Goal: Task Accomplishment & Management: Complete application form

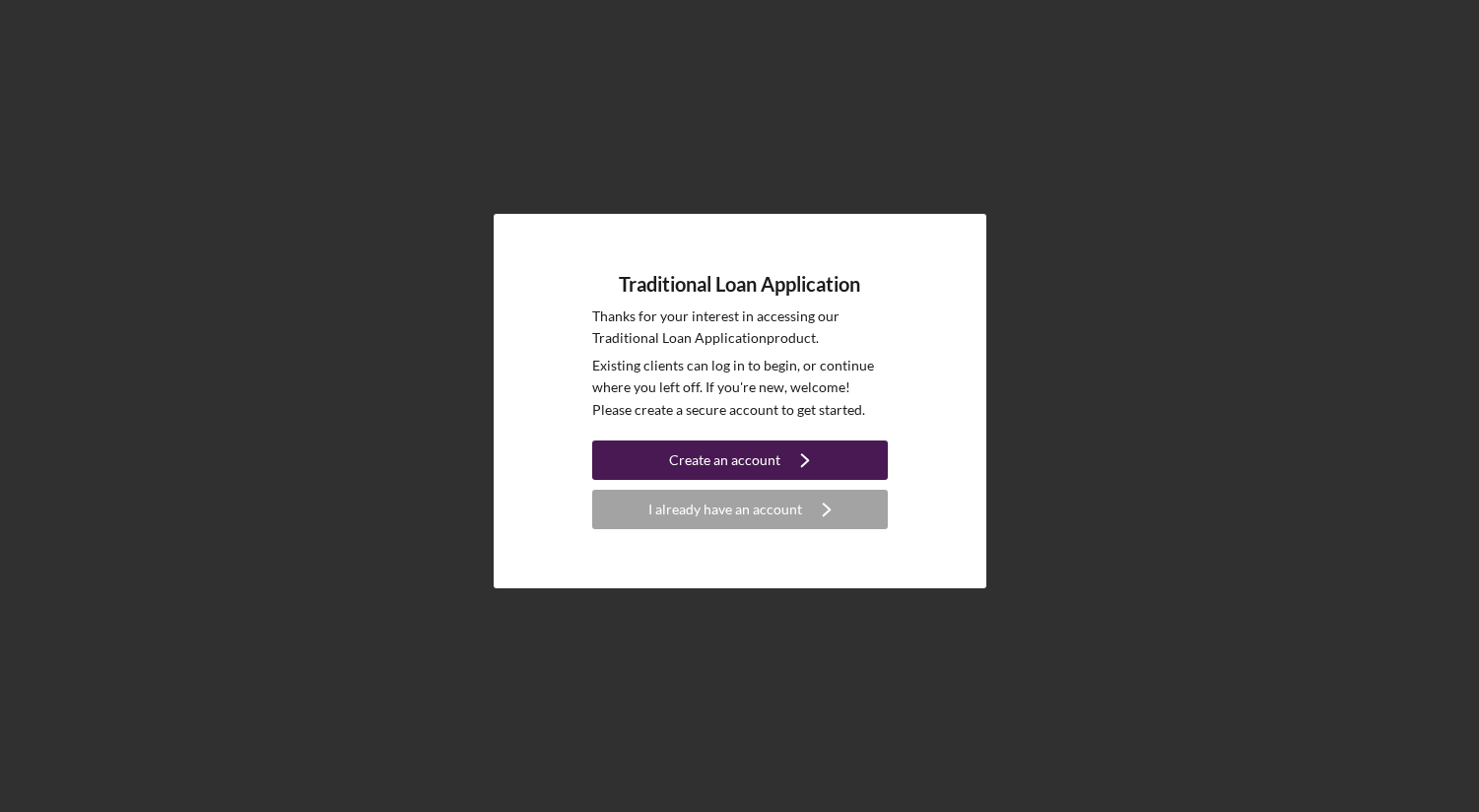
click at [702, 457] on div "Create an account" at bounding box center [725, 460] width 111 height 40
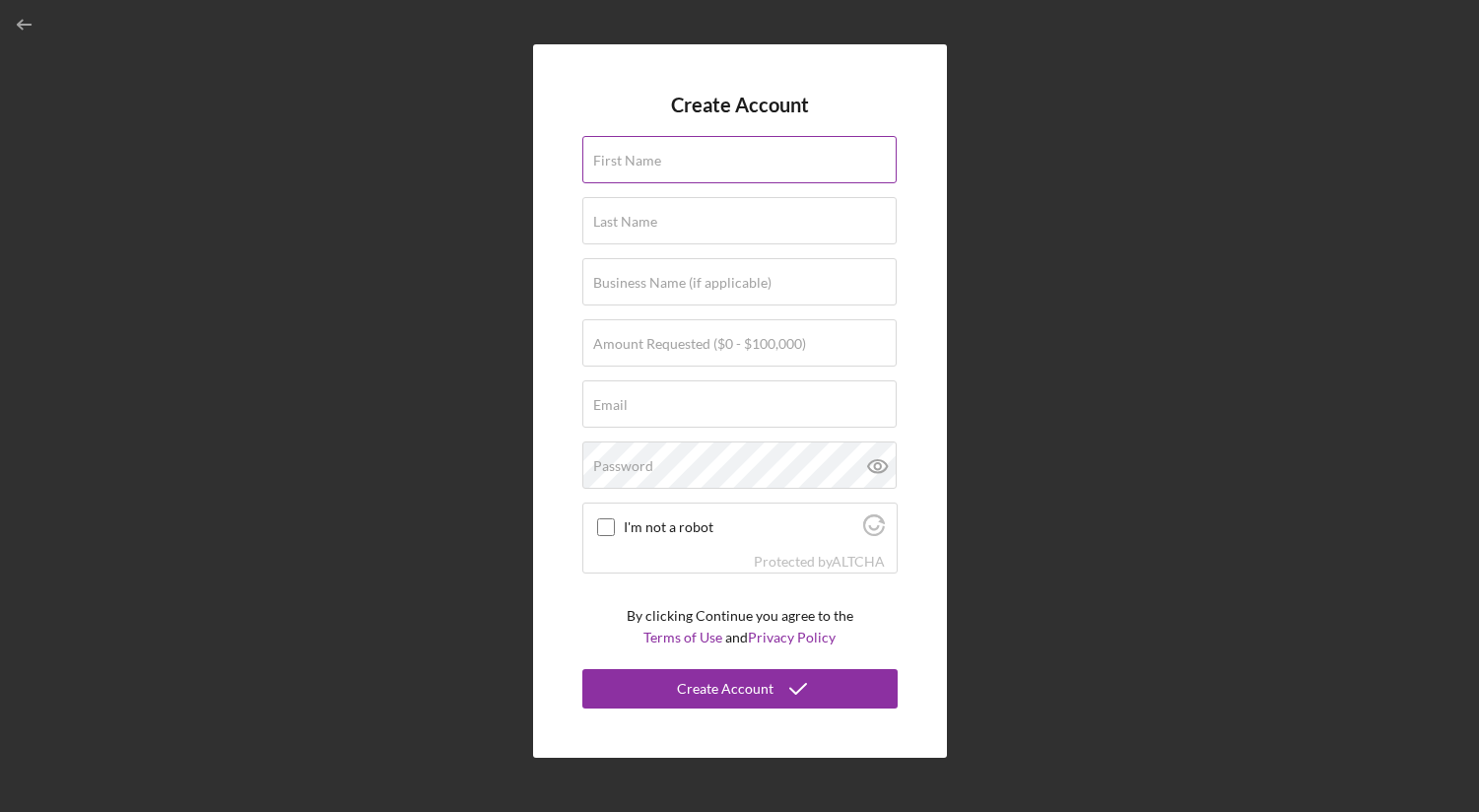
click at [715, 154] on div "First Name" at bounding box center [740, 161] width 315 height 50
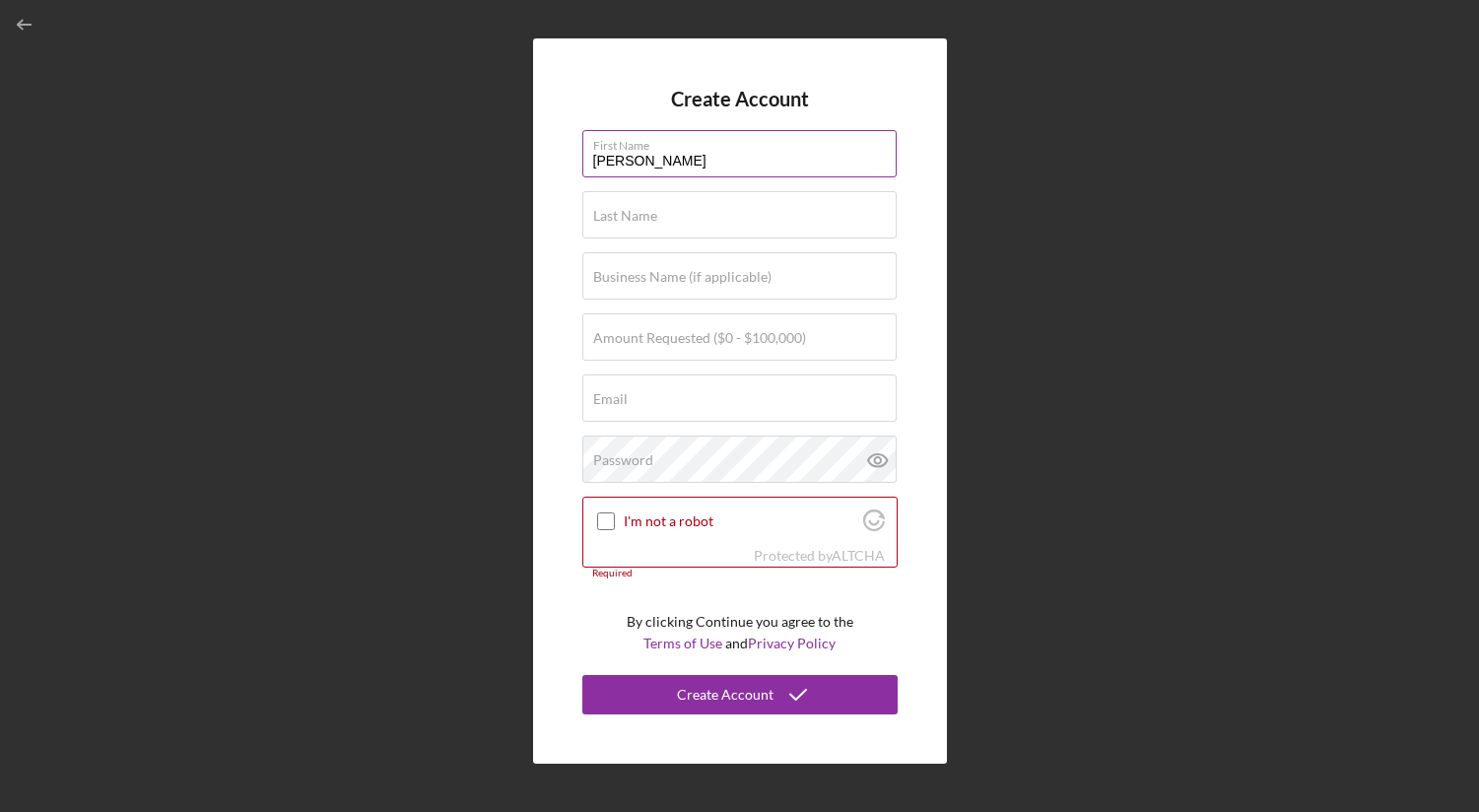
type input "[PERSON_NAME]"
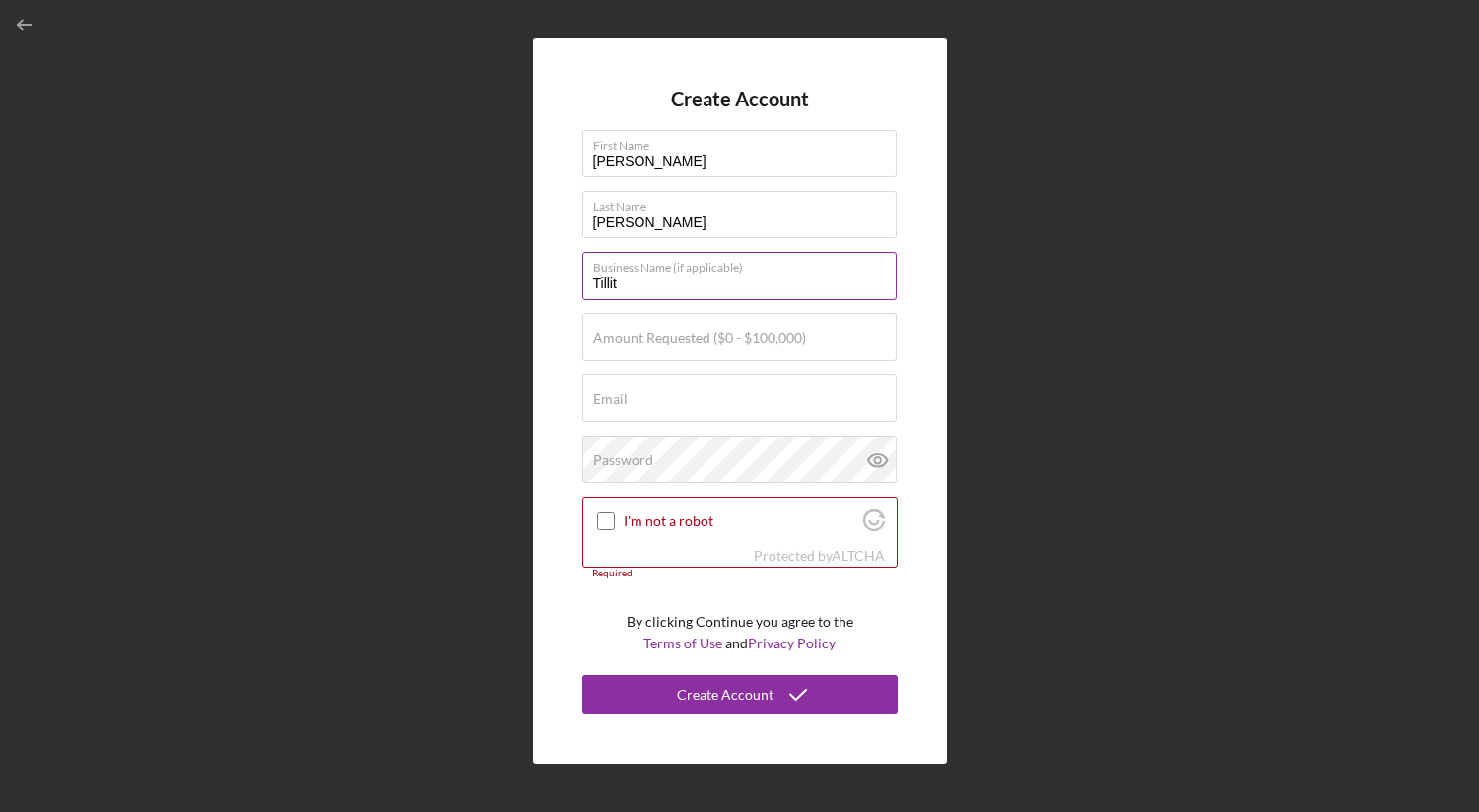
type input "Tillit Advisors LLC"
type input "[PERSON_NAME][EMAIL_ADDRESS][DOMAIN_NAME]"
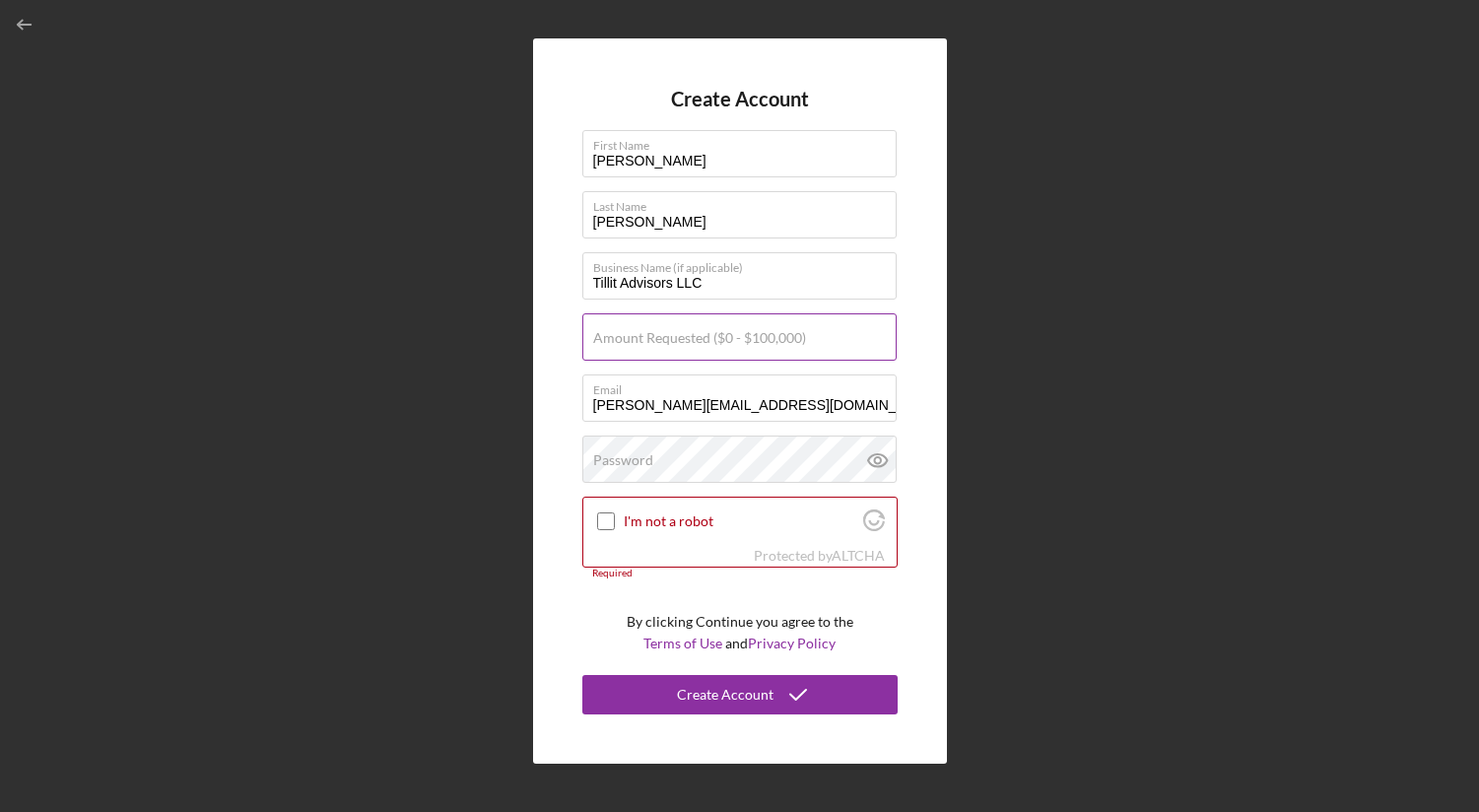
click at [712, 336] on label "Amount Requested ($0 - $100,000)" at bounding box center [700, 338] width 213 height 16
click at [712, 336] on input "Amount Requested ($0 - $100,000)" at bounding box center [740, 337] width 314 height 48
type input "$75,000"
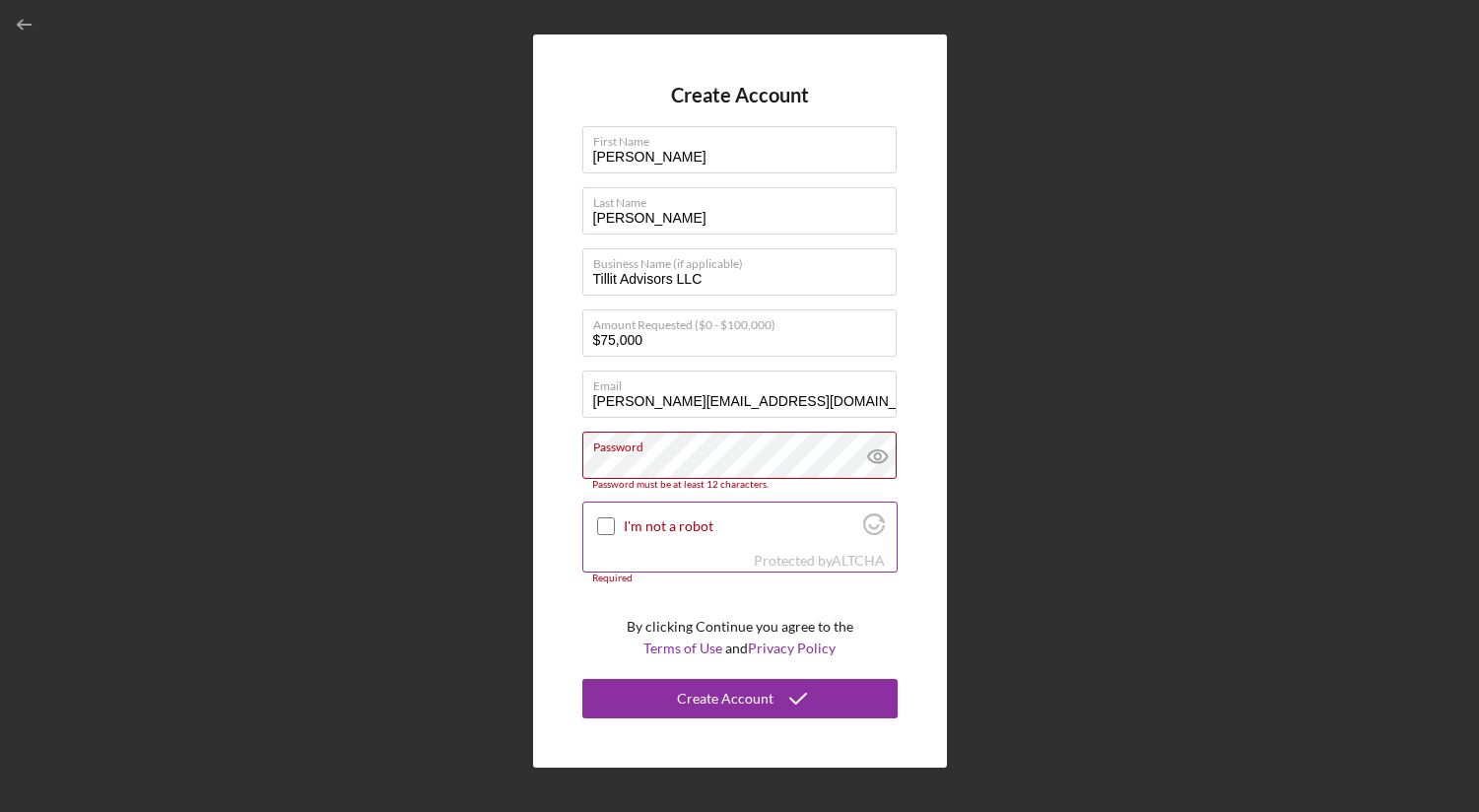
click at [603, 516] on div at bounding box center [606, 527] width 24 height 24
click at [602, 524] on input "I'm not a robot" at bounding box center [606, 526] width 18 height 18
checkbox input "true"
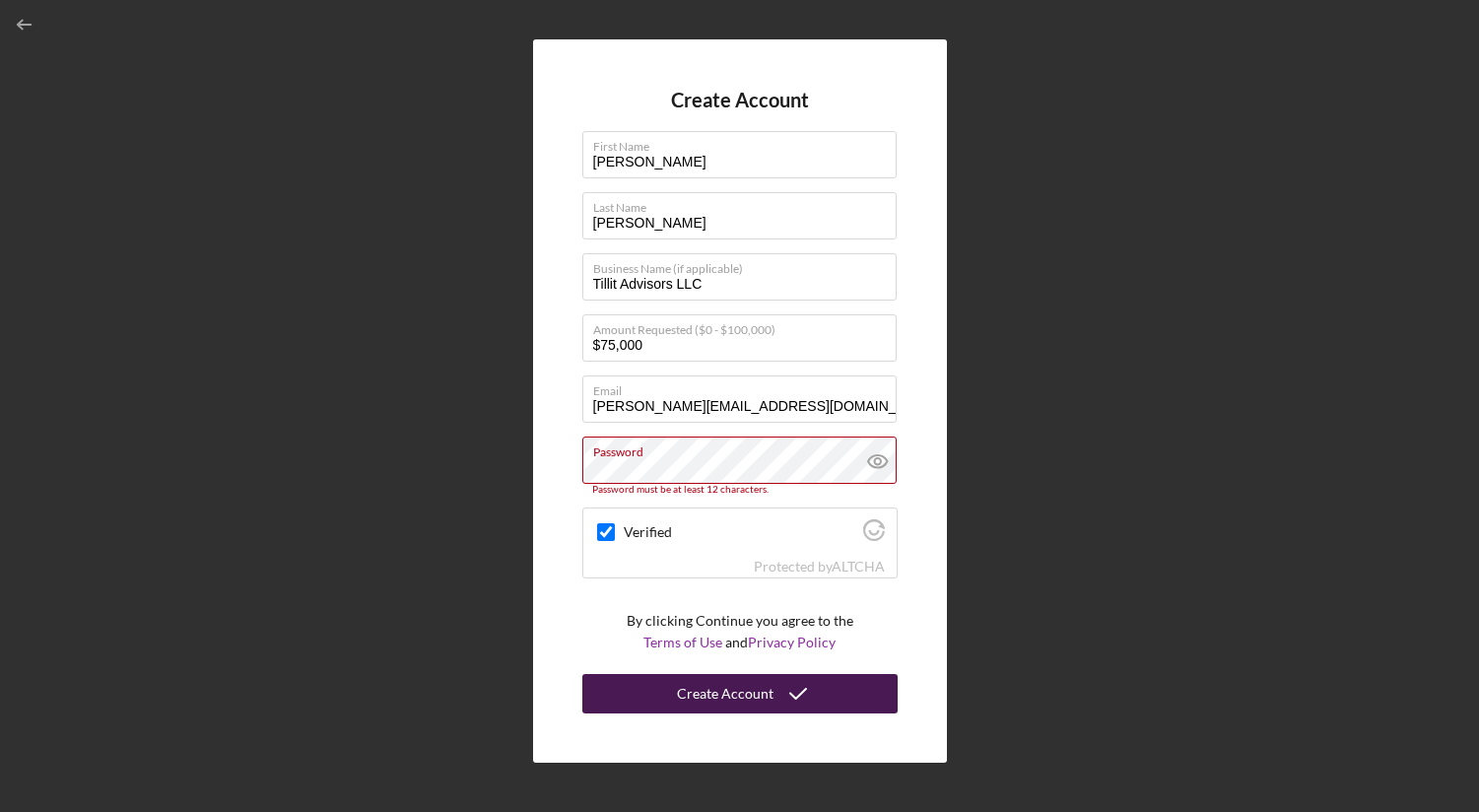
click at [734, 692] on div "Create Account" at bounding box center [725, 694] width 96 height 40
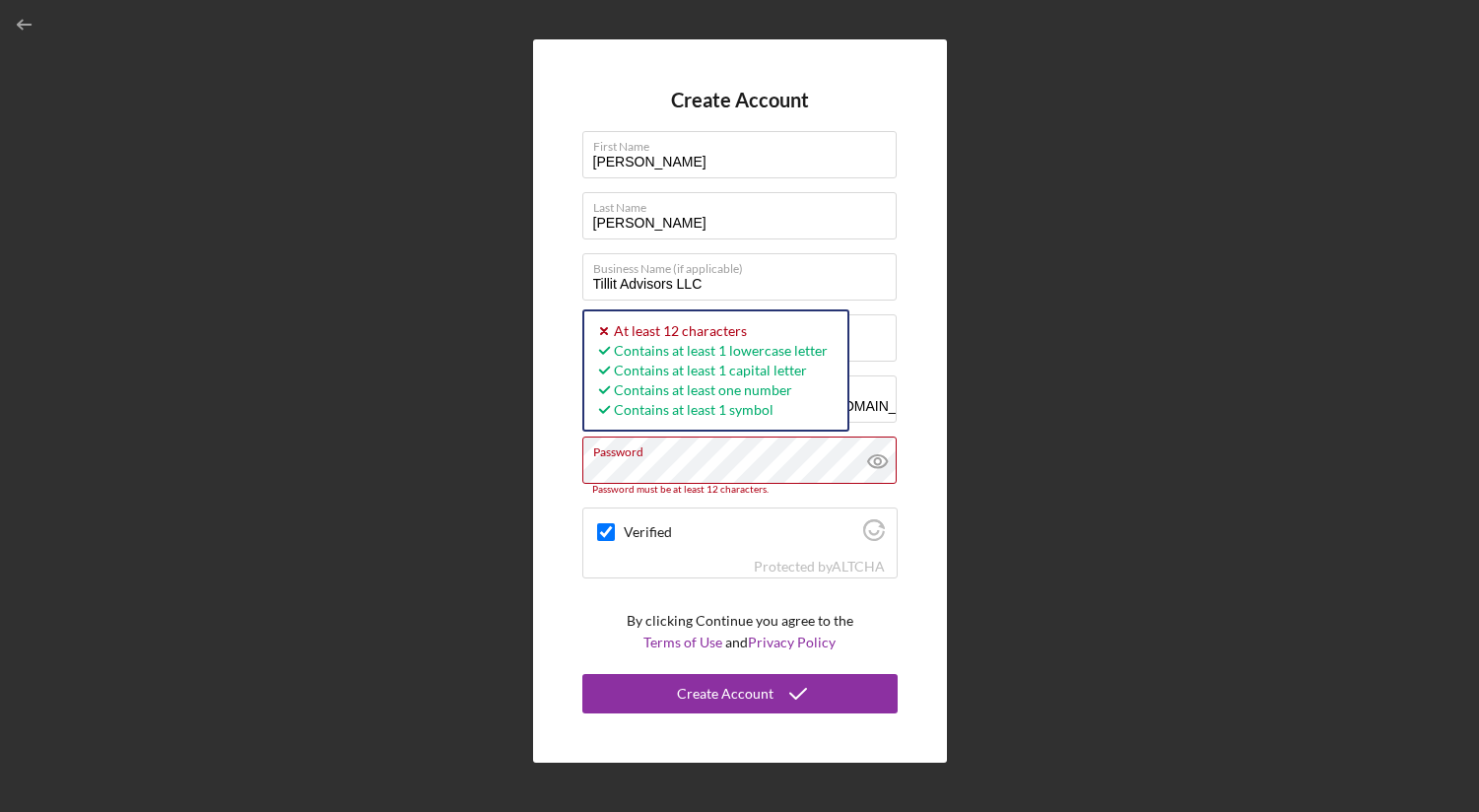
click at [548, 464] on div "Create Account First Name [PERSON_NAME] Last Name [PERSON_NAME] Business Name (…" at bounding box center [740, 401] width 413 height 723
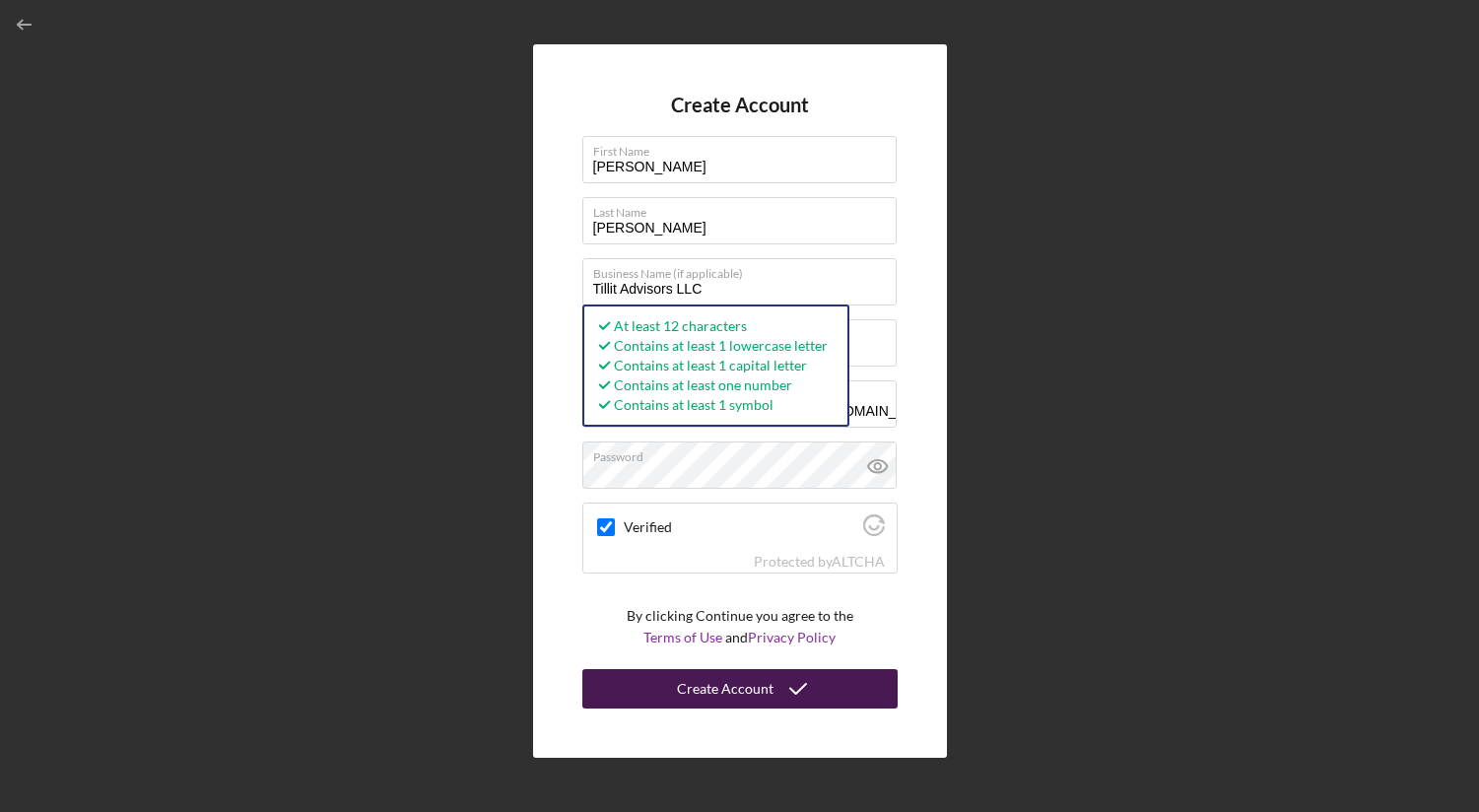
click at [657, 676] on button "Create Account" at bounding box center [740, 689] width 315 height 40
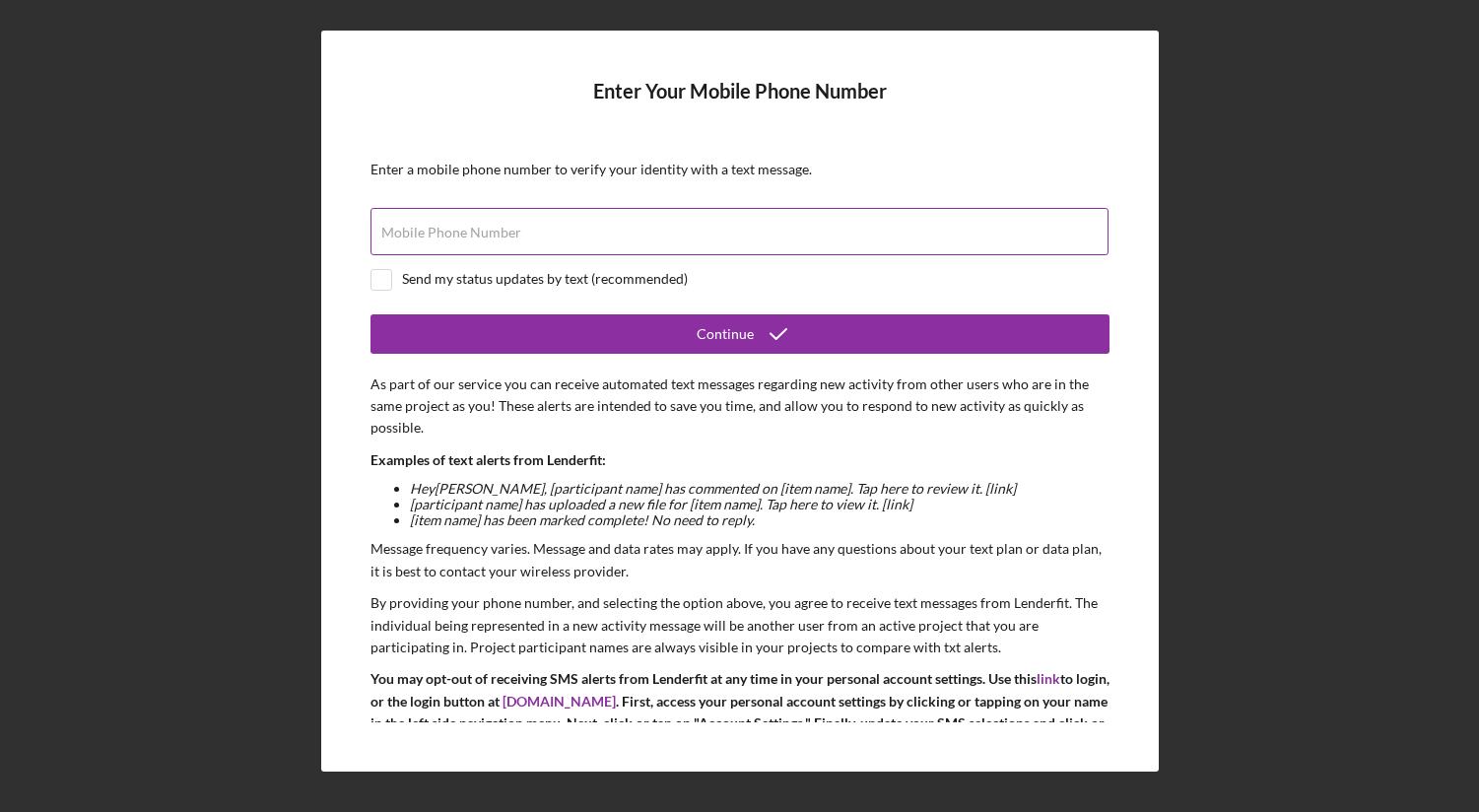
click at [425, 230] on label "Mobile Phone Number" at bounding box center [451, 233] width 140 height 16
click at [425, 230] on input "Mobile Phone Number" at bounding box center [740, 232] width 739 height 48
type input "[PHONE_NUMBER]"
click at [393, 285] on div "Send my status updates by text (recommended)" at bounding box center [740, 280] width 740 height 22
checkbox input "true"
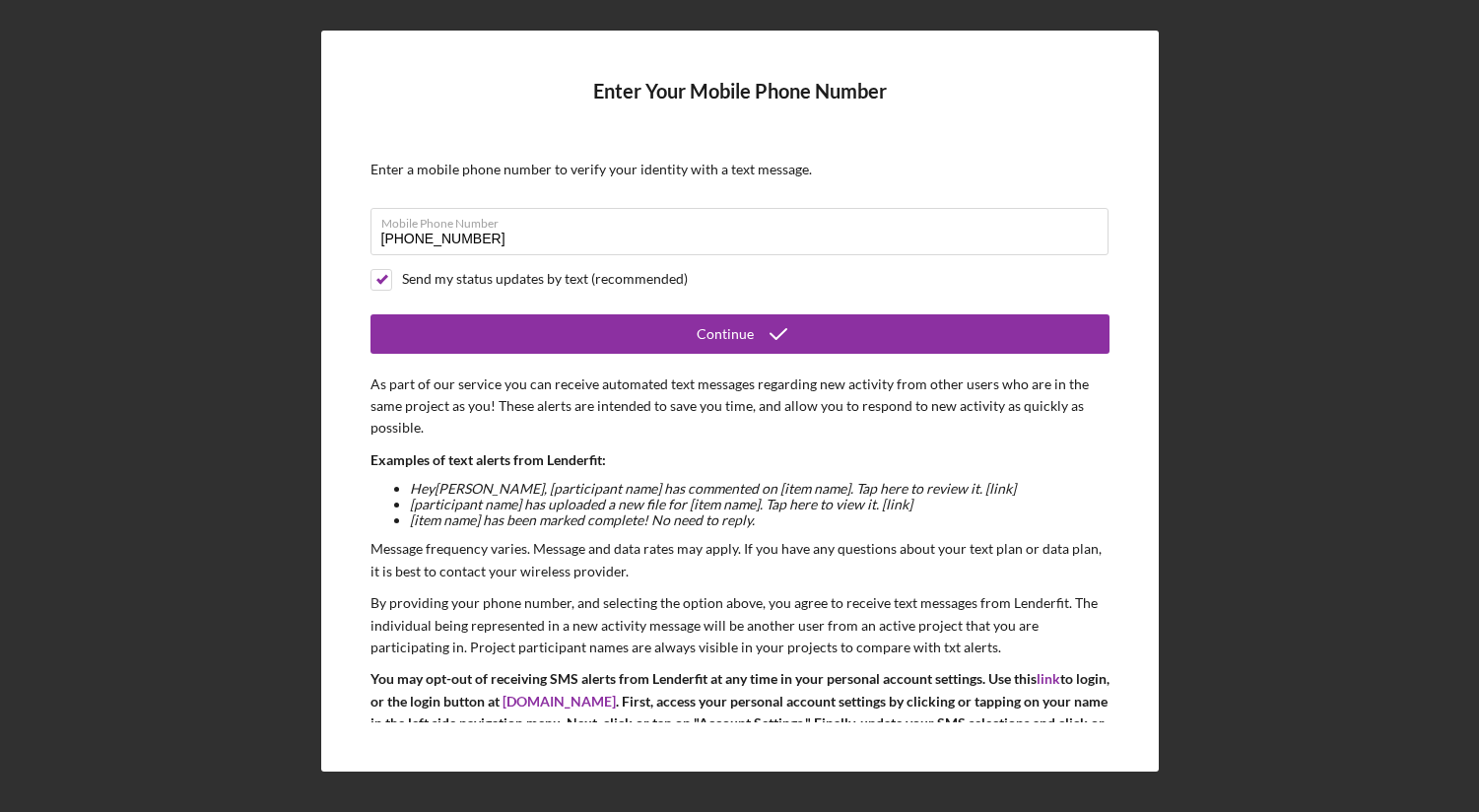
click at [560, 355] on form "Enter Your Mobile Phone Number Enter a mobile phone number to verify your ident…" at bounding box center [740, 400] width 740 height 641
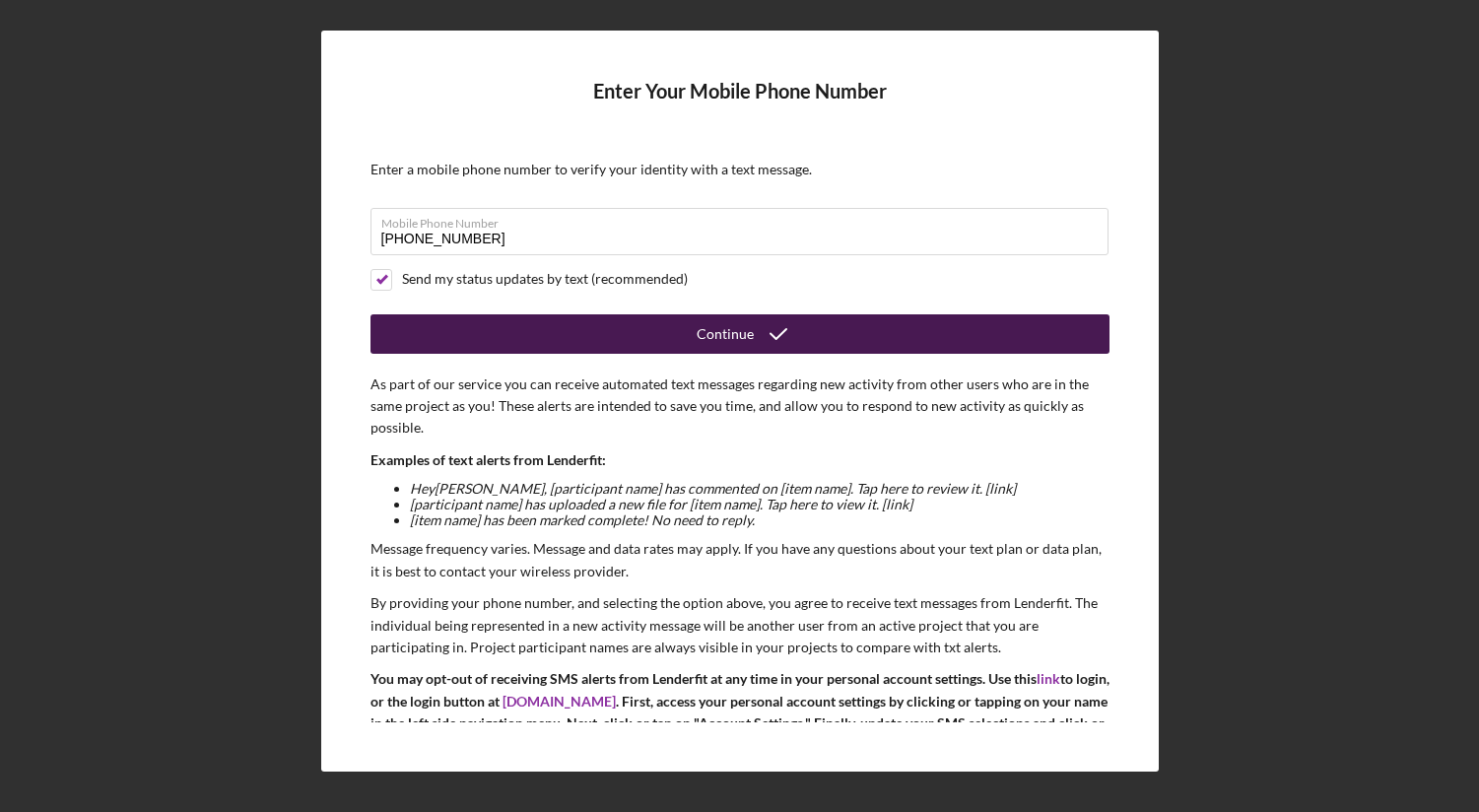
click at [565, 335] on button "Continue" at bounding box center [740, 334] width 740 height 40
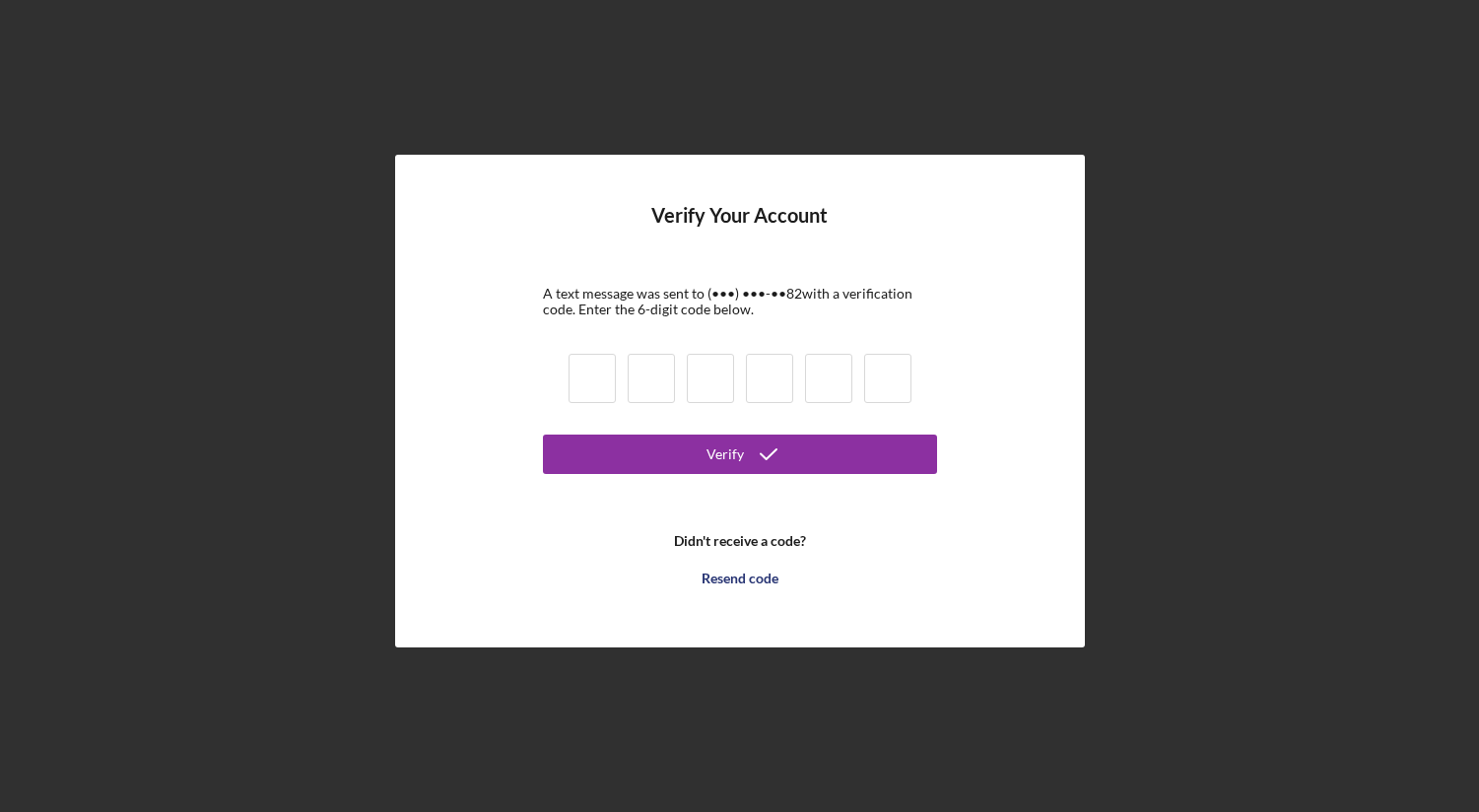
click at [592, 377] on input at bounding box center [592, 379] width 48 height 50
type input "2"
type input "3"
type input "9"
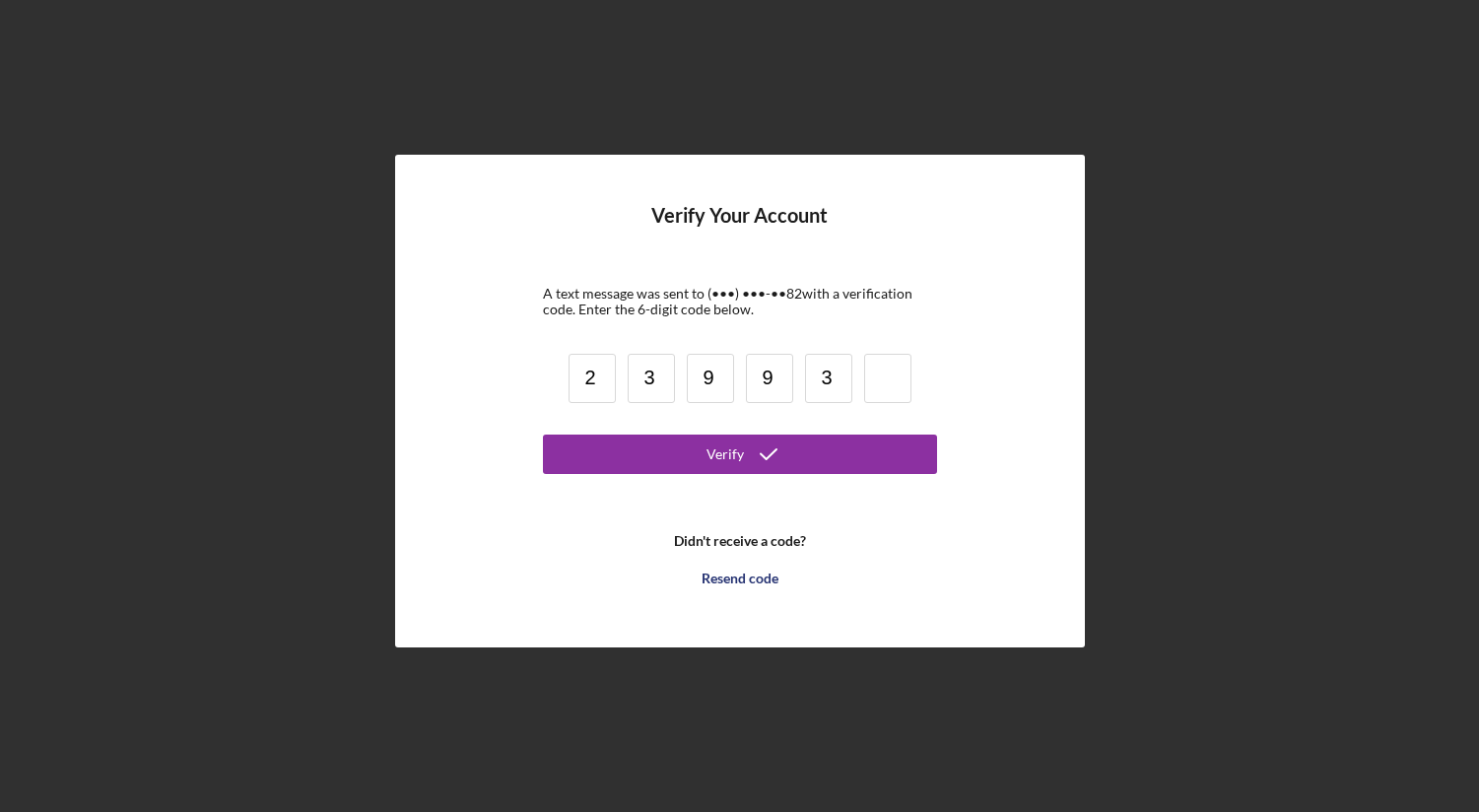
type input "3"
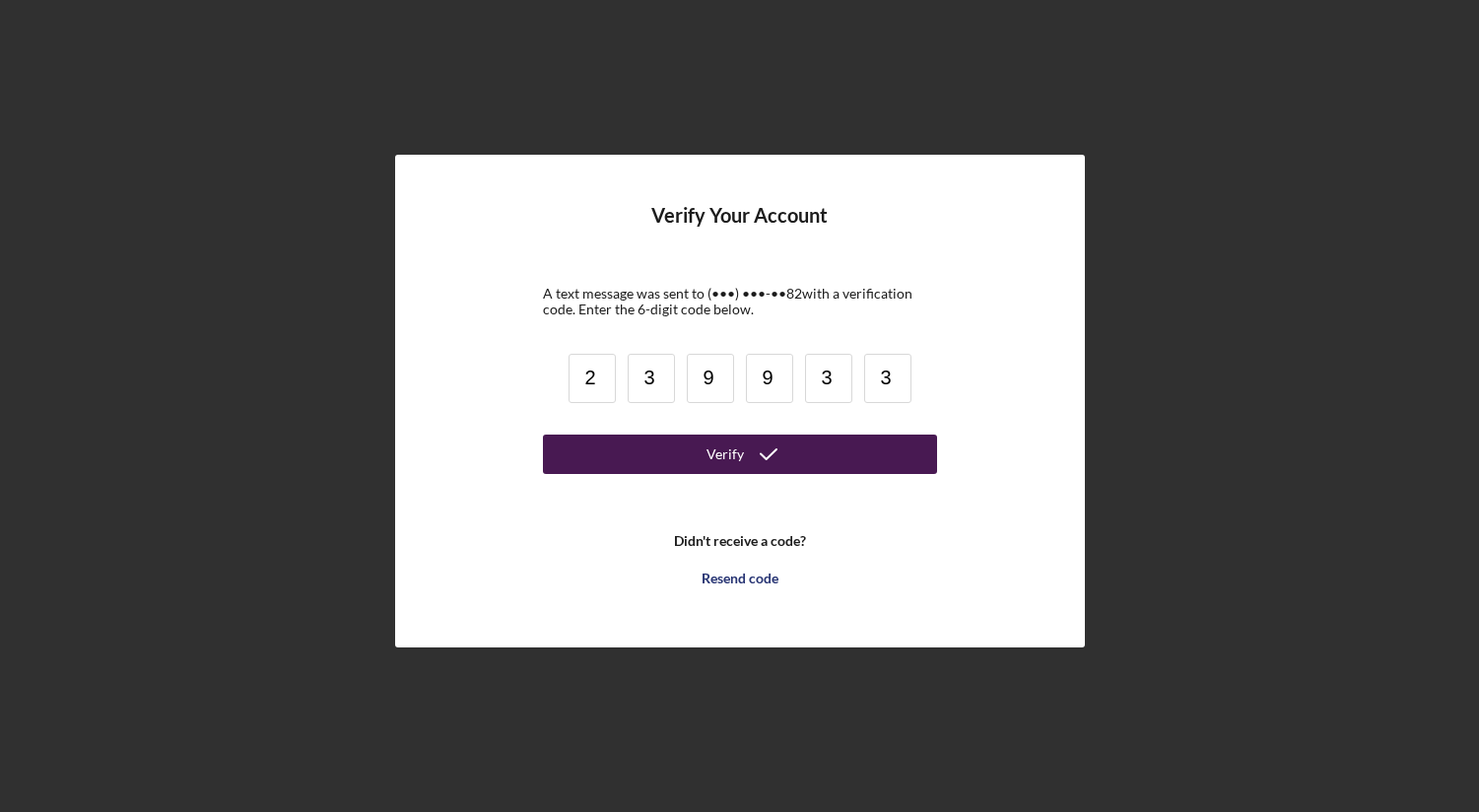
type input "3"
click at [731, 452] on div "Verify" at bounding box center [726, 454] width 38 height 40
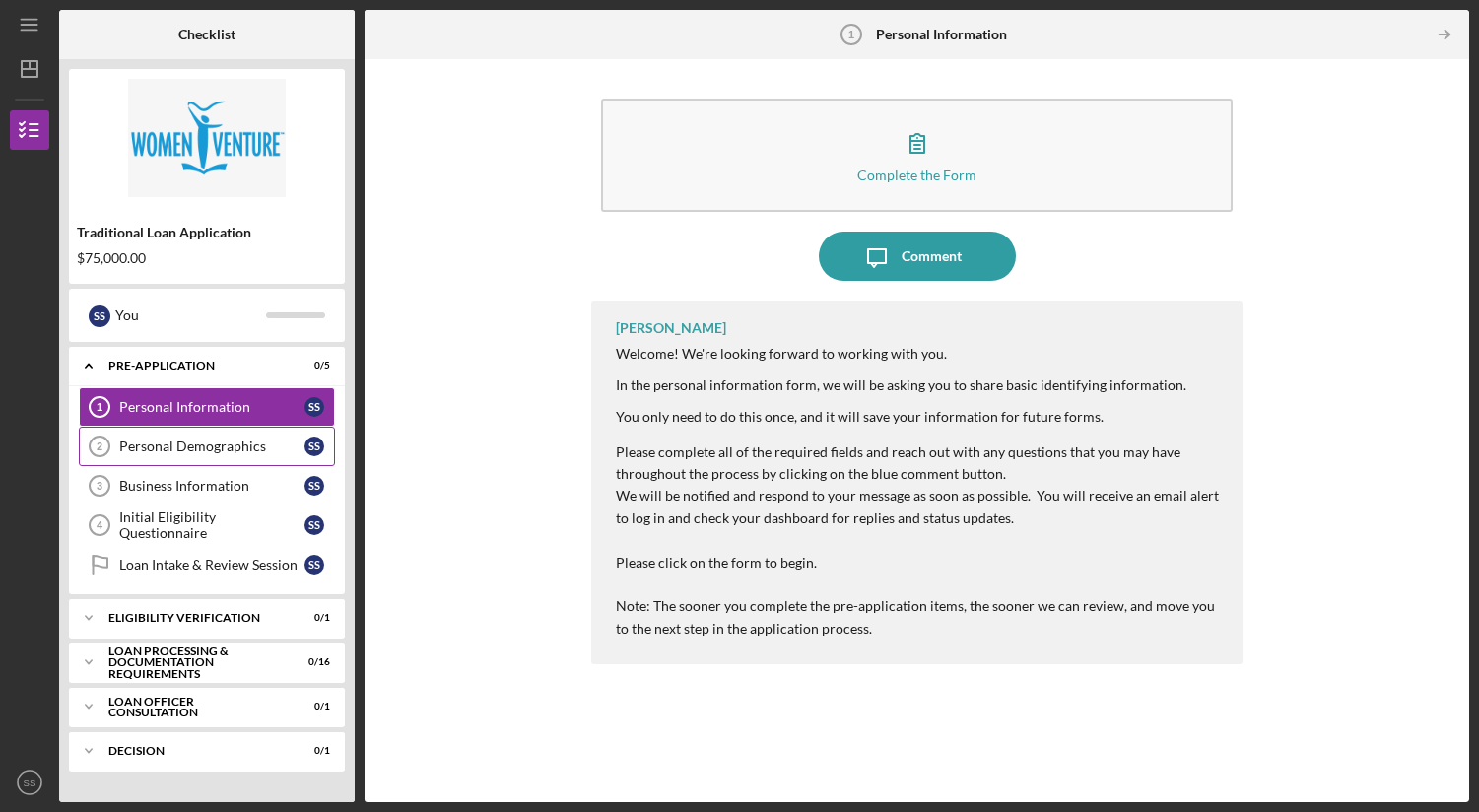
click at [167, 448] on div "Personal Demographics" at bounding box center [212, 446] width 185 height 16
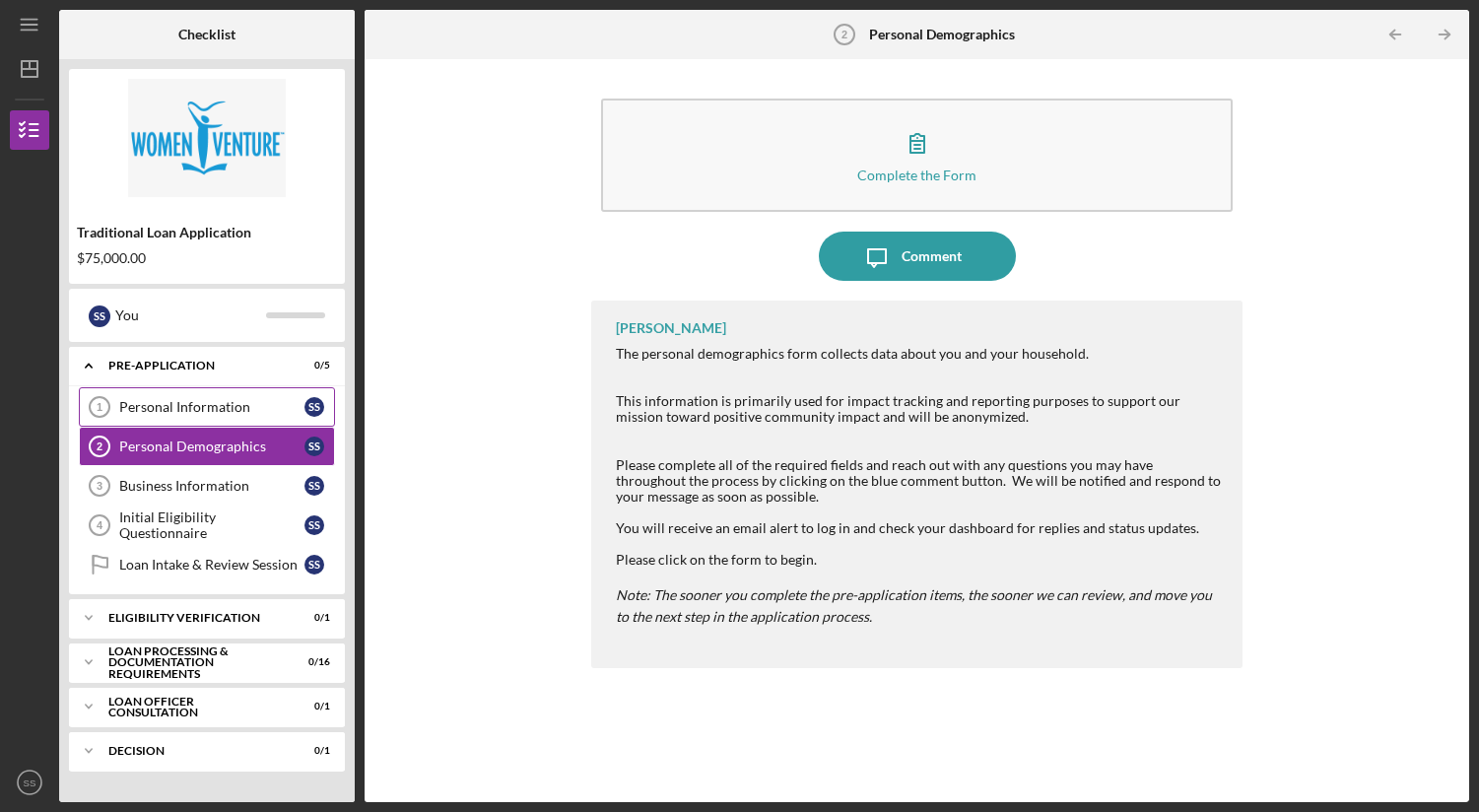
click at [227, 406] on div "Personal Information" at bounding box center [212, 407] width 185 height 16
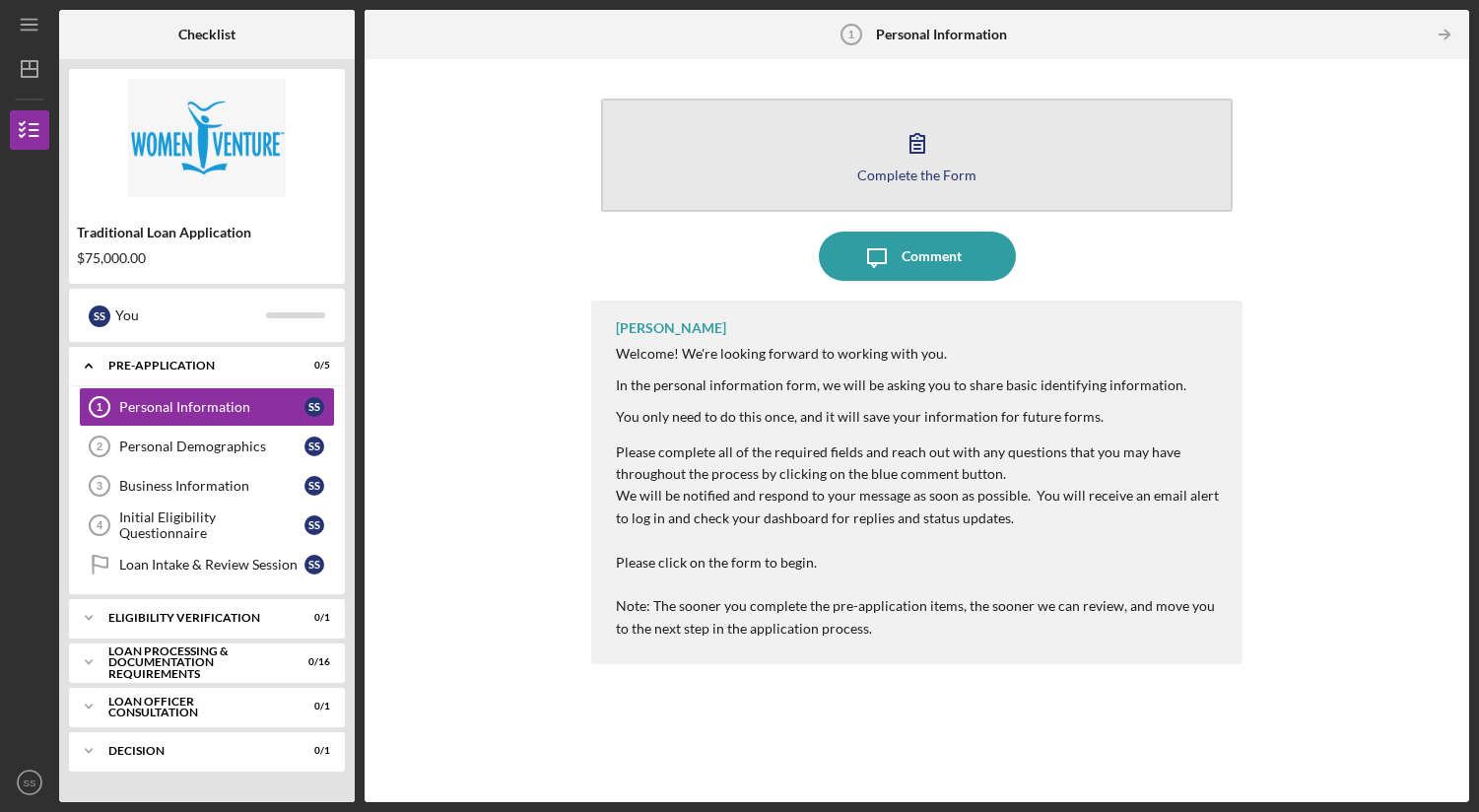
click at [938, 160] on icon "button" at bounding box center [917, 143] width 50 height 50
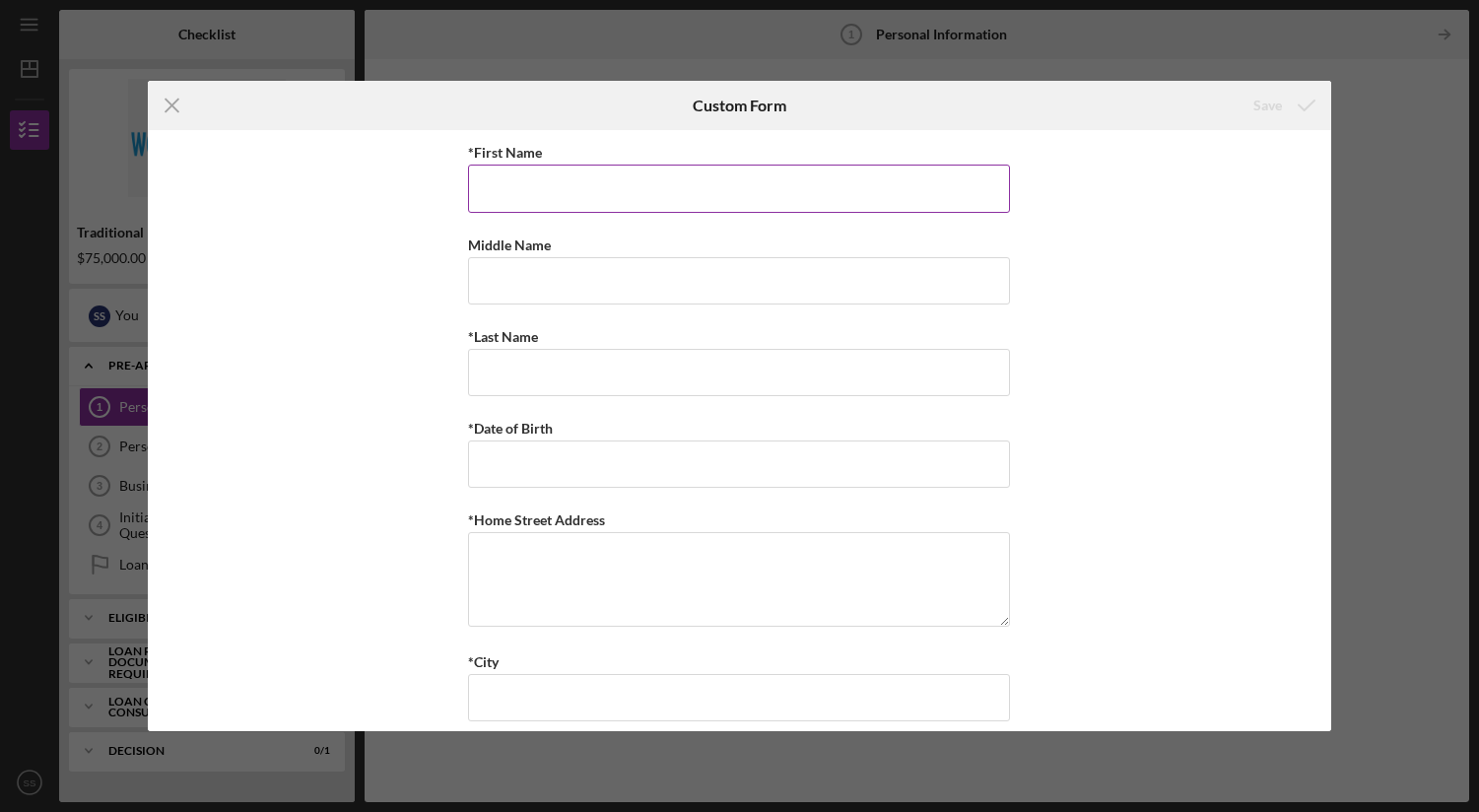
click at [703, 190] on input "*First Name" at bounding box center [739, 189] width 542 height 48
type input "[PERSON_NAME]"
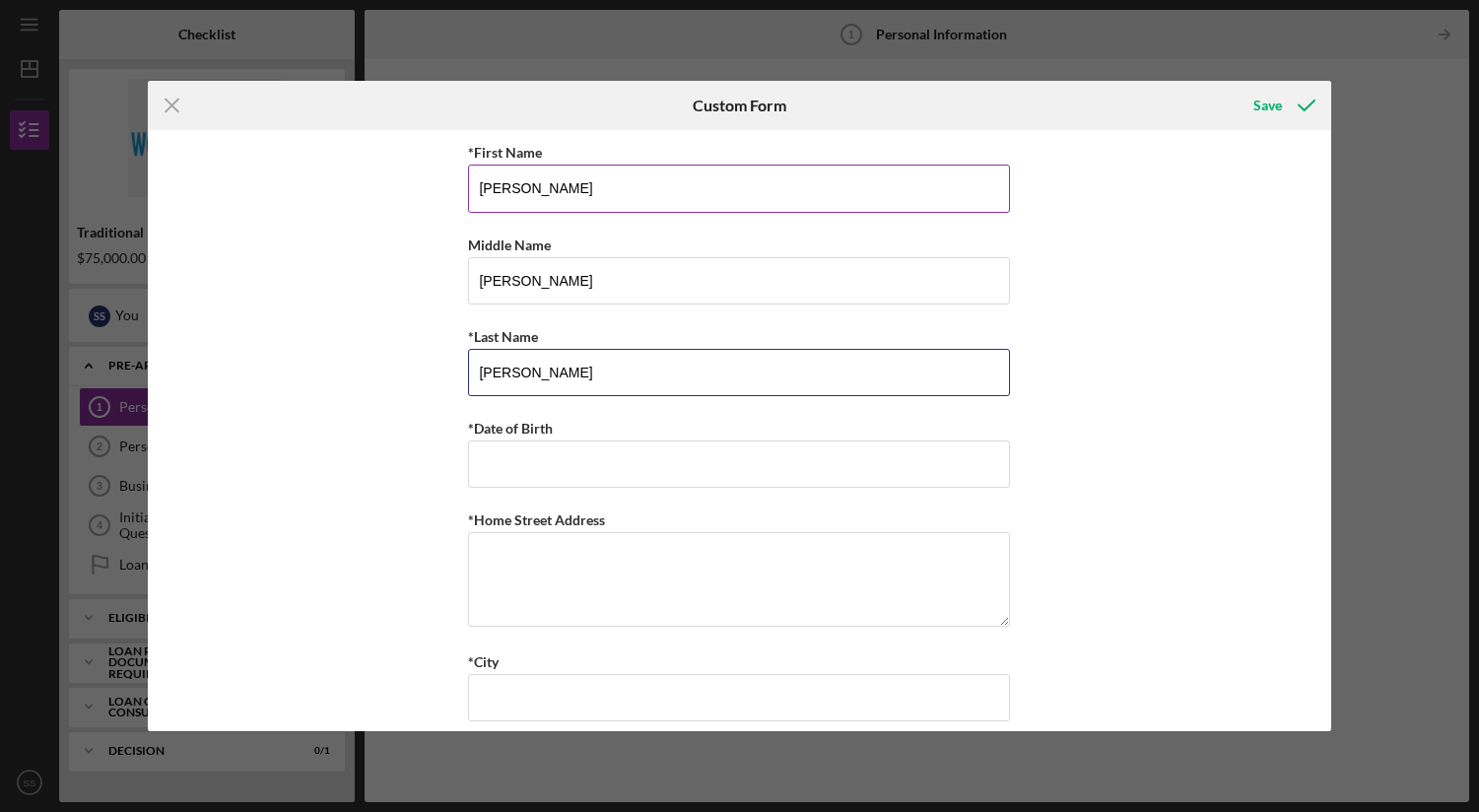
type input "[PERSON_NAME]"
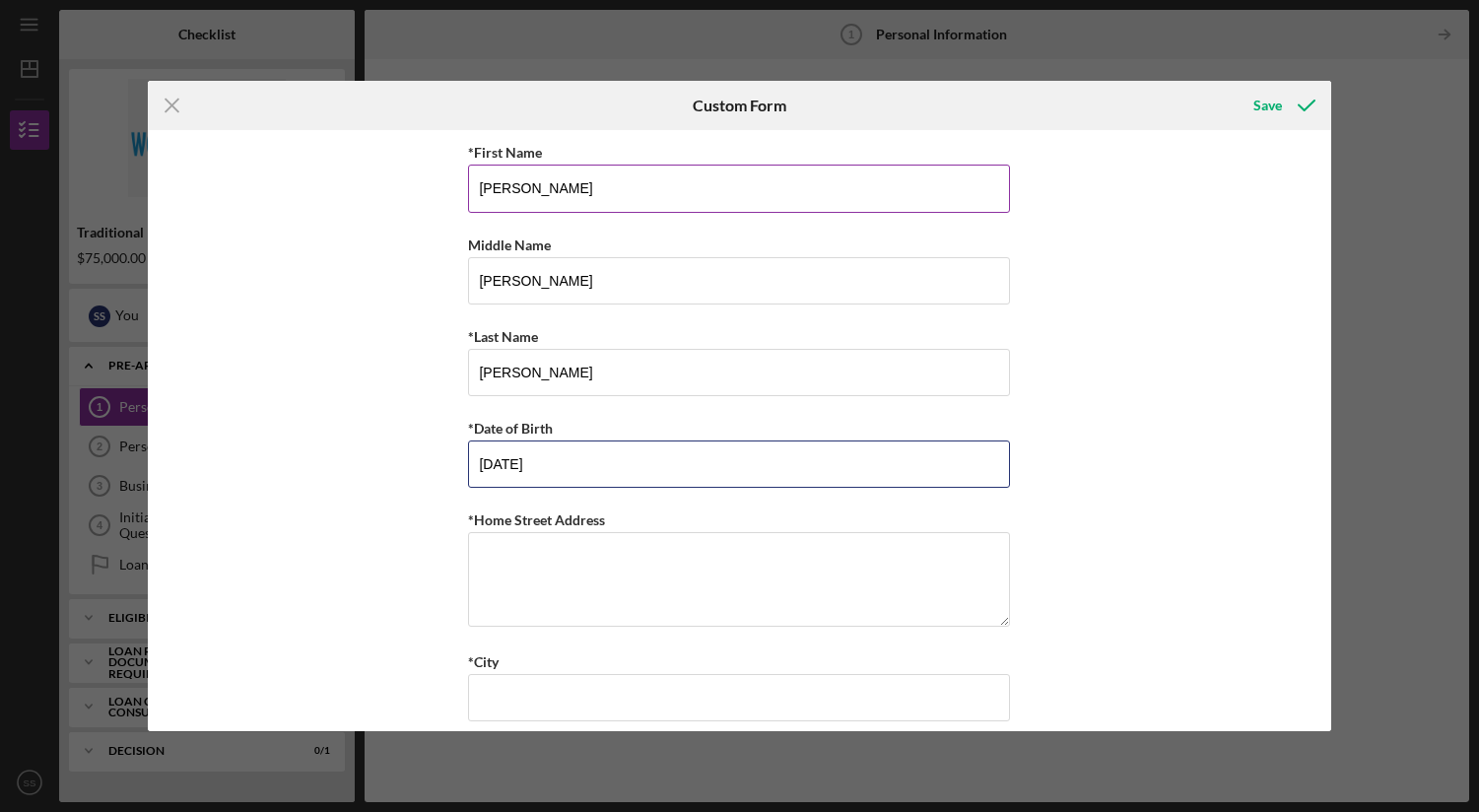
type input "[DATE]"
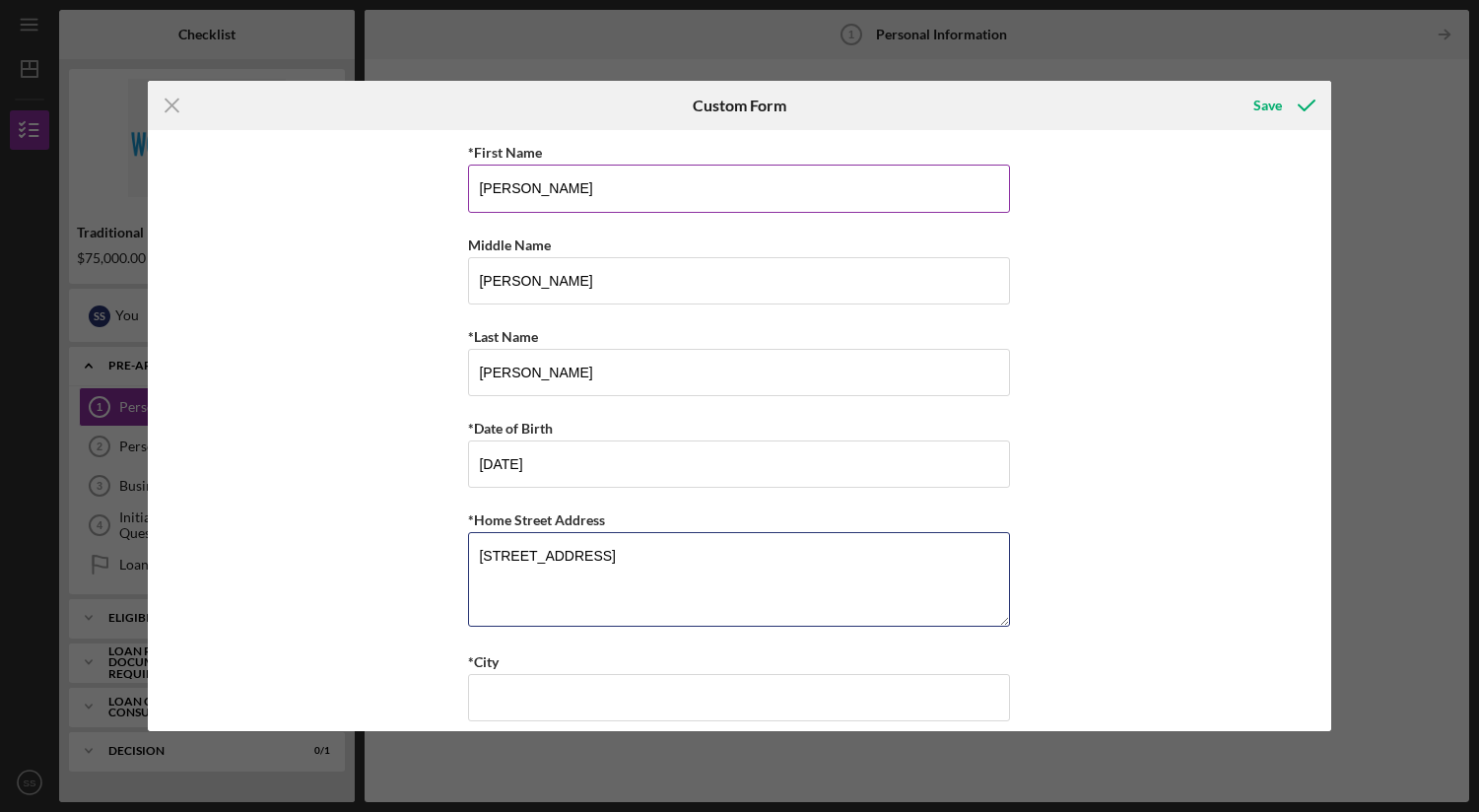
type textarea "[STREET_ADDRESS]"
type input "Edina"
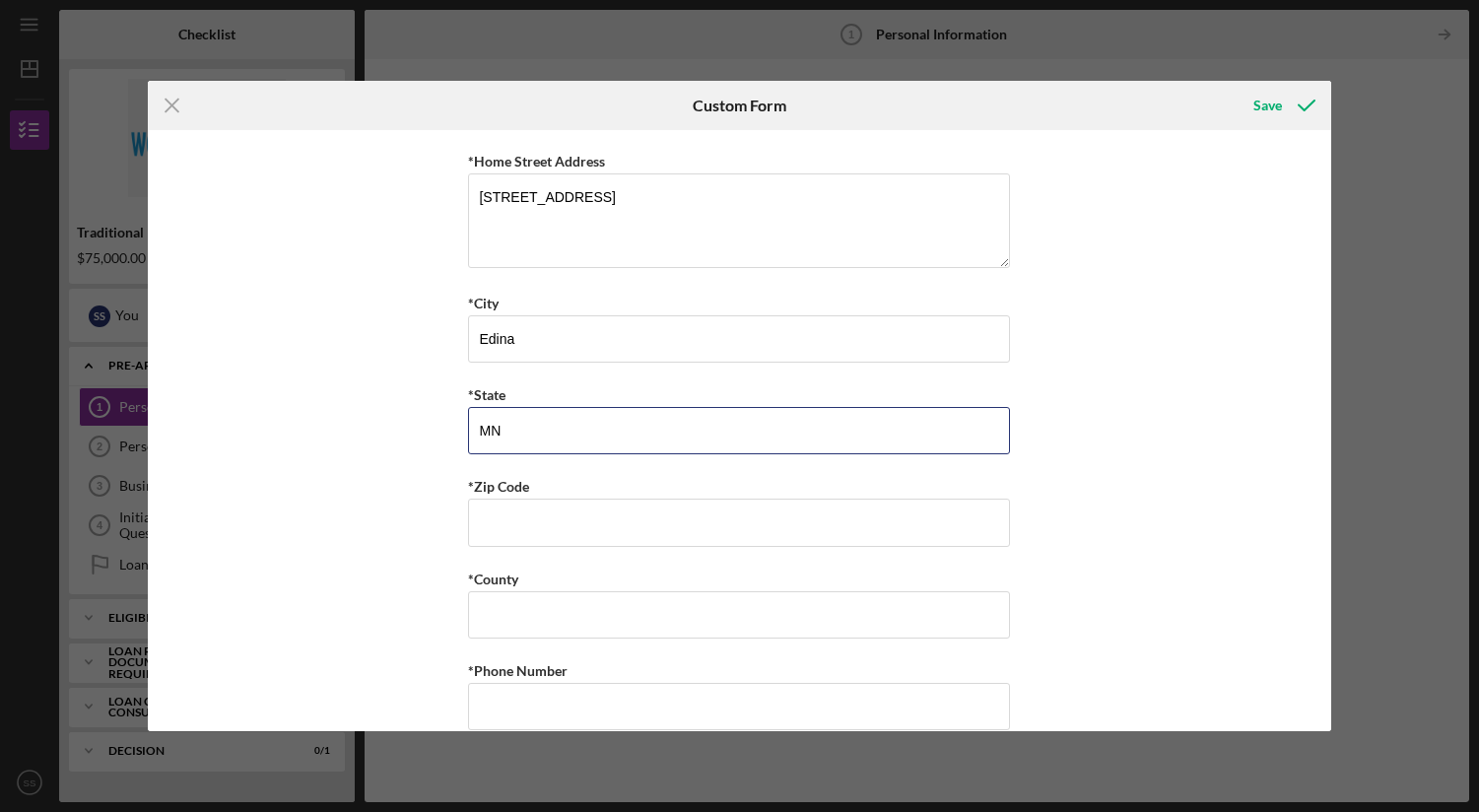
type input "MN"
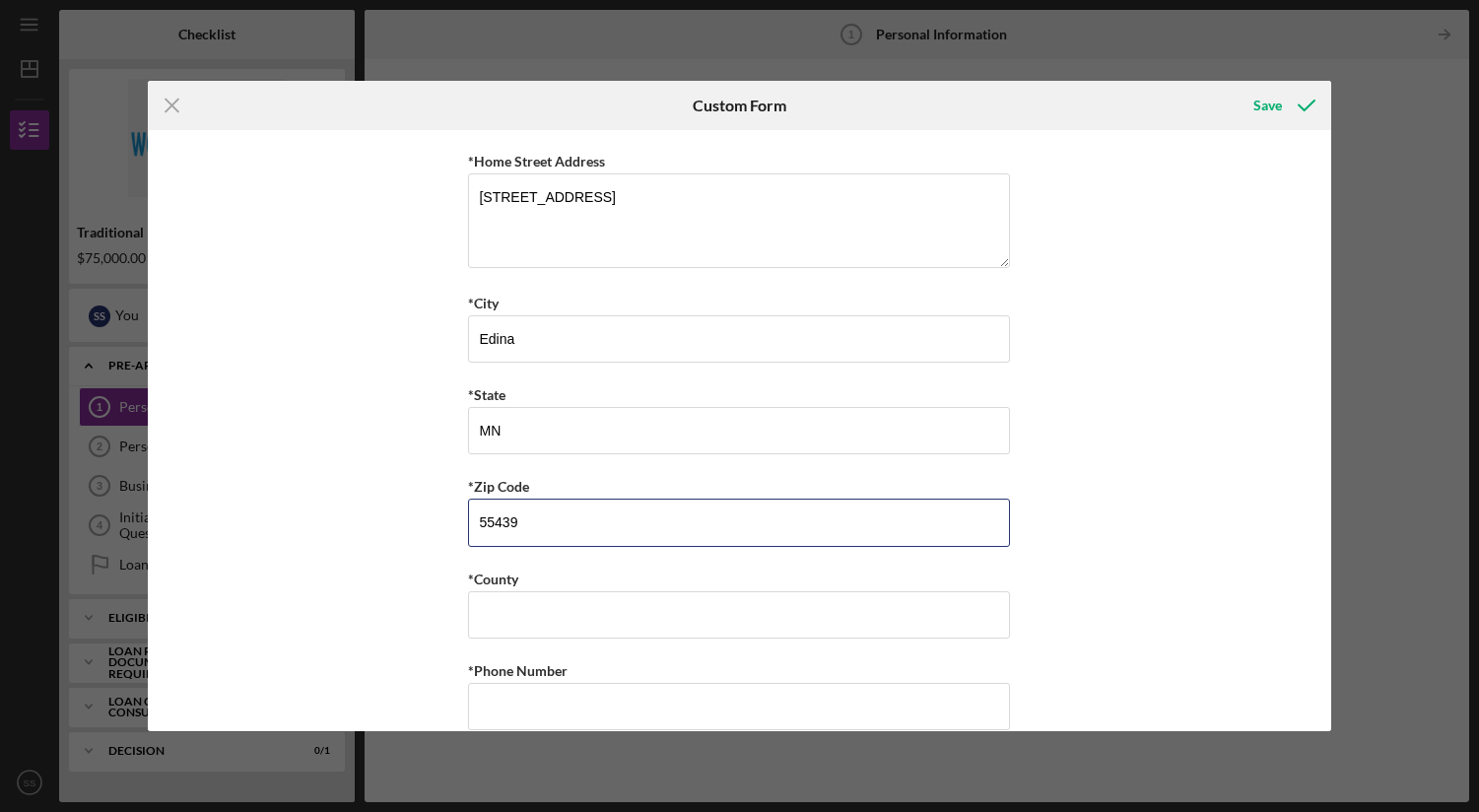
type input "55439"
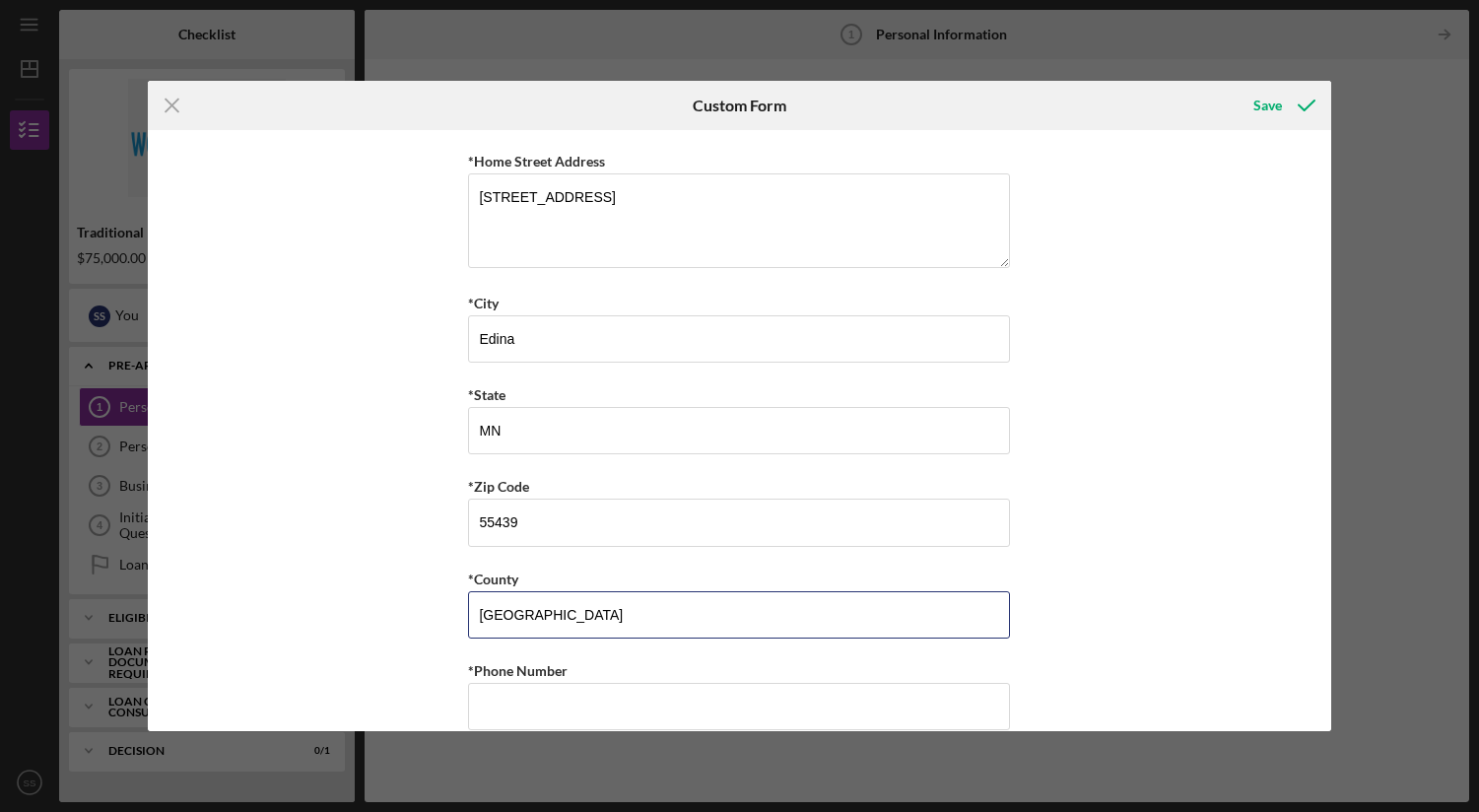
type input "[GEOGRAPHIC_DATA]"
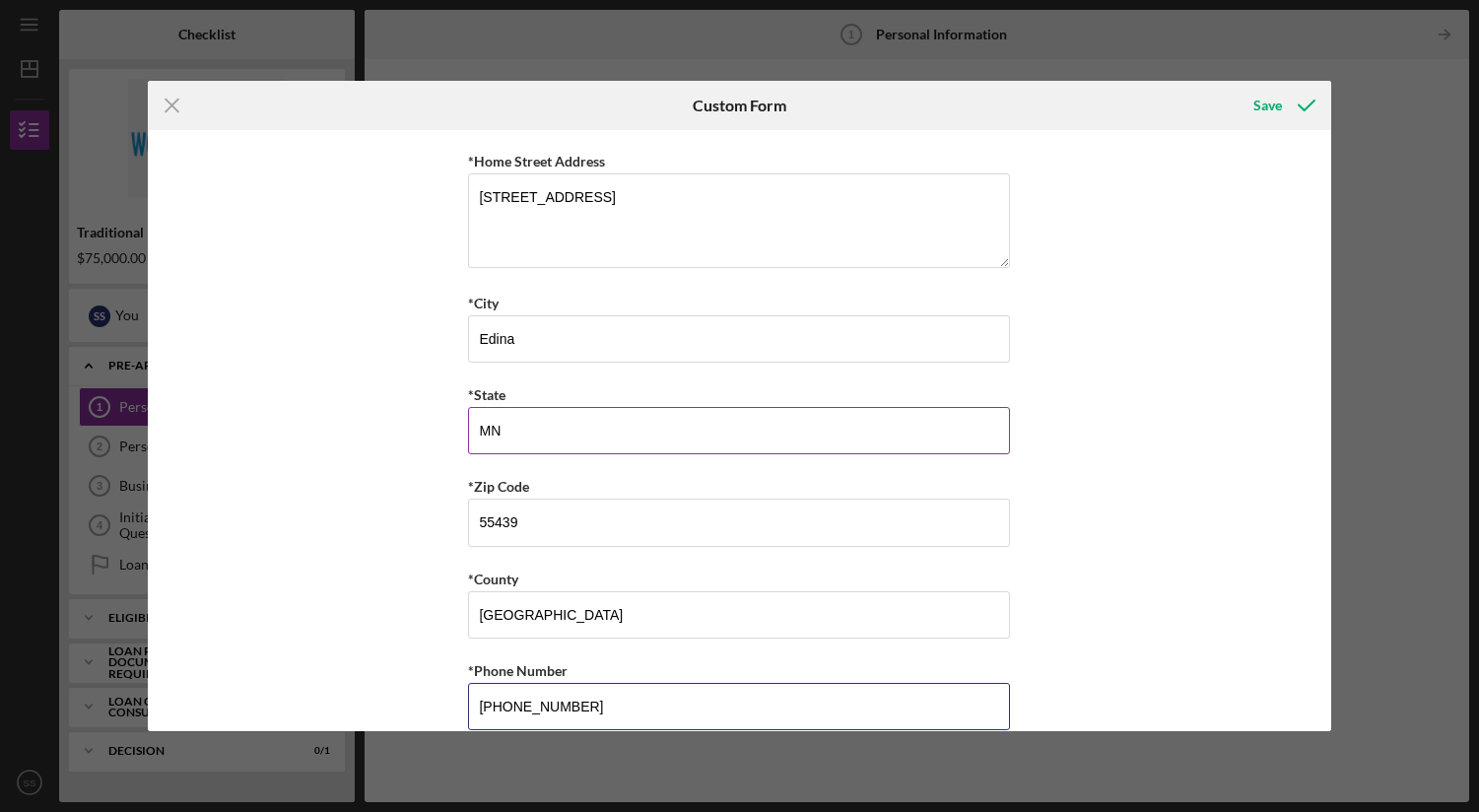
scroll to position [570, 0]
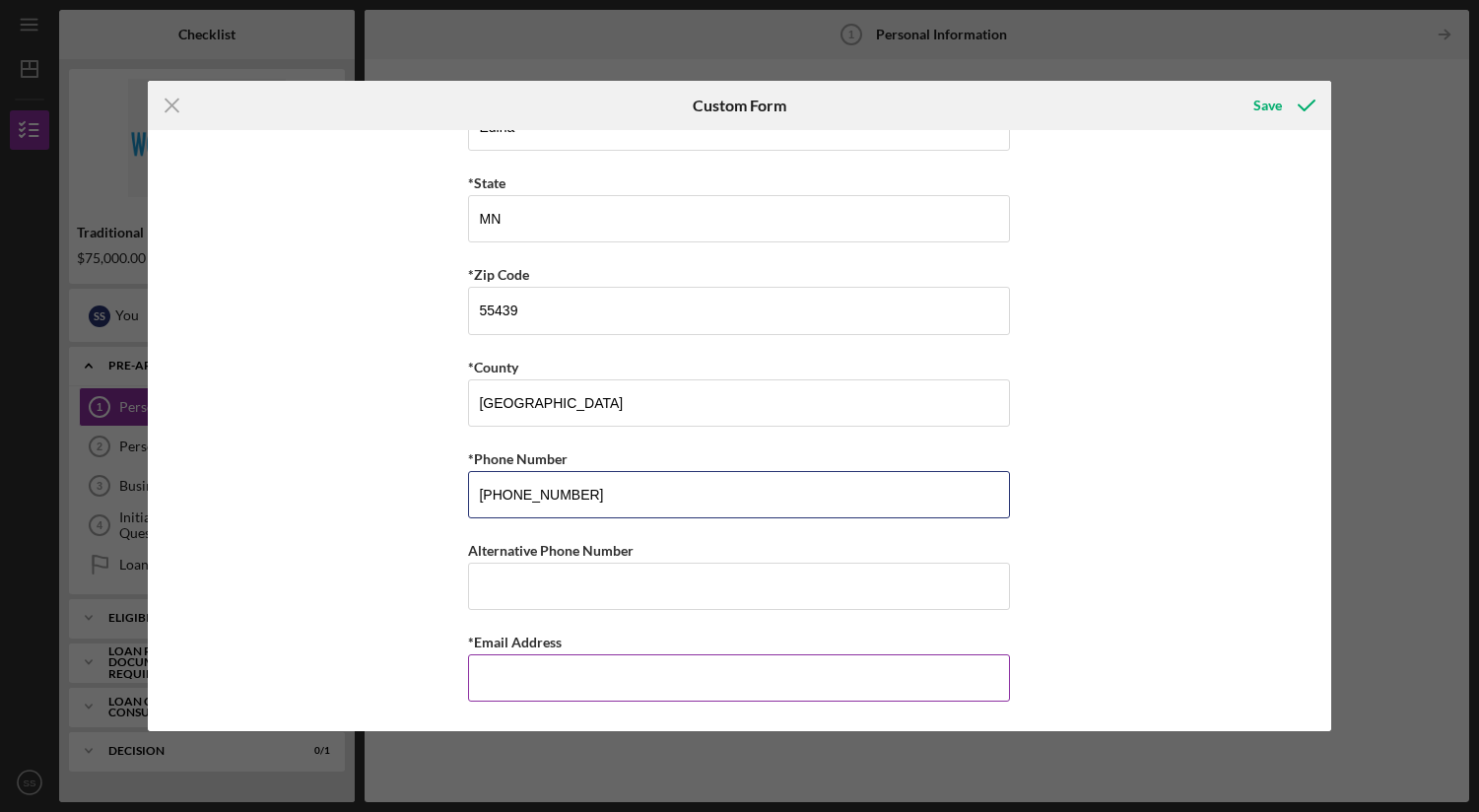
type input "[PHONE_NUMBER]"
click at [606, 665] on input "*Email Address" at bounding box center [739, 678] width 542 height 48
type input "[PERSON_NAME][EMAIL_ADDRESS][DOMAIN_NAME]"
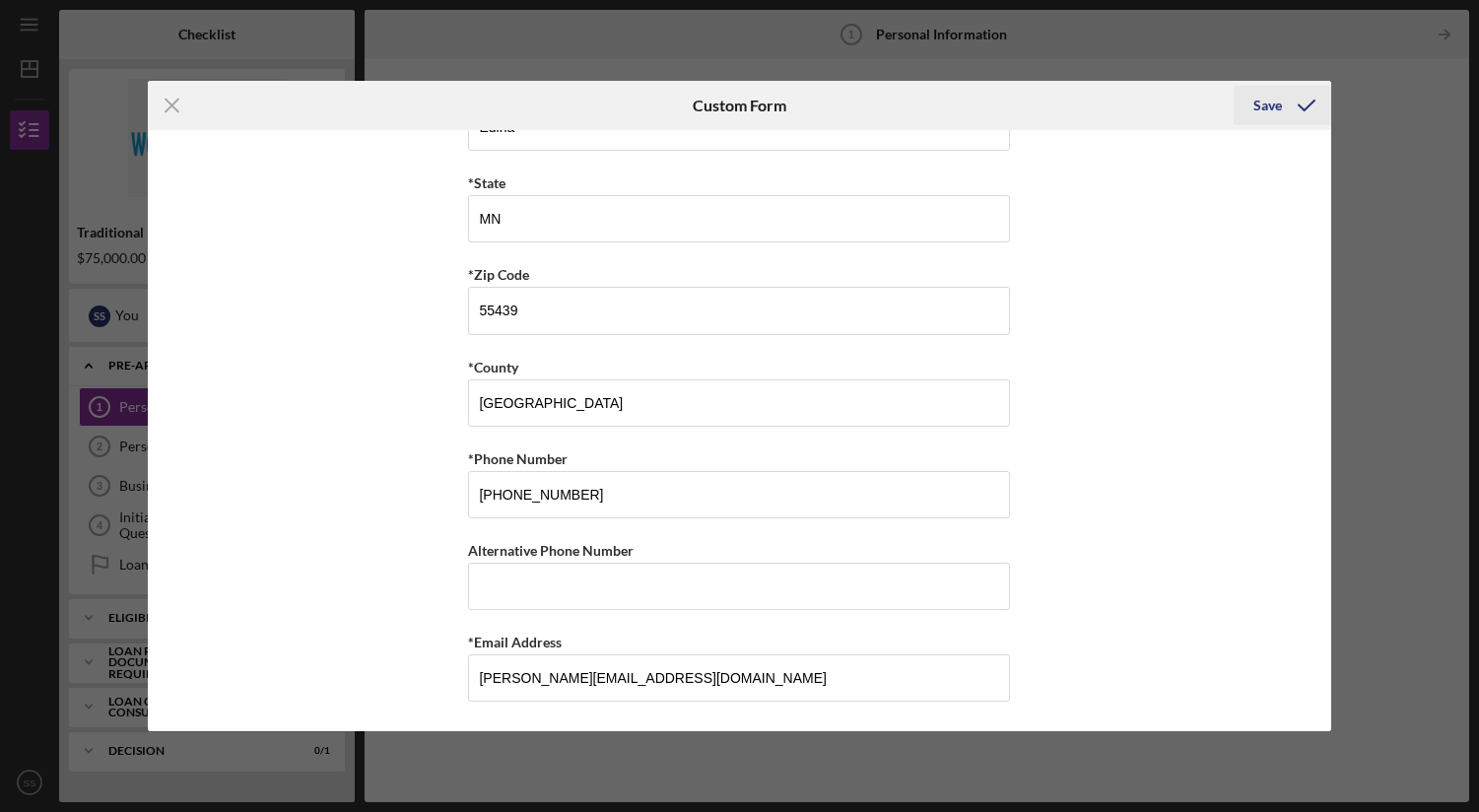
click at [1280, 101] on div "Save" at bounding box center [1267, 105] width 29 height 40
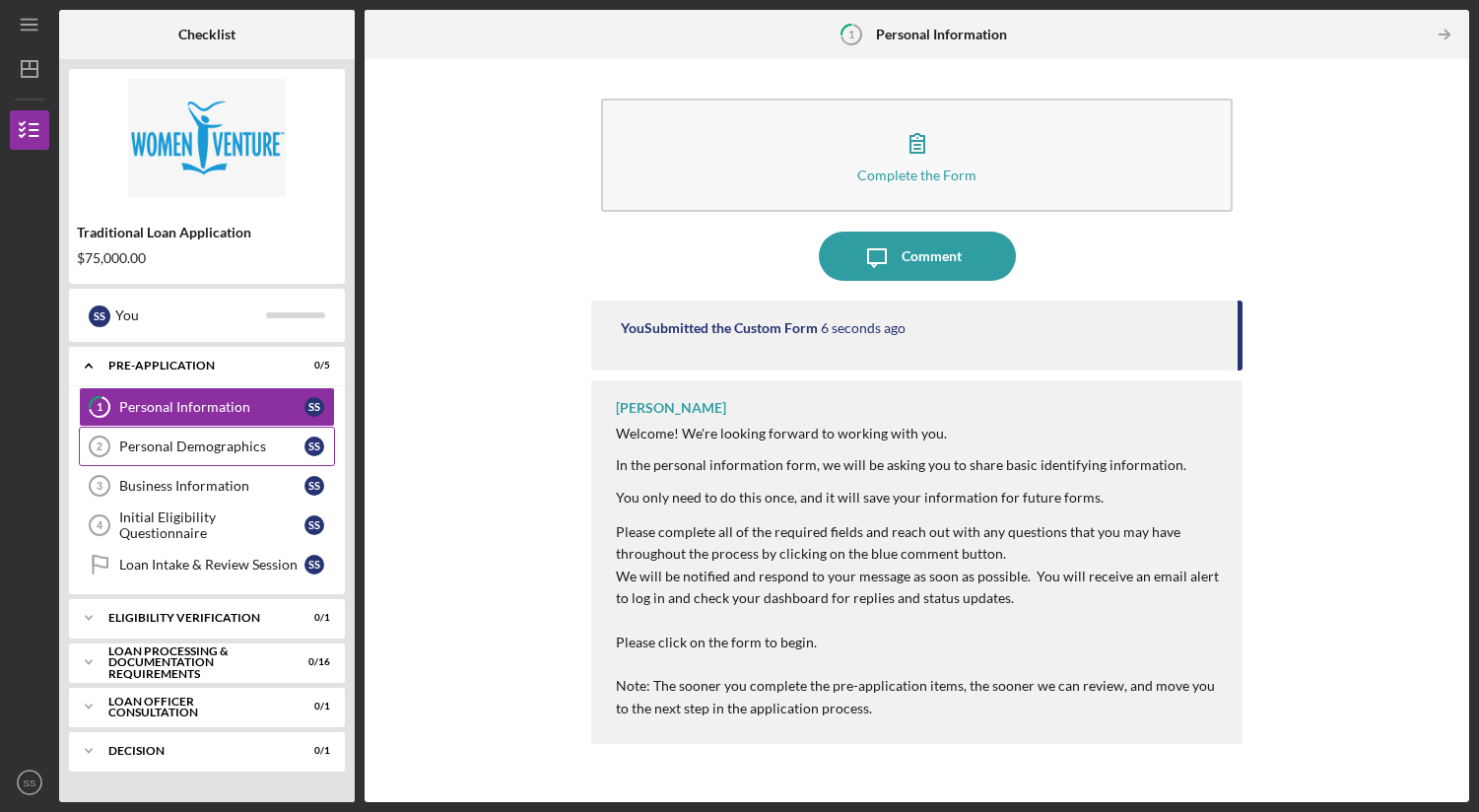
click at [191, 456] on link "Personal Demographics 2 Personal Demographics S S" at bounding box center [207, 446] width 256 height 40
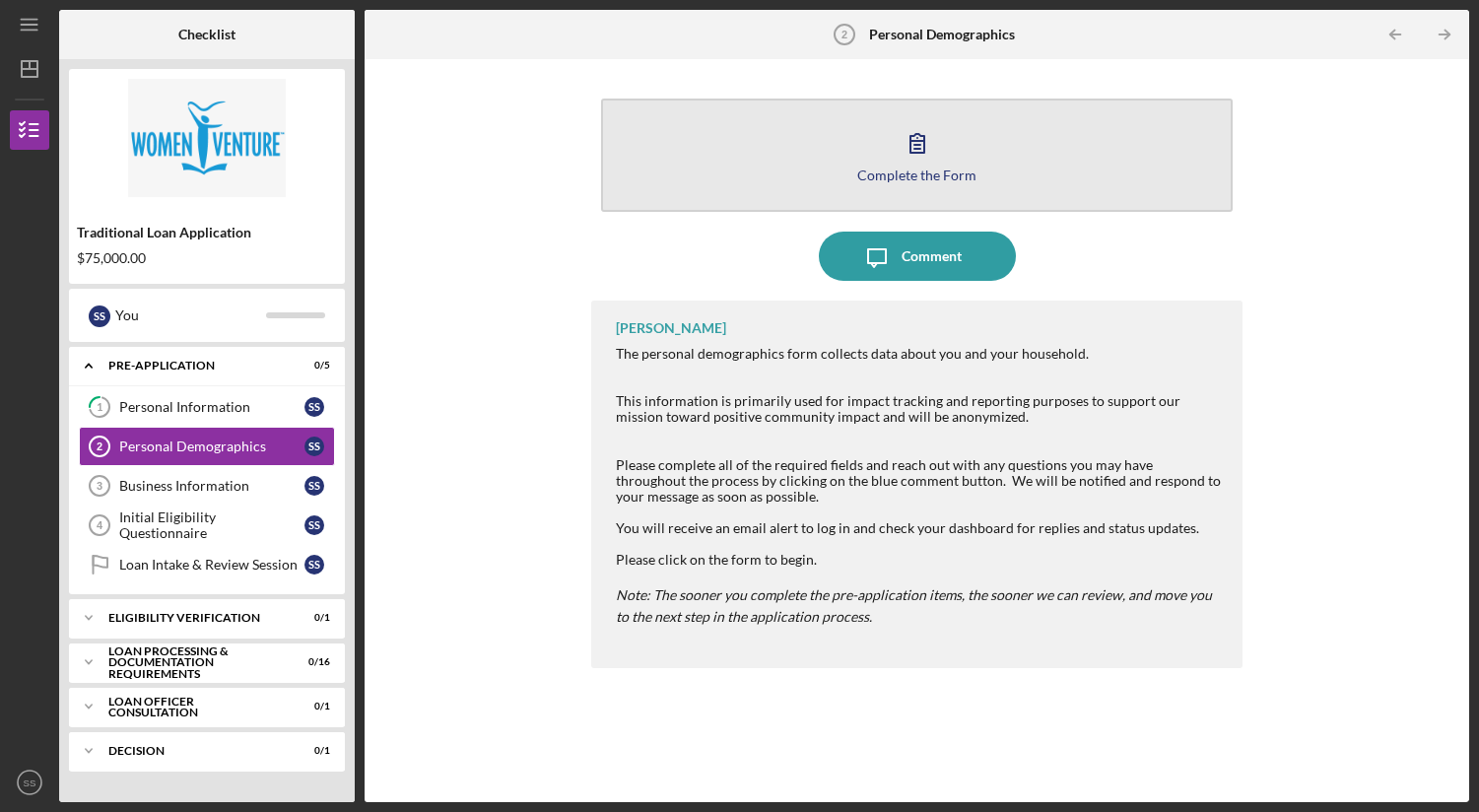
click at [924, 168] on div "Complete the Form" at bounding box center [917, 175] width 119 height 15
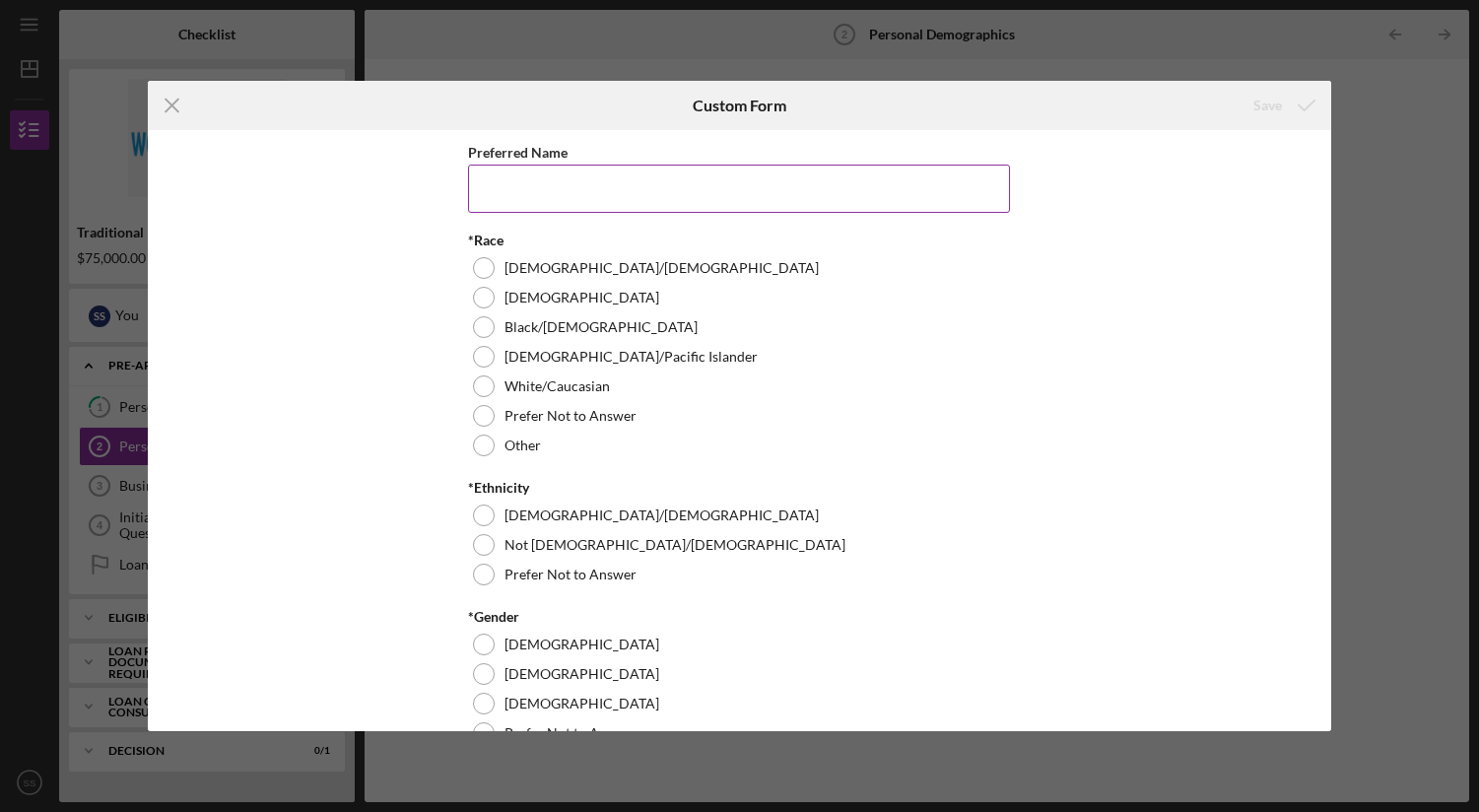
click at [627, 191] on input "Preferred Name" at bounding box center [739, 189] width 542 height 48
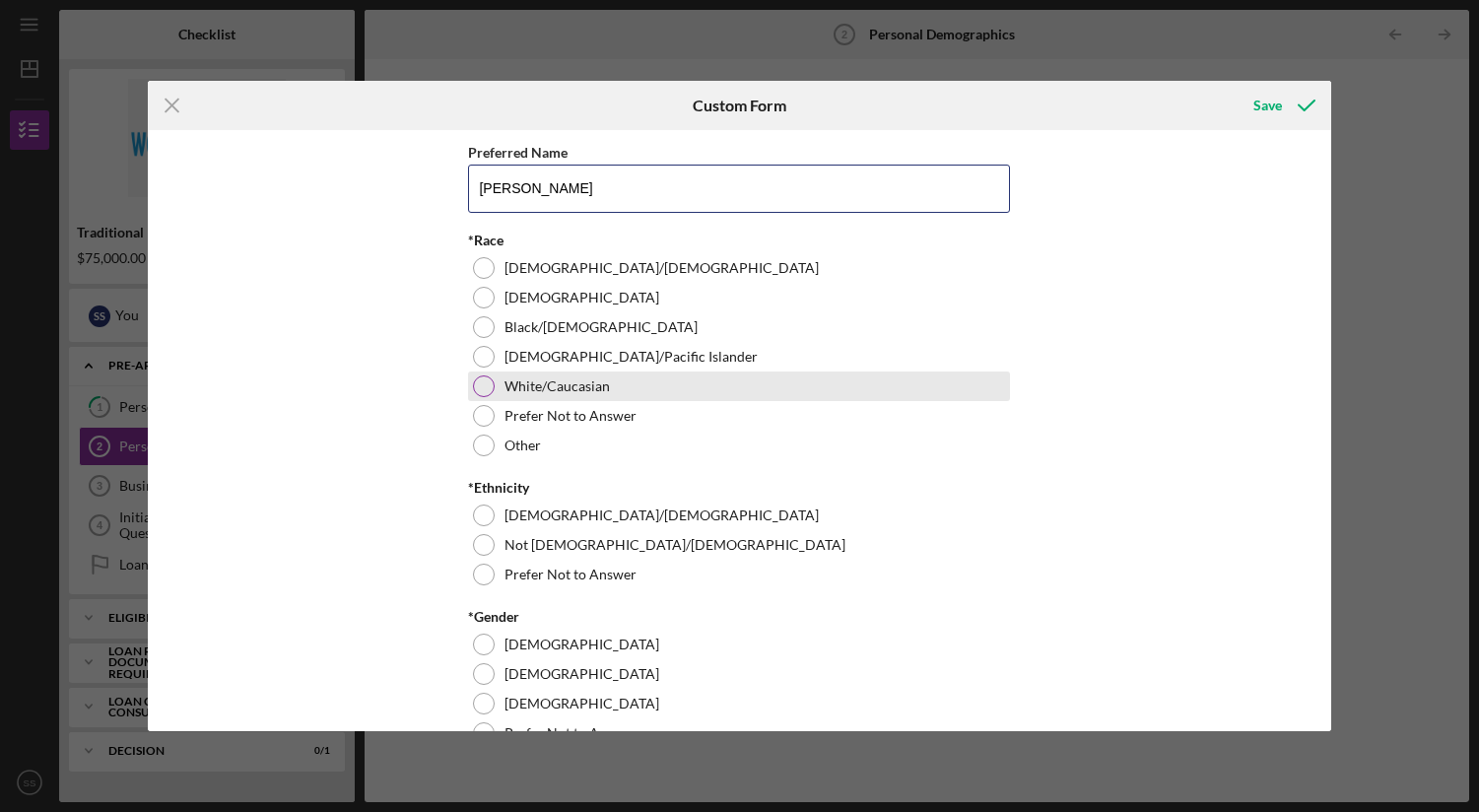
type input "[PERSON_NAME]"
drag, startPoint x: 478, startPoint y: 390, endPoint x: 498, endPoint y: 384, distance: 20.9
click at [479, 389] on div at bounding box center [484, 387] width 22 height 22
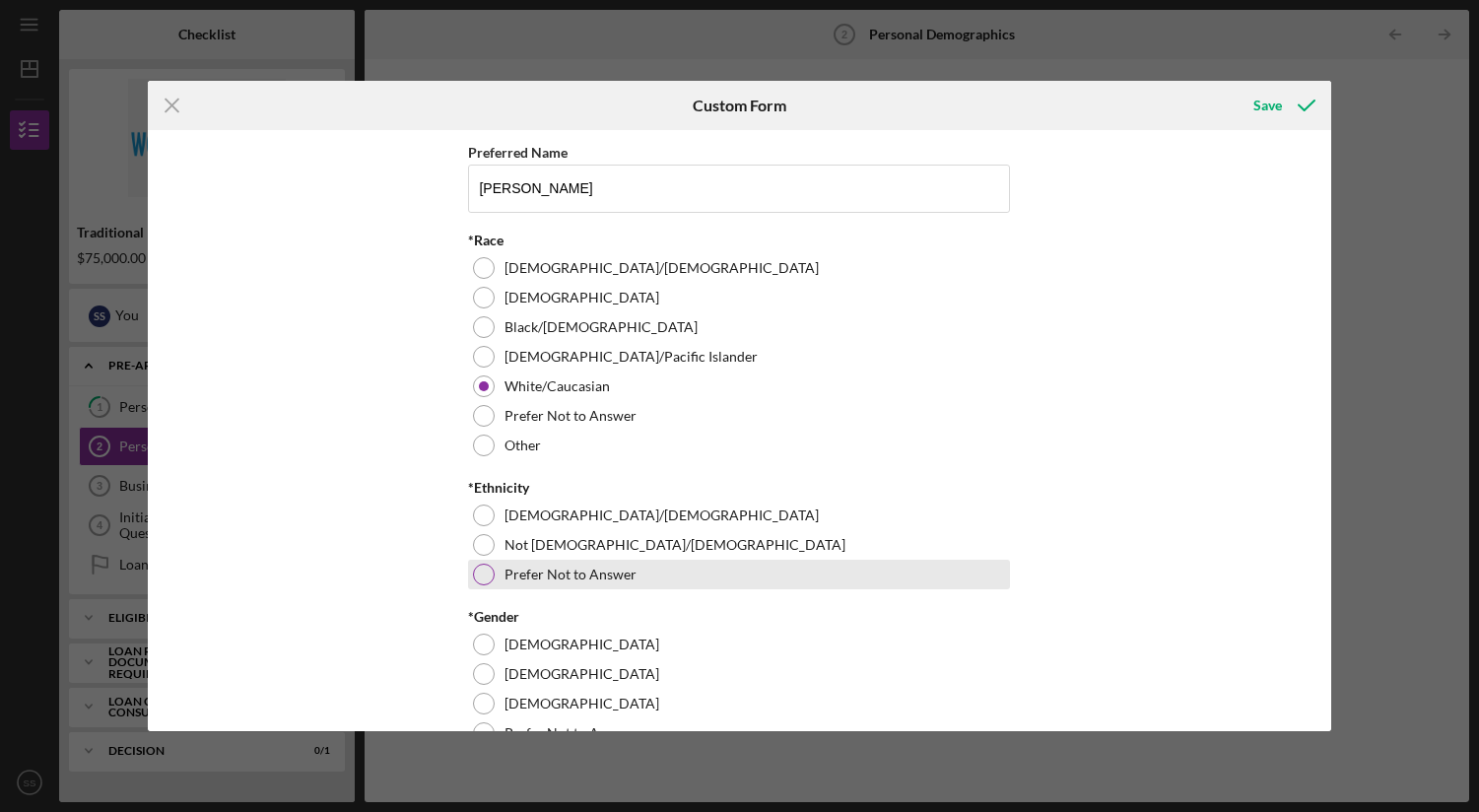
scroll to position [3, 0]
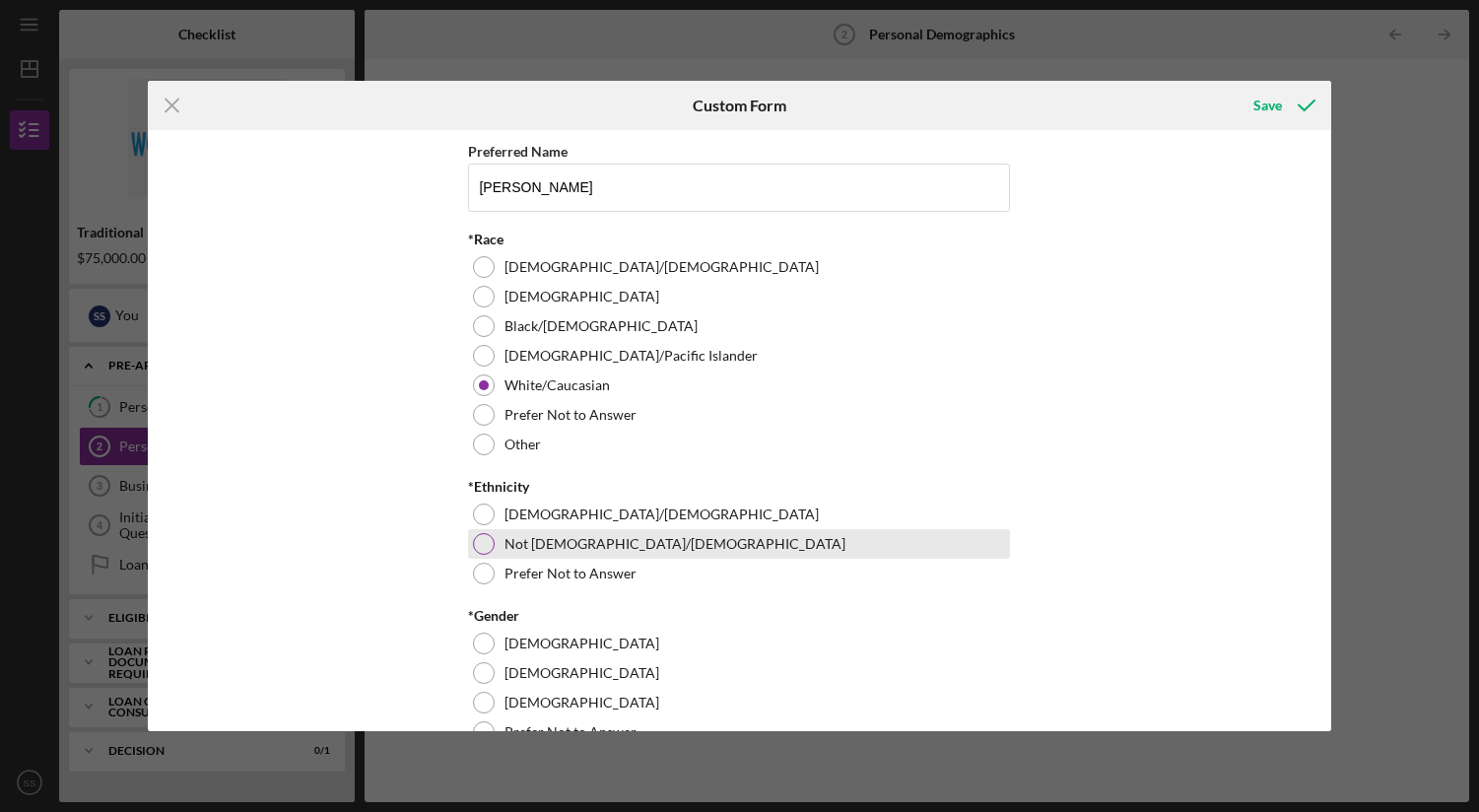
click at [475, 537] on div at bounding box center [484, 544] width 22 height 22
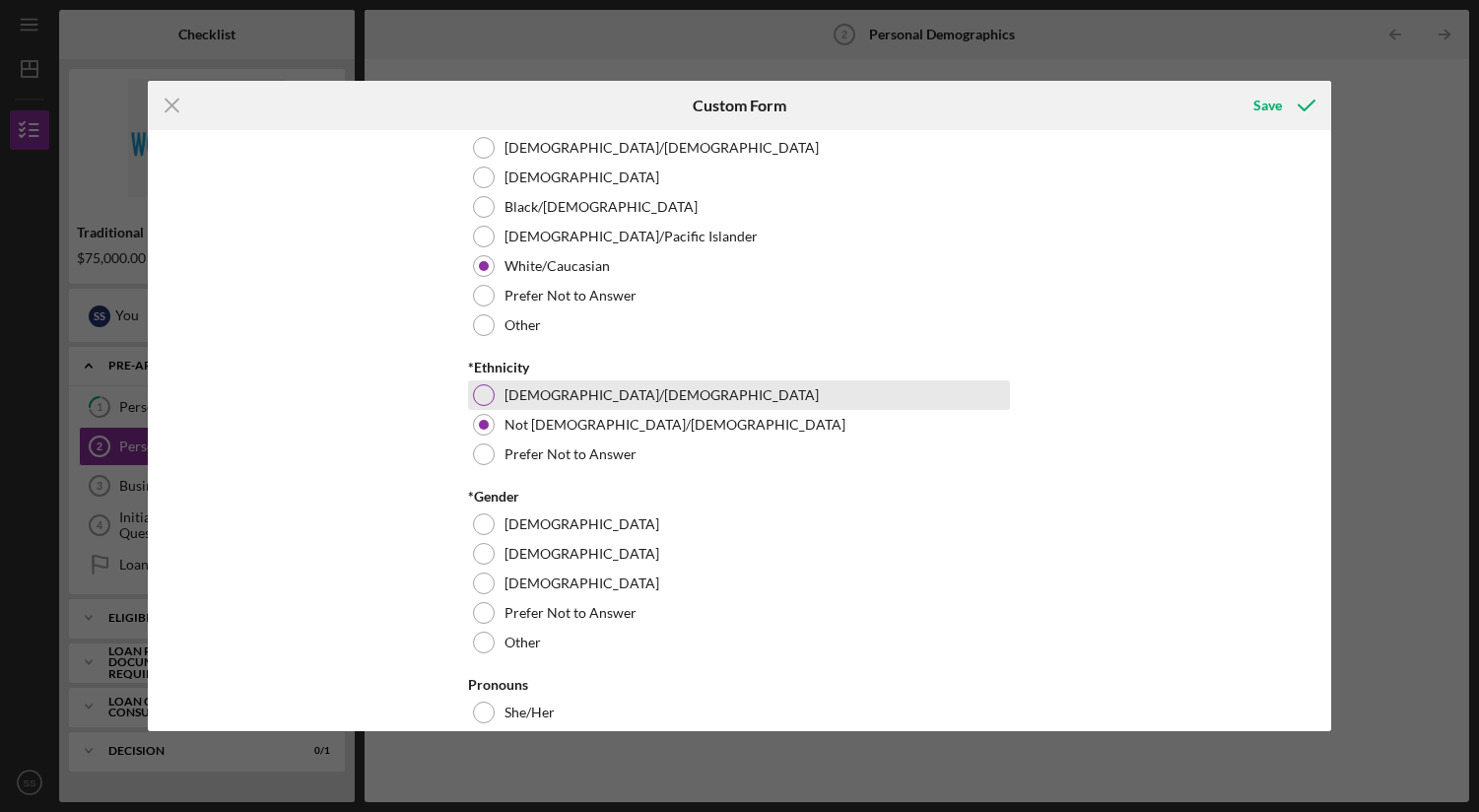
scroll to position [135, 0]
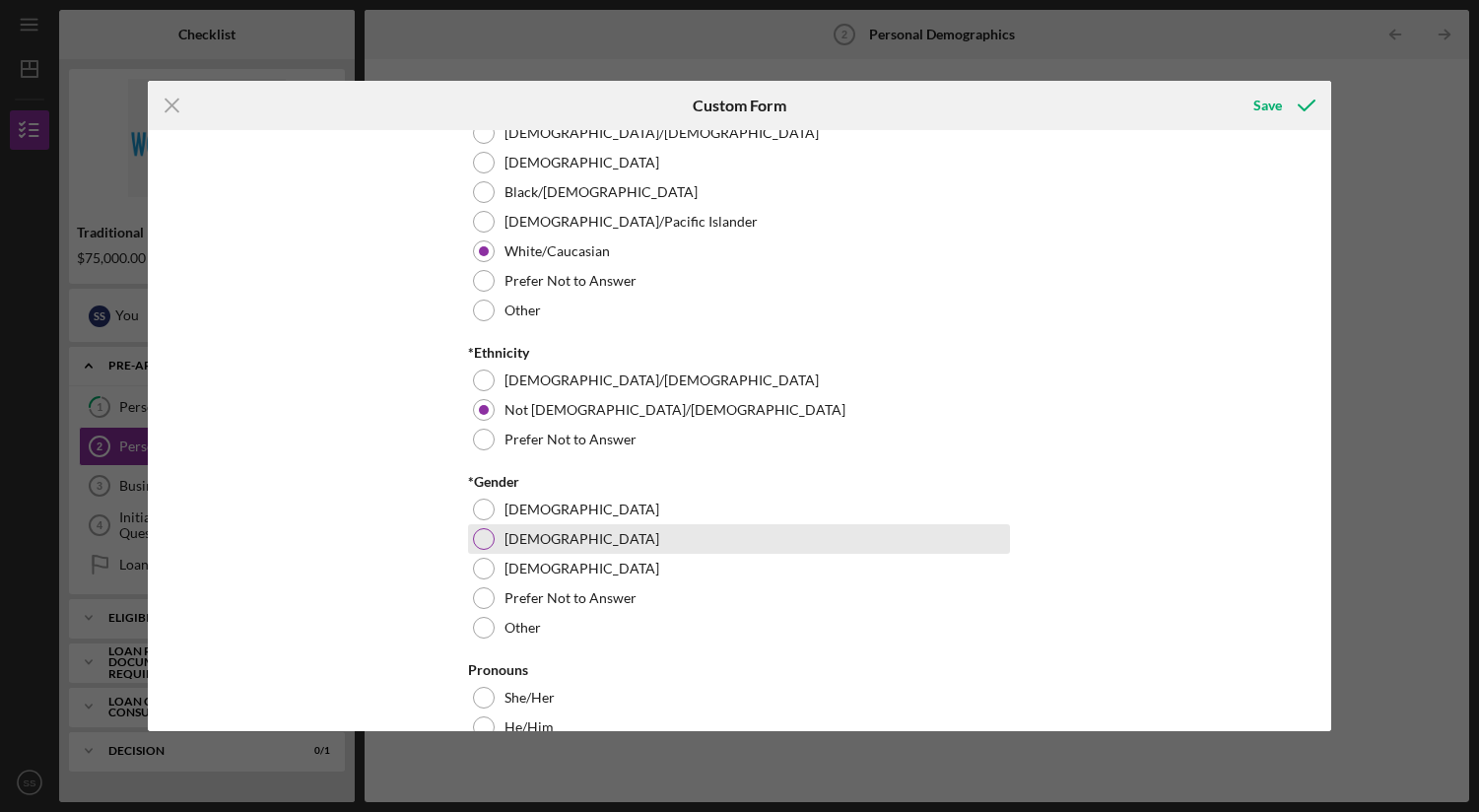
click at [484, 537] on div at bounding box center [484, 539] width 22 height 22
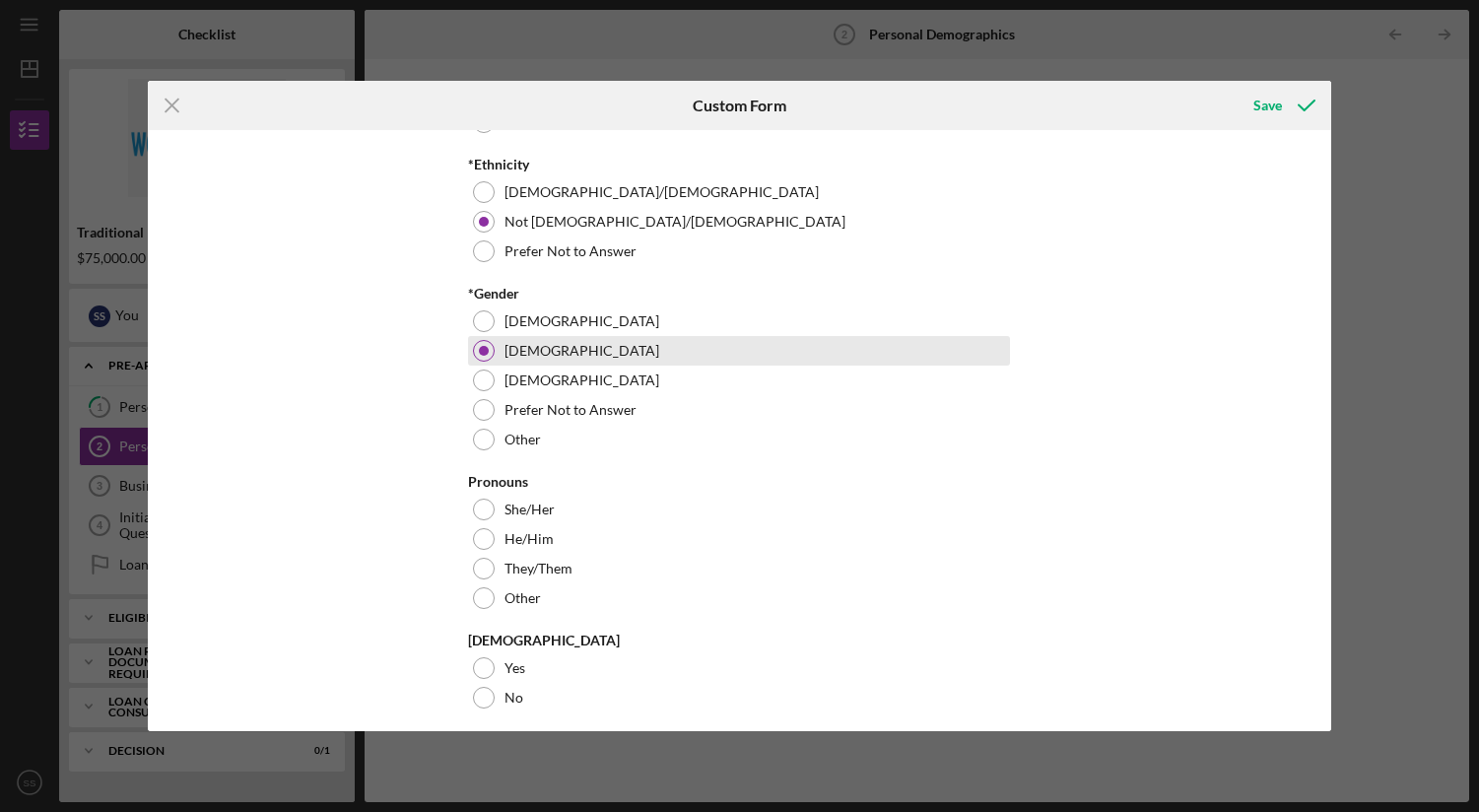
scroll to position [352, 0]
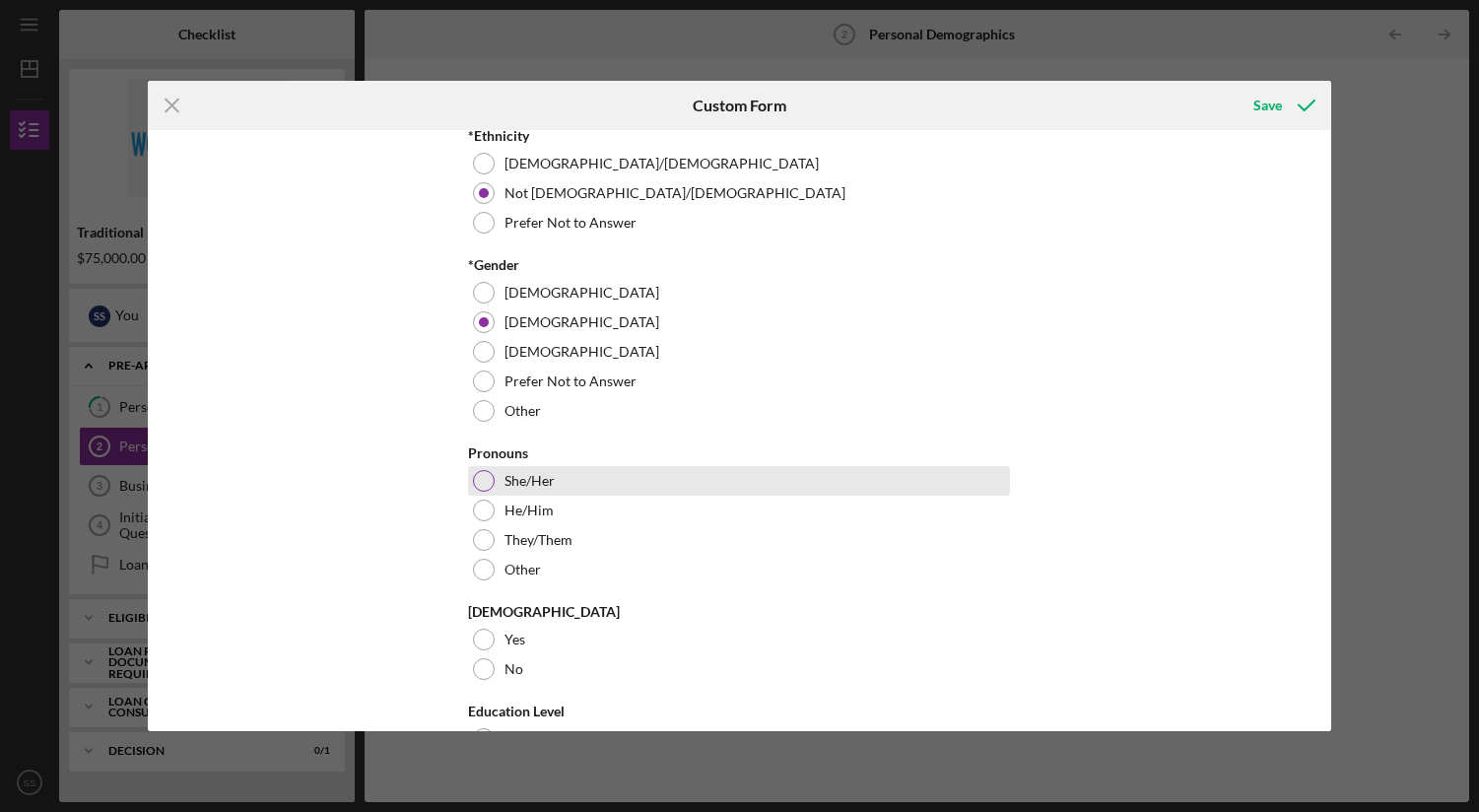
click at [486, 485] on div at bounding box center [484, 481] width 22 height 22
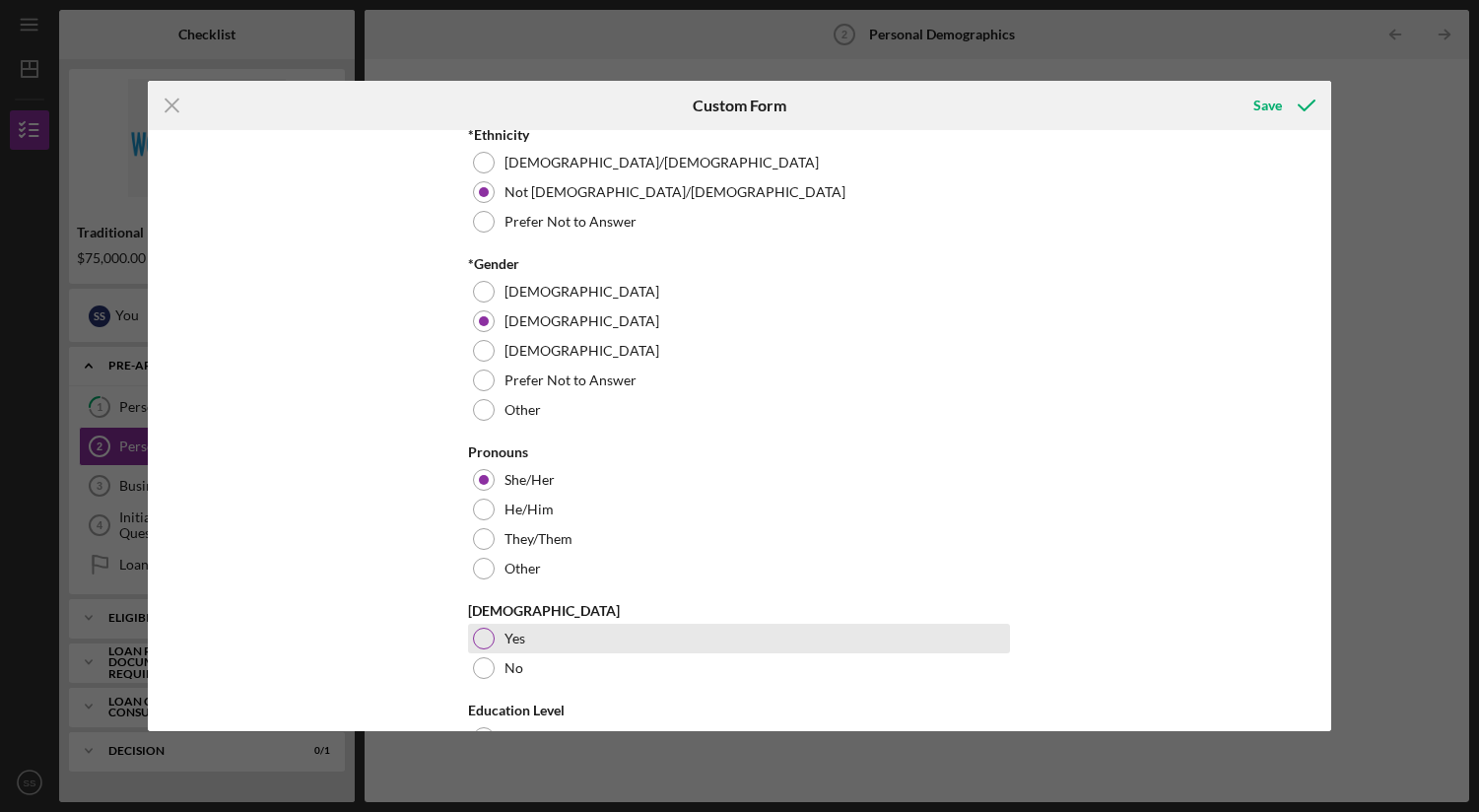
click at [492, 641] on div "Yes" at bounding box center [739, 639] width 542 height 30
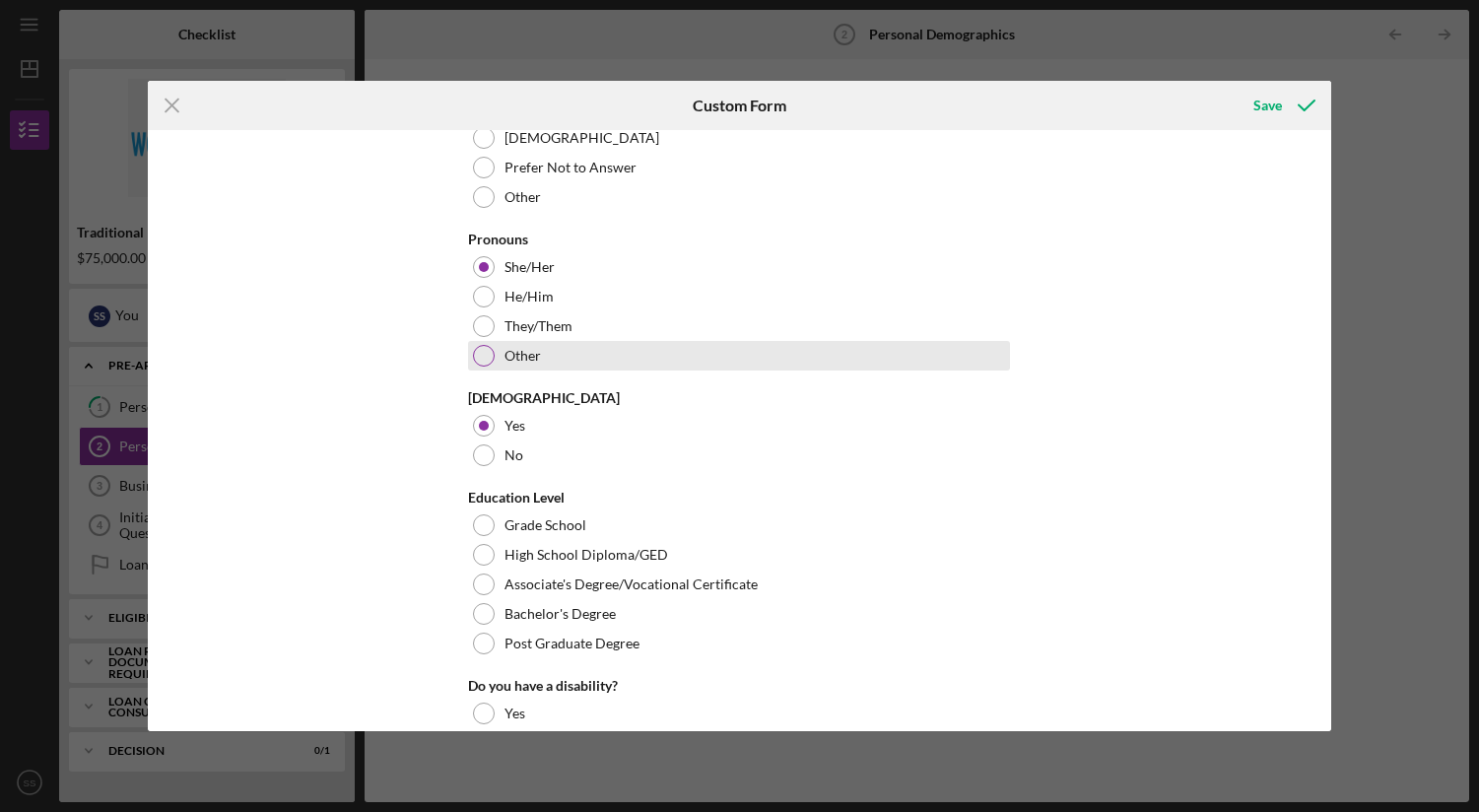
scroll to position [568, 0]
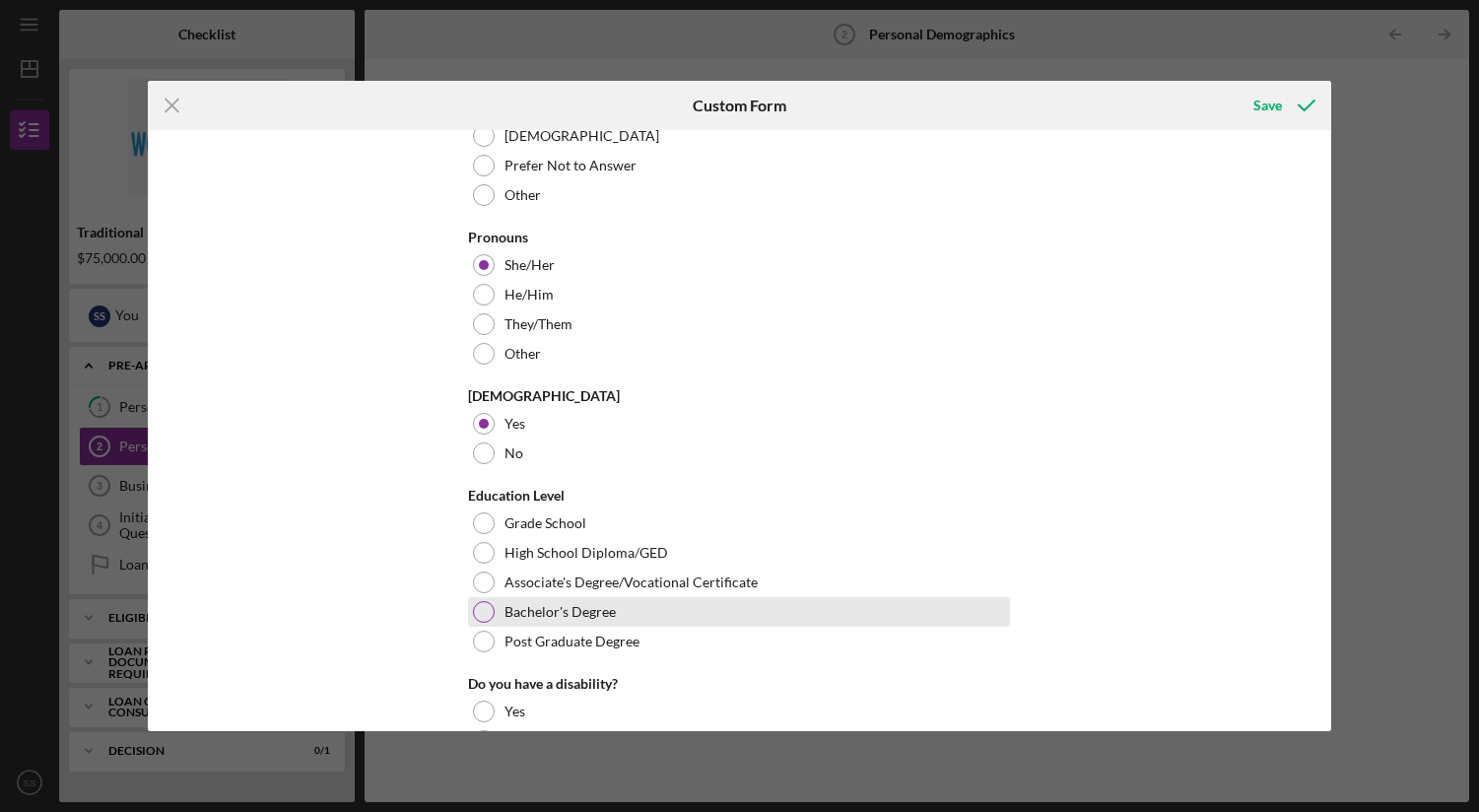
click at [481, 608] on div at bounding box center [484, 612] width 22 height 22
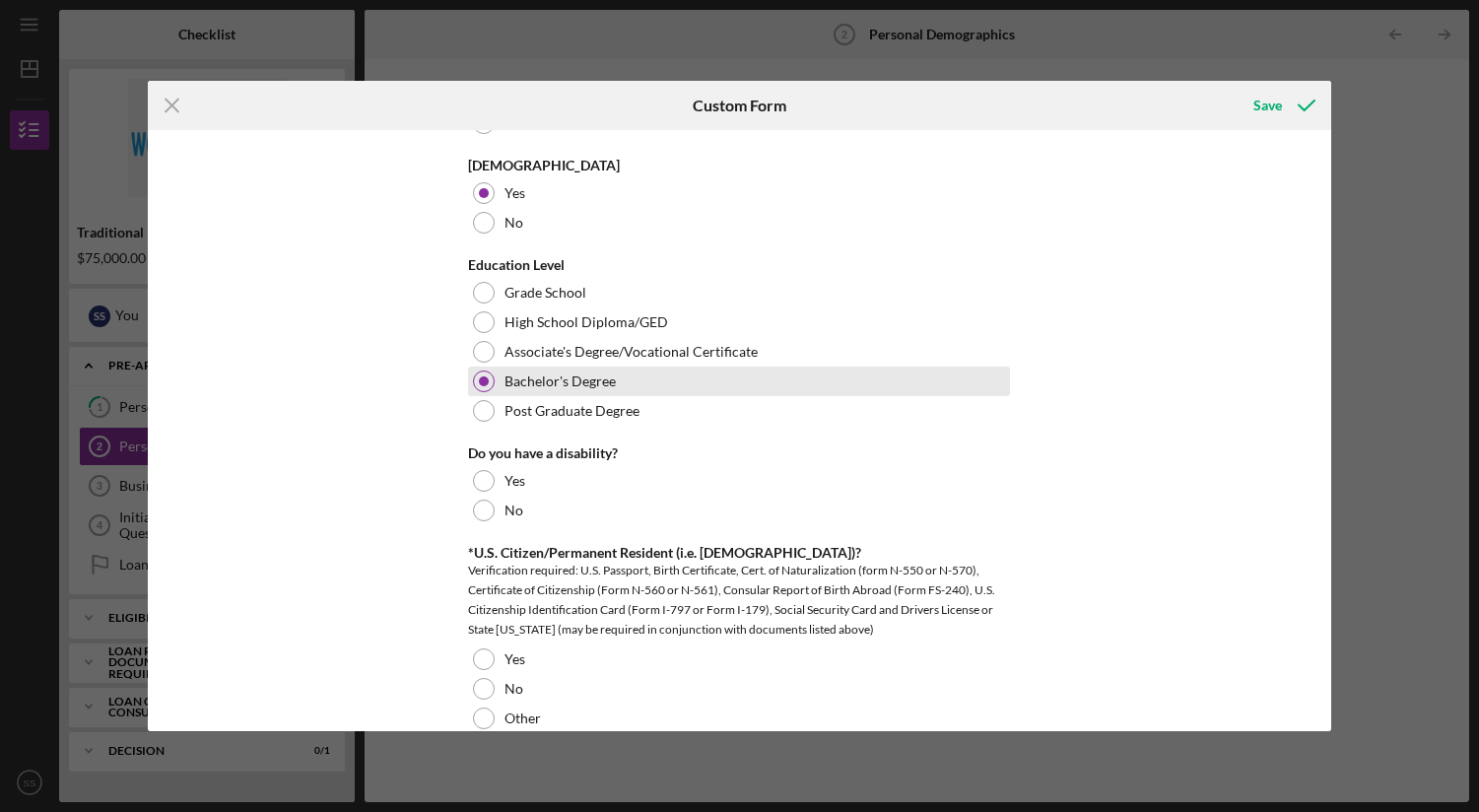
scroll to position [799, 0]
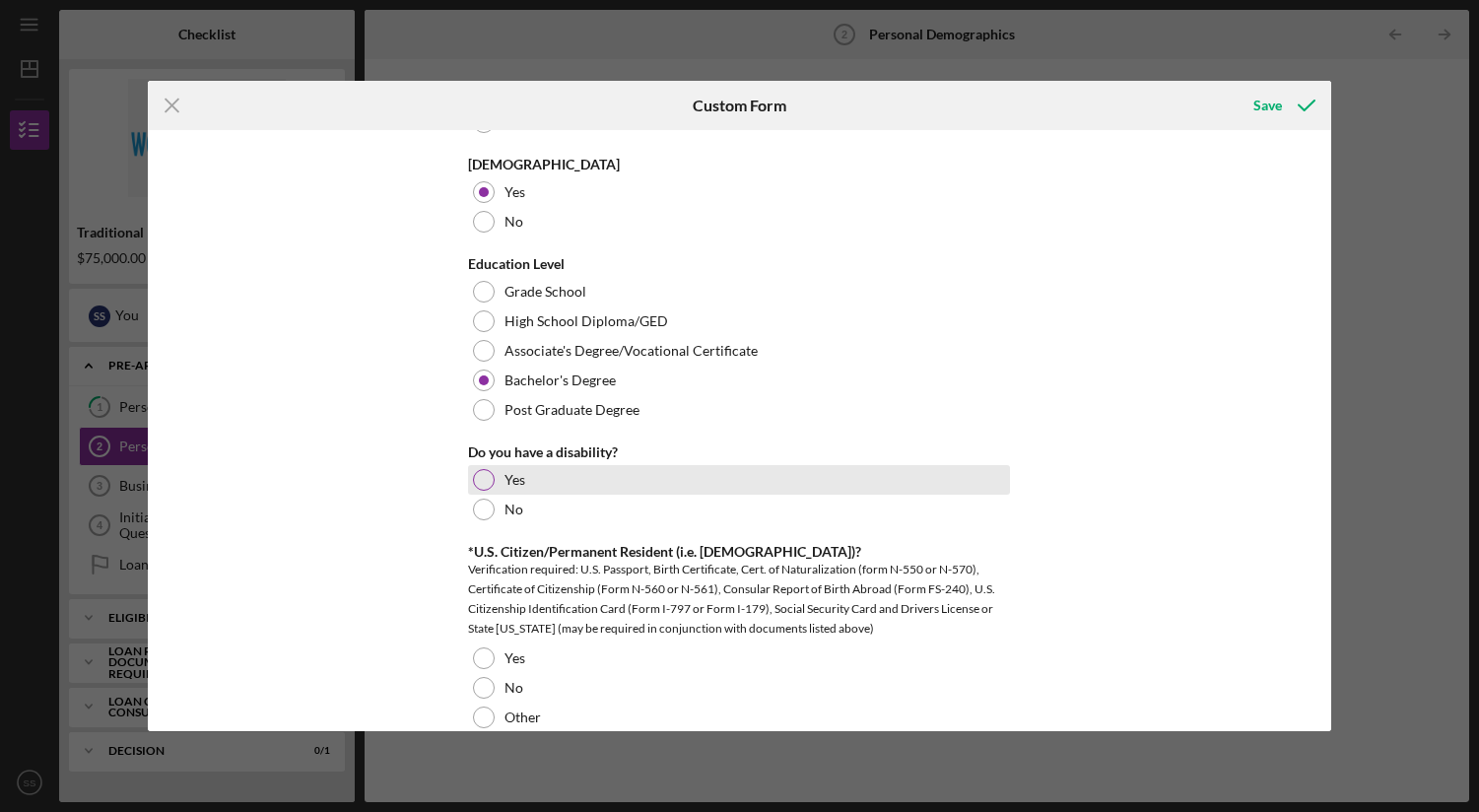
click at [484, 487] on div at bounding box center [484, 480] width 22 height 22
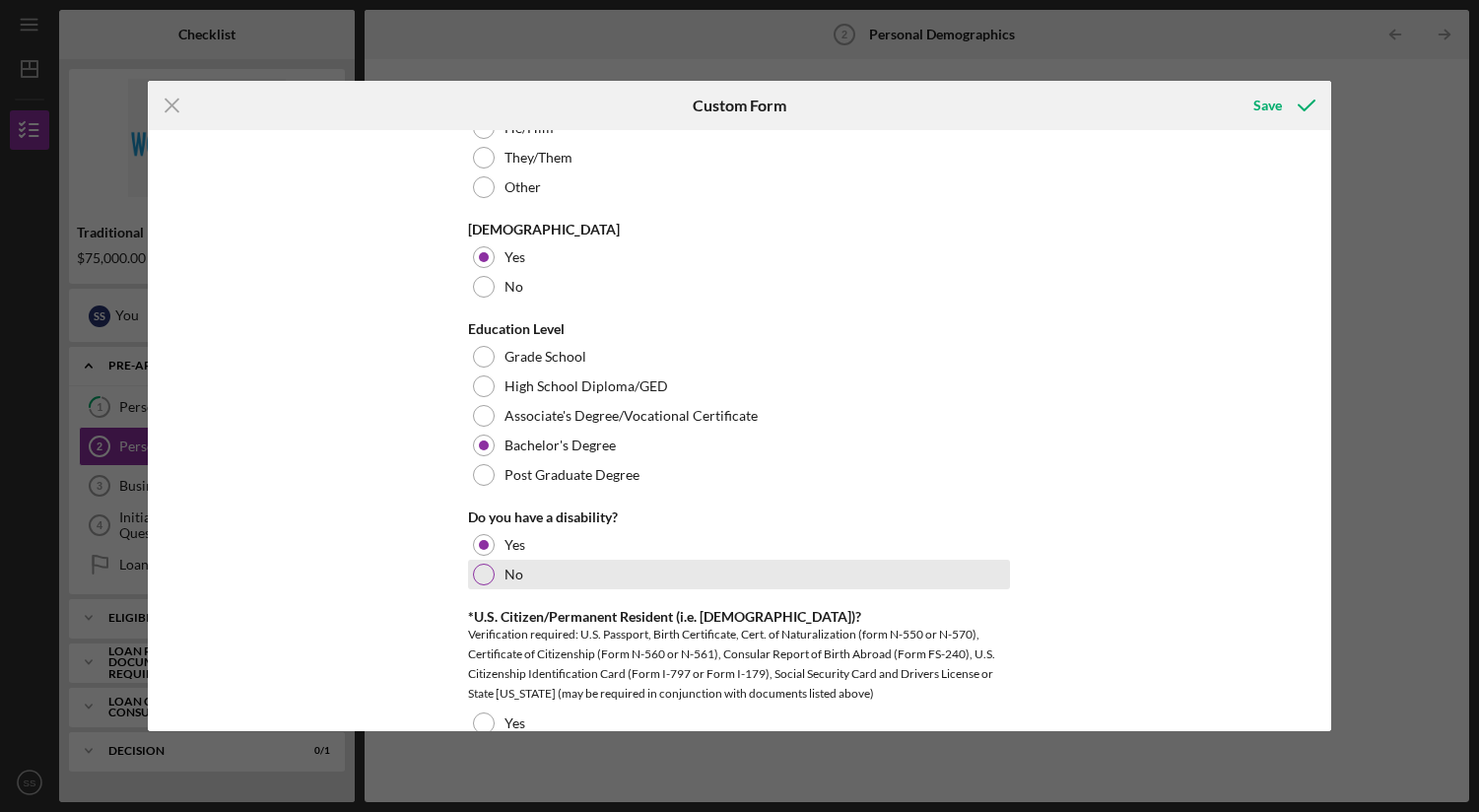
scroll to position [590, 0]
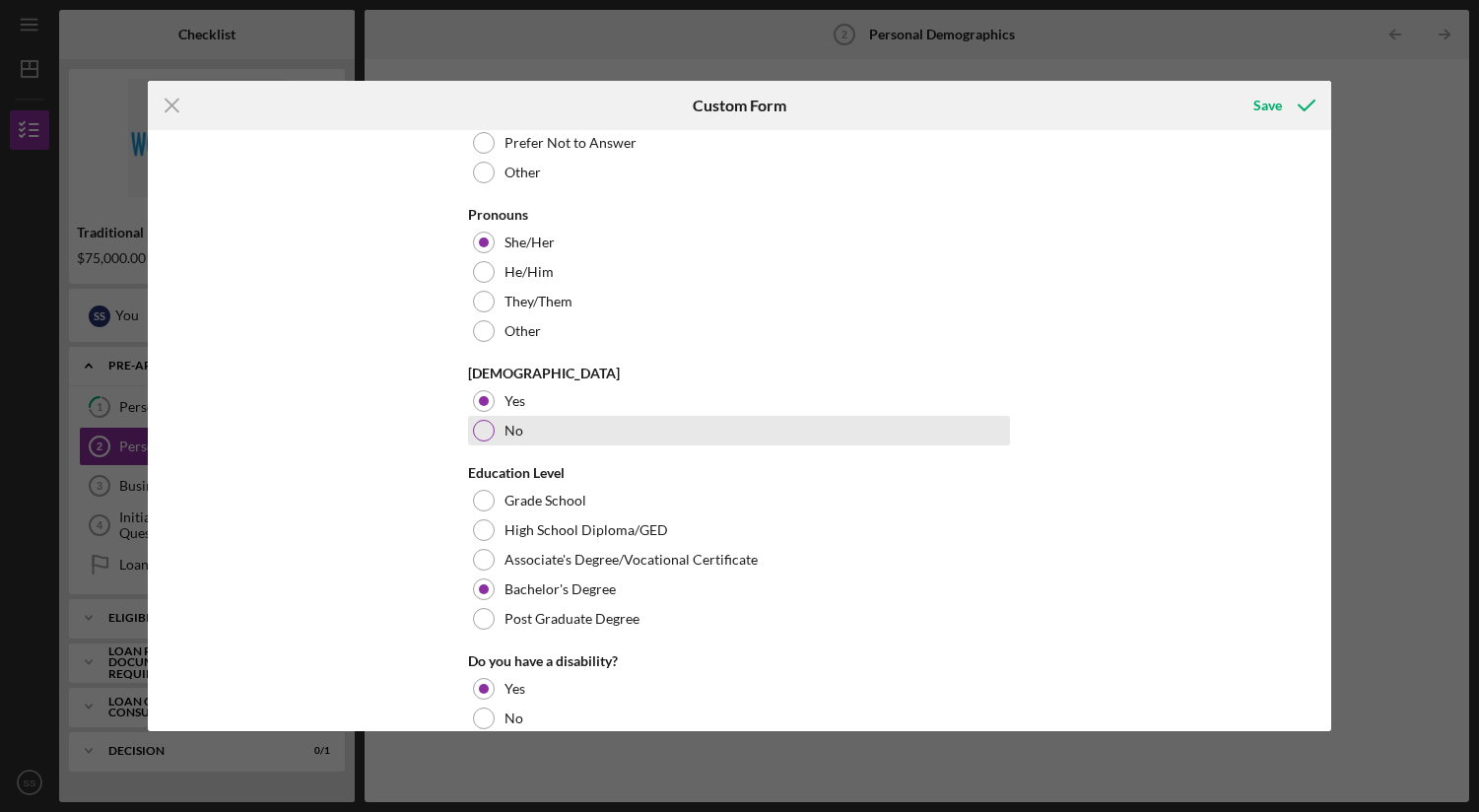
click at [479, 425] on div at bounding box center [484, 430] width 22 height 22
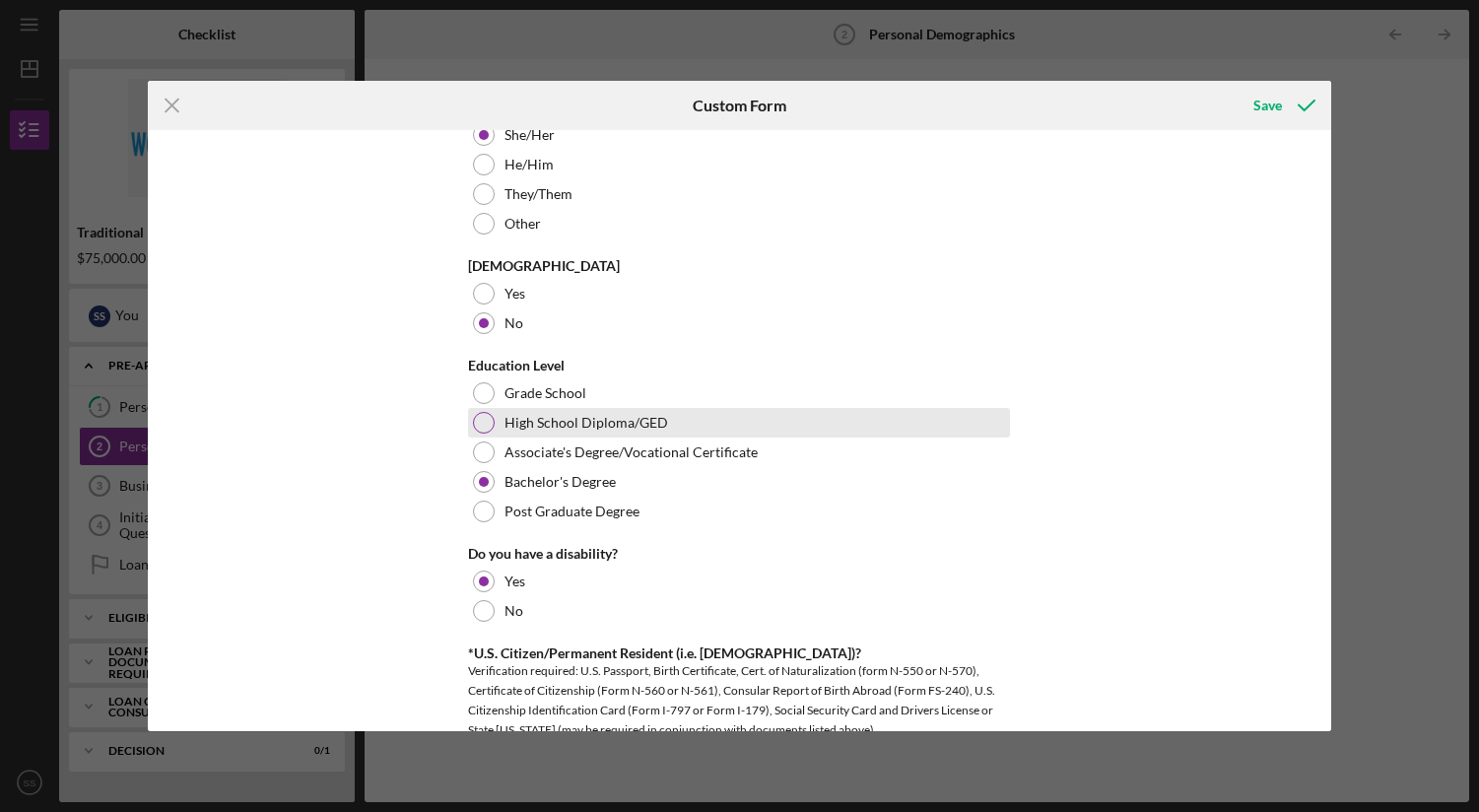
scroll to position [687, 0]
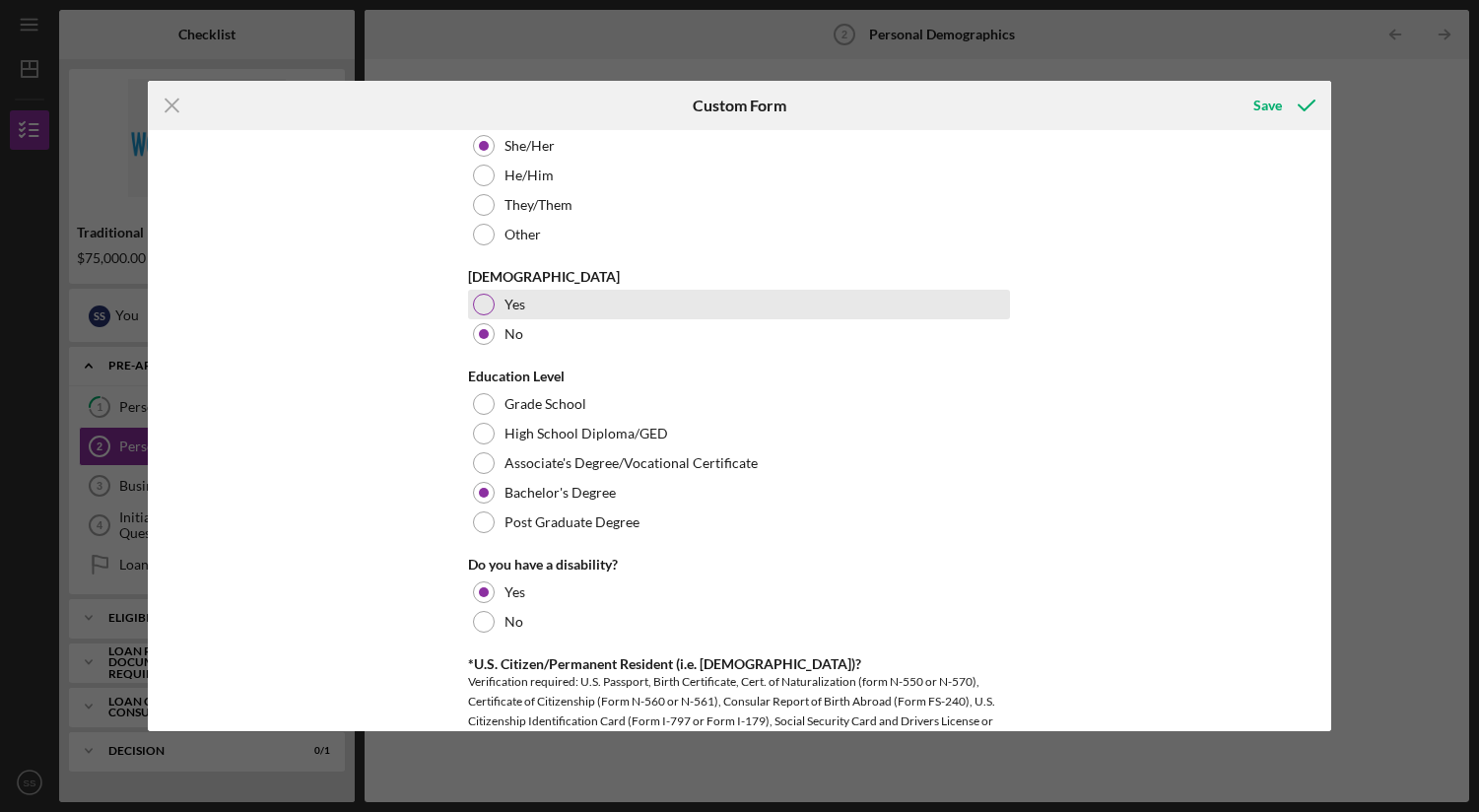
click at [481, 305] on div at bounding box center [484, 304] width 22 height 22
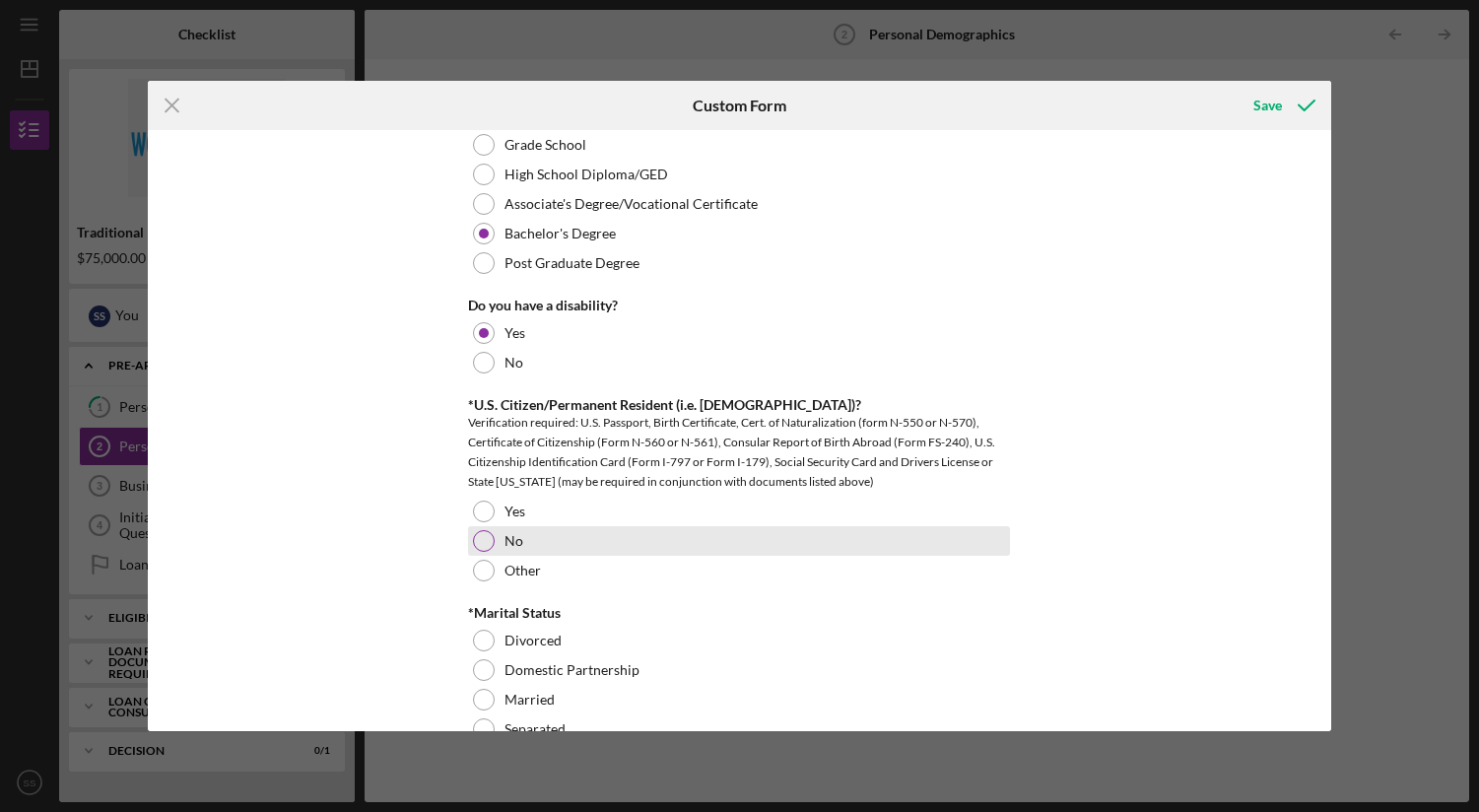
scroll to position [943, 0]
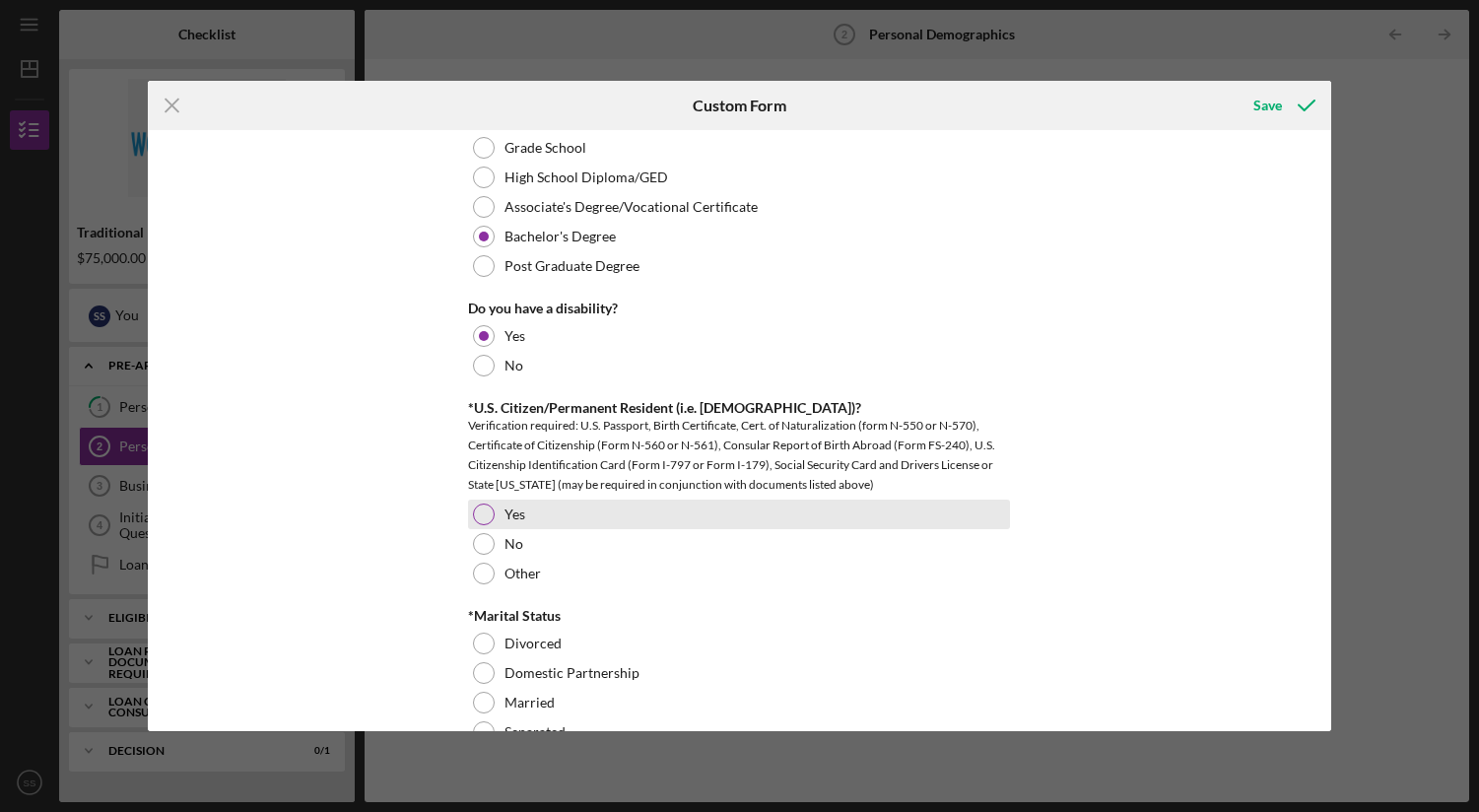
click at [480, 514] on div at bounding box center [484, 515] width 22 height 22
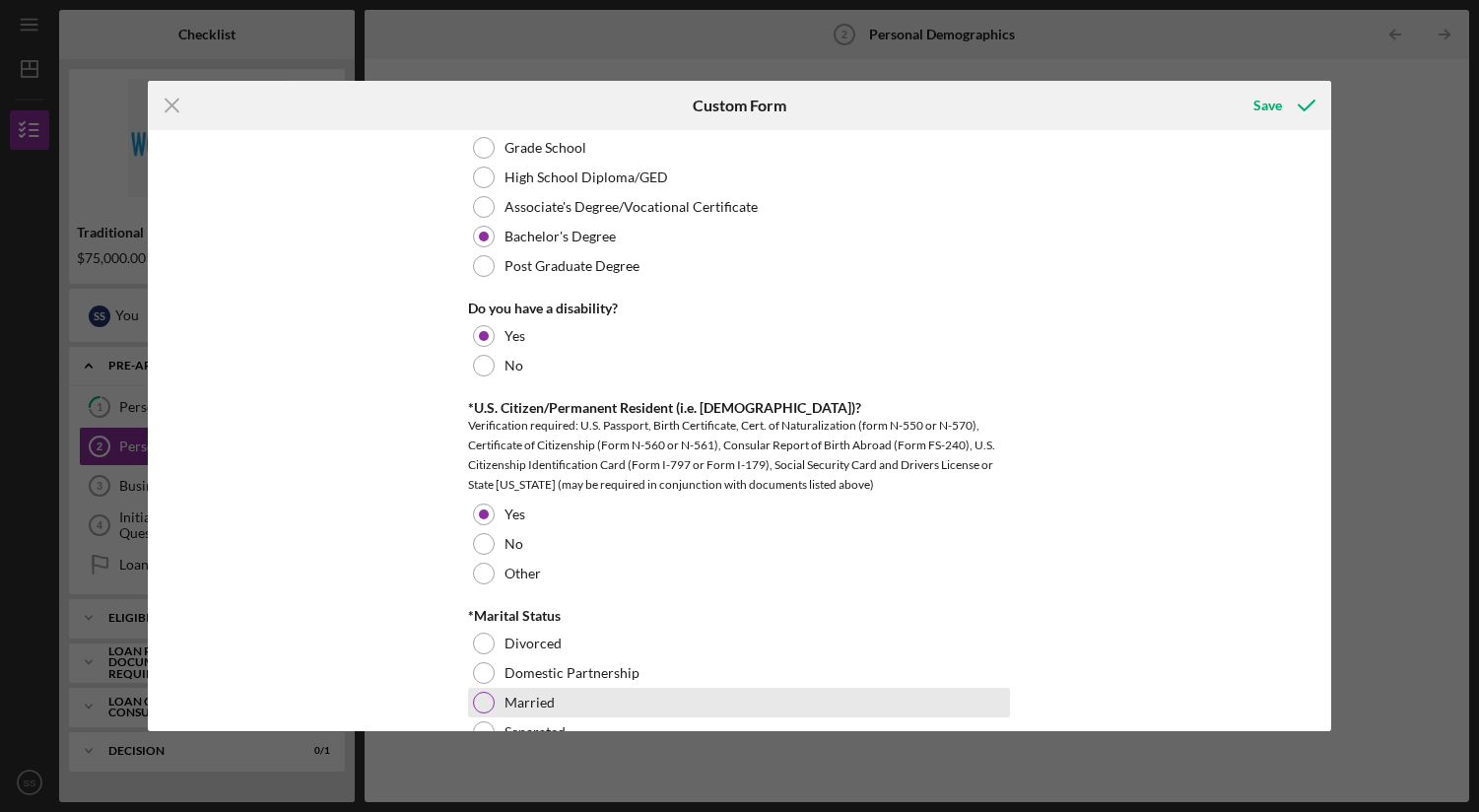
drag, startPoint x: 477, startPoint y: 700, endPoint x: 486, endPoint y: 687, distance: 15.8
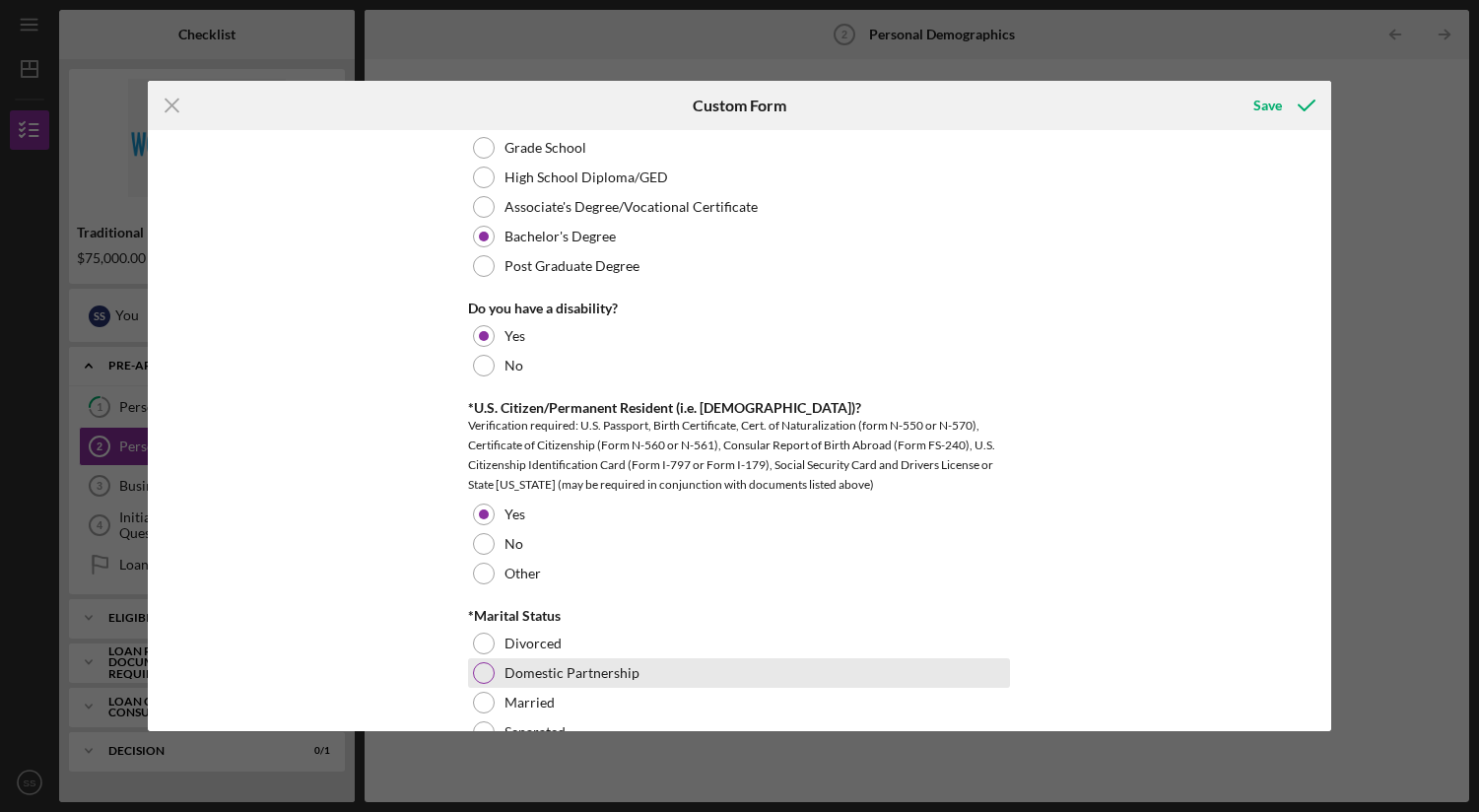
click at [477, 700] on div at bounding box center [484, 703] width 22 height 22
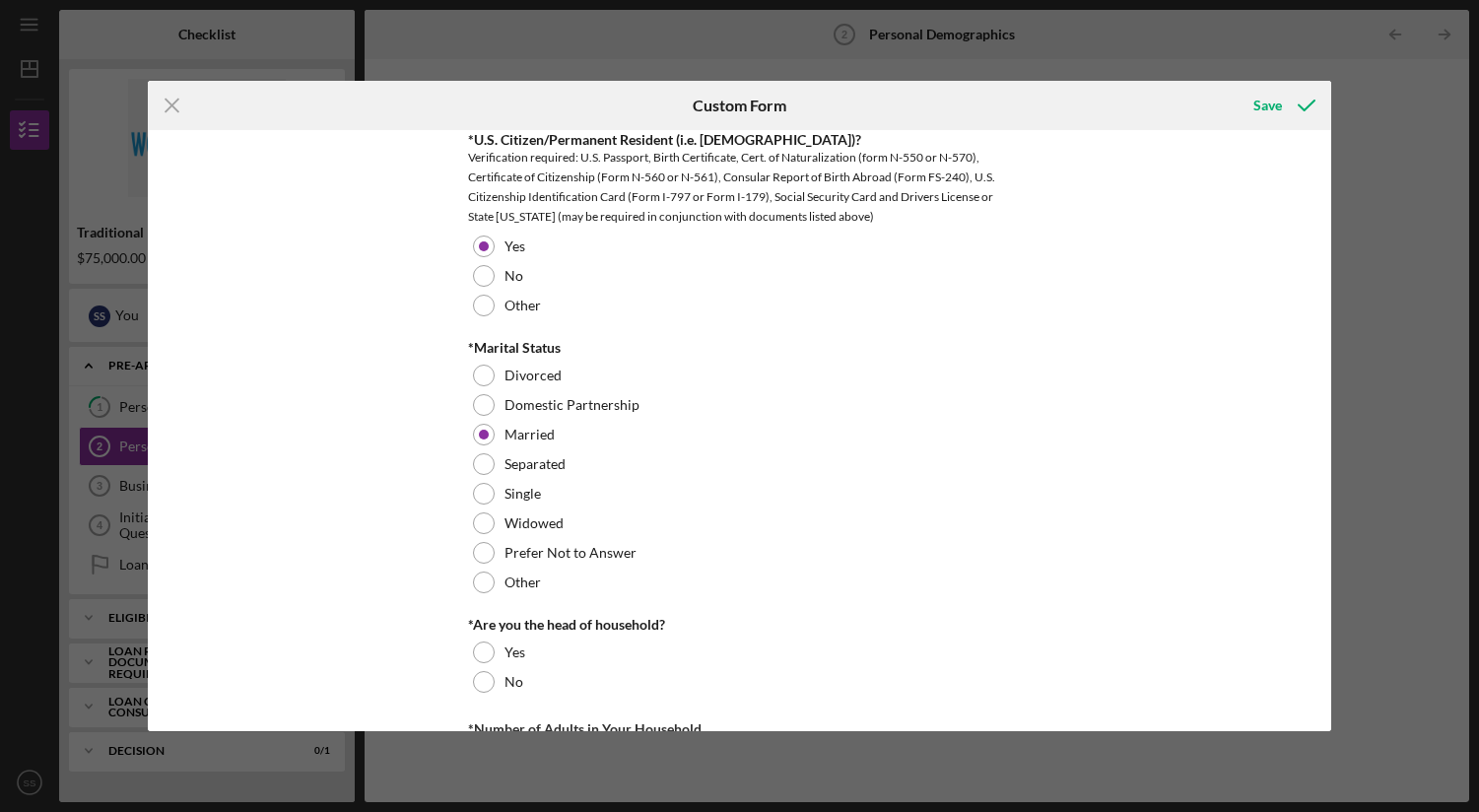
scroll to position [1209, 0]
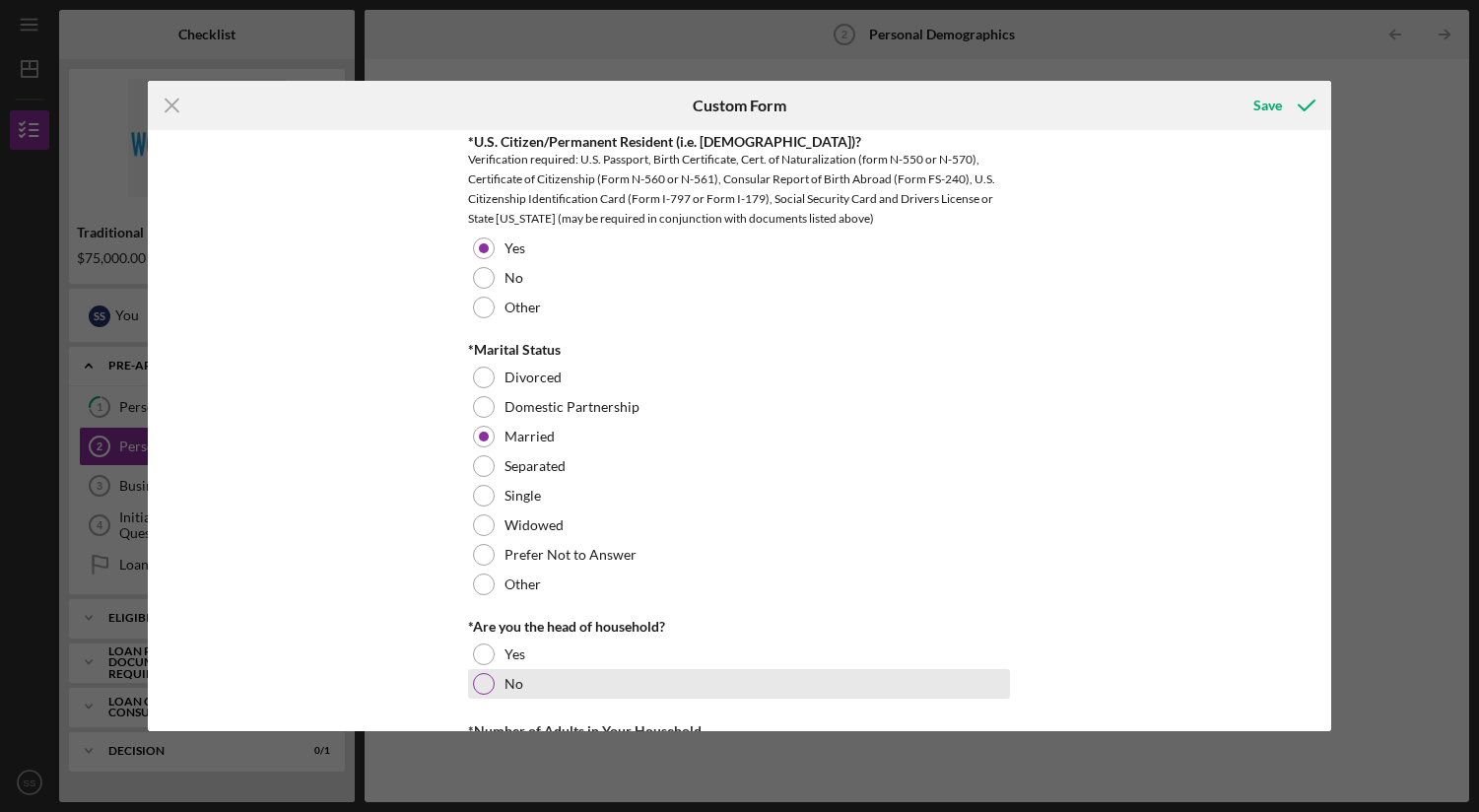
click at [478, 679] on div at bounding box center [484, 684] width 22 height 22
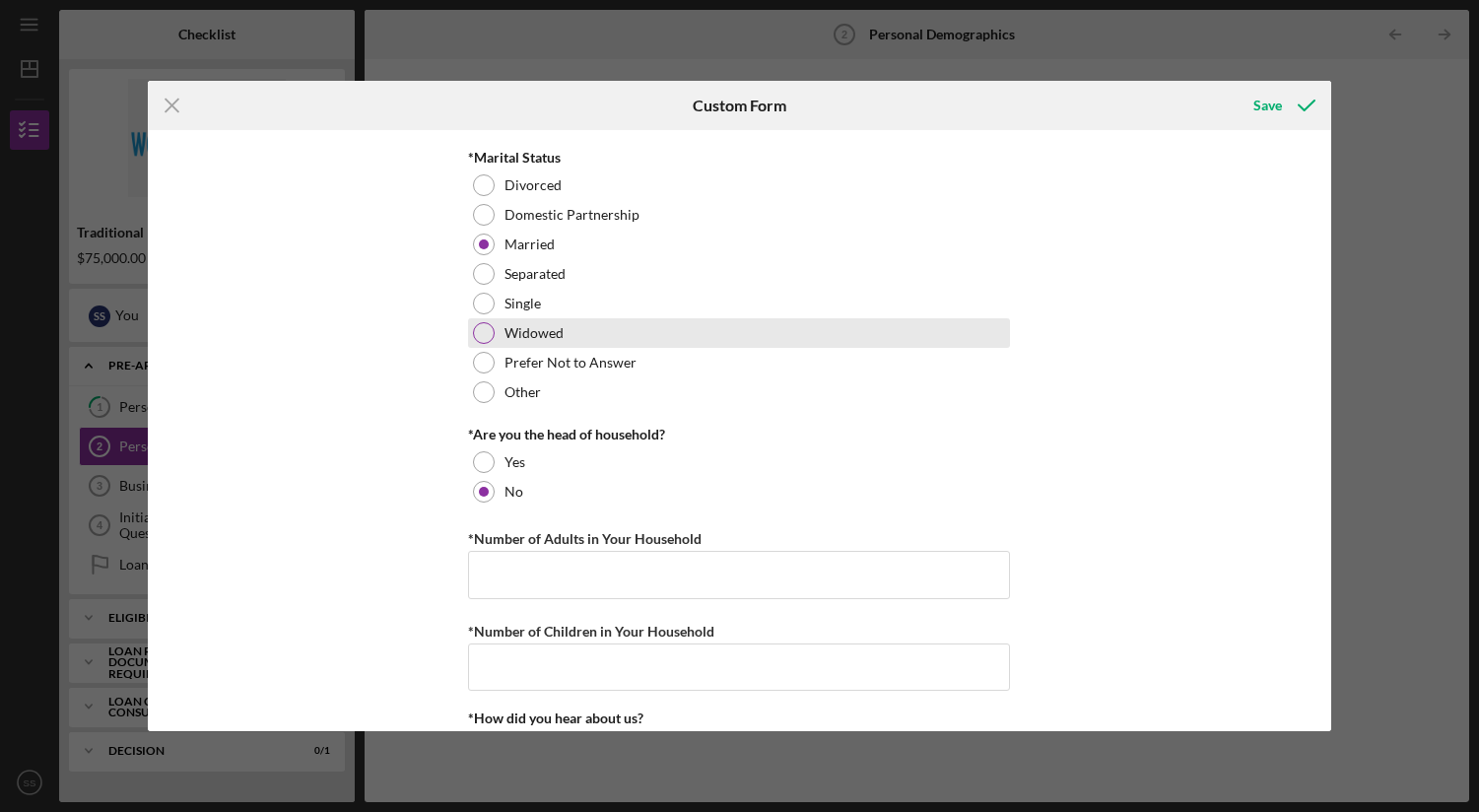
scroll to position [1413, 0]
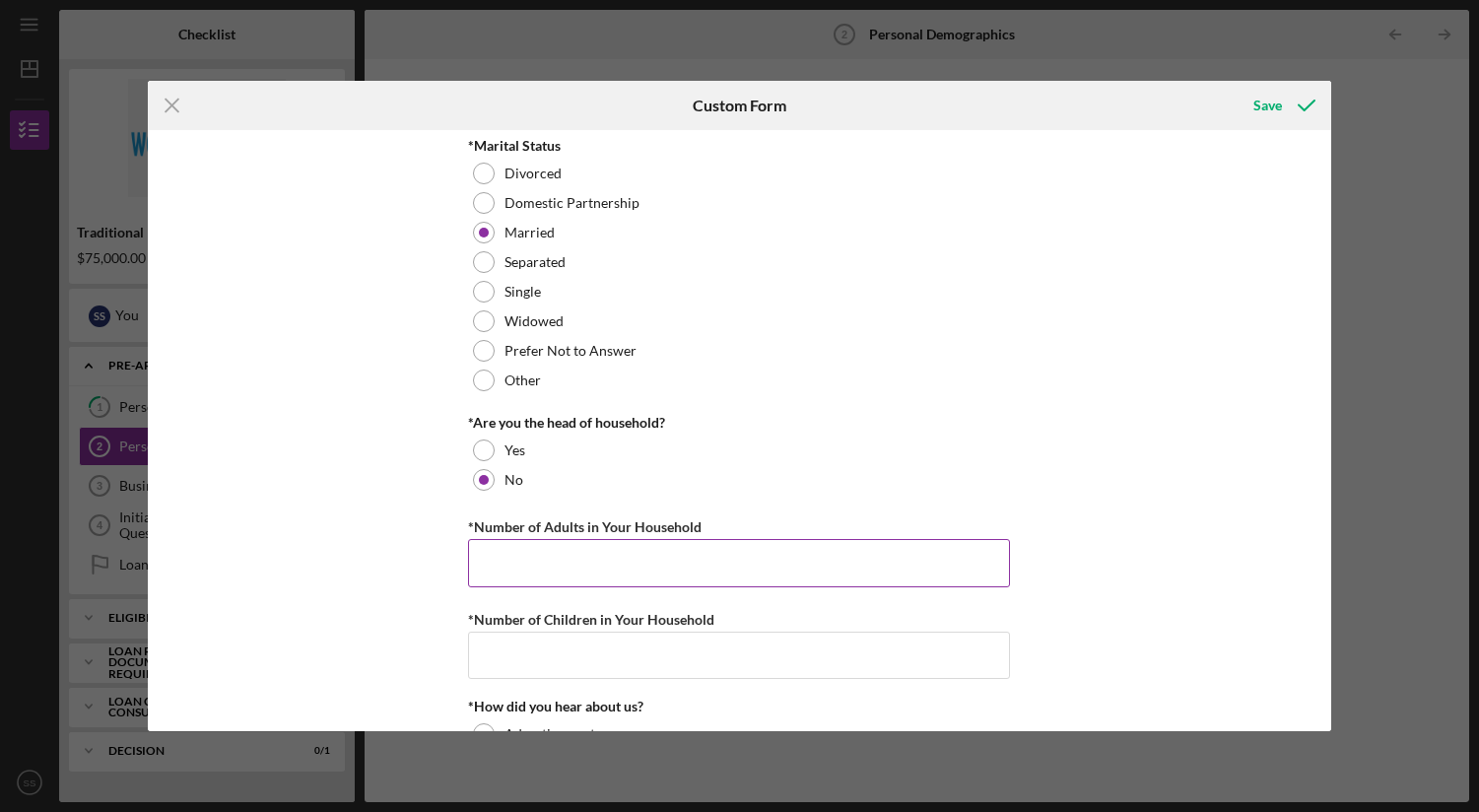
click at [599, 551] on input "*Number of Adults in Your Household" at bounding box center [739, 563] width 542 height 48
type input "2"
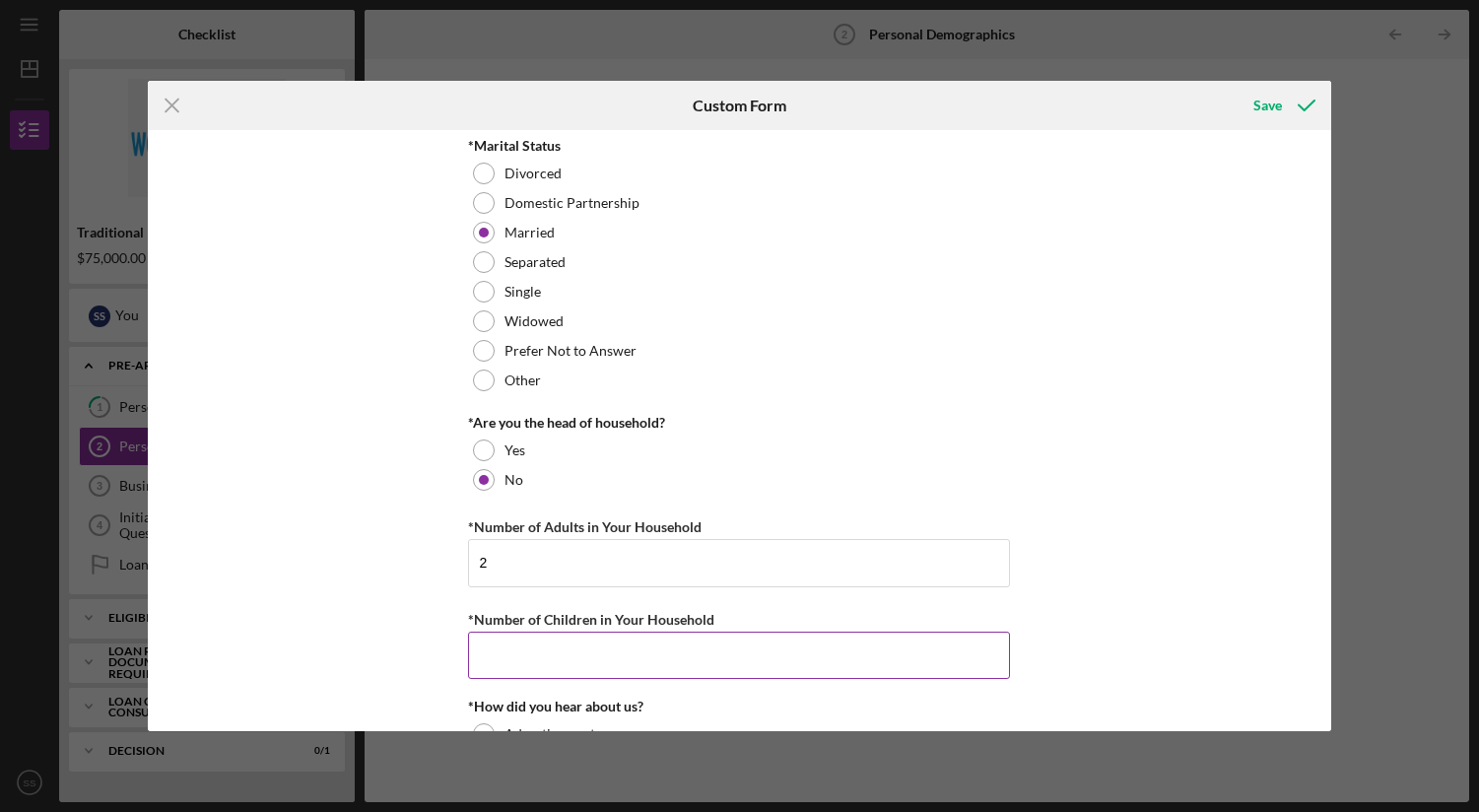
click at [595, 637] on input "*Number of Children in Your Household" at bounding box center [739, 655] width 542 height 48
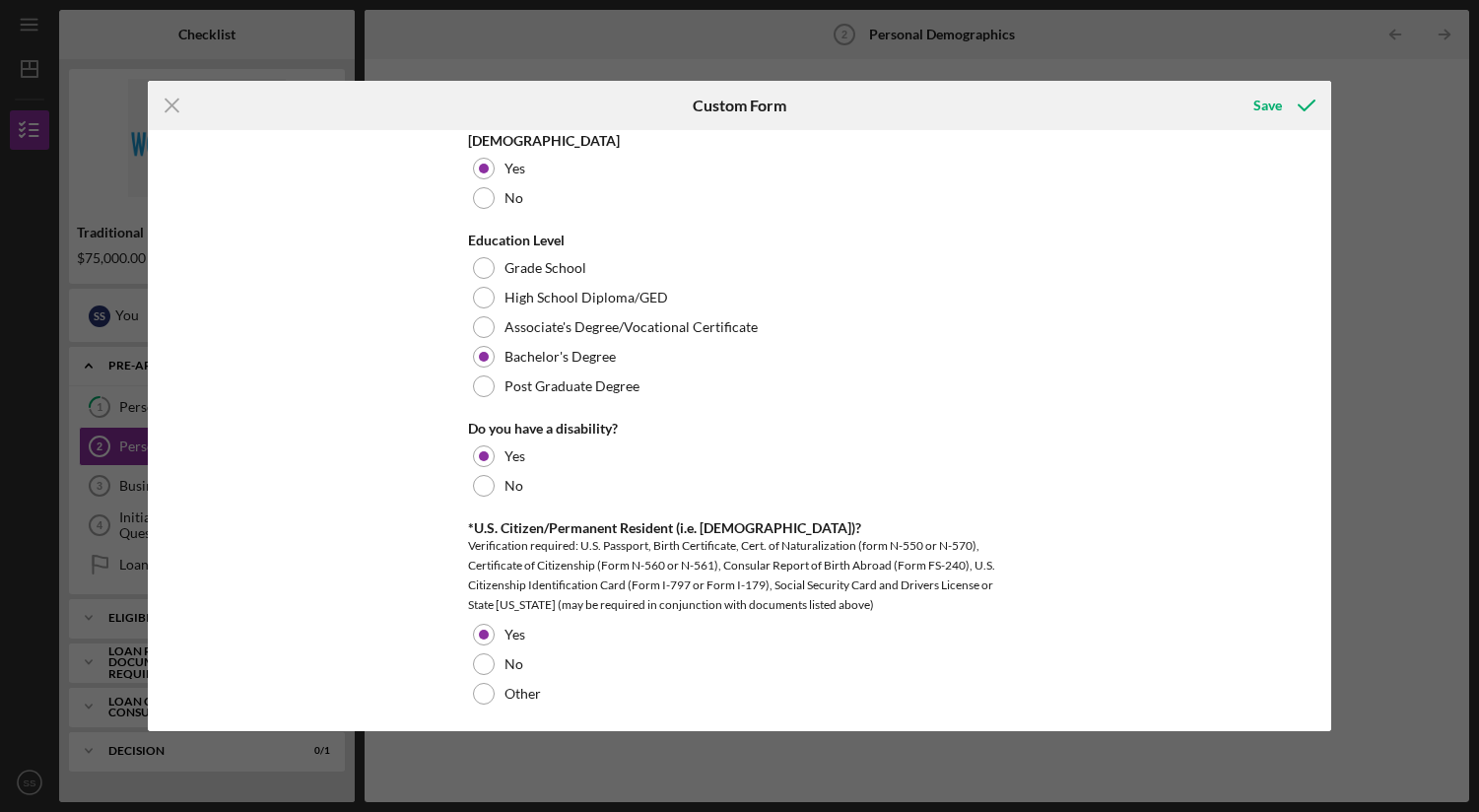
scroll to position [805, 0]
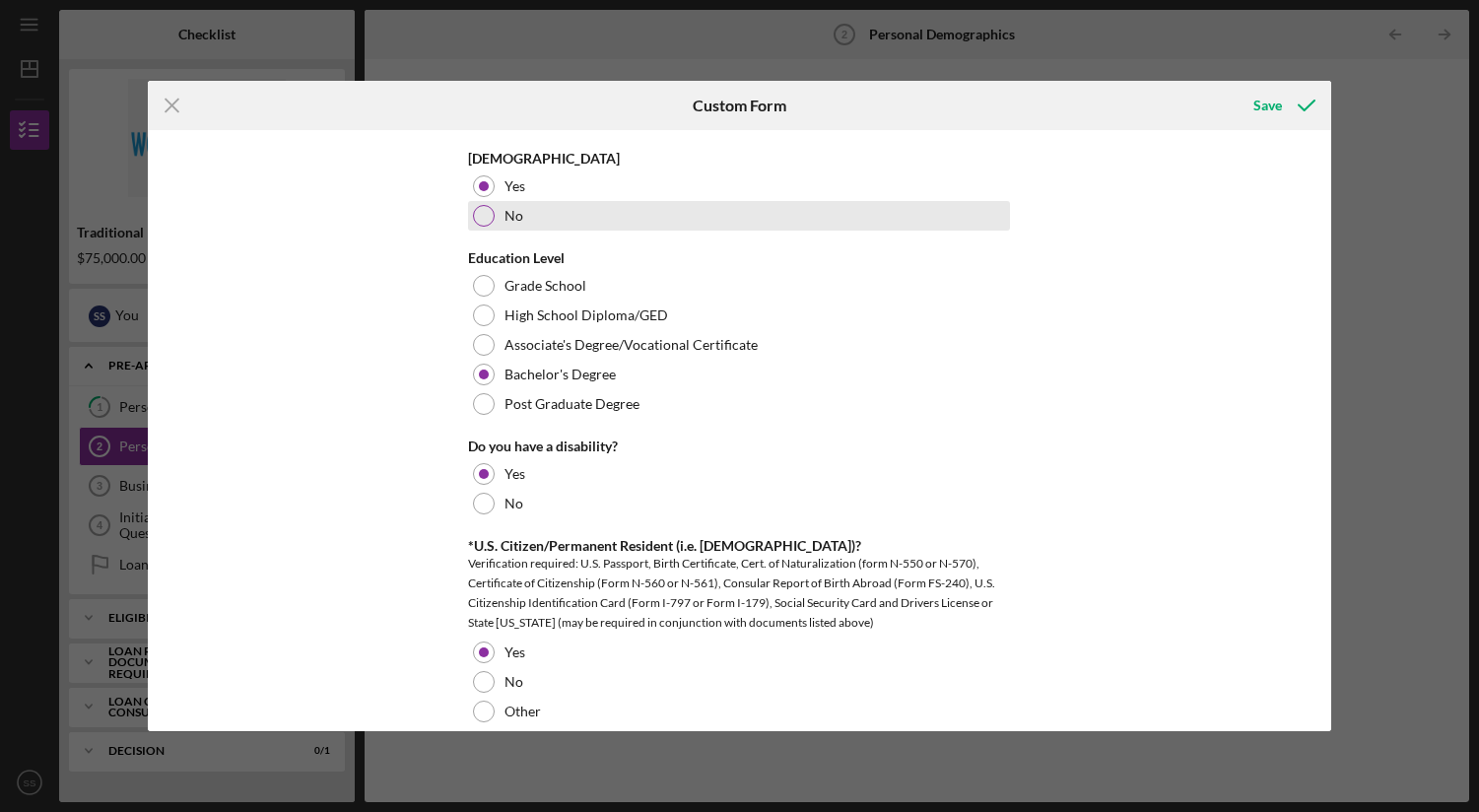
type input "2"
click at [479, 217] on div at bounding box center [484, 216] width 22 height 22
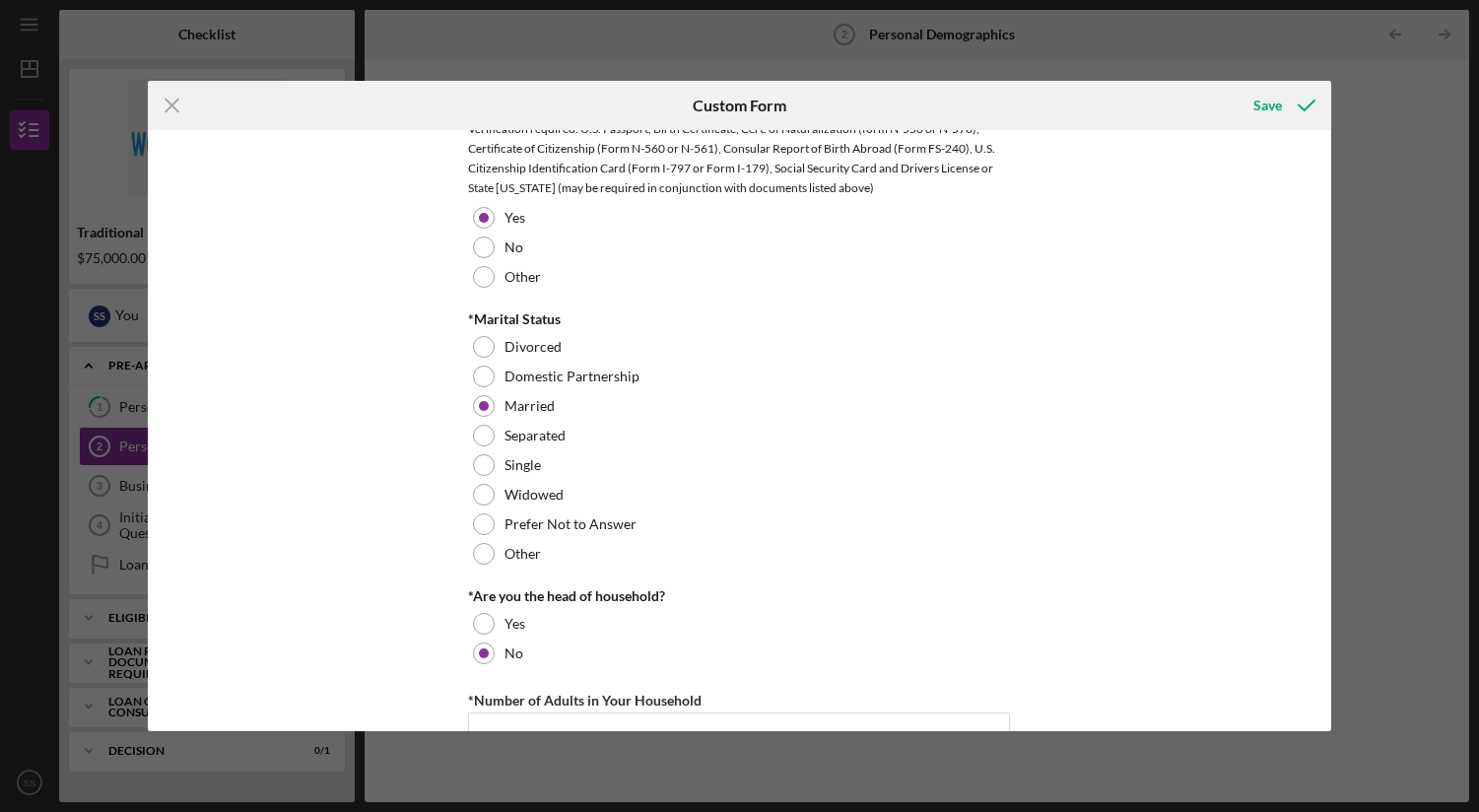
scroll to position [1654, 0]
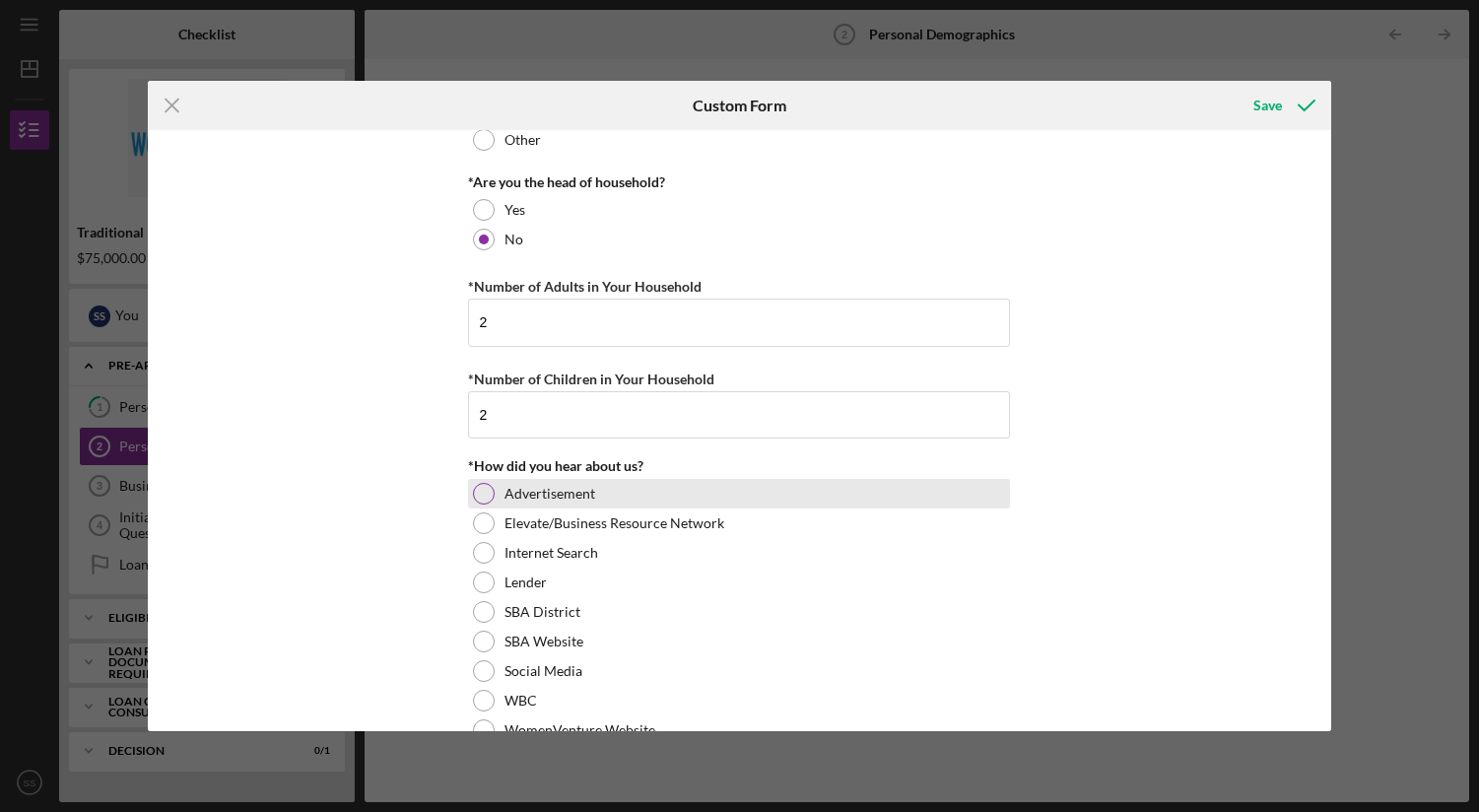
click at [478, 495] on div at bounding box center [484, 494] width 22 height 22
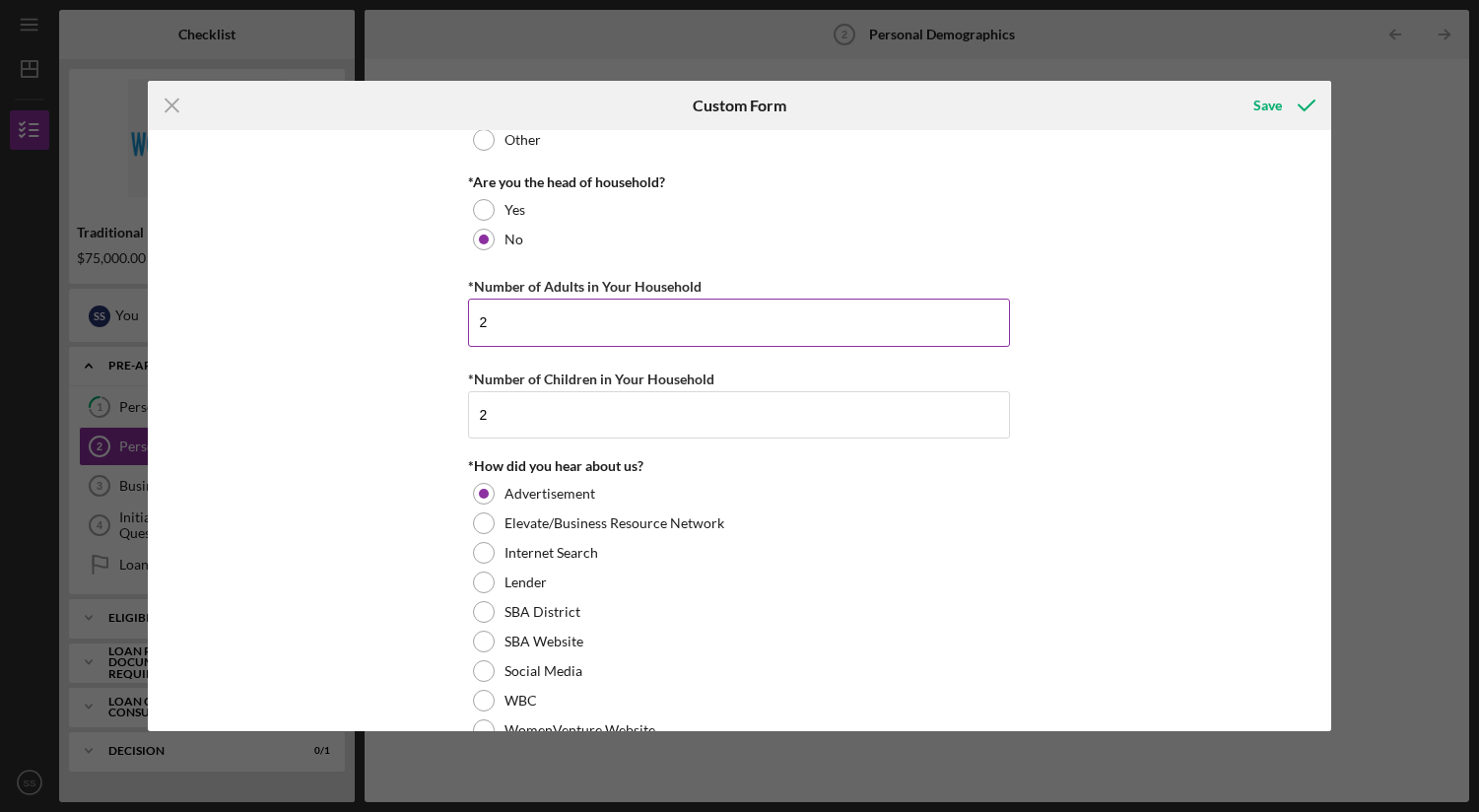
click at [531, 321] on input "2" at bounding box center [739, 322] width 542 height 48
type input "2"
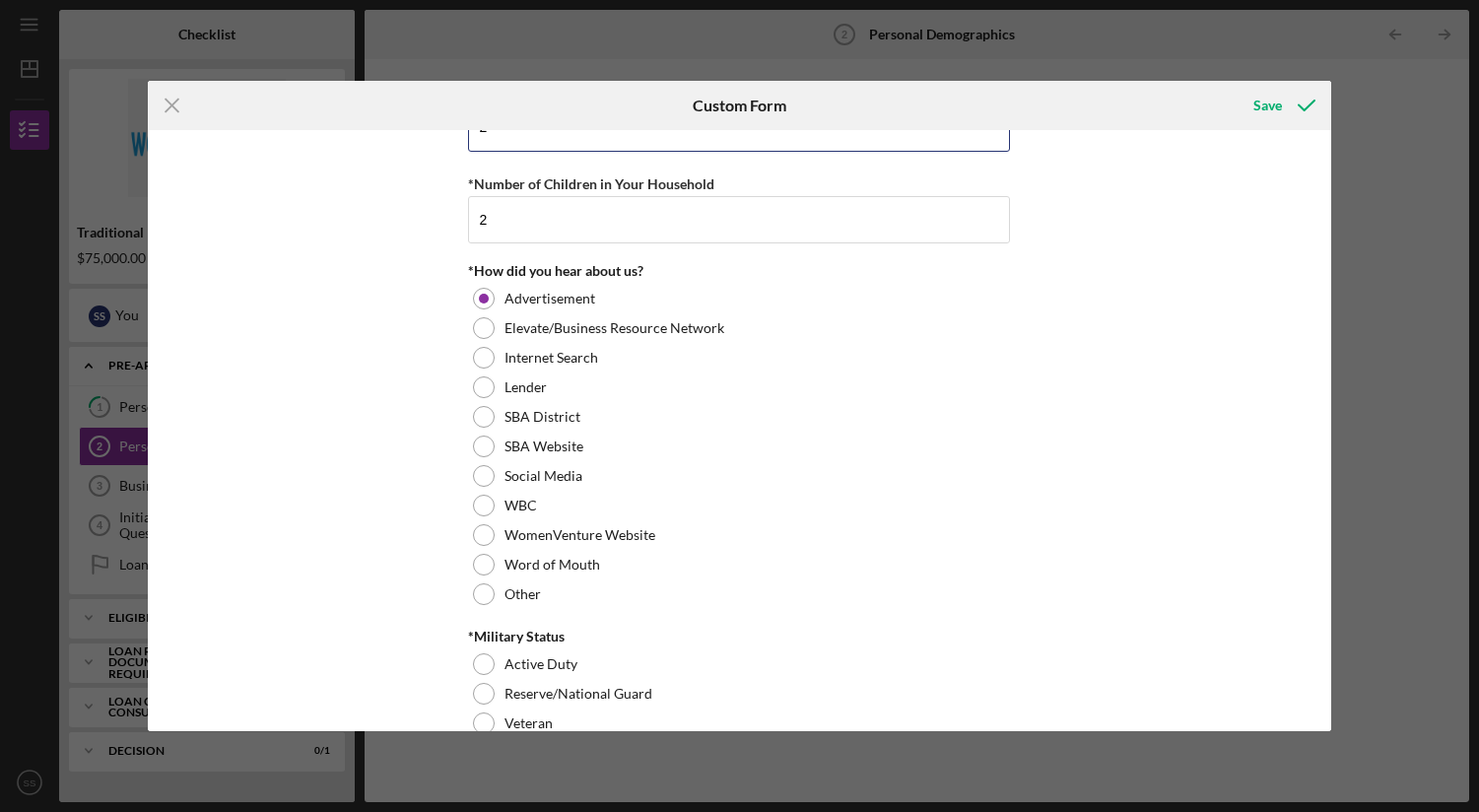
scroll to position [1851, 0]
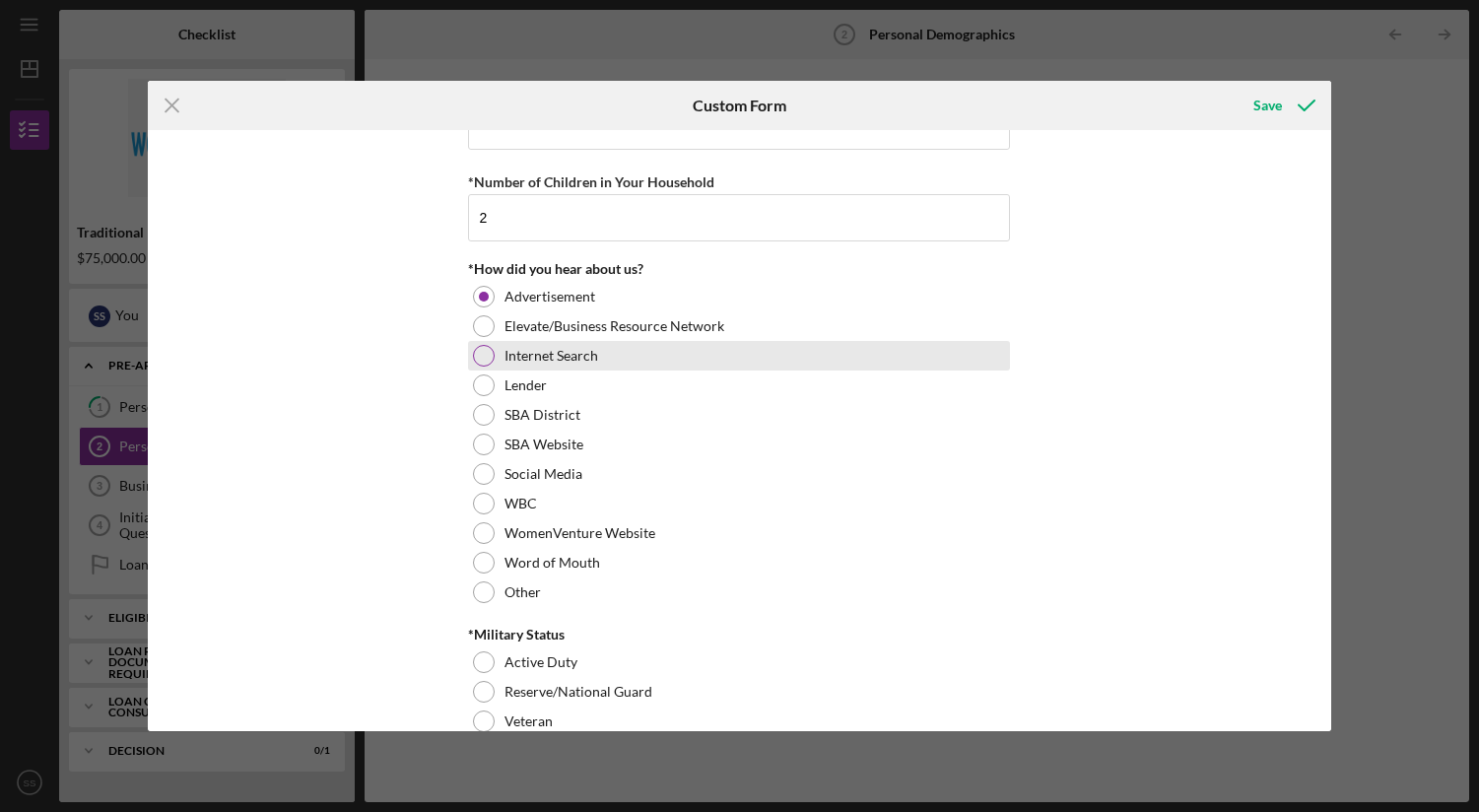
click at [483, 359] on div at bounding box center [484, 356] width 22 height 22
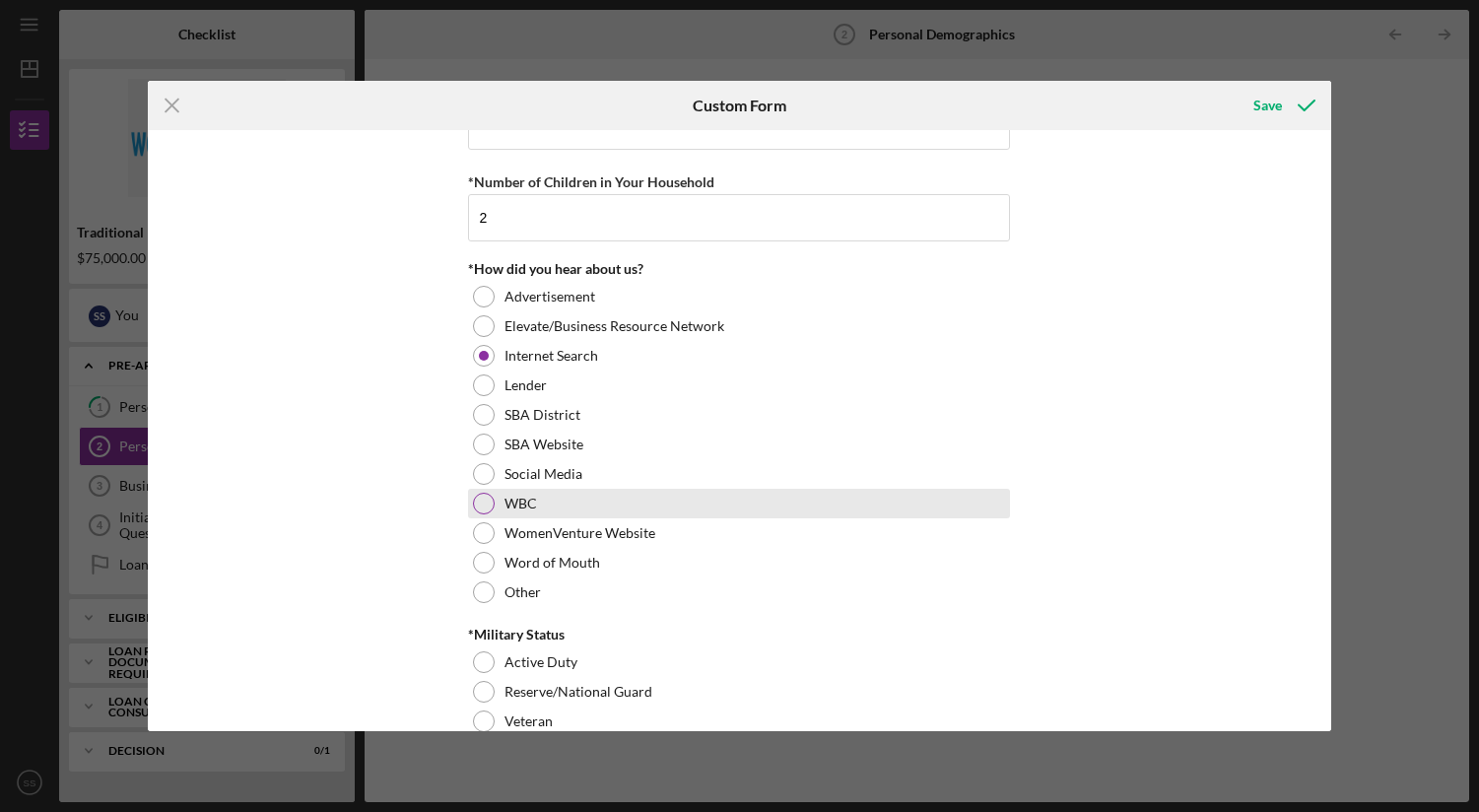
scroll to position [1944, 0]
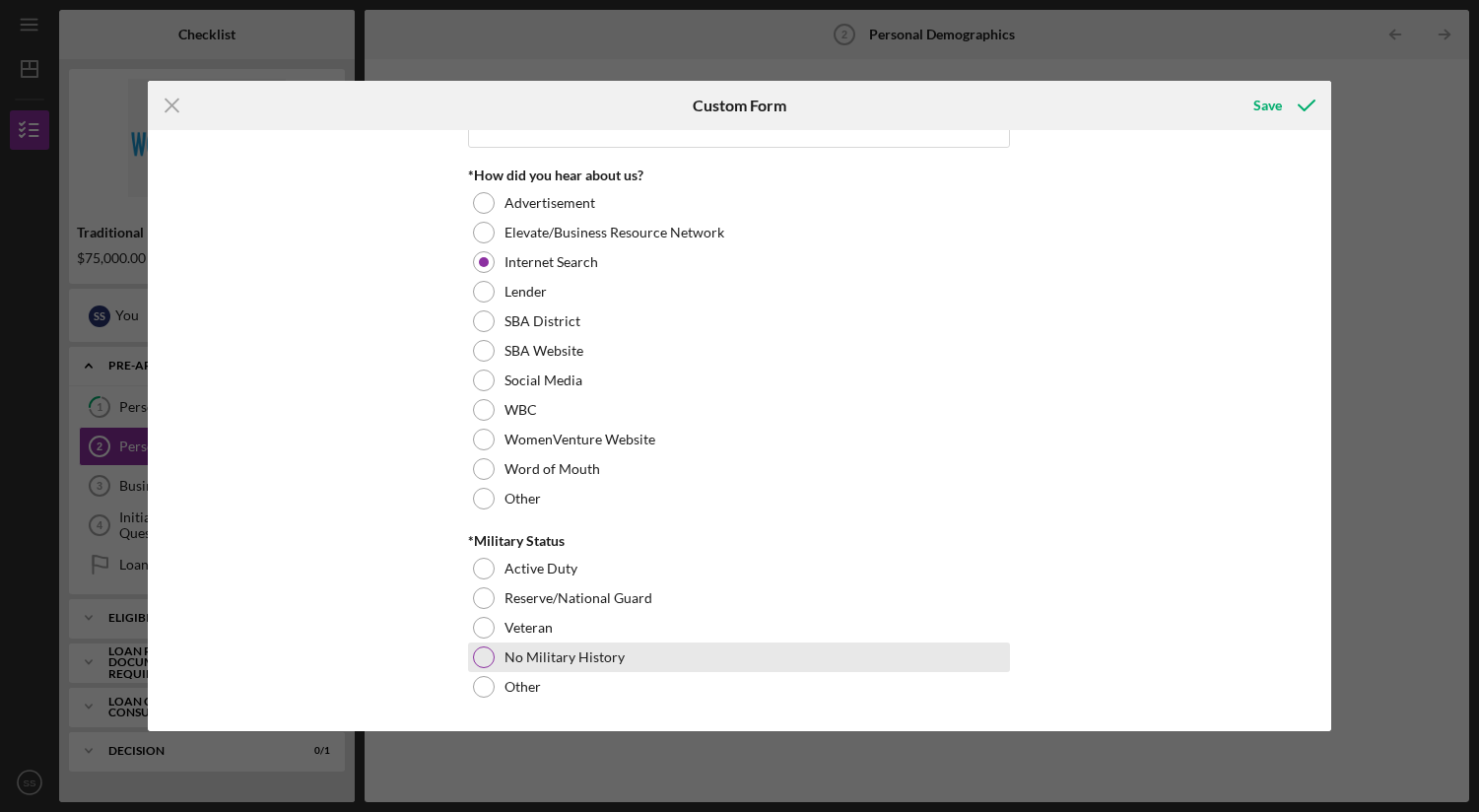
click at [482, 654] on div at bounding box center [484, 657] width 22 height 22
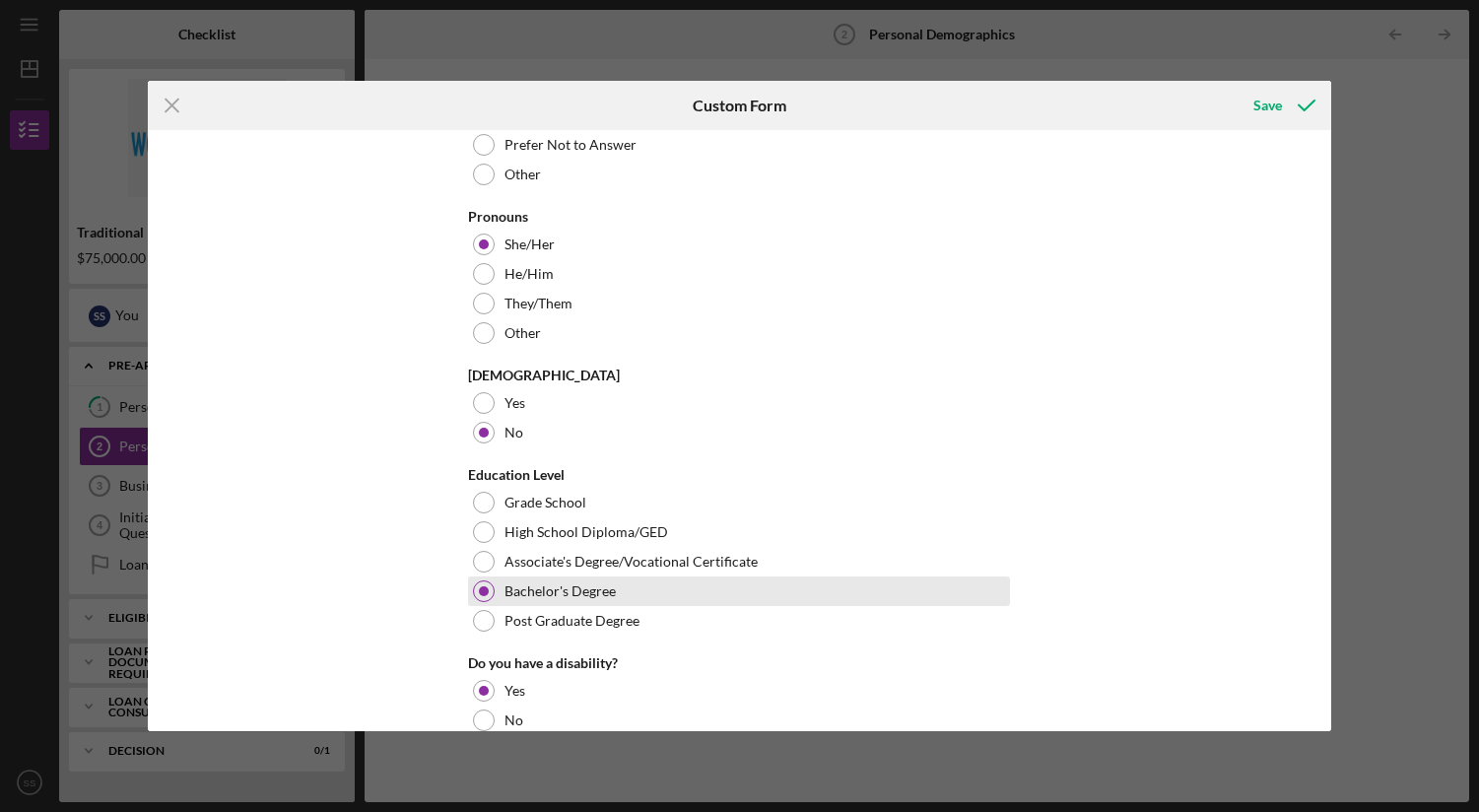
scroll to position [591, 0]
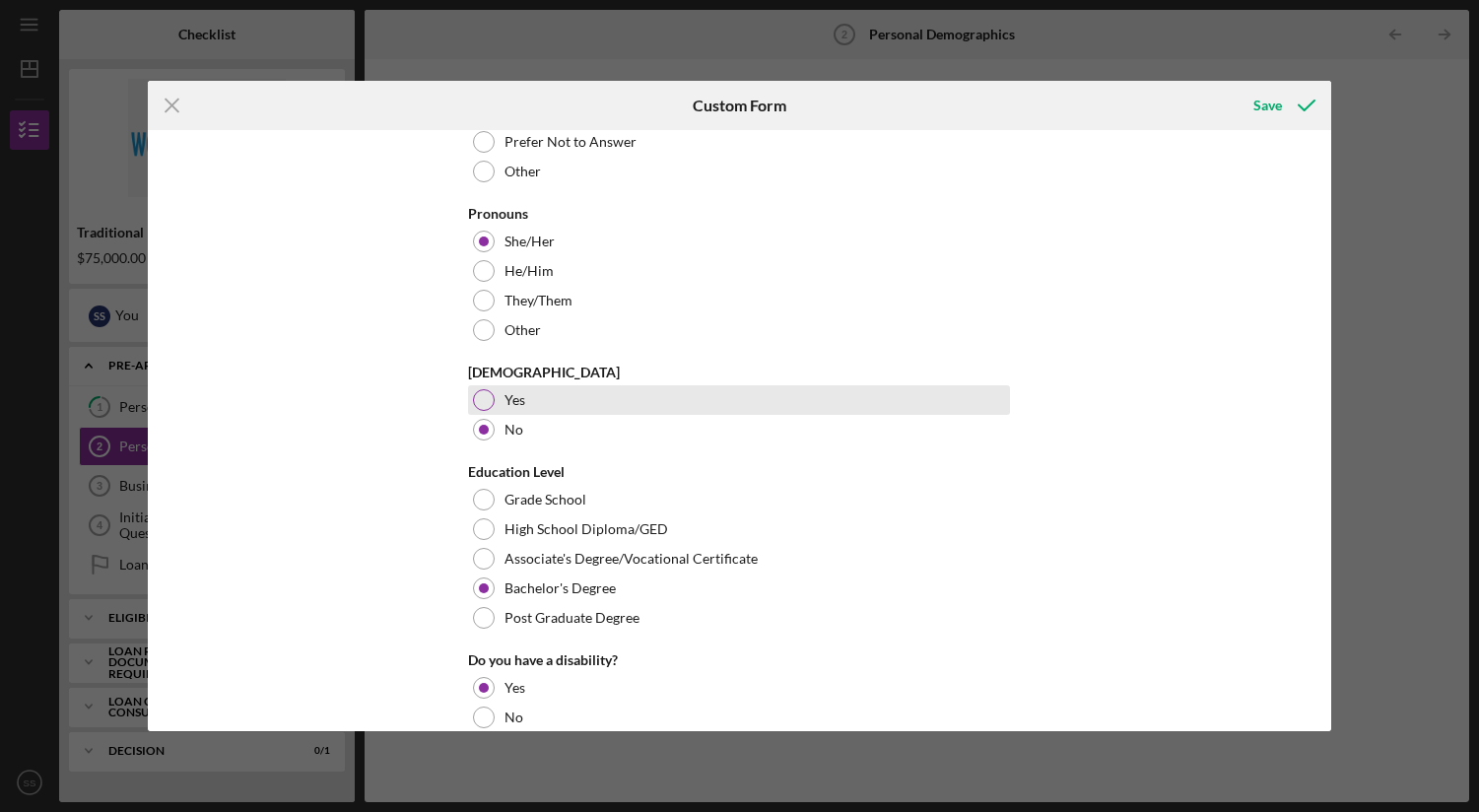
click at [483, 401] on div at bounding box center [484, 401] width 22 height 22
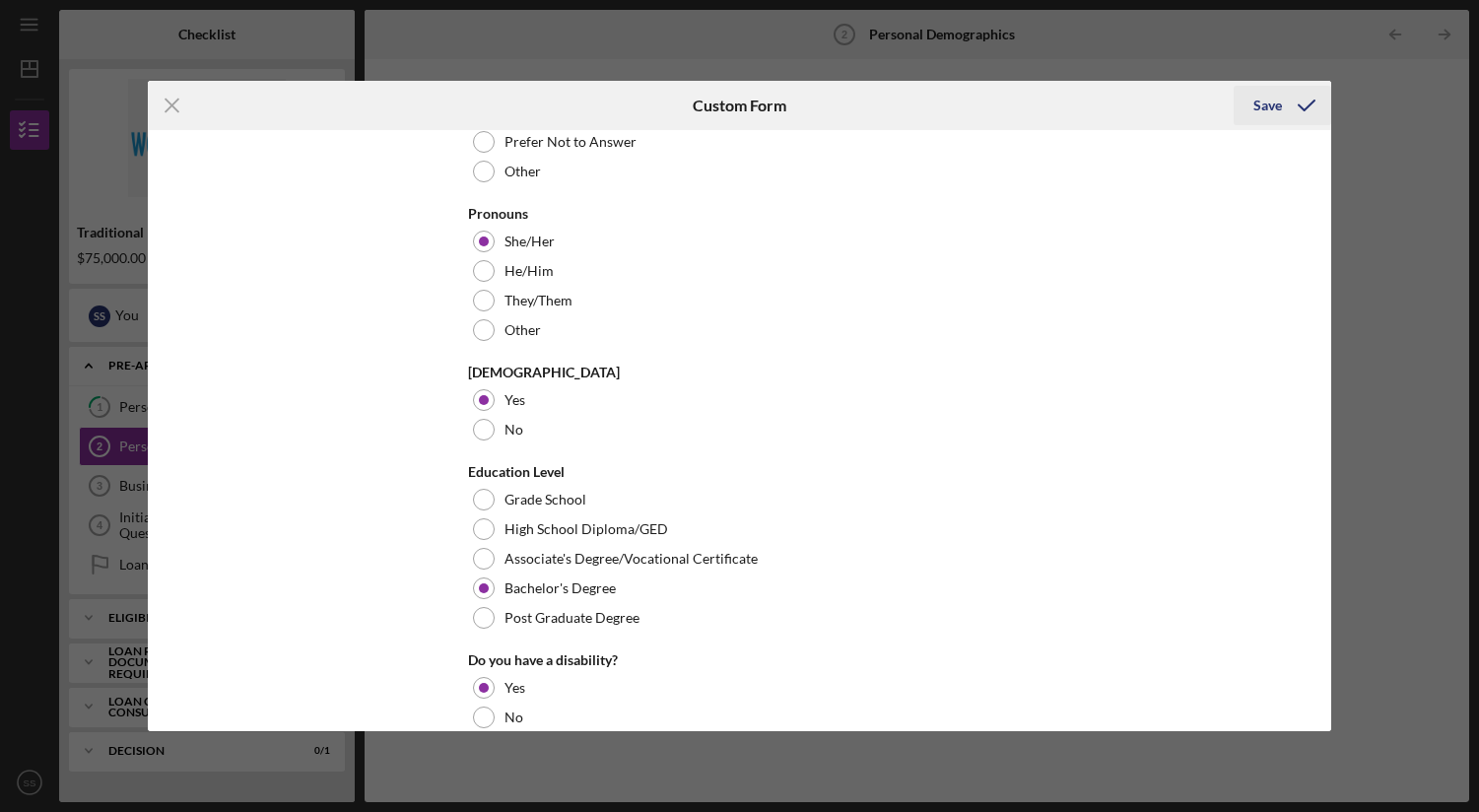
click at [1251, 103] on button "Save" at bounding box center [1282, 105] width 97 height 40
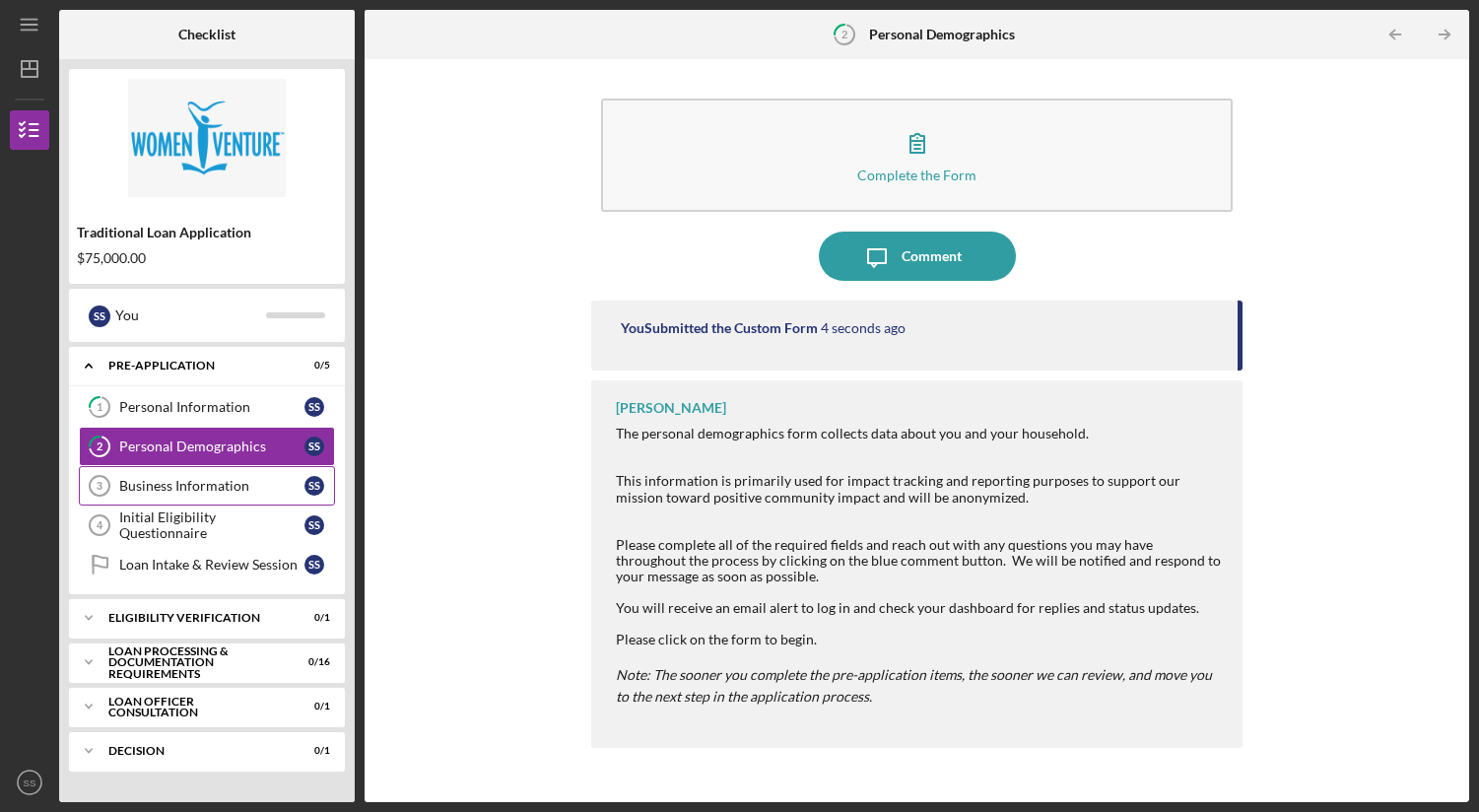
click at [217, 478] on div "Business Information" at bounding box center [212, 486] width 185 height 16
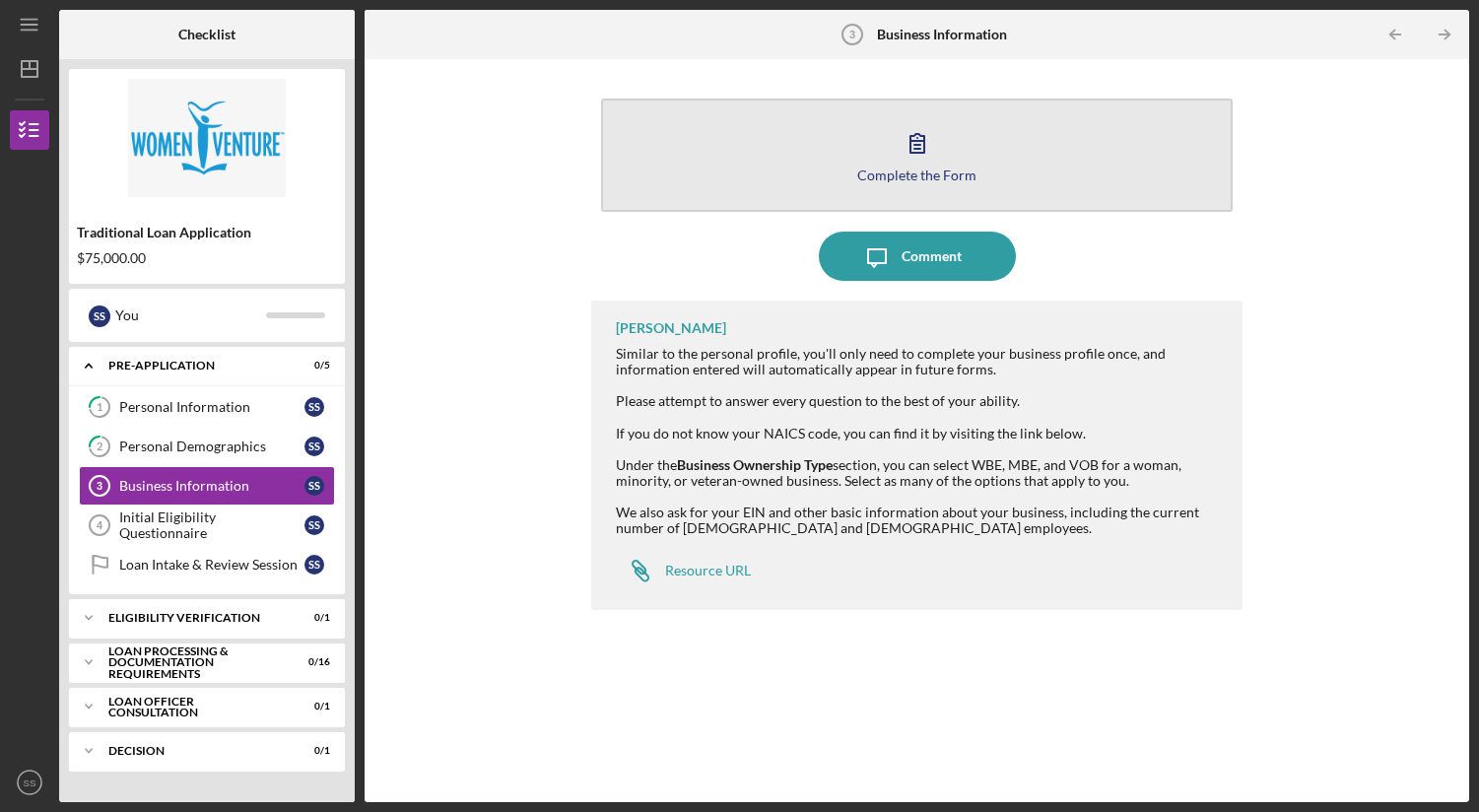
click at [963, 161] on button "Complete the Form Form" at bounding box center [916, 155] width 631 height 113
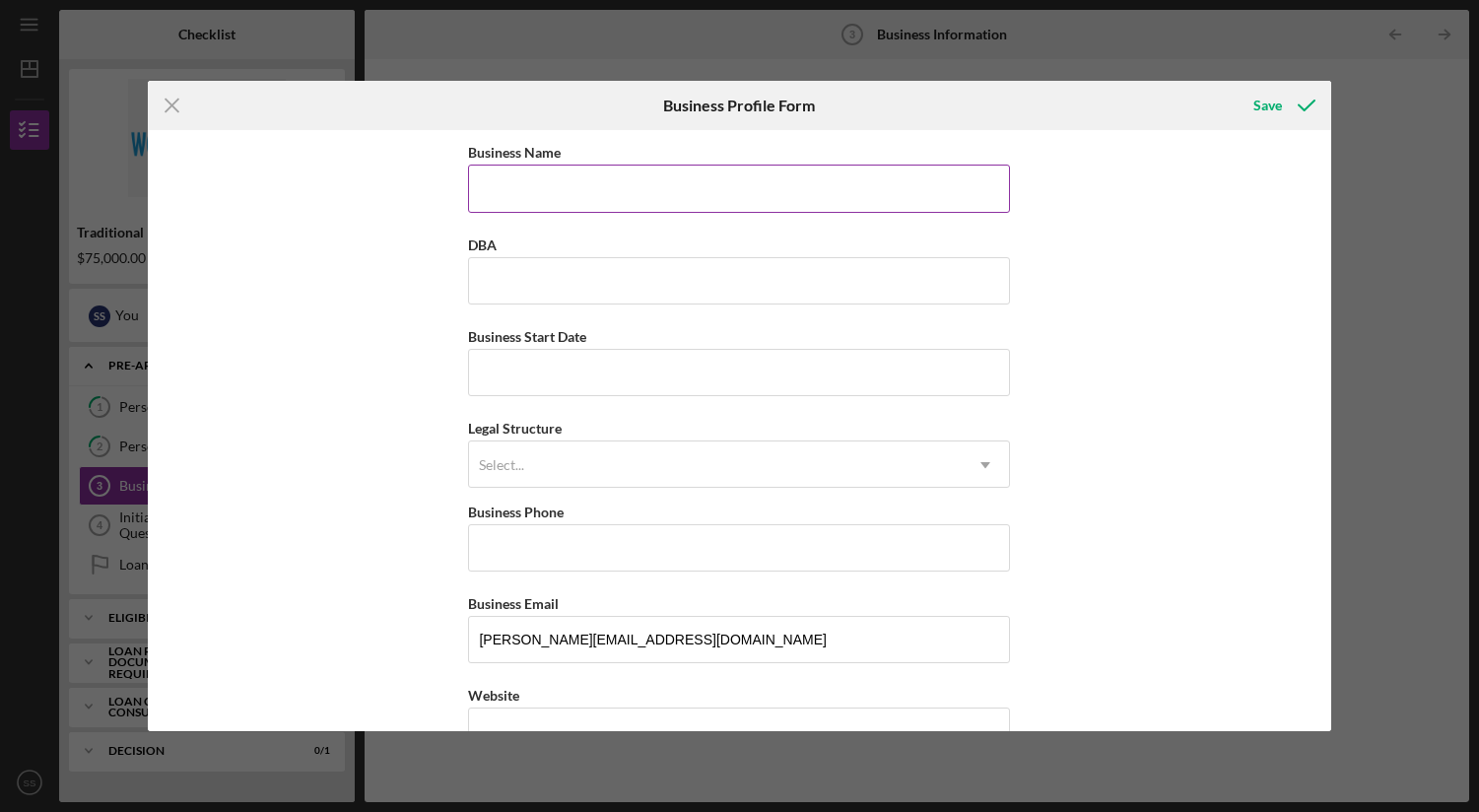
click at [767, 167] on input "Business Name" at bounding box center [739, 189] width 542 height 48
type input "Tillit Advisors LLC"
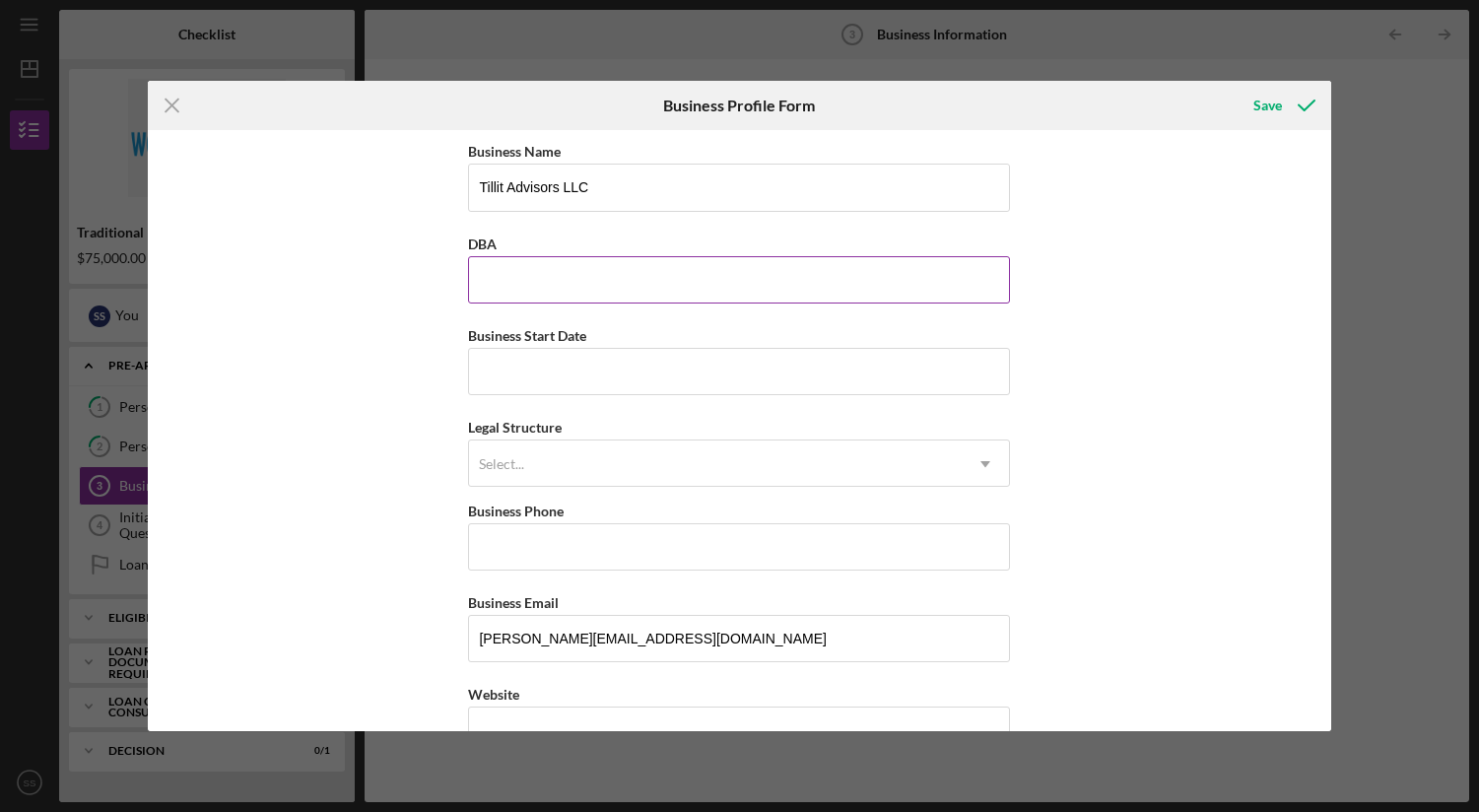
scroll to position [2, 0]
type input "Tillit Marketing Group"
type input "[DATE]"
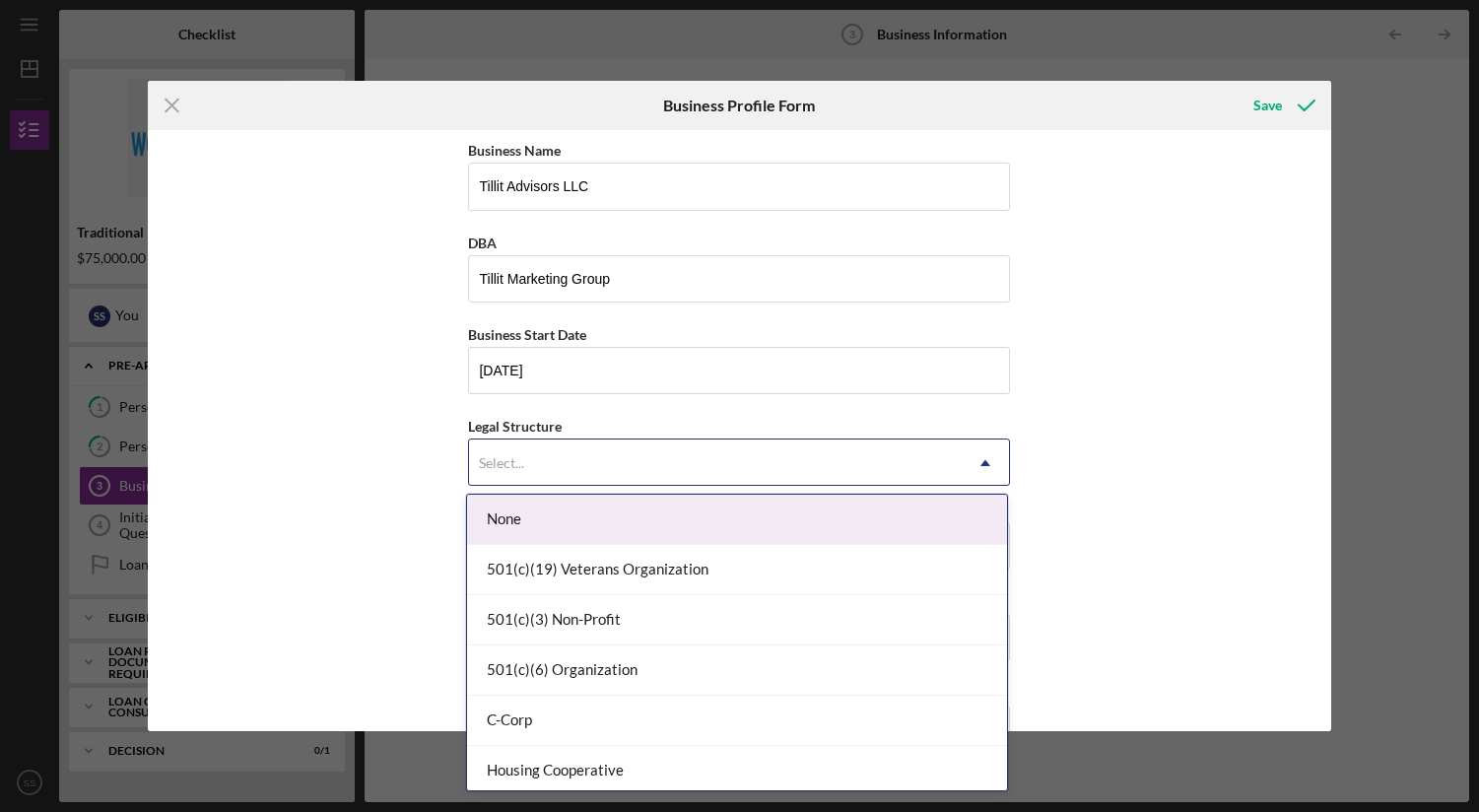
click at [538, 477] on div "Select..." at bounding box center [716, 463] width 493 height 46
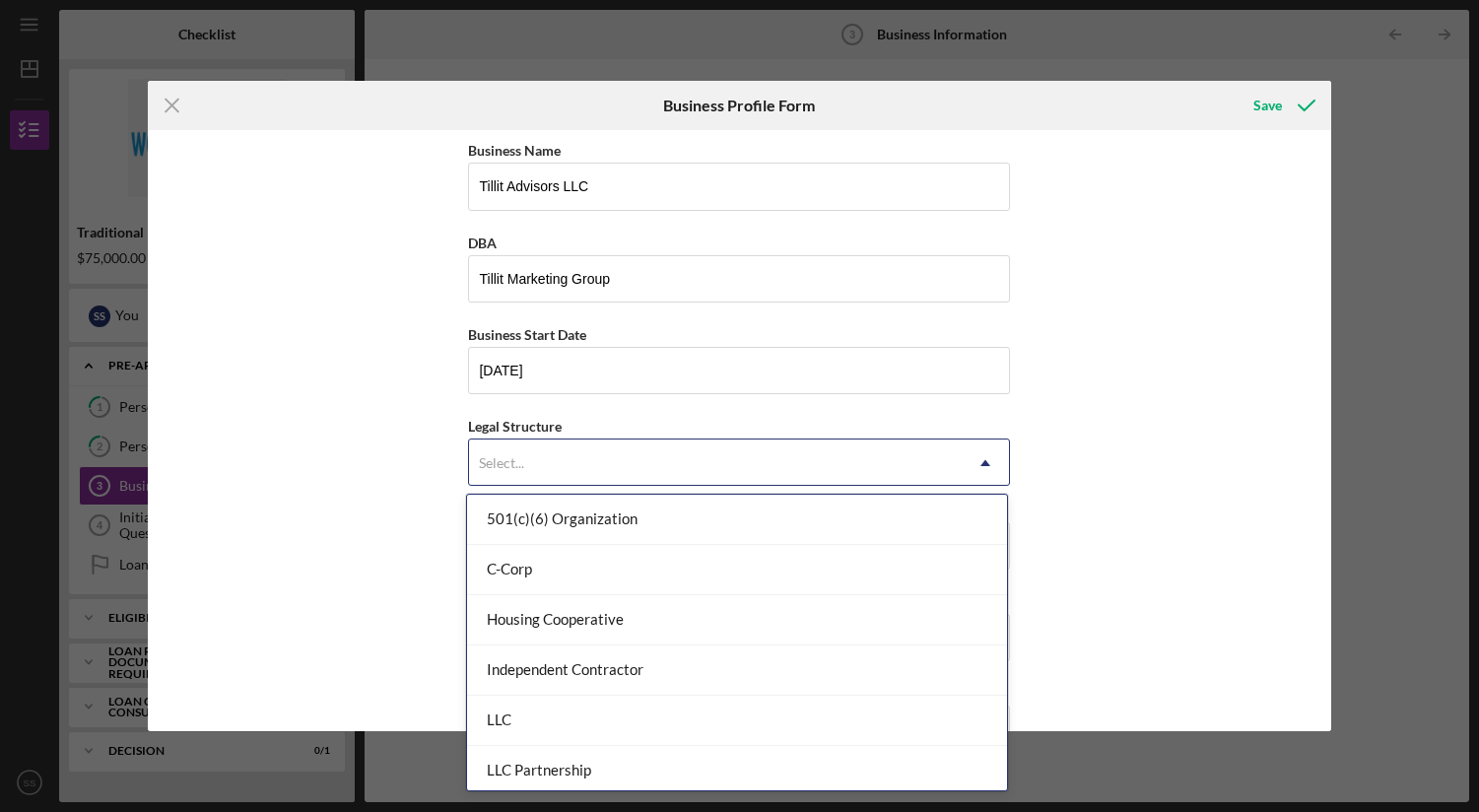
scroll to position [152, 0]
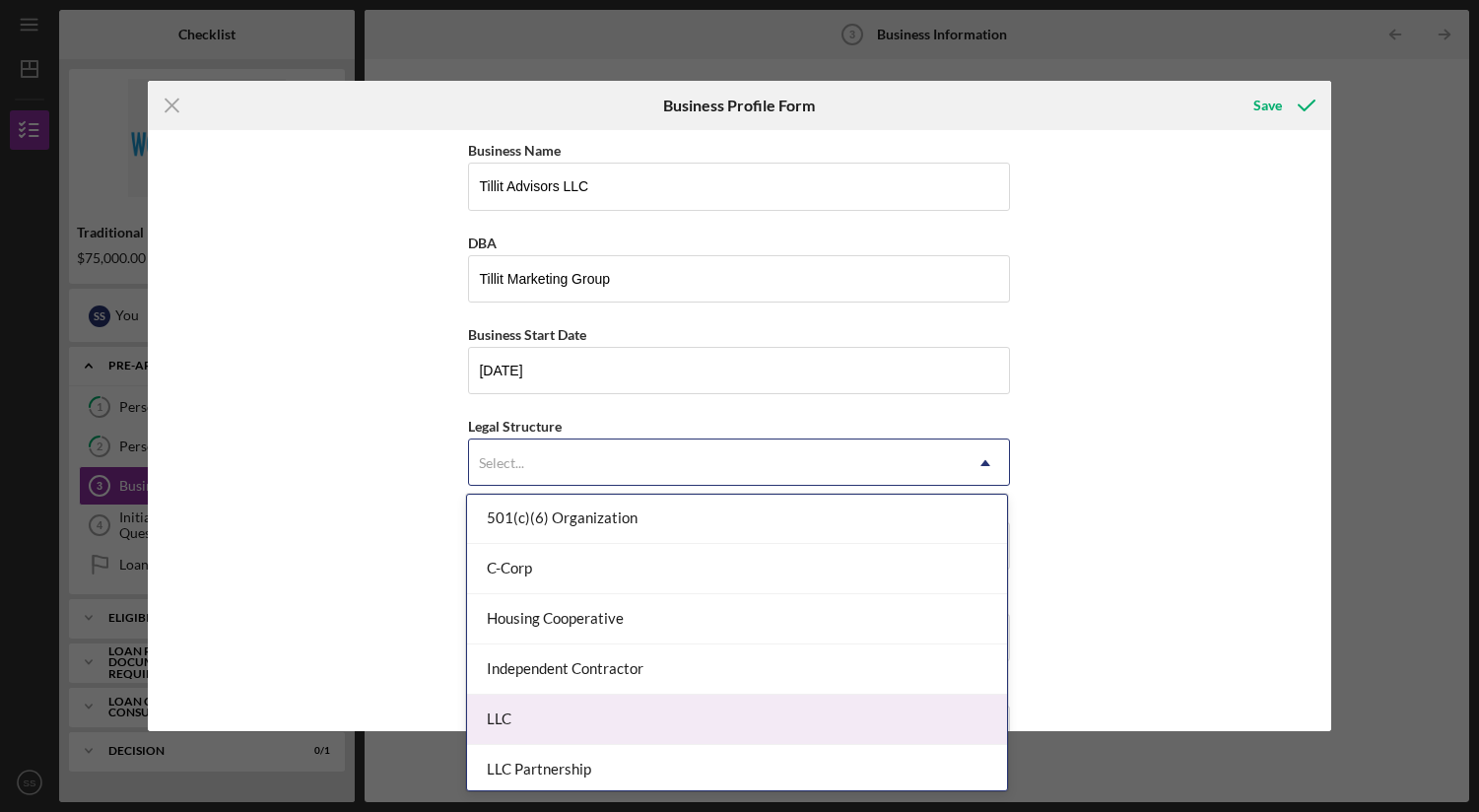
click at [635, 707] on div "LLC" at bounding box center [737, 720] width 540 height 51
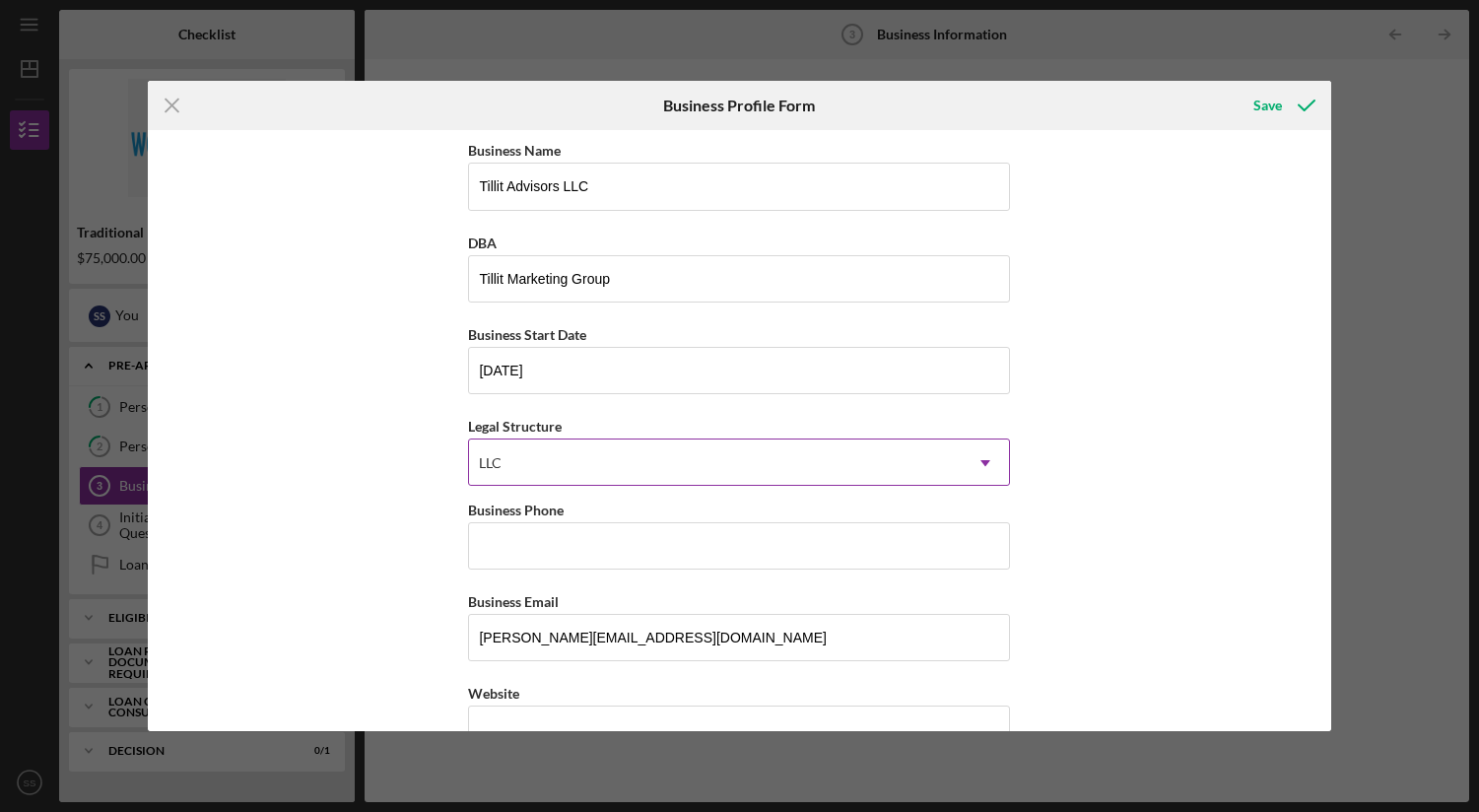
click at [594, 466] on div "LLC" at bounding box center [716, 463] width 493 height 46
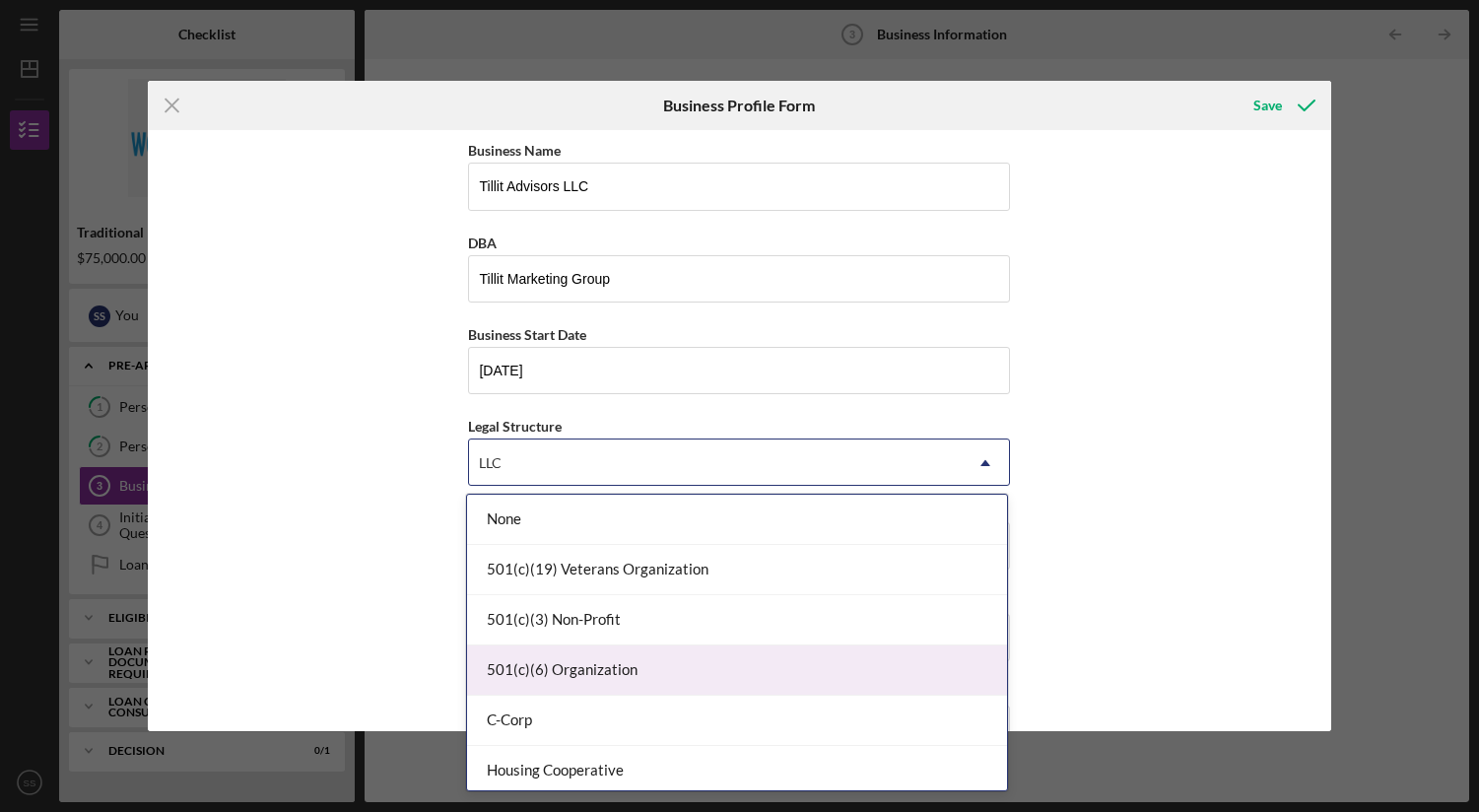
scroll to position [286, 0]
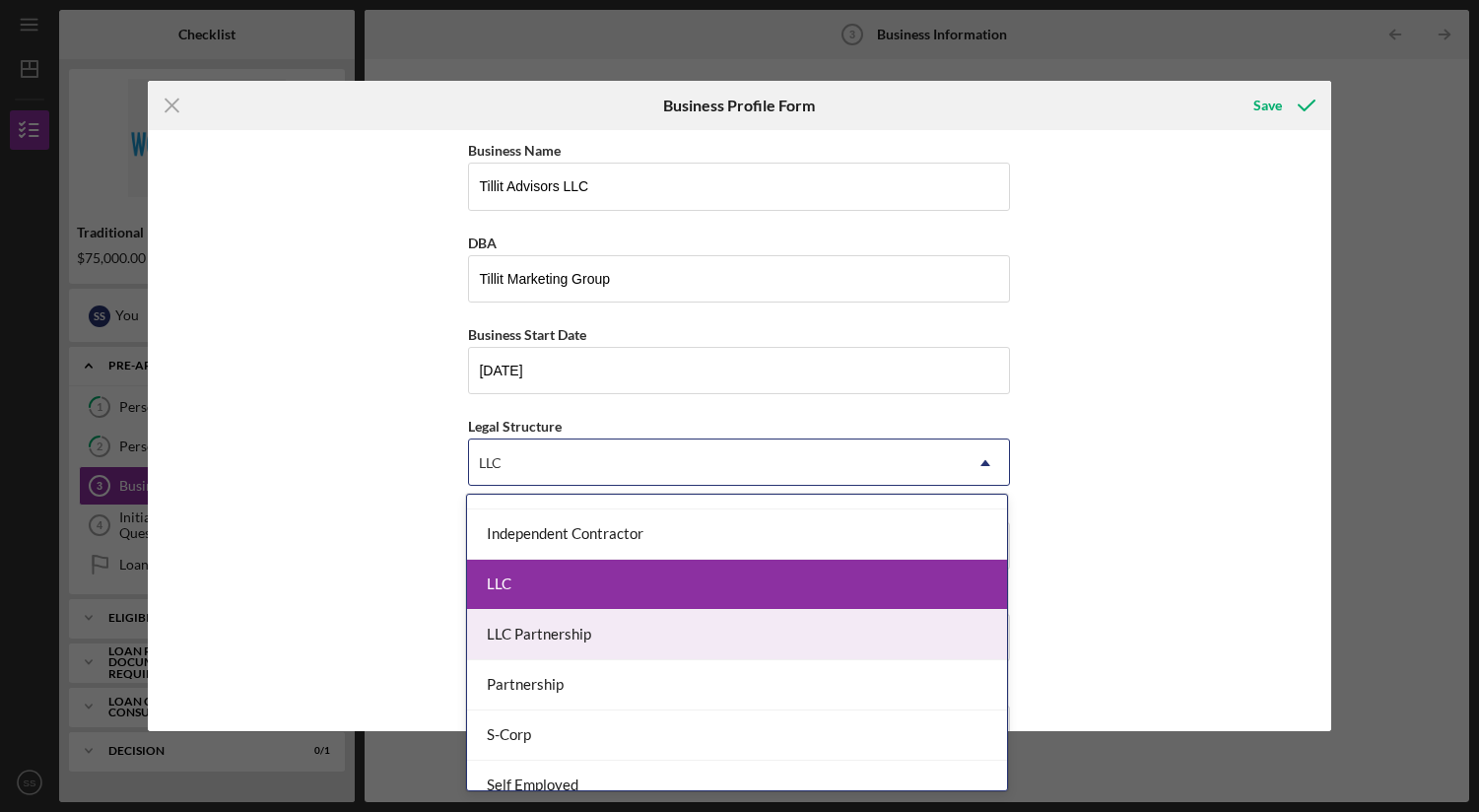
click at [578, 636] on div "LLC Partnership" at bounding box center [737, 635] width 540 height 51
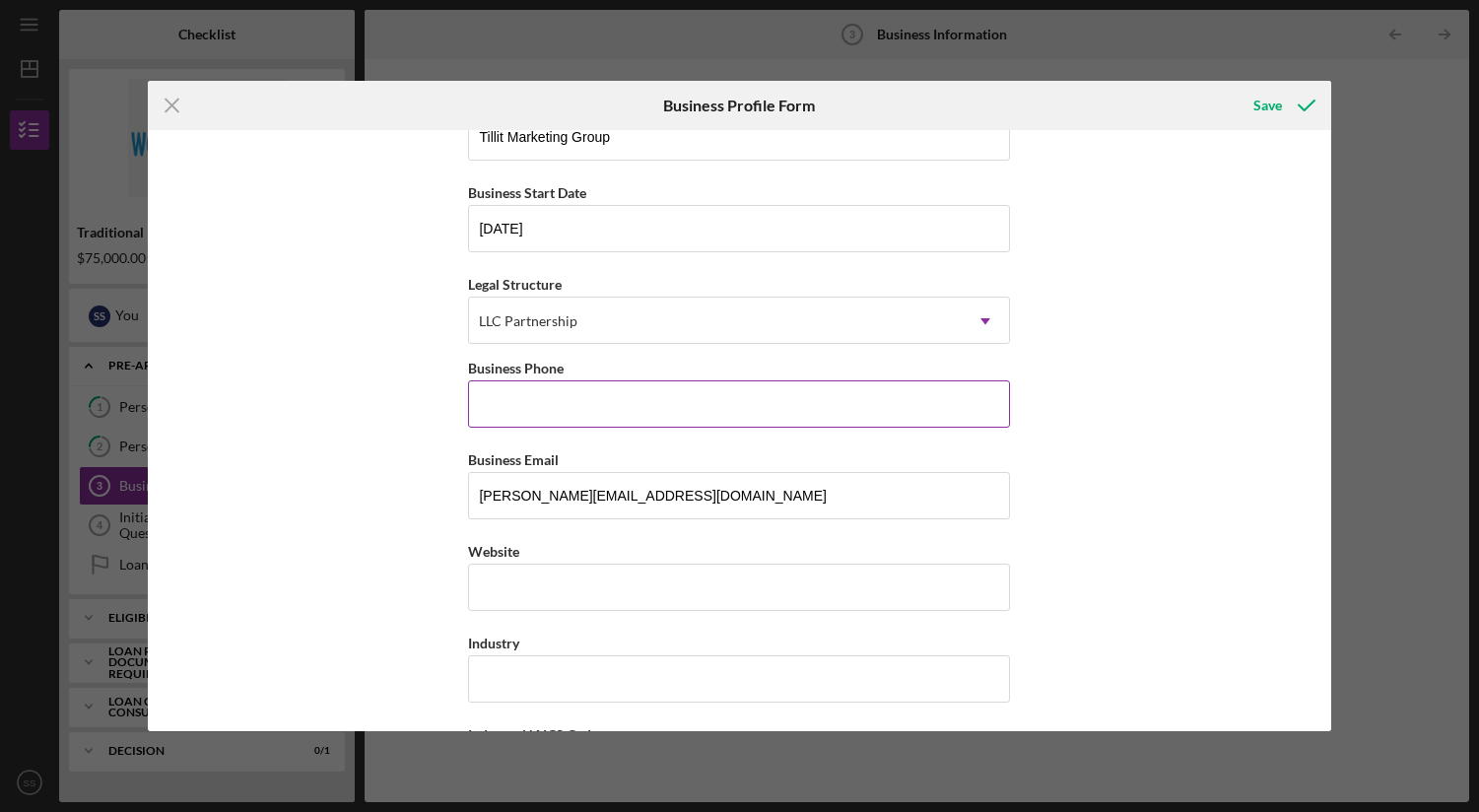
scroll to position [152, 0]
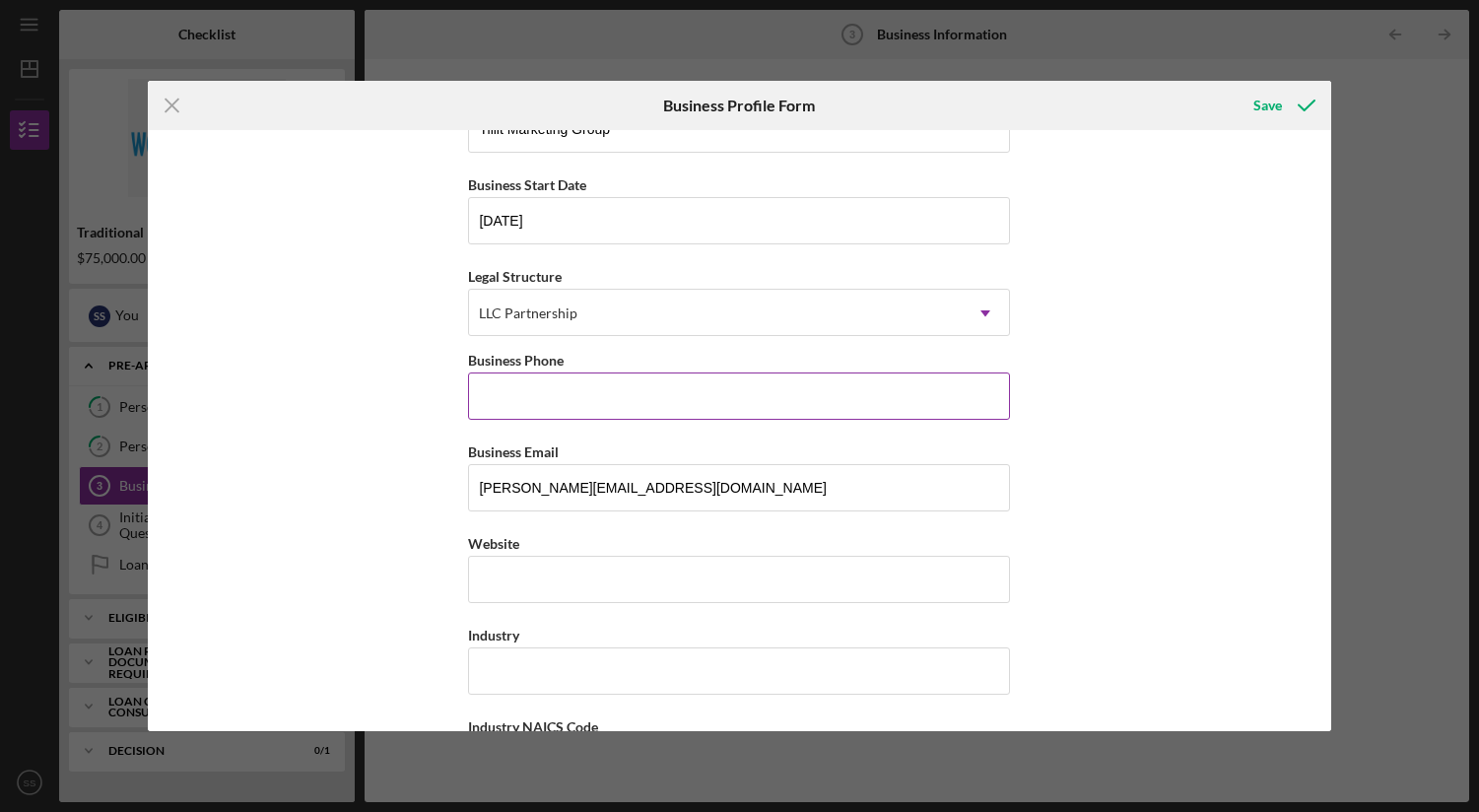
click at [544, 399] on input "Business Phone" at bounding box center [739, 397] width 542 height 48
type input "[PHONE_NUMBER]"
type input "[STREET_ADDRESS]"
type input "Edina"
type input "MN"
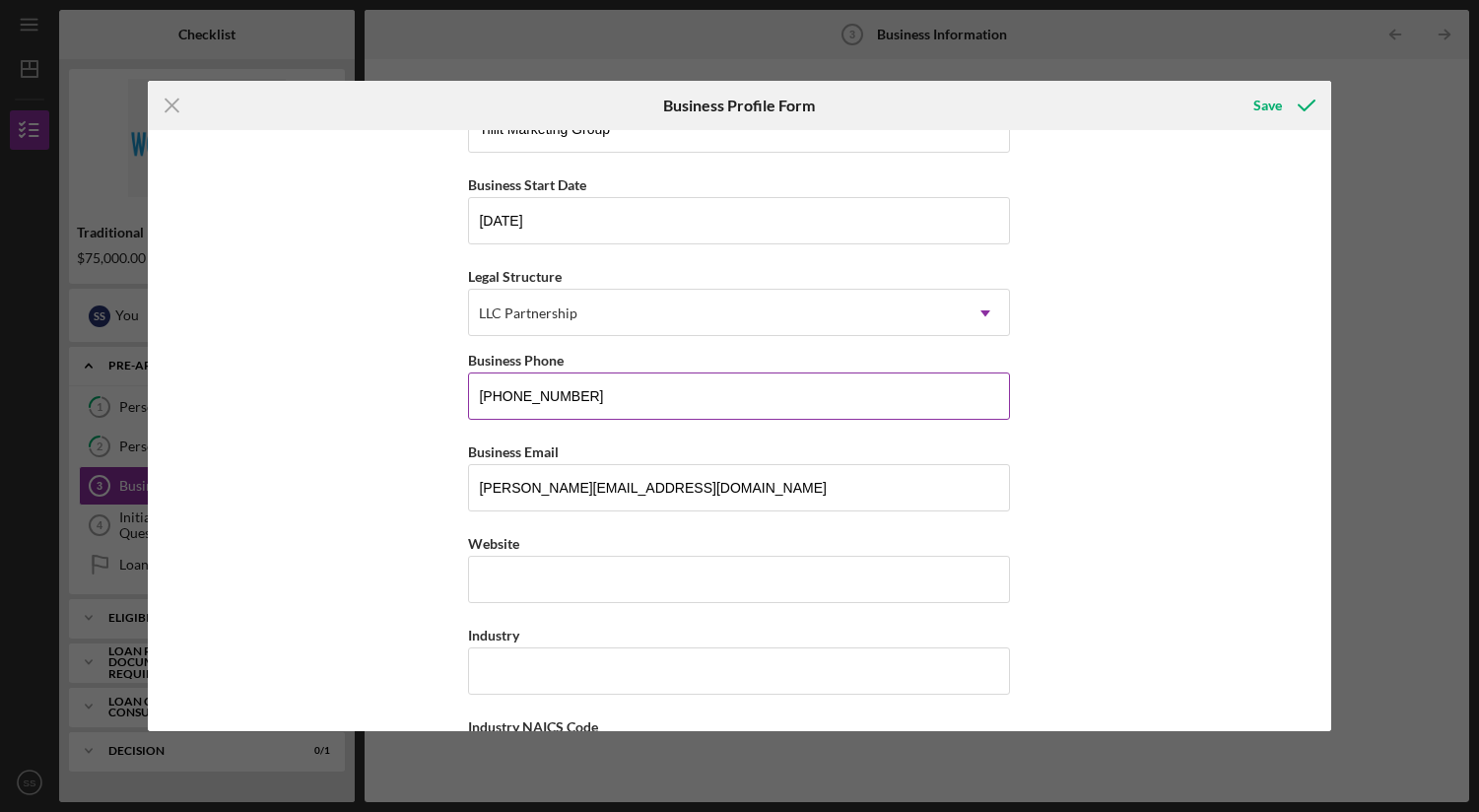
type input "55439"
type input "MN"
type input "[PHONE_NUMBER]"
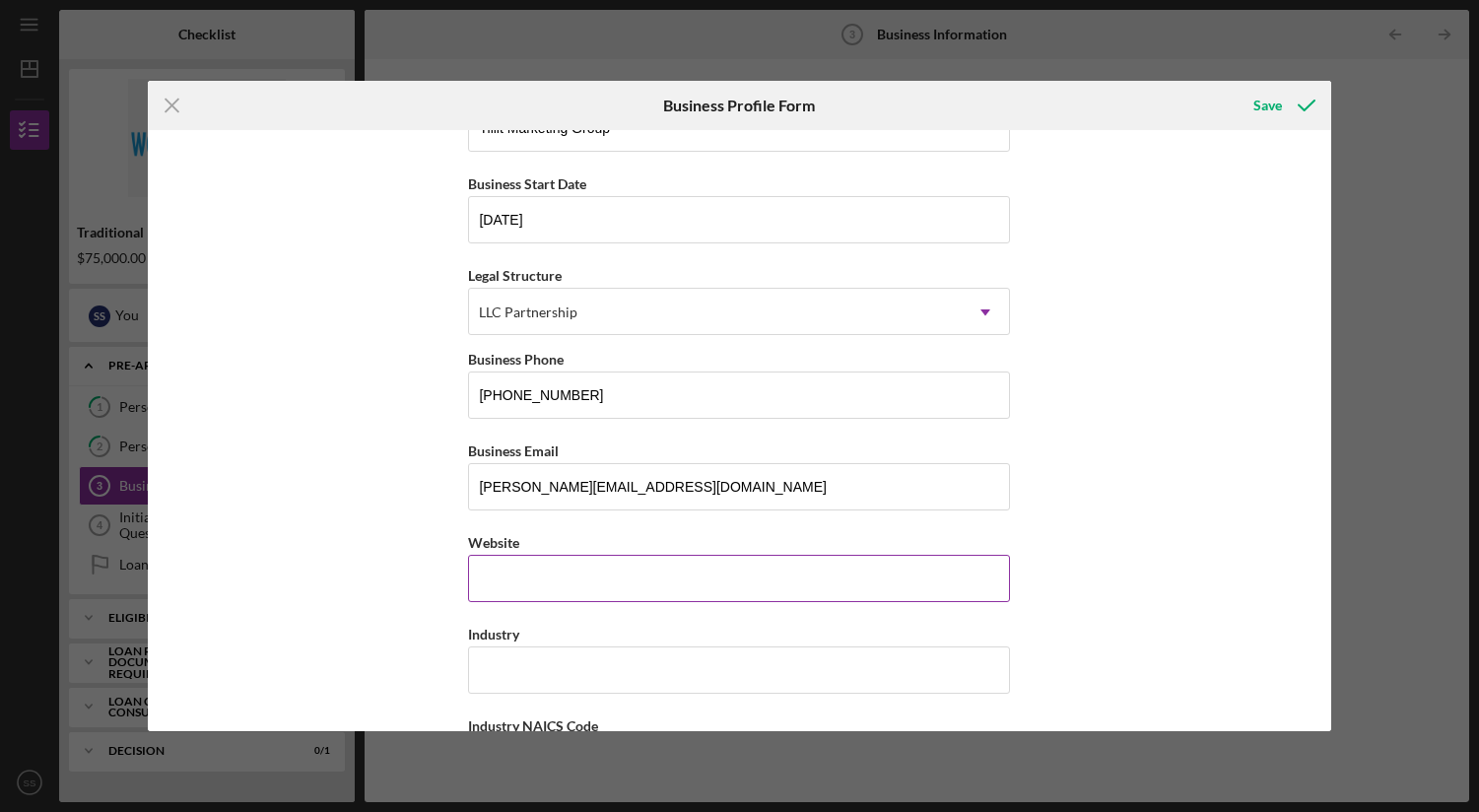
click at [602, 568] on input "Website" at bounding box center [739, 578] width 542 height 48
type input "[DOMAIN_NAME]"
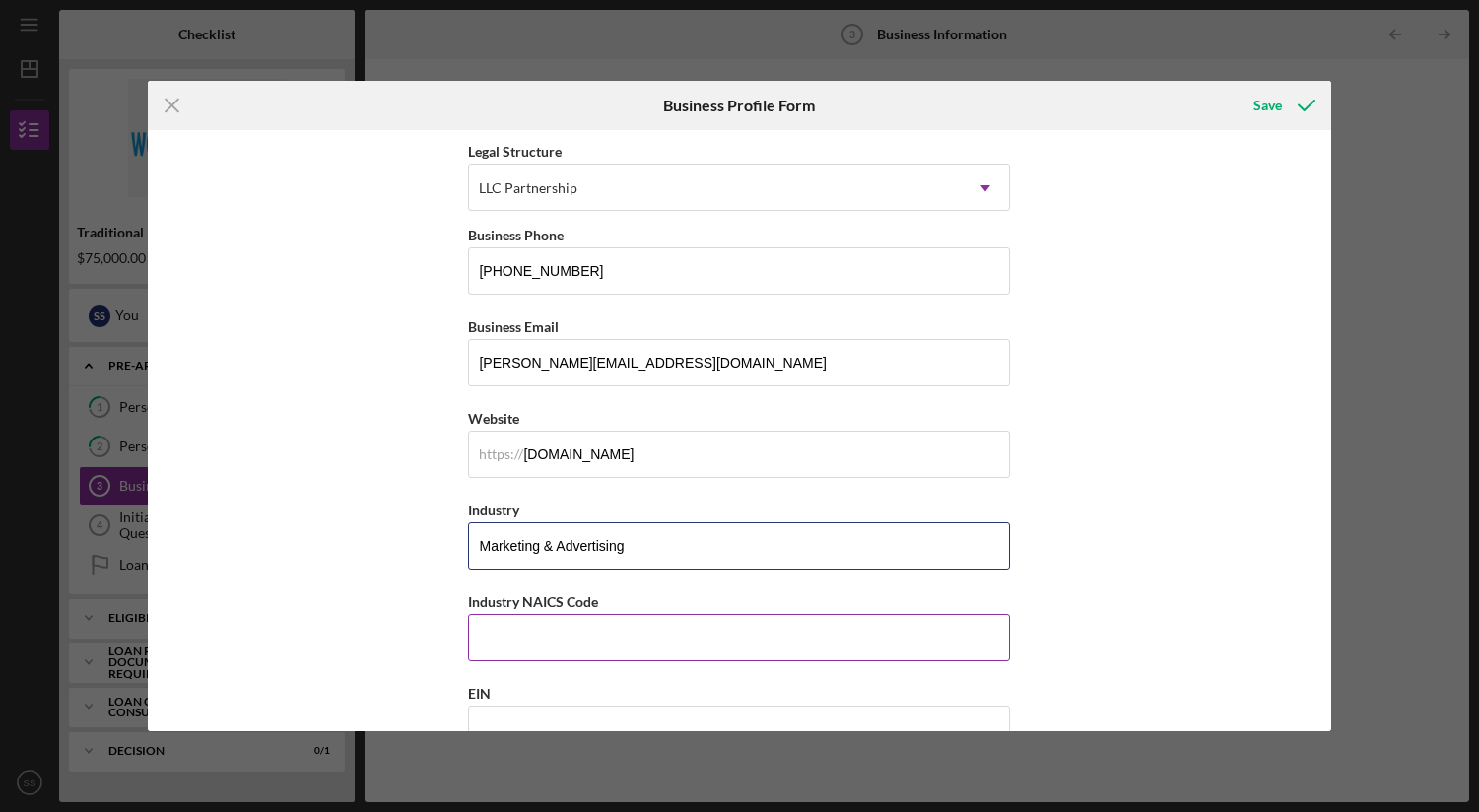
type input "Marketing & Advertising"
click at [569, 630] on input "Industry NAICS Code" at bounding box center [739, 638] width 542 height 48
type input "5418"
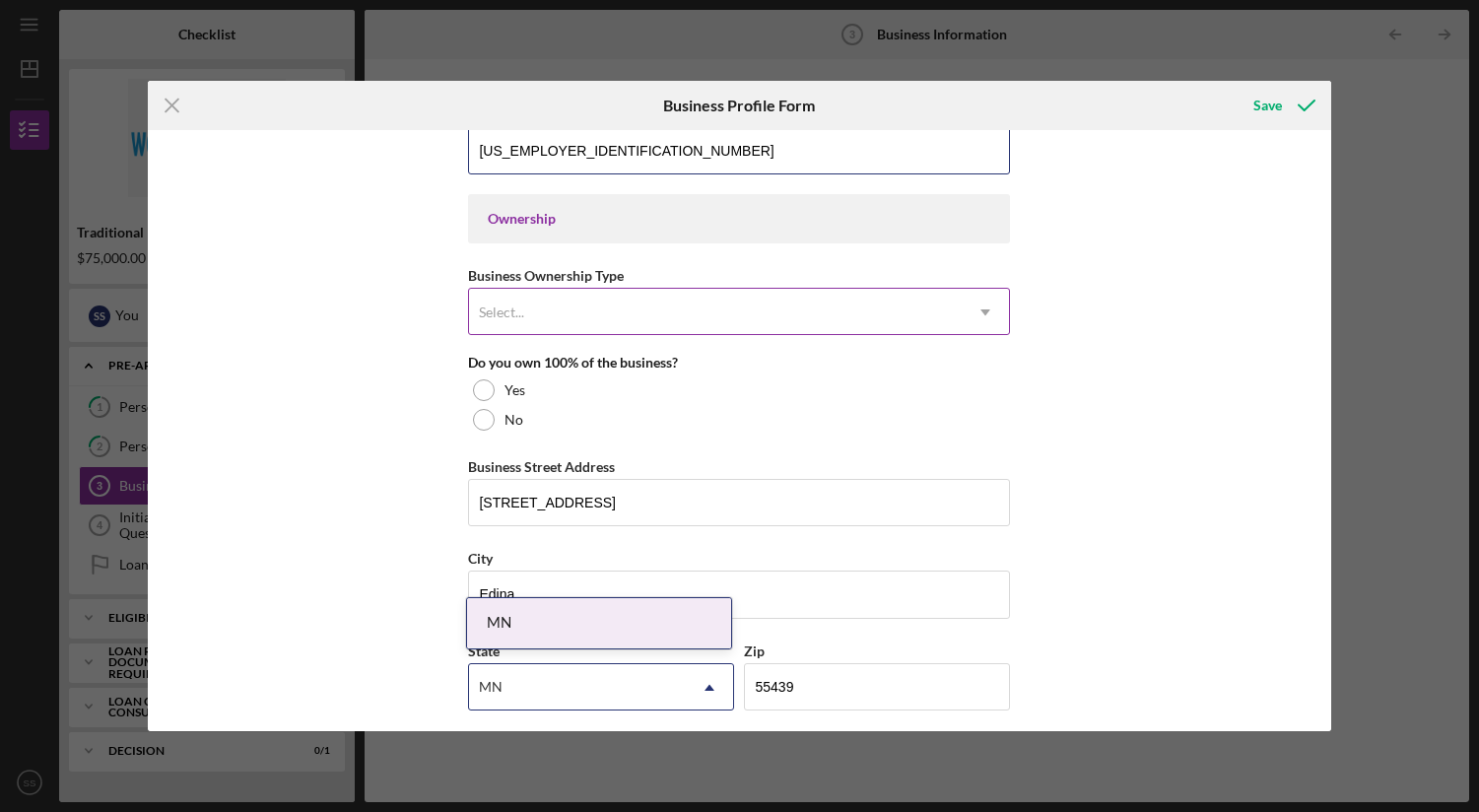
scroll to position [860, 0]
type input "[US_EMPLOYER_IDENTIFICATION_NUMBER]"
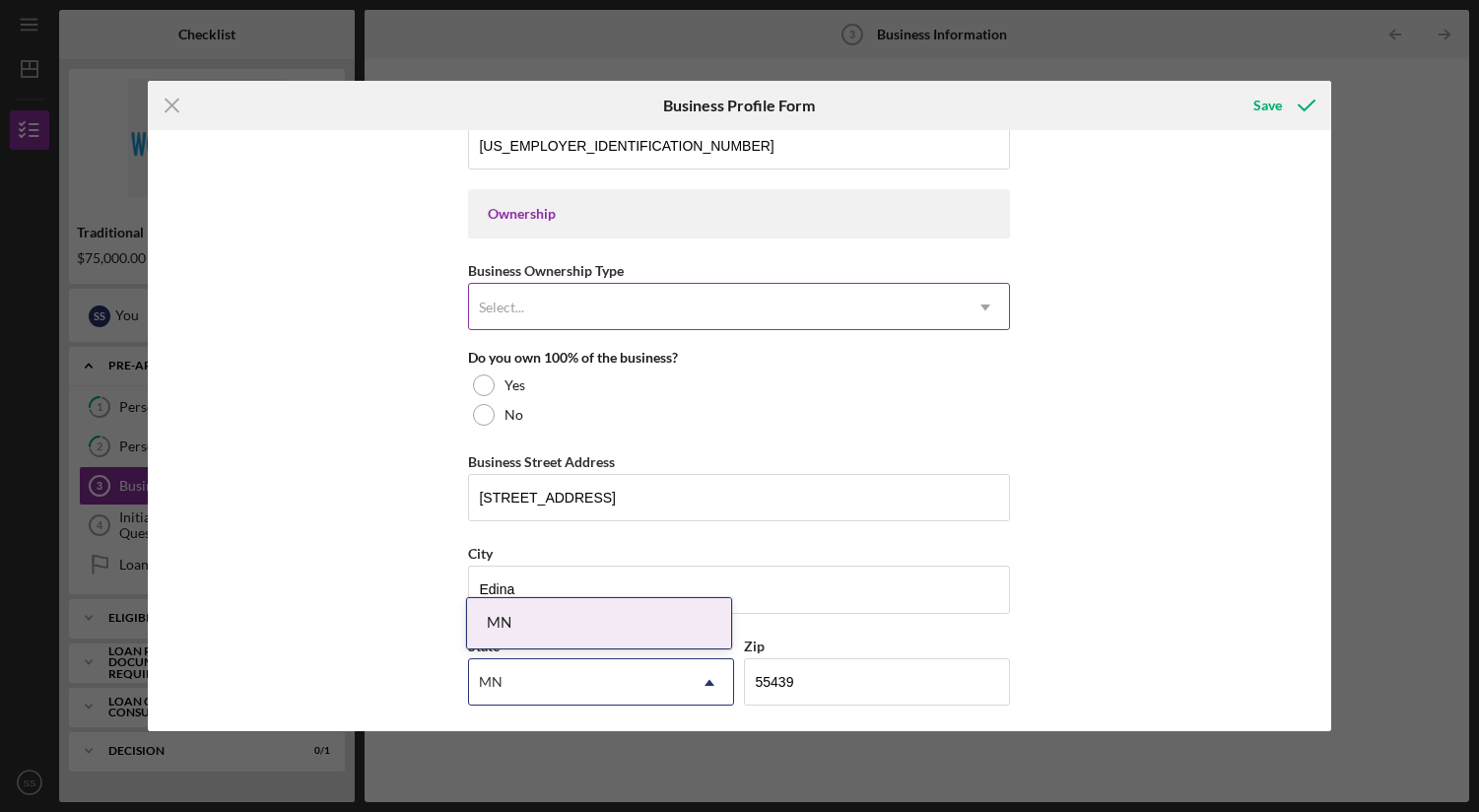
click at [722, 314] on div "Select..." at bounding box center [716, 308] width 493 height 46
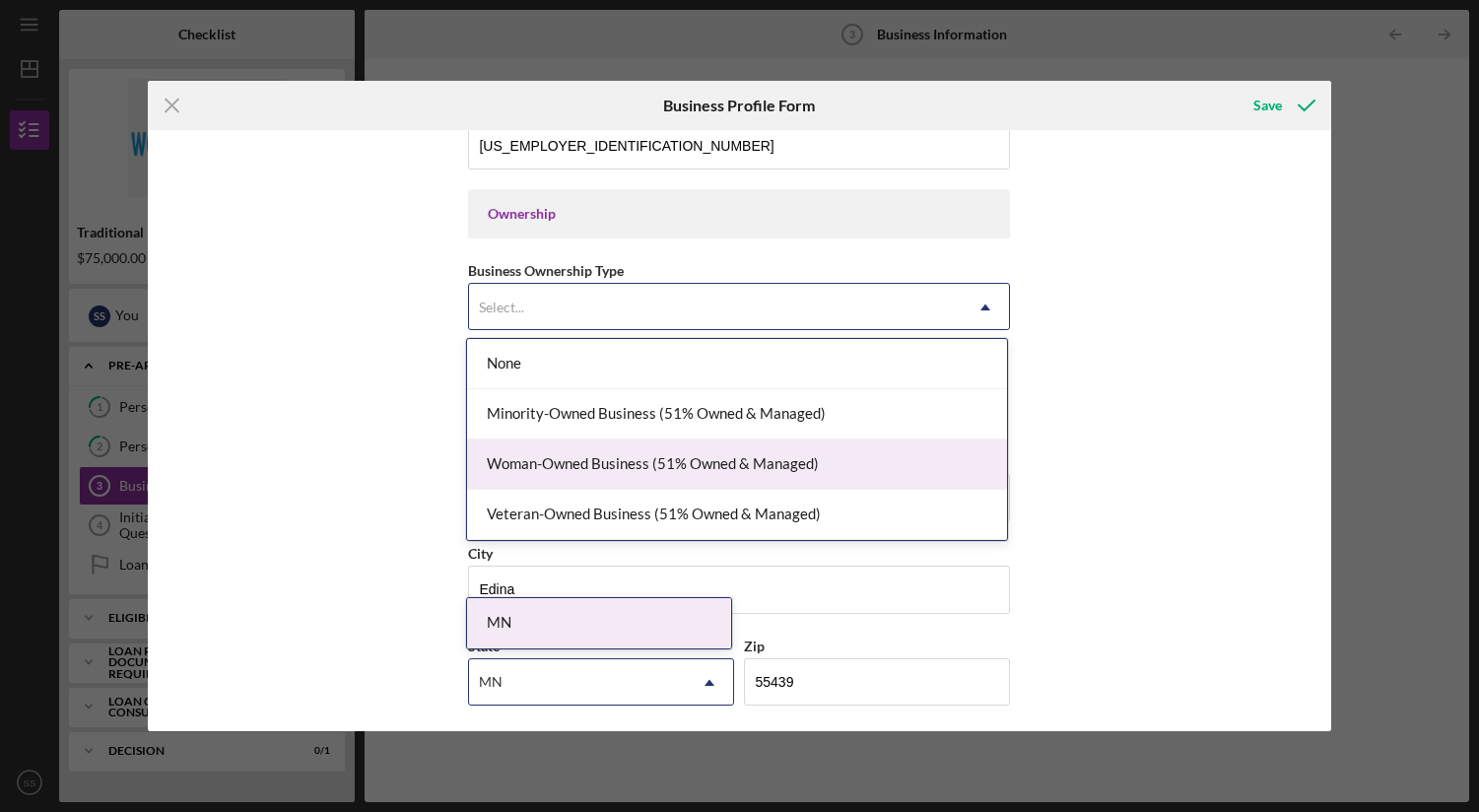
click at [676, 459] on div "Woman-Owned Business (51% Owned & Managed)" at bounding box center [737, 464] width 540 height 51
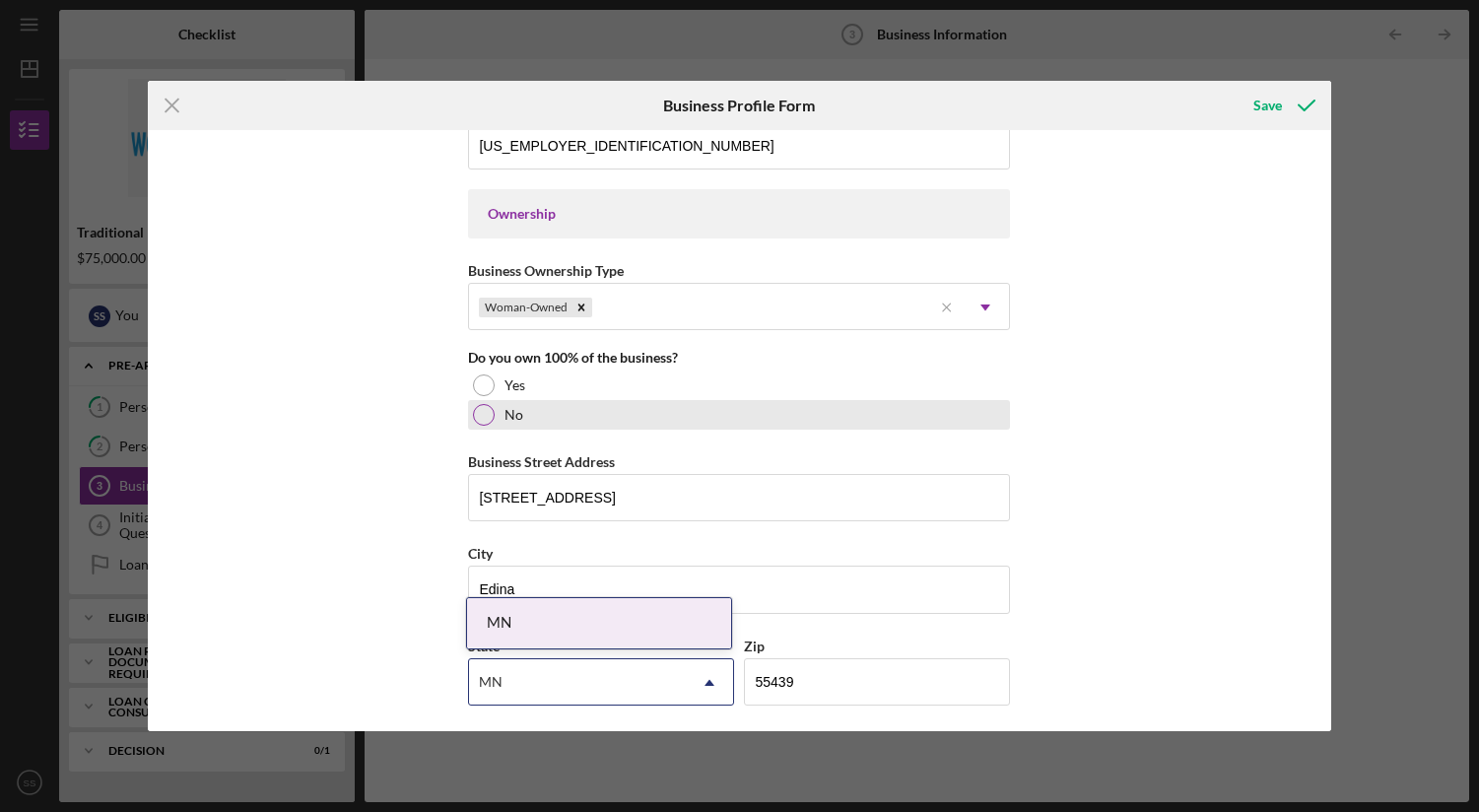
click at [479, 421] on div at bounding box center [484, 414] width 22 height 22
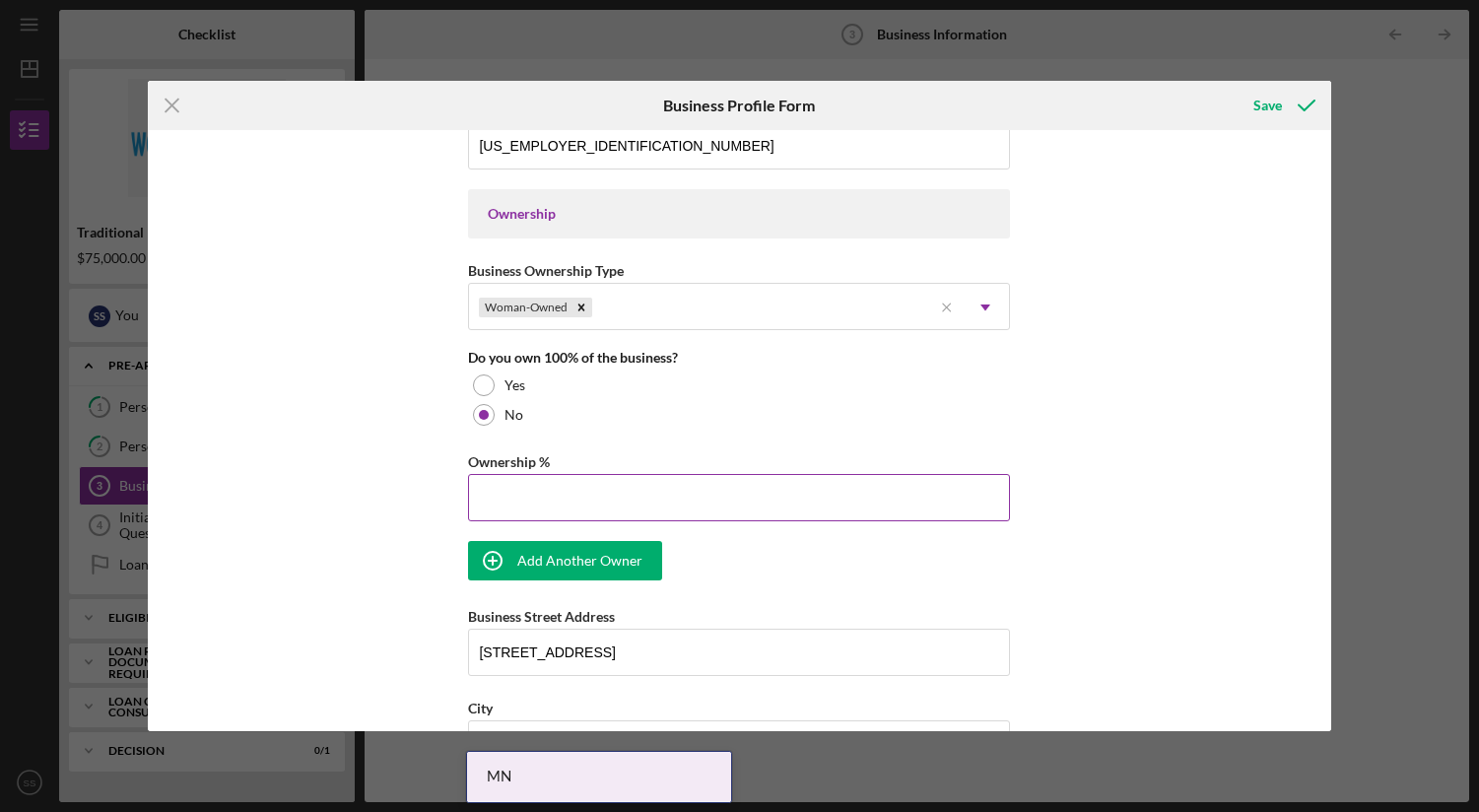
click at [588, 481] on input "Ownership %" at bounding box center [739, 498] width 542 height 48
type input "52.00%"
click at [568, 561] on div "Add Another Owner" at bounding box center [579, 561] width 125 height 40
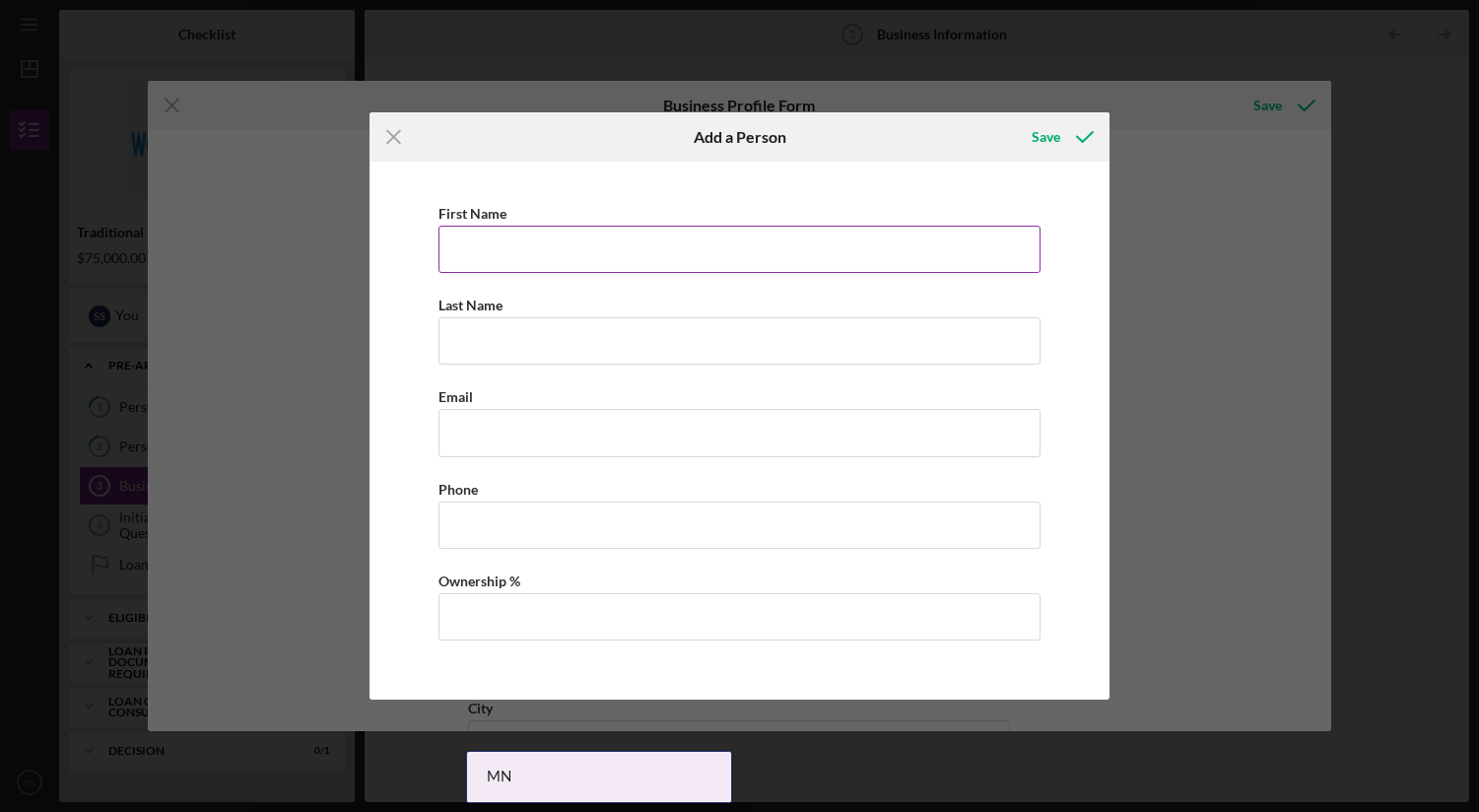
click at [531, 239] on input "First Name" at bounding box center [740, 249] width 602 height 48
type input "[PERSON_NAME]"
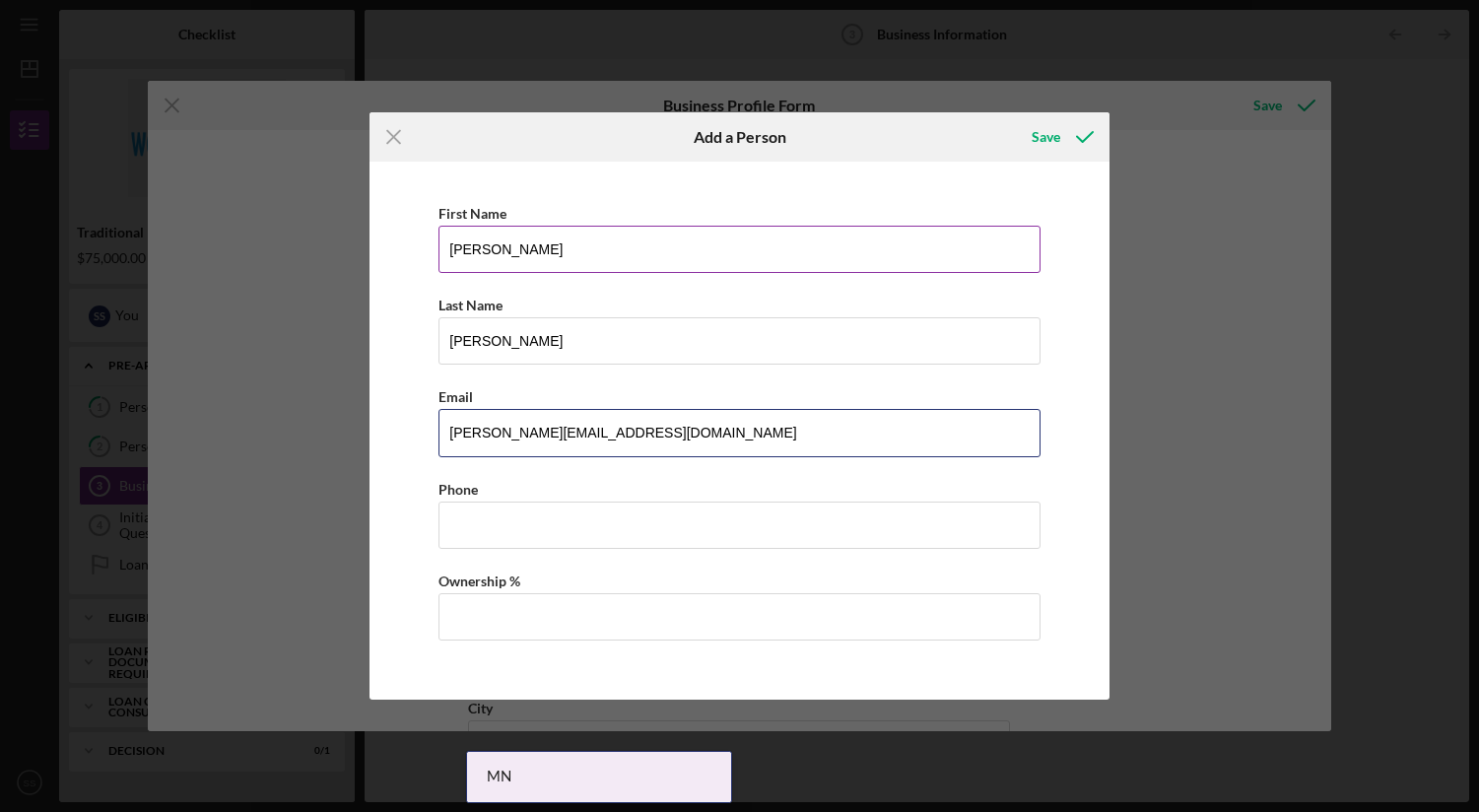
type input "[PERSON_NAME][EMAIL_ADDRESS][DOMAIN_NAME]"
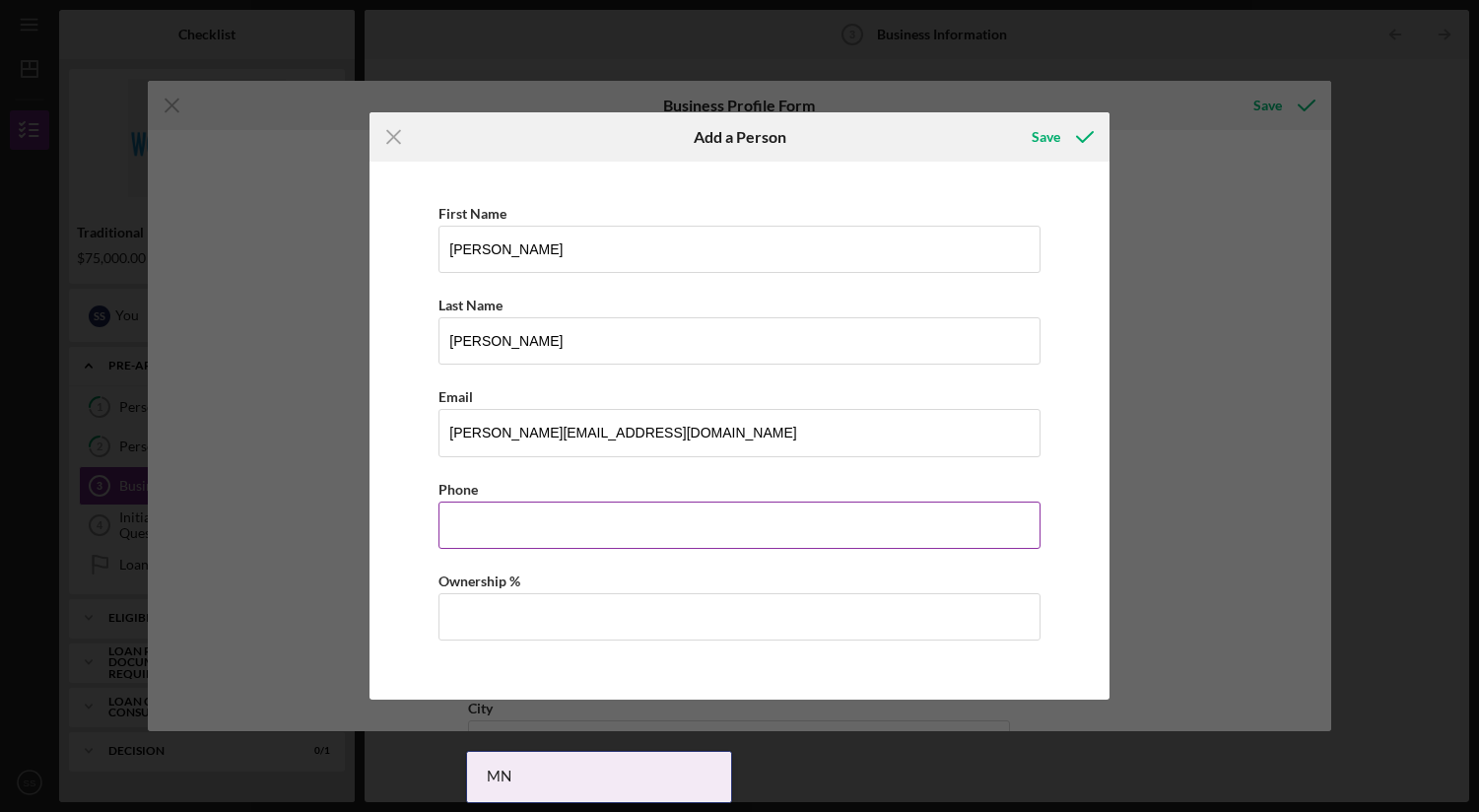
click at [483, 516] on input "Business Phone" at bounding box center [740, 526] width 602 height 48
type input "[PHONE_NUMBER]"
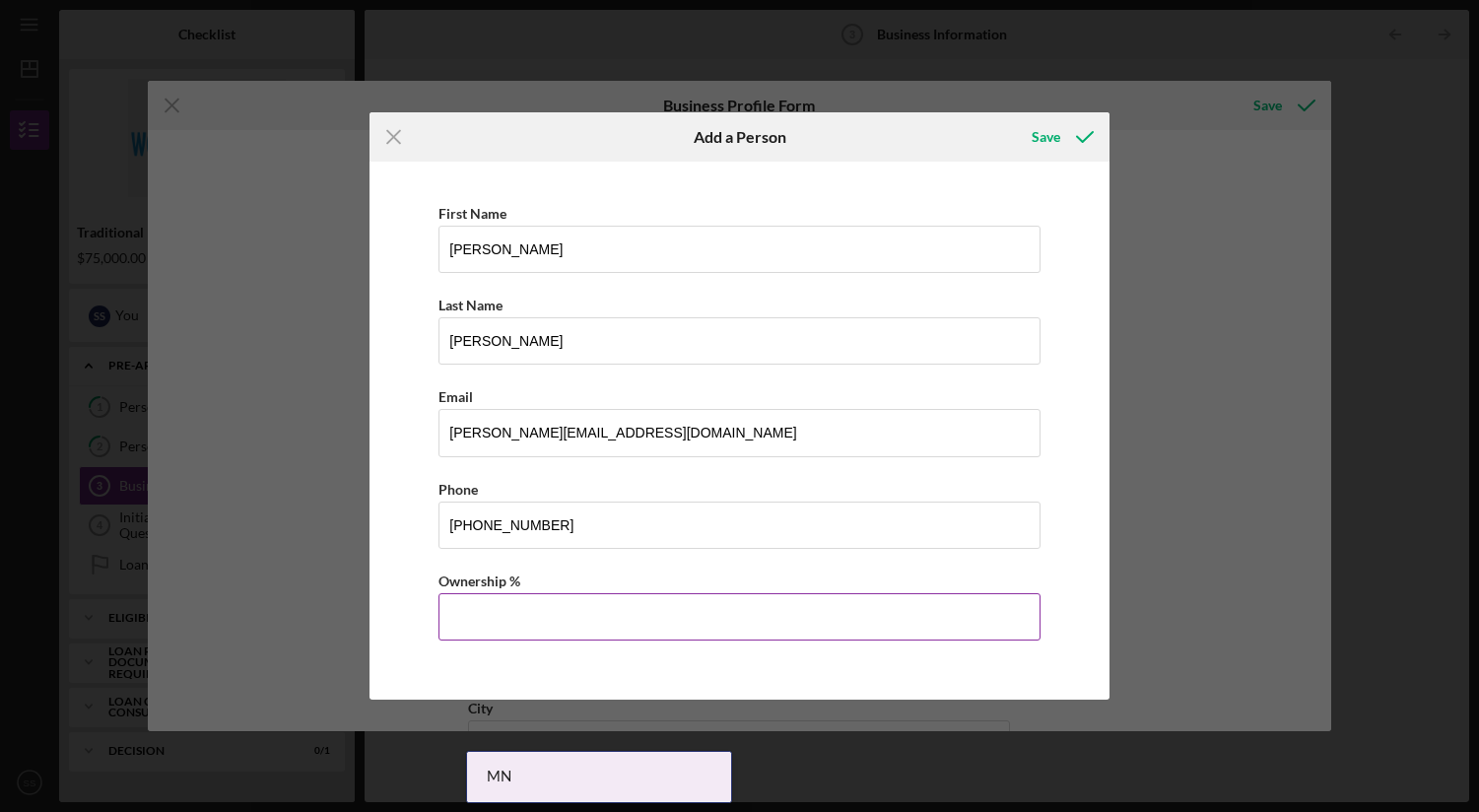
click at [499, 606] on input "Ownership %" at bounding box center [740, 617] width 602 height 48
type input "48.00%"
click at [1034, 137] on div "Save" at bounding box center [1046, 137] width 29 height 40
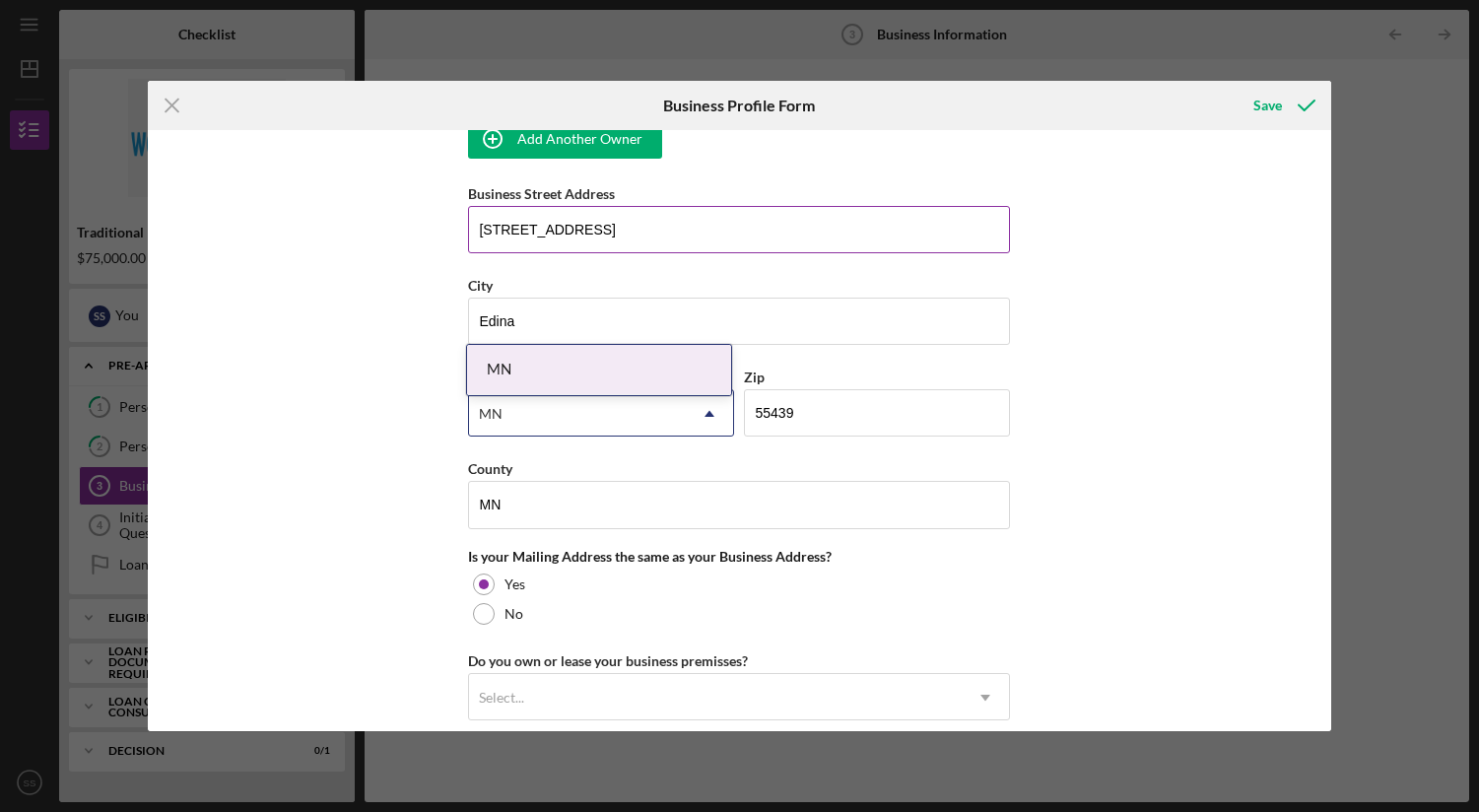
scroll to position [1391, 0]
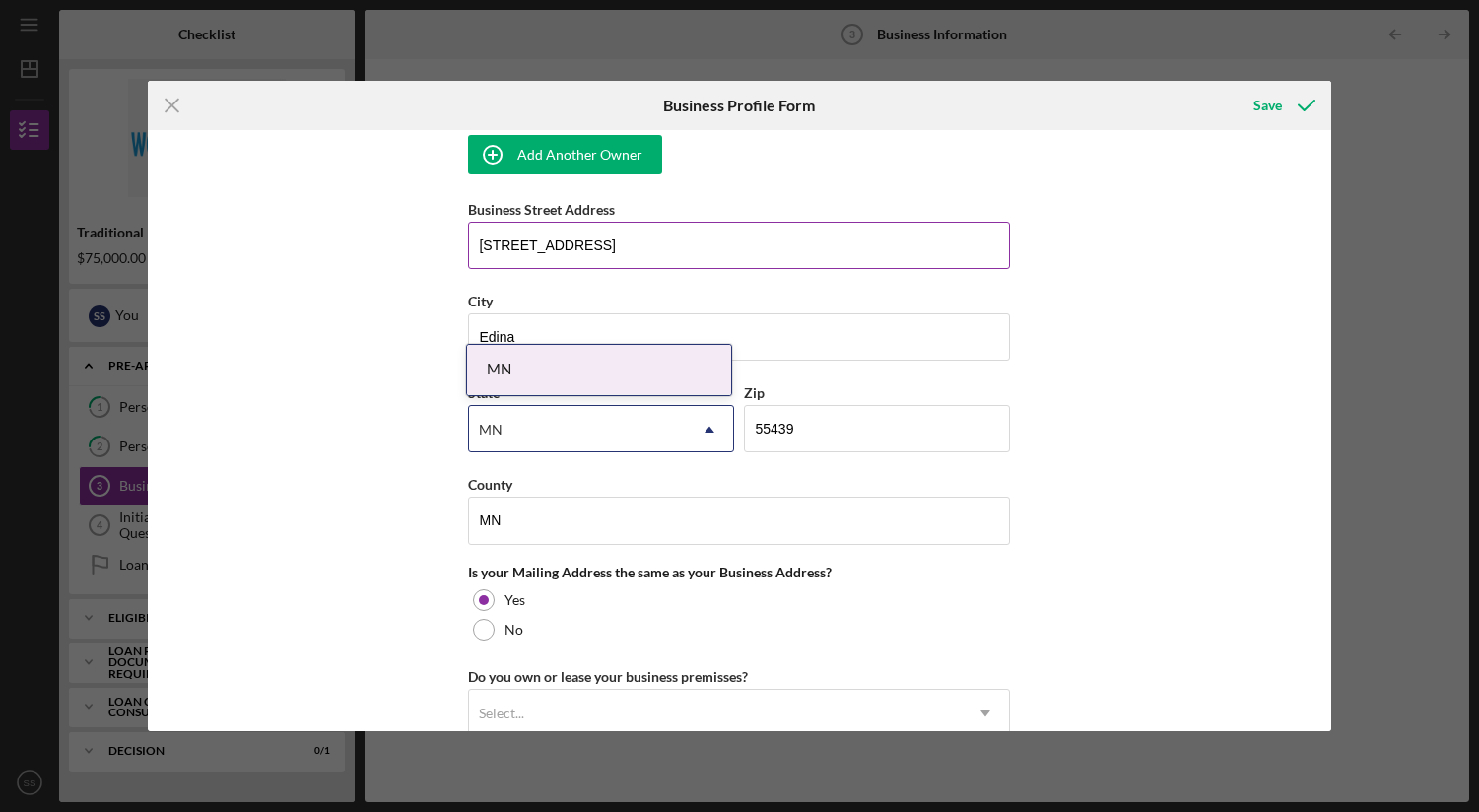
click at [563, 243] on input "[STREET_ADDRESS]" at bounding box center [739, 245] width 542 height 48
type input "[STREET_ADDRESS]"
type input "[GEOGRAPHIC_DATA]"
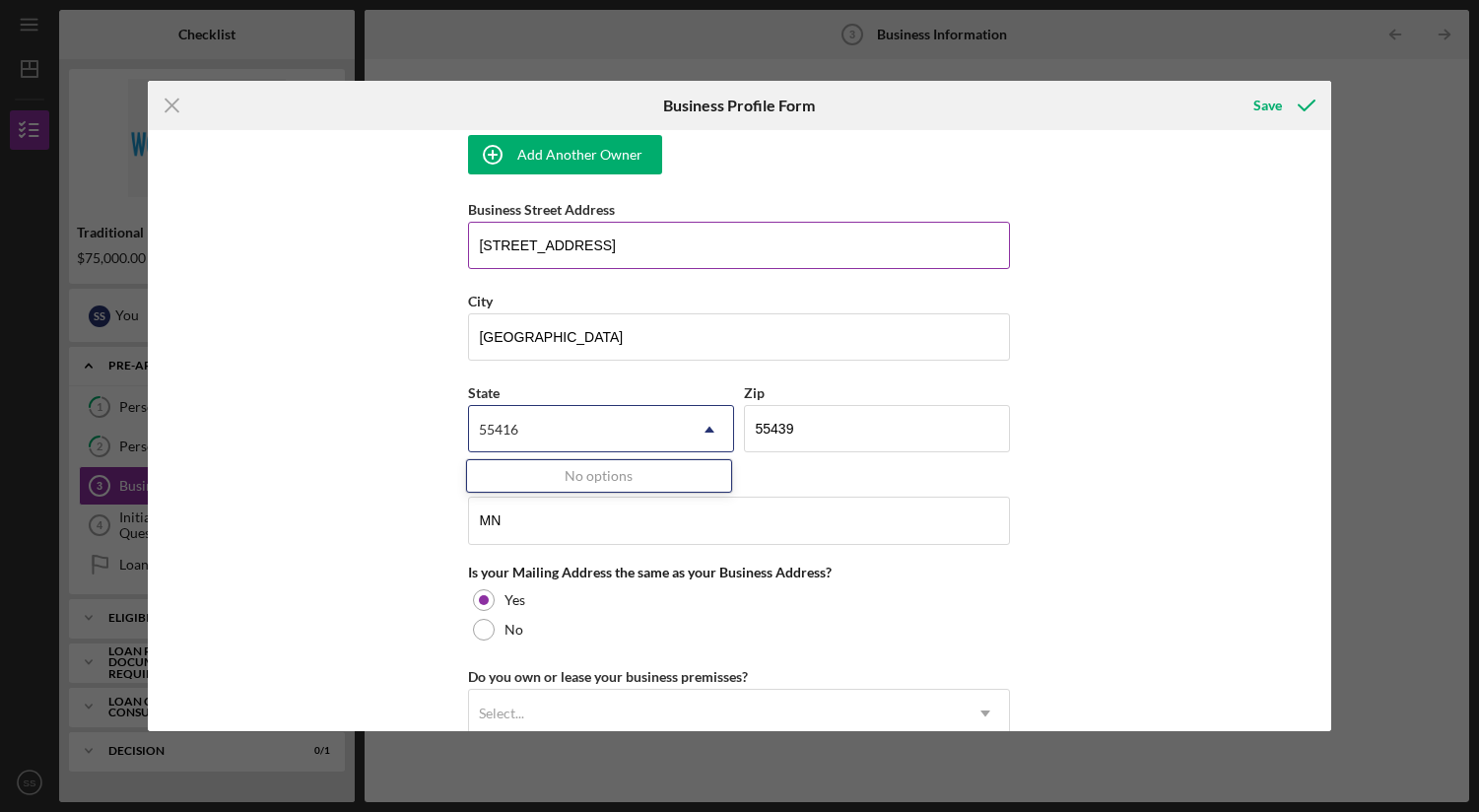
type input "55416"
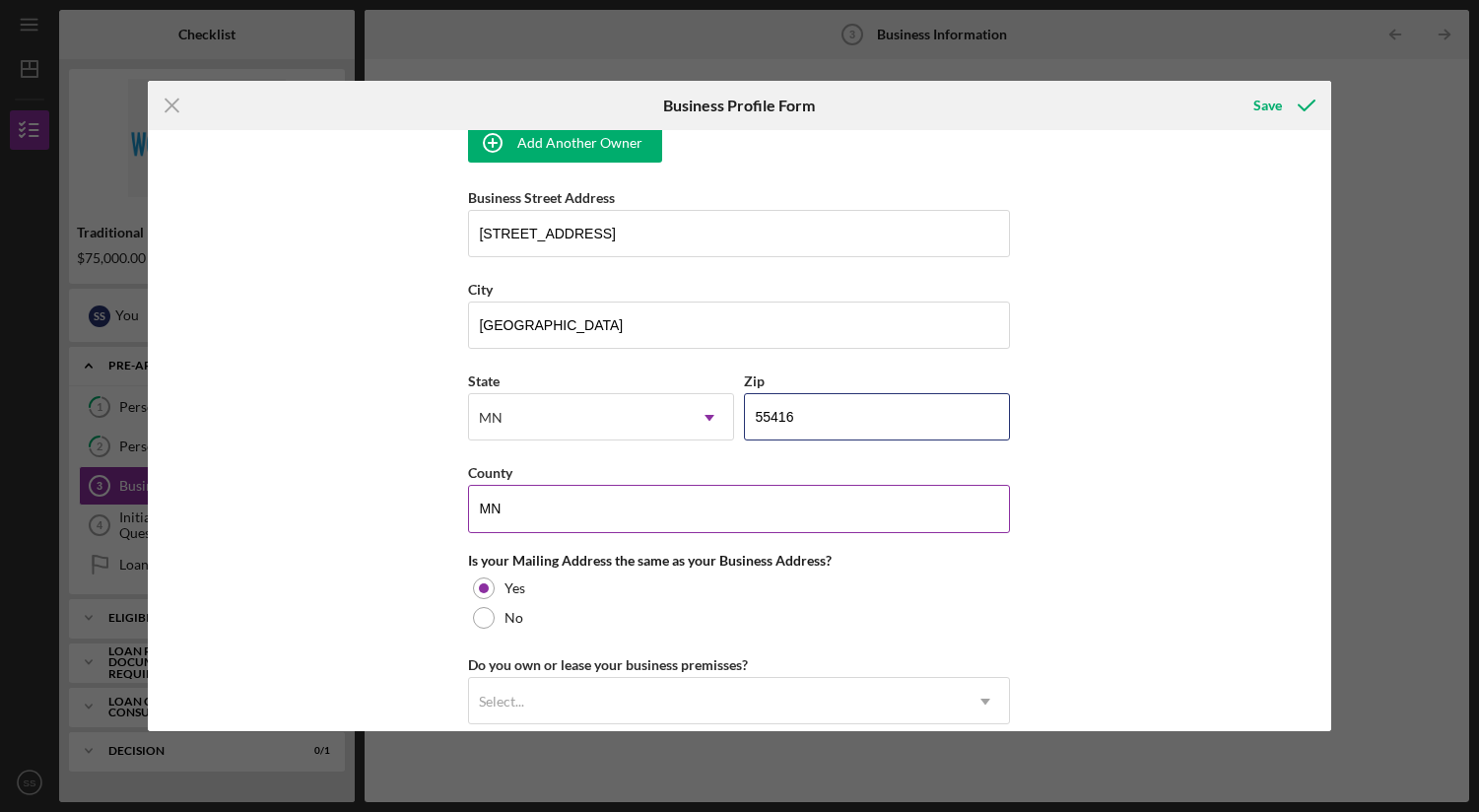
scroll to position [1404, 0]
type input "55416"
click at [552, 495] on input "MN" at bounding box center [739, 508] width 542 height 48
click at [538, 505] on input "MN" at bounding box center [739, 508] width 542 height 48
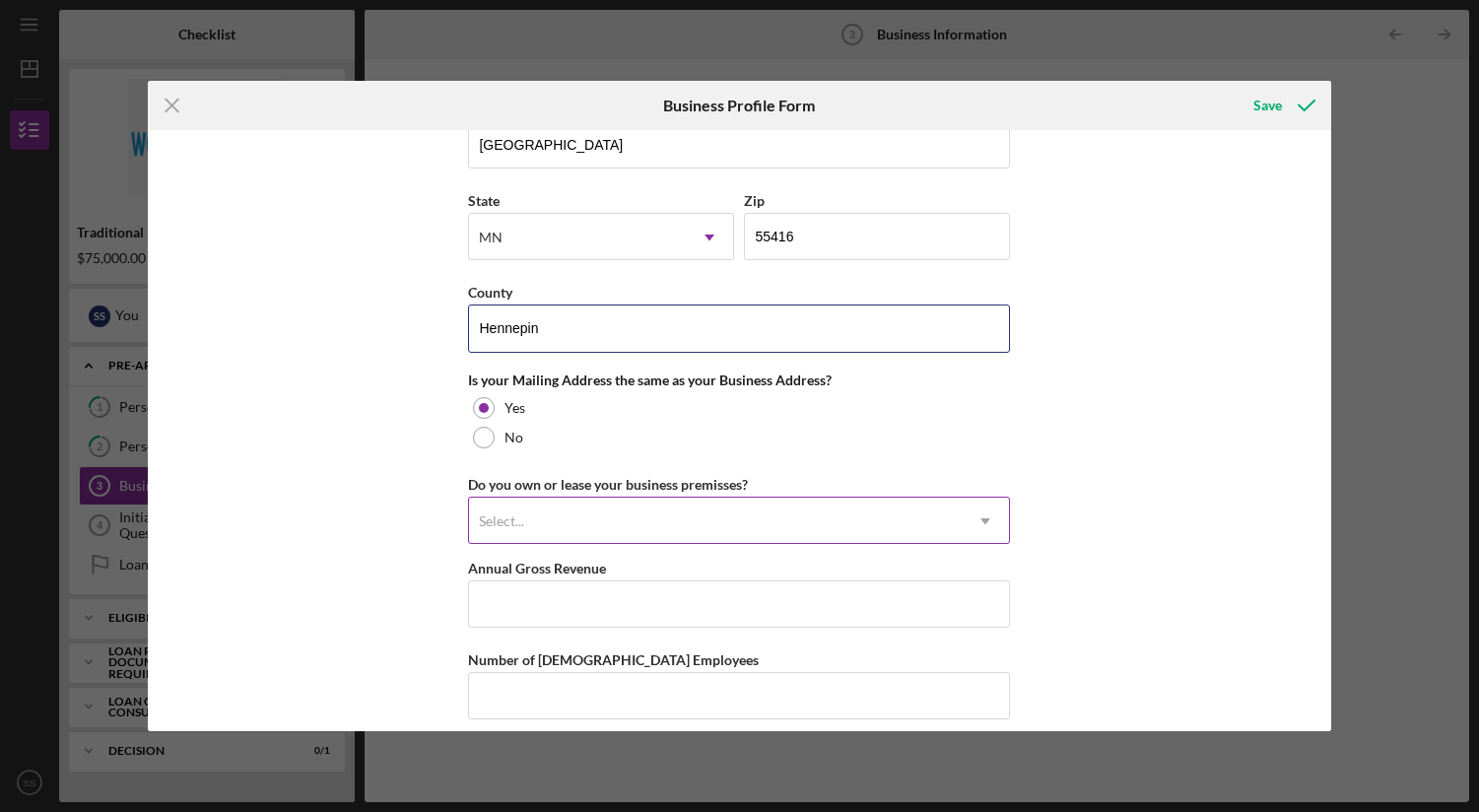
scroll to position [1582, 0]
type input "Hennepin"
click at [555, 523] on div "Select..." at bounding box center [716, 523] width 493 height 46
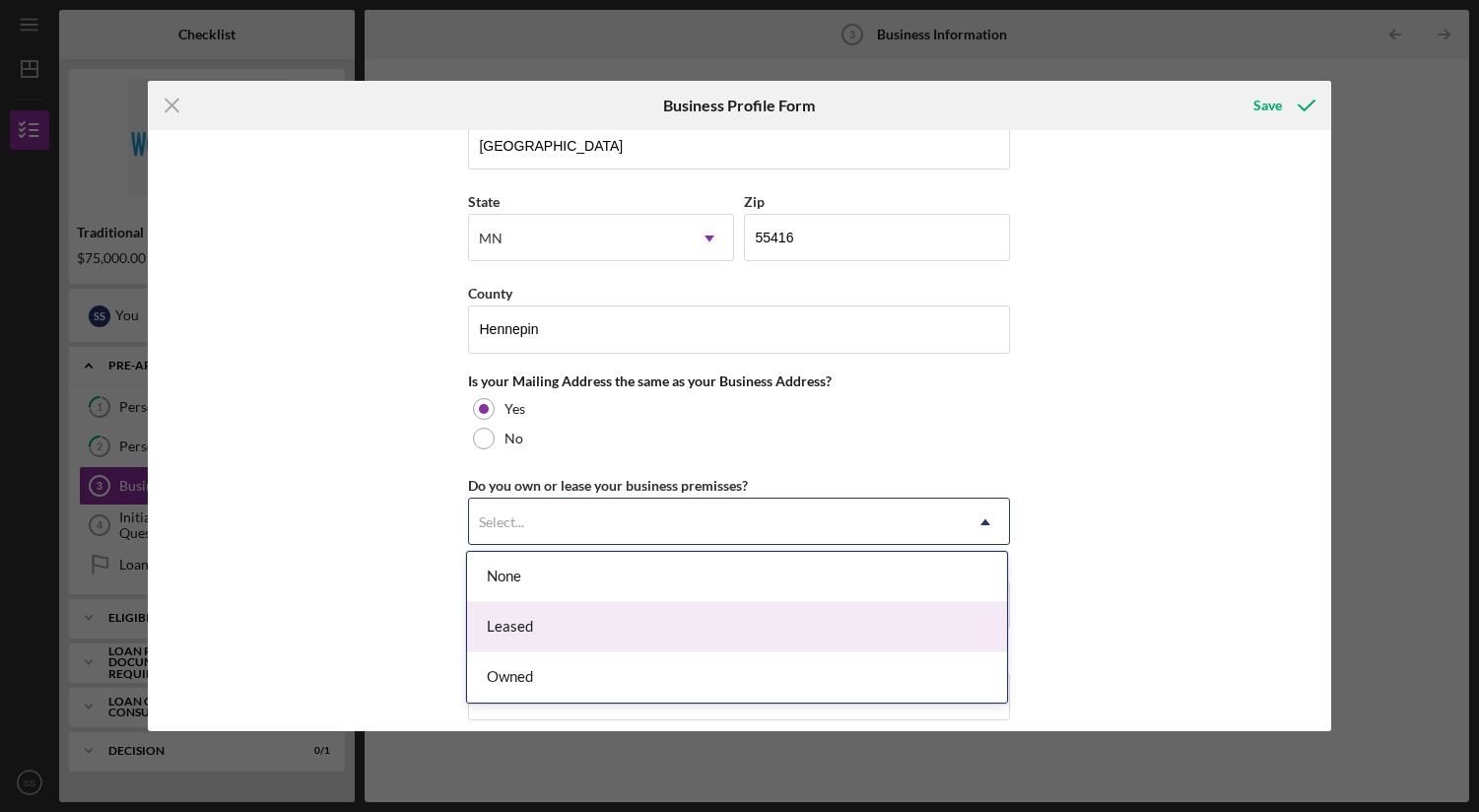
click at [563, 639] on div "Leased" at bounding box center [737, 627] width 540 height 51
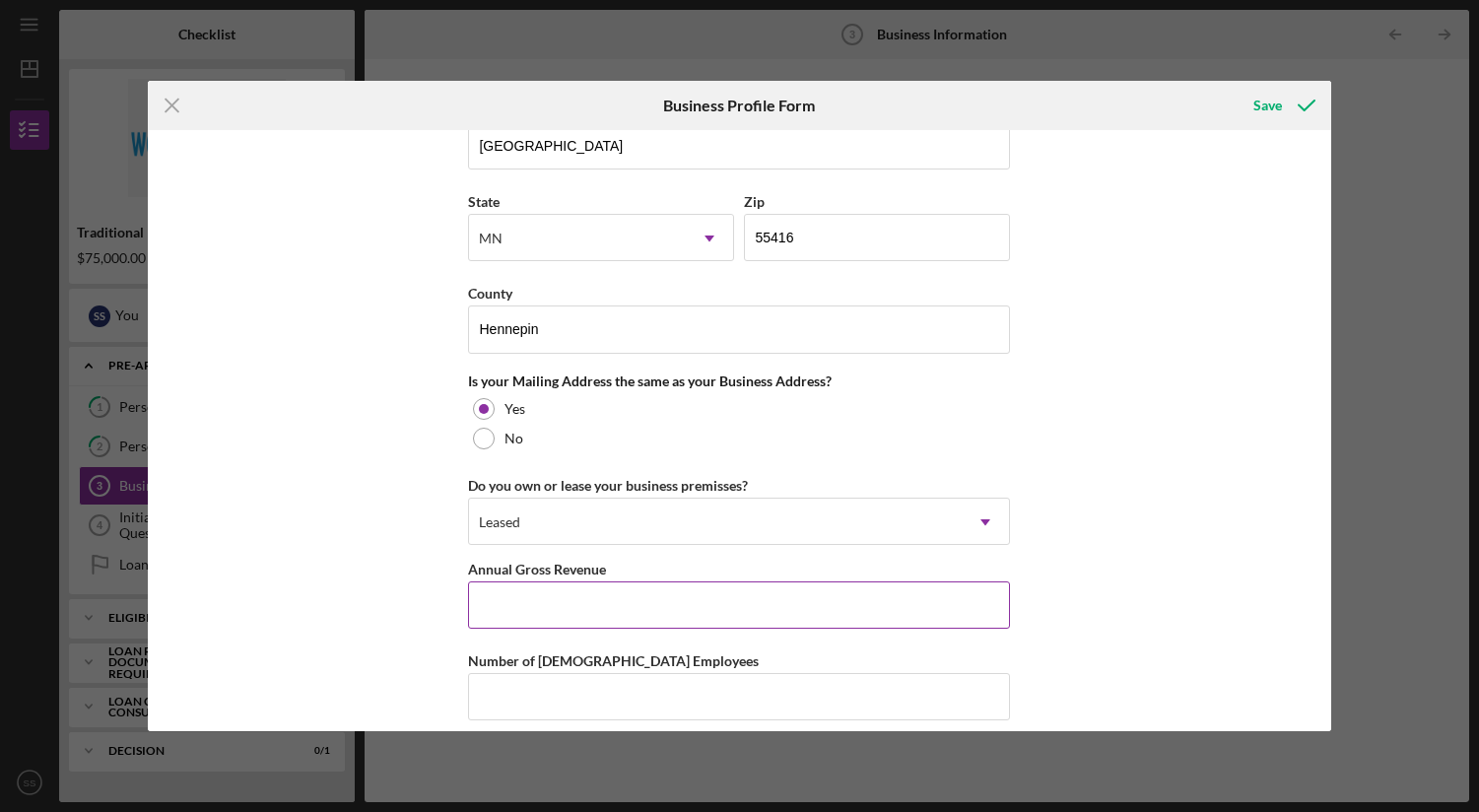
click at [568, 609] on input "Annual Gross Revenue" at bounding box center [739, 605] width 542 height 48
type input "$550,000"
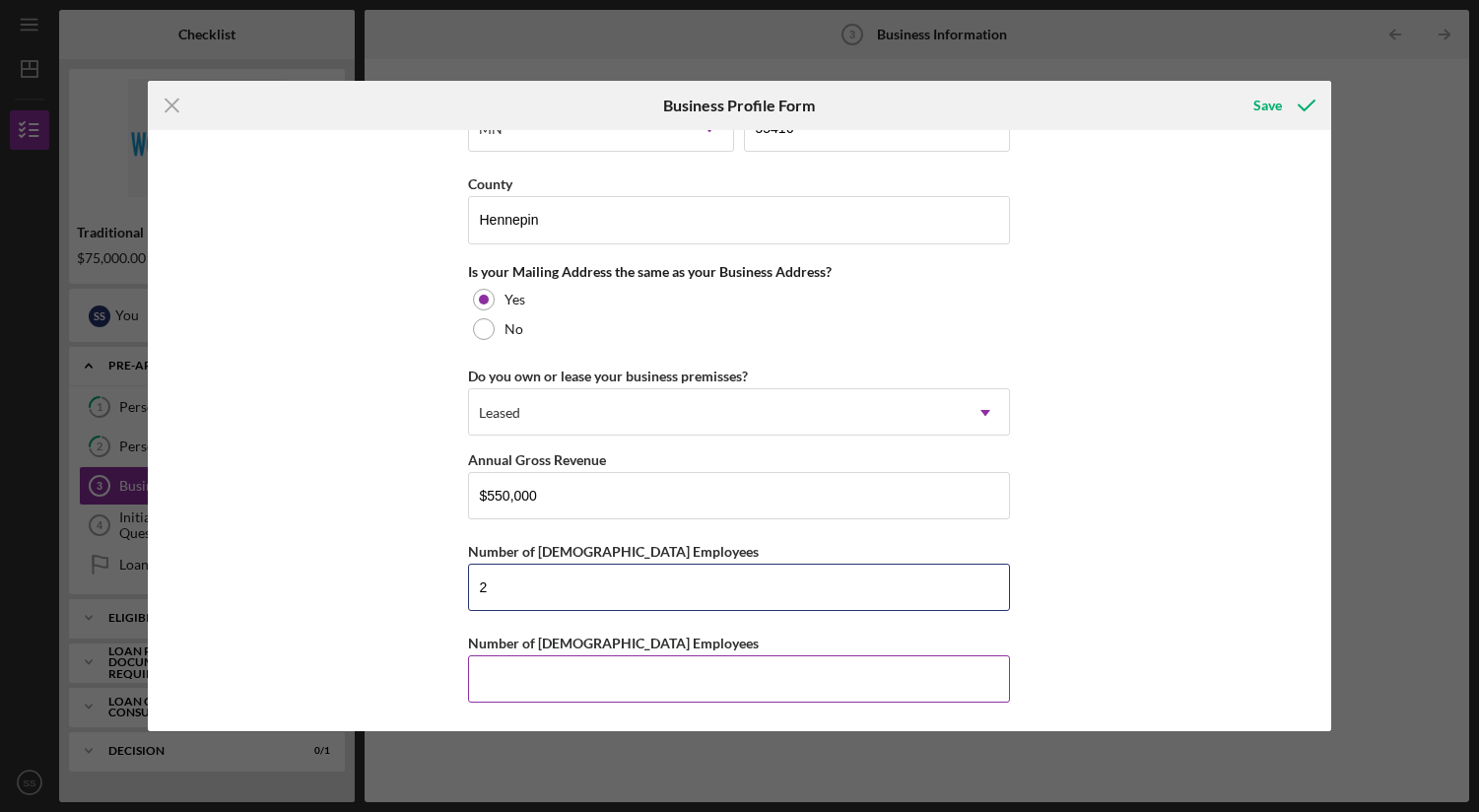
type input "2"
click at [562, 682] on input "Number of [DEMOGRAPHIC_DATA] Employees" at bounding box center [739, 679] width 542 height 48
type input "4"
type input "3"
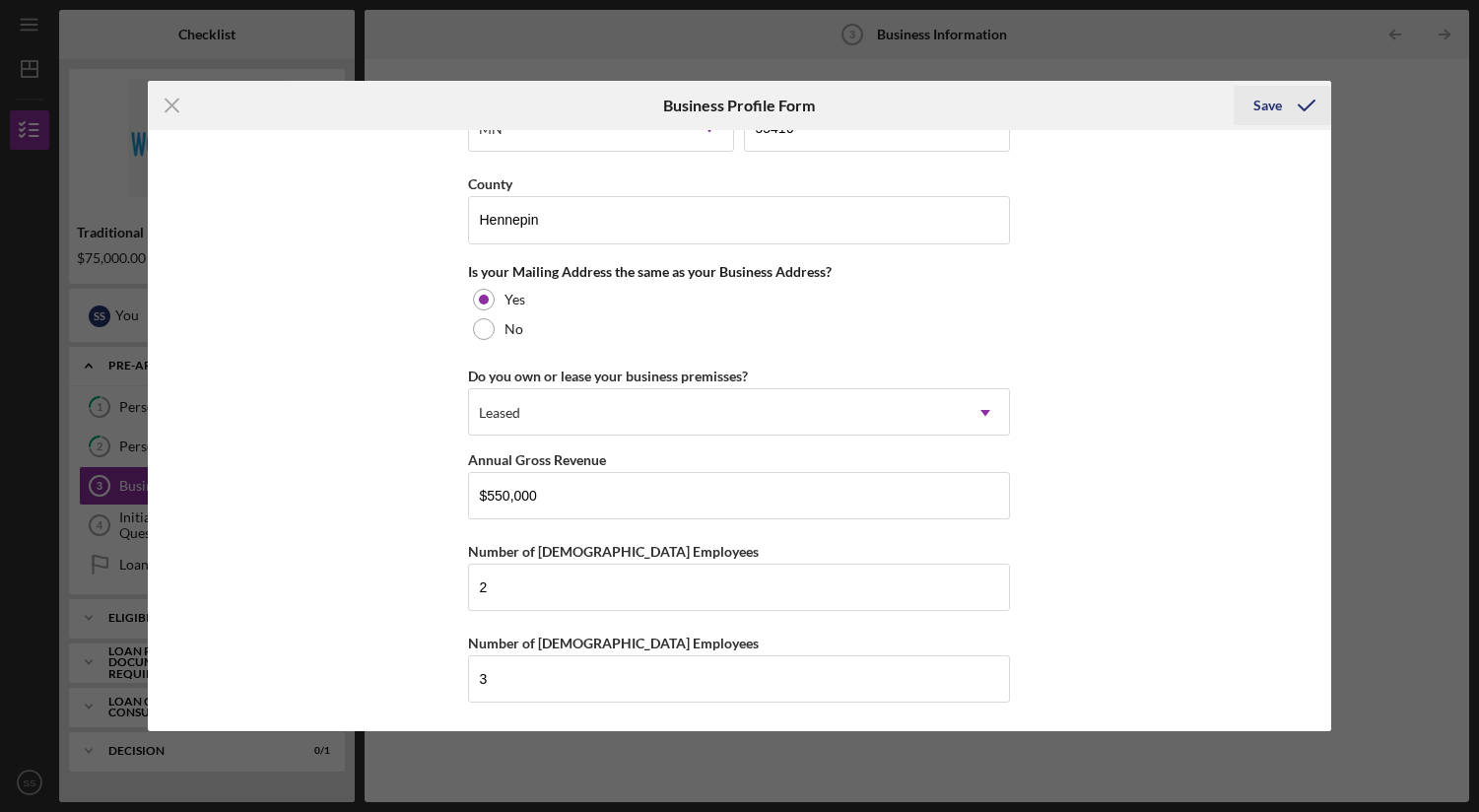
click at [1276, 104] on div "Save" at bounding box center [1267, 105] width 29 height 40
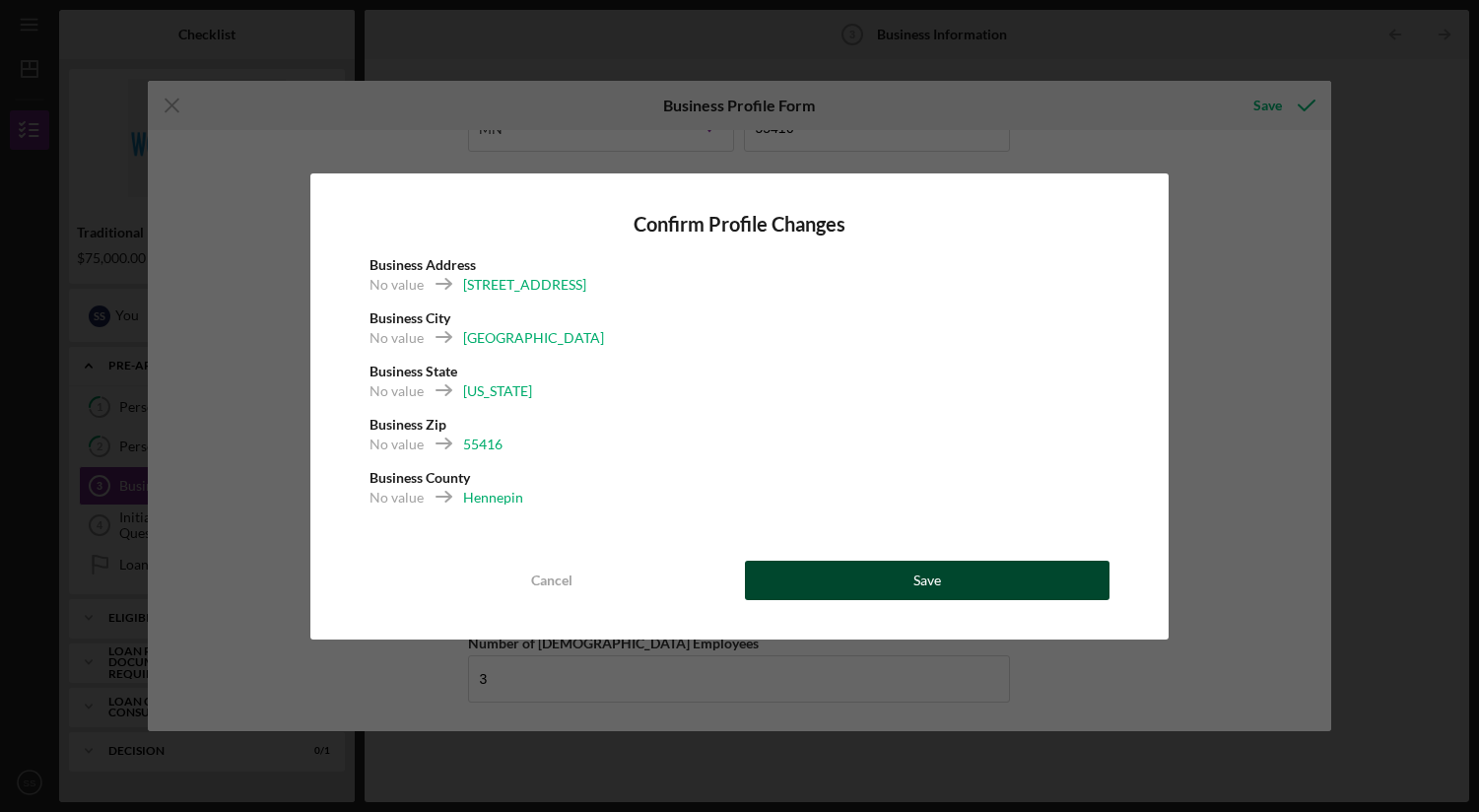
click at [990, 582] on button "Save" at bounding box center [926, 580] width 365 height 40
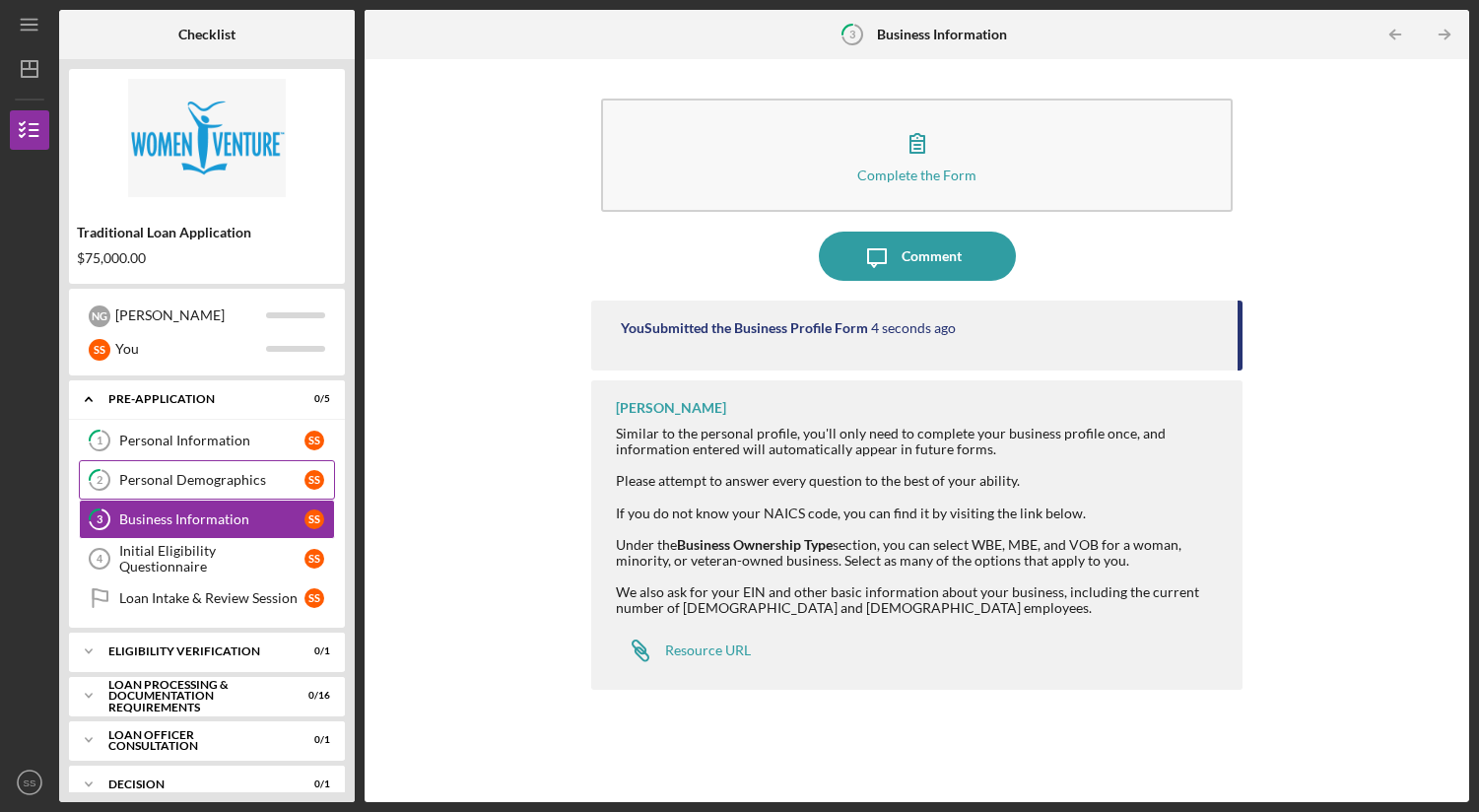
click at [200, 472] on div "Personal Demographics" at bounding box center [212, 480] width 185 height 16
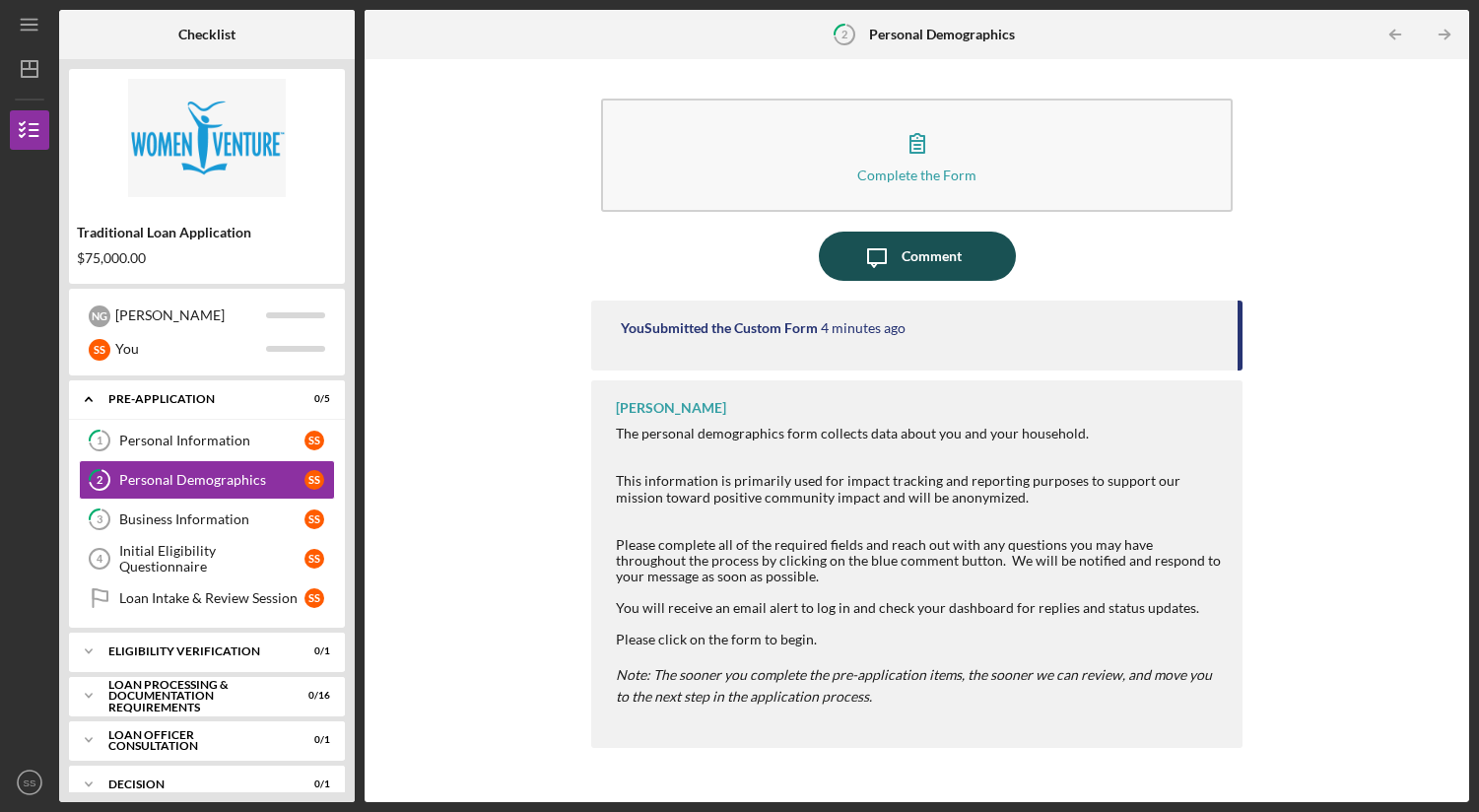
click at [918, 247] on div "Comment" at bounding box center [931, 256] width 60 height 50
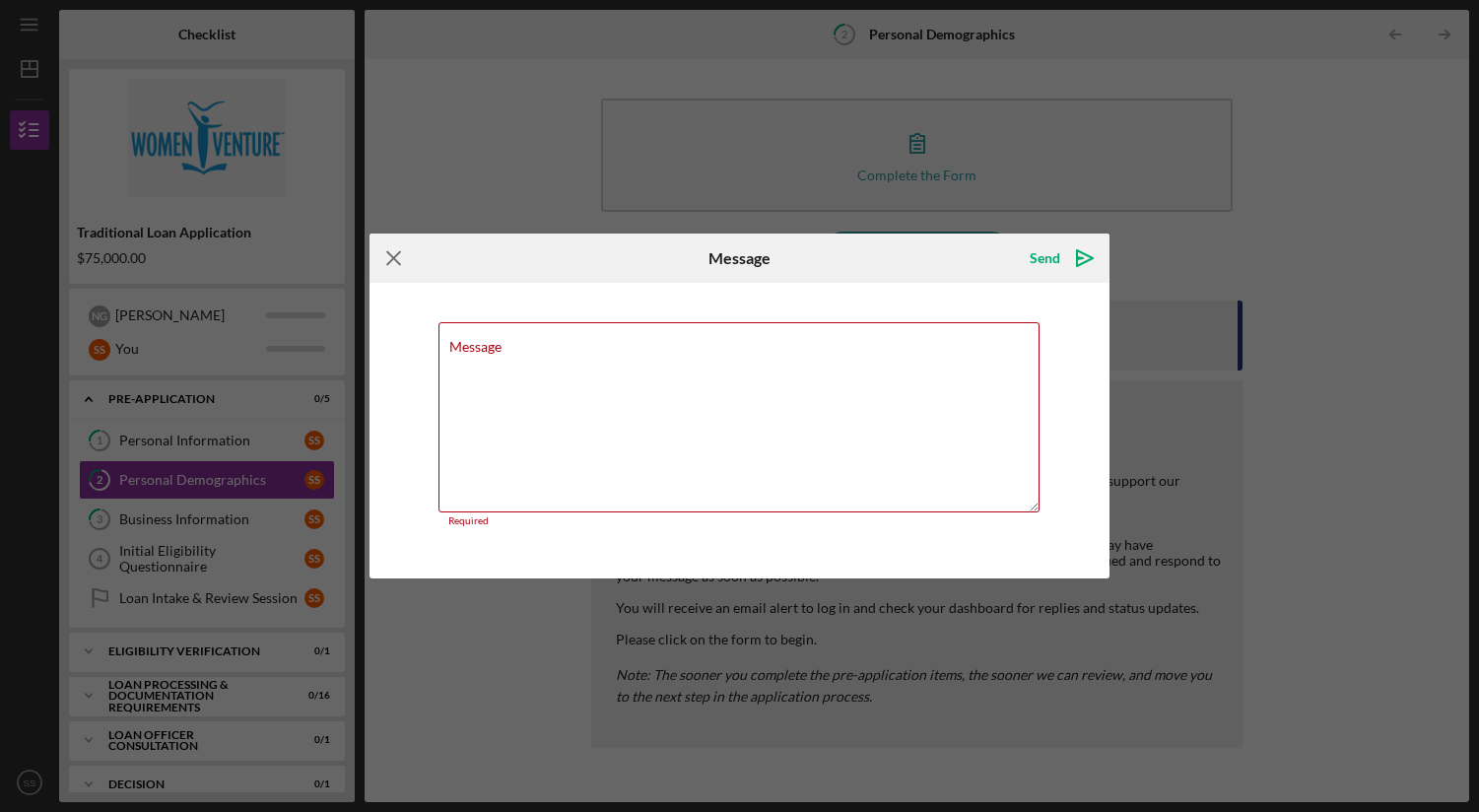
click at [390, 265] on icon "Icon/Menu Close" at bounding box center [395, 258] width 50 height 50
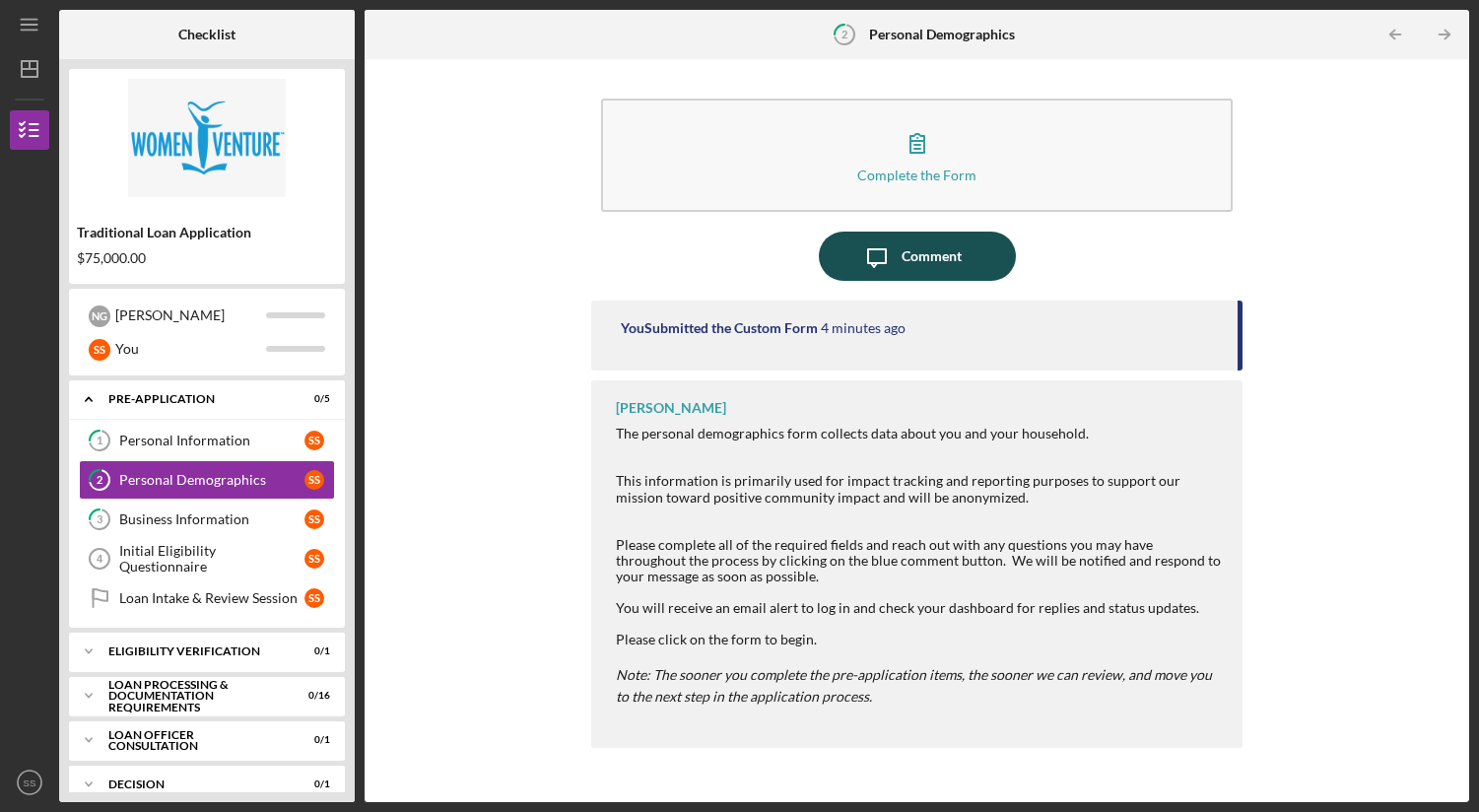
click at [900, 245] on icon "Icon/Message" at bounding box center [878, 256] width 50 height 50
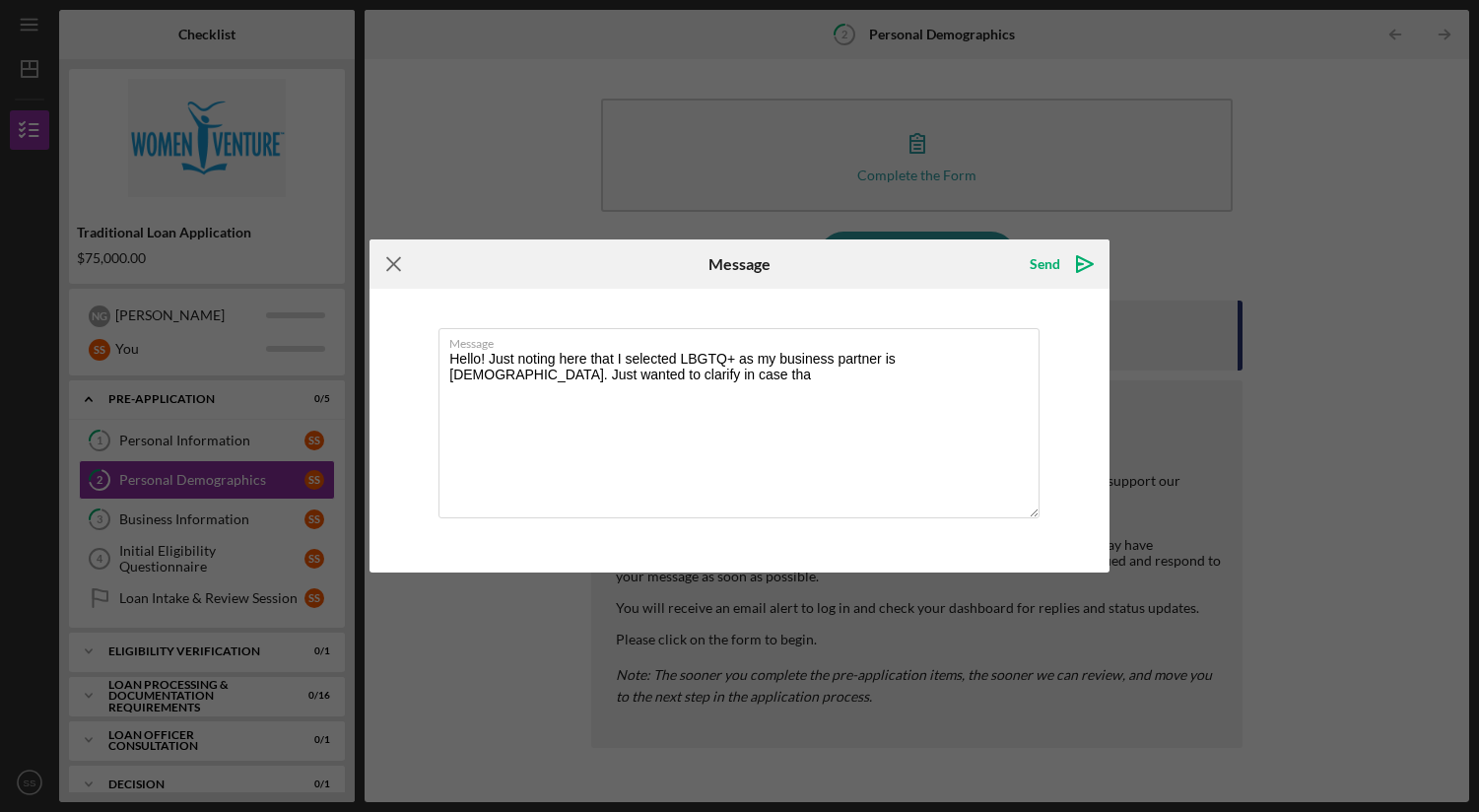
type textarea "Hello! Just noting here that I selected LBGTQ+ as my business partner is [DEMOG…"
click at [396, 267] on icon "Icon/Menu Close" at bounding box center [395, 264] width 50 height 50
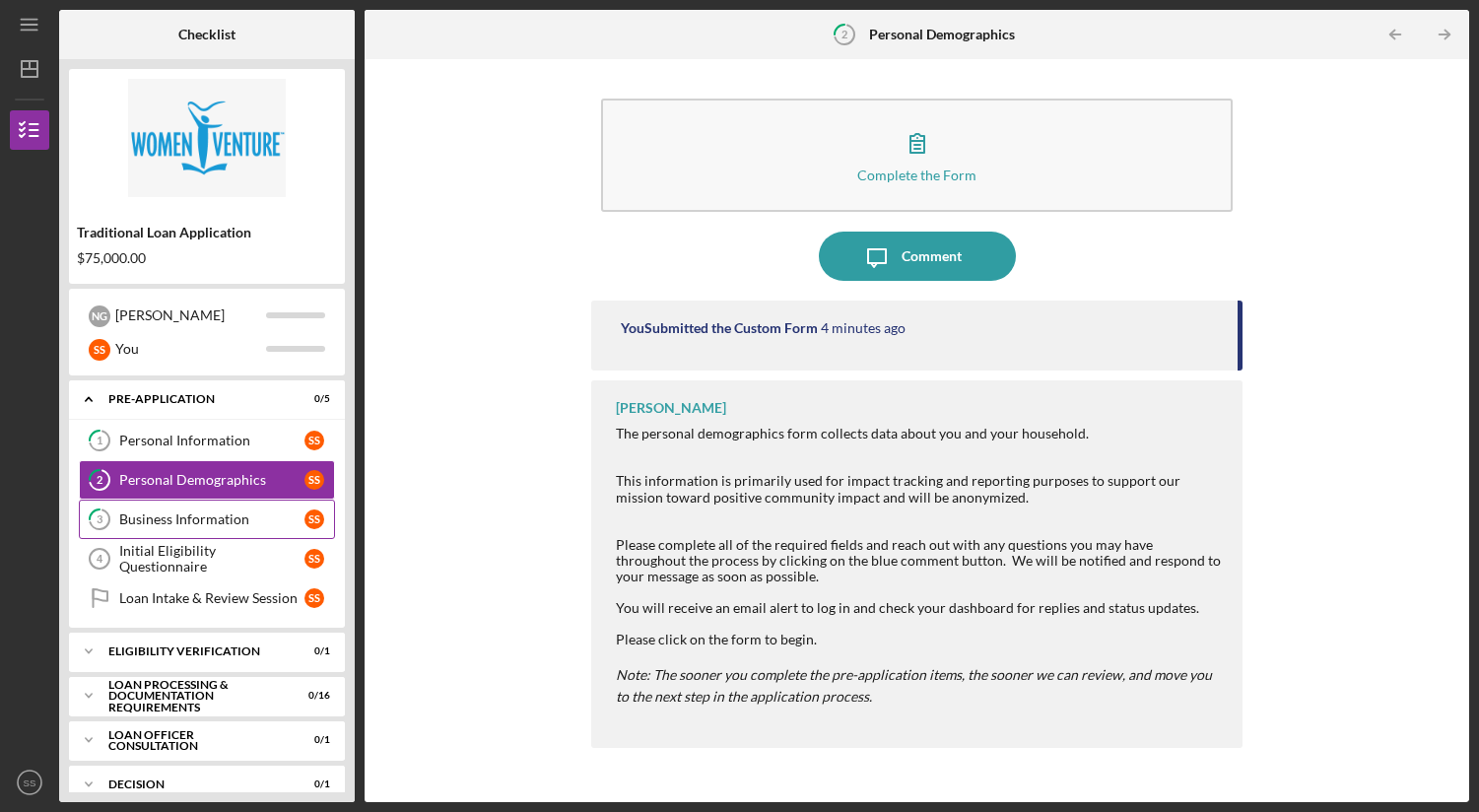
click at [212, 512] on div "Business Information" at bounding box center [212, 520] width 185 height 16
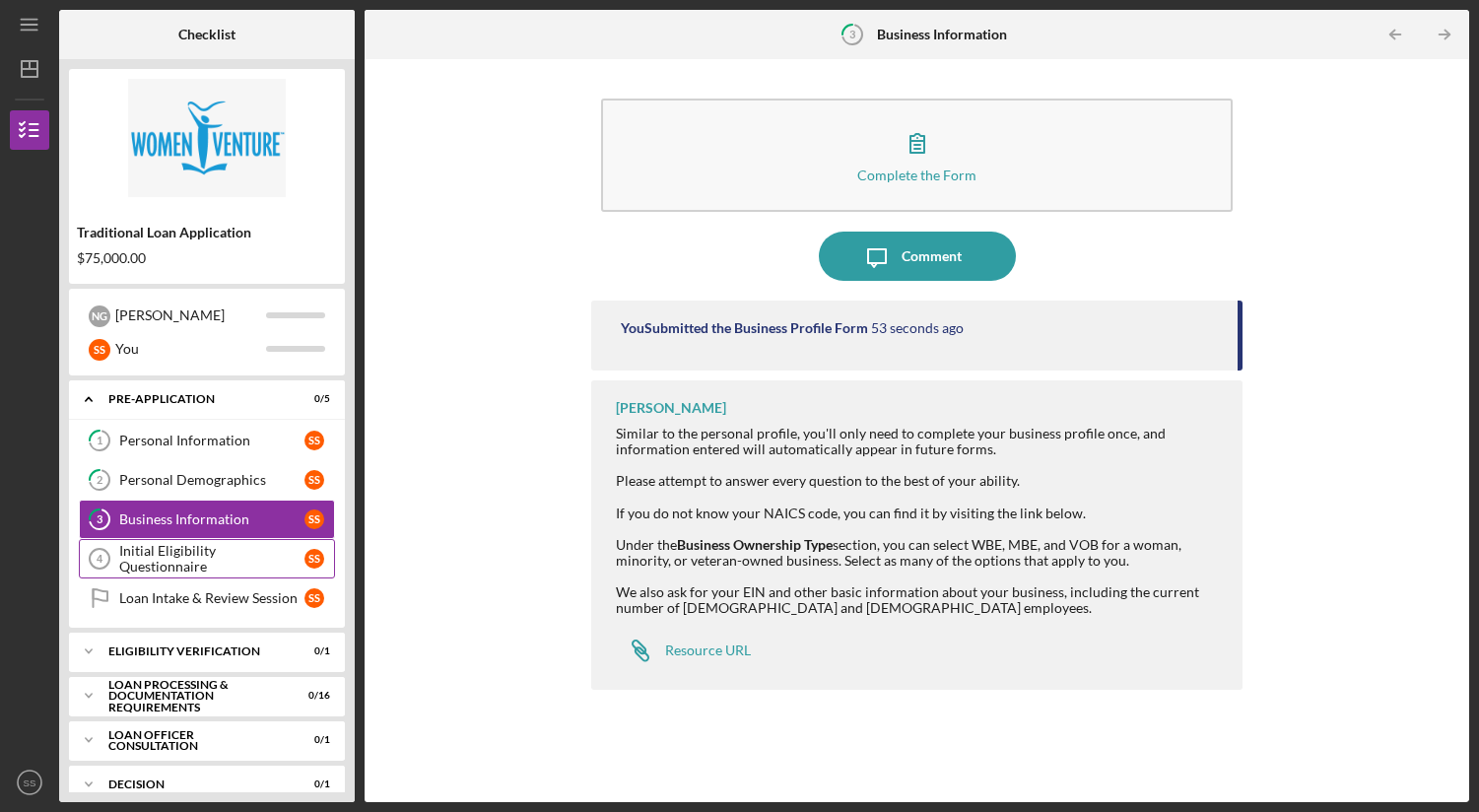
click at [217, 547] on link "Initial Eligibility Questionnaire 4 Initial Eligibility Questionnaire S S" at bounding box center [207, 559] width 256 height 40
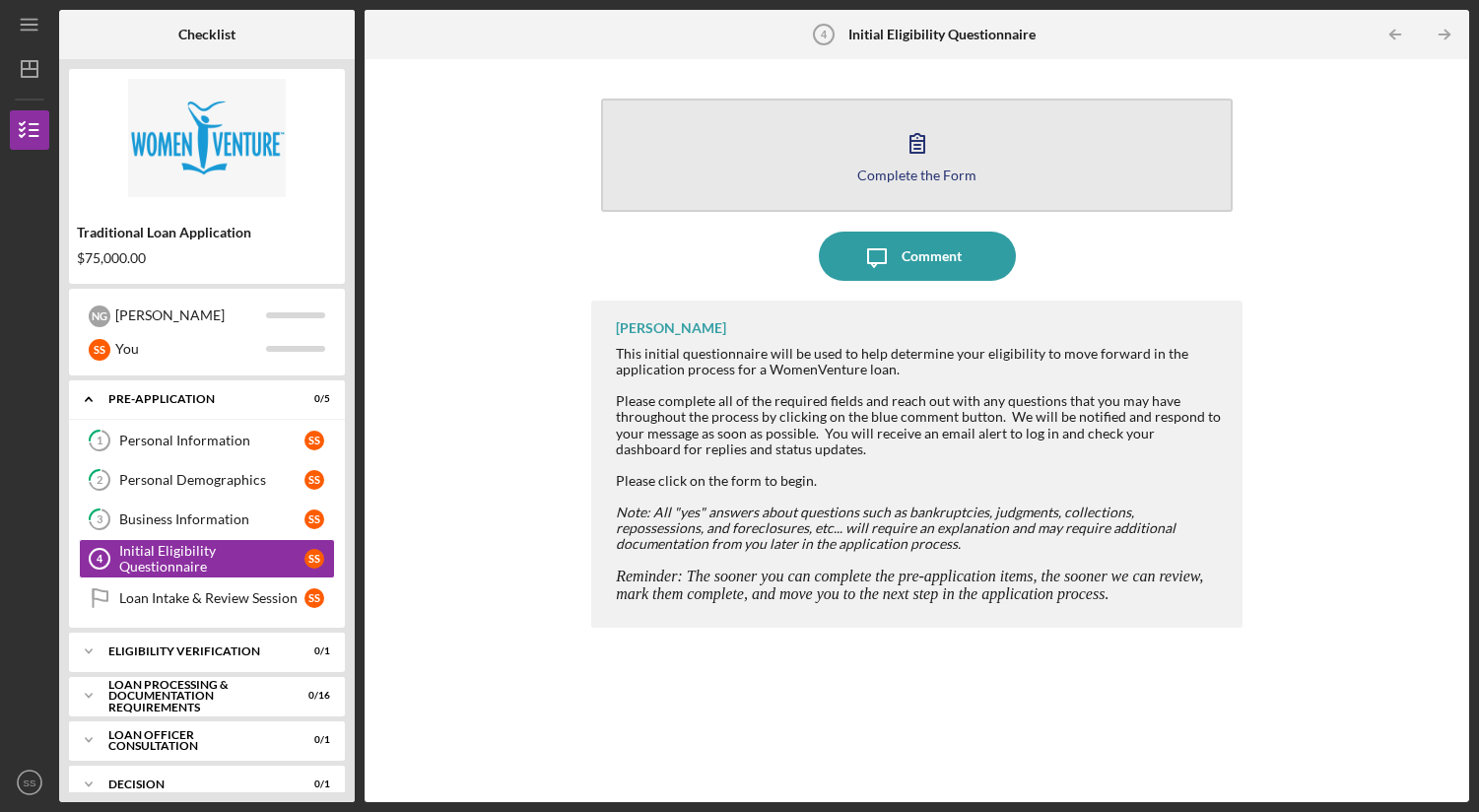
click at [941, 172] on div "Complete the Form" at bounding box center [917, 175] width 119 height 15
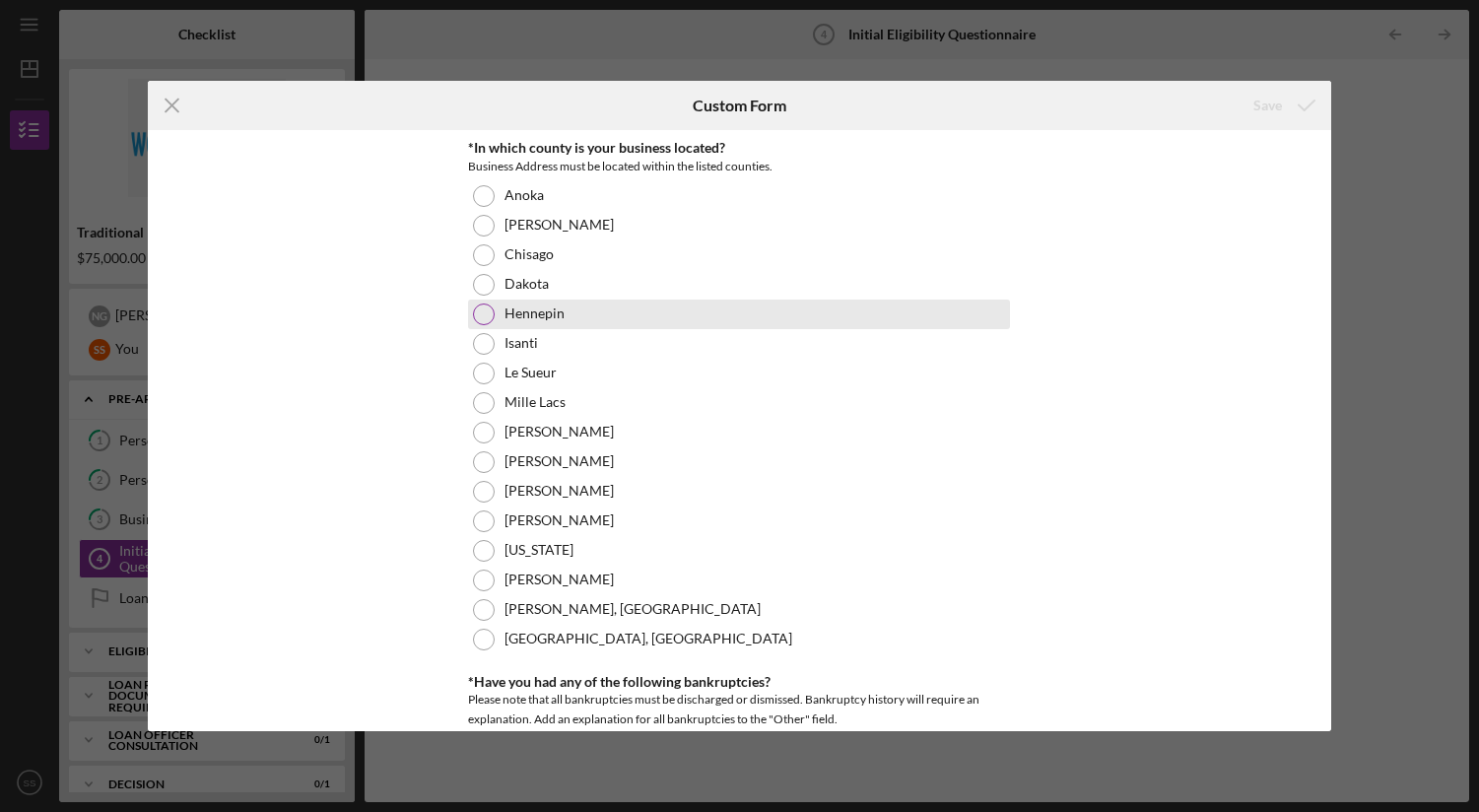
click at [480, 311] on div at bounding box center [484, 314] width 22 height 22
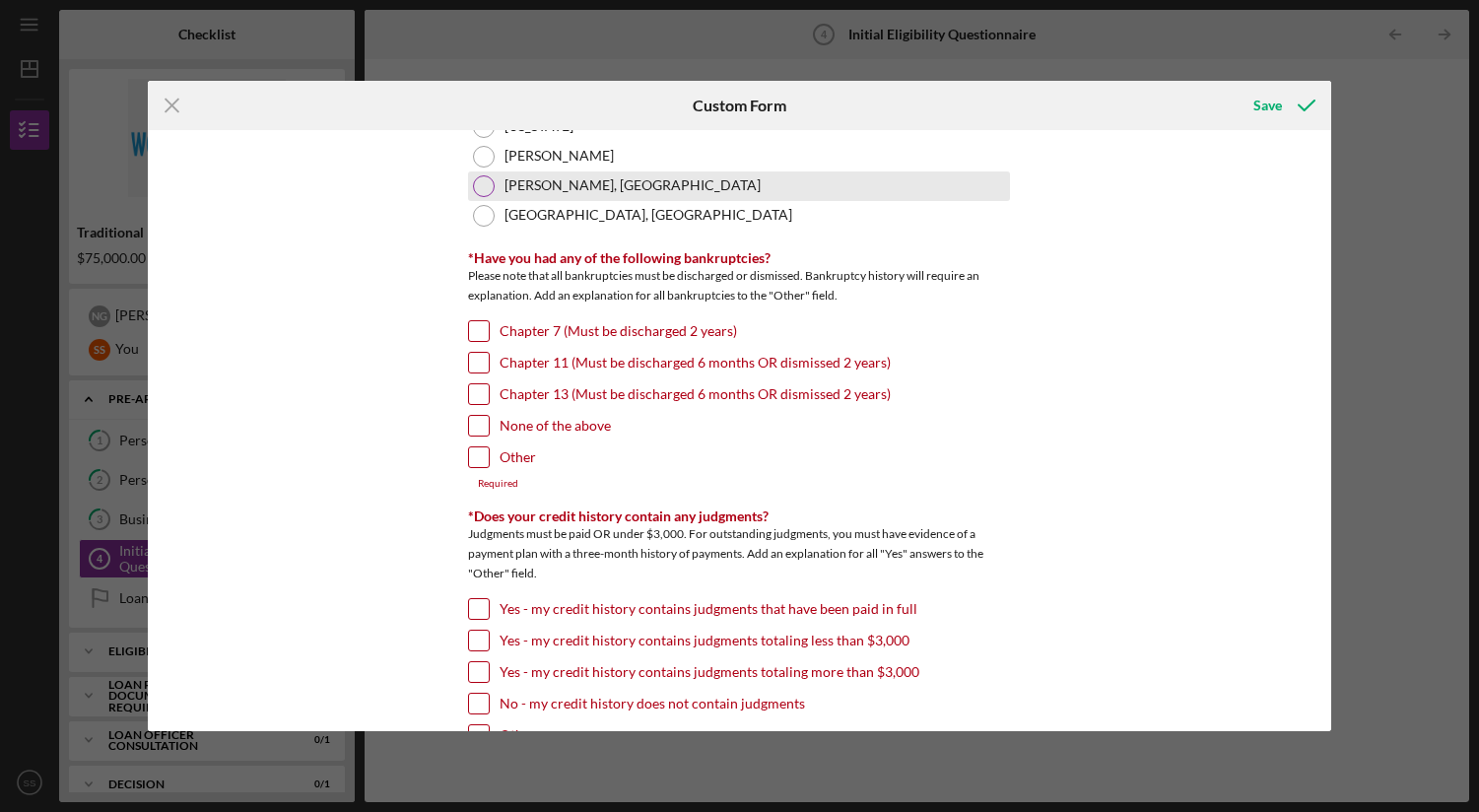
scroll to position [426, 0]
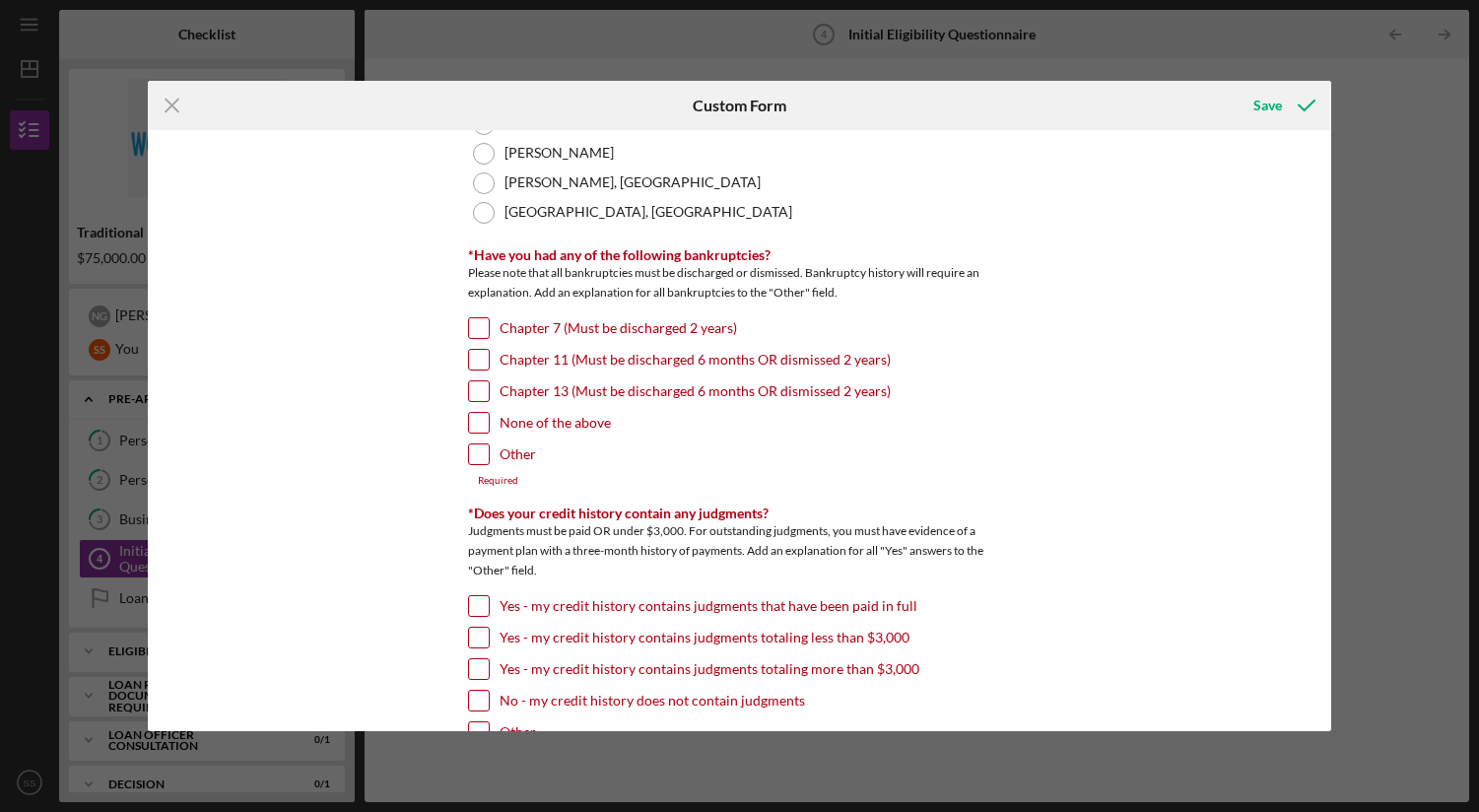
click at [477, 425] on input "None of the above" at bounding box center [479, 422] width 20 height 20
checkbox input "true"
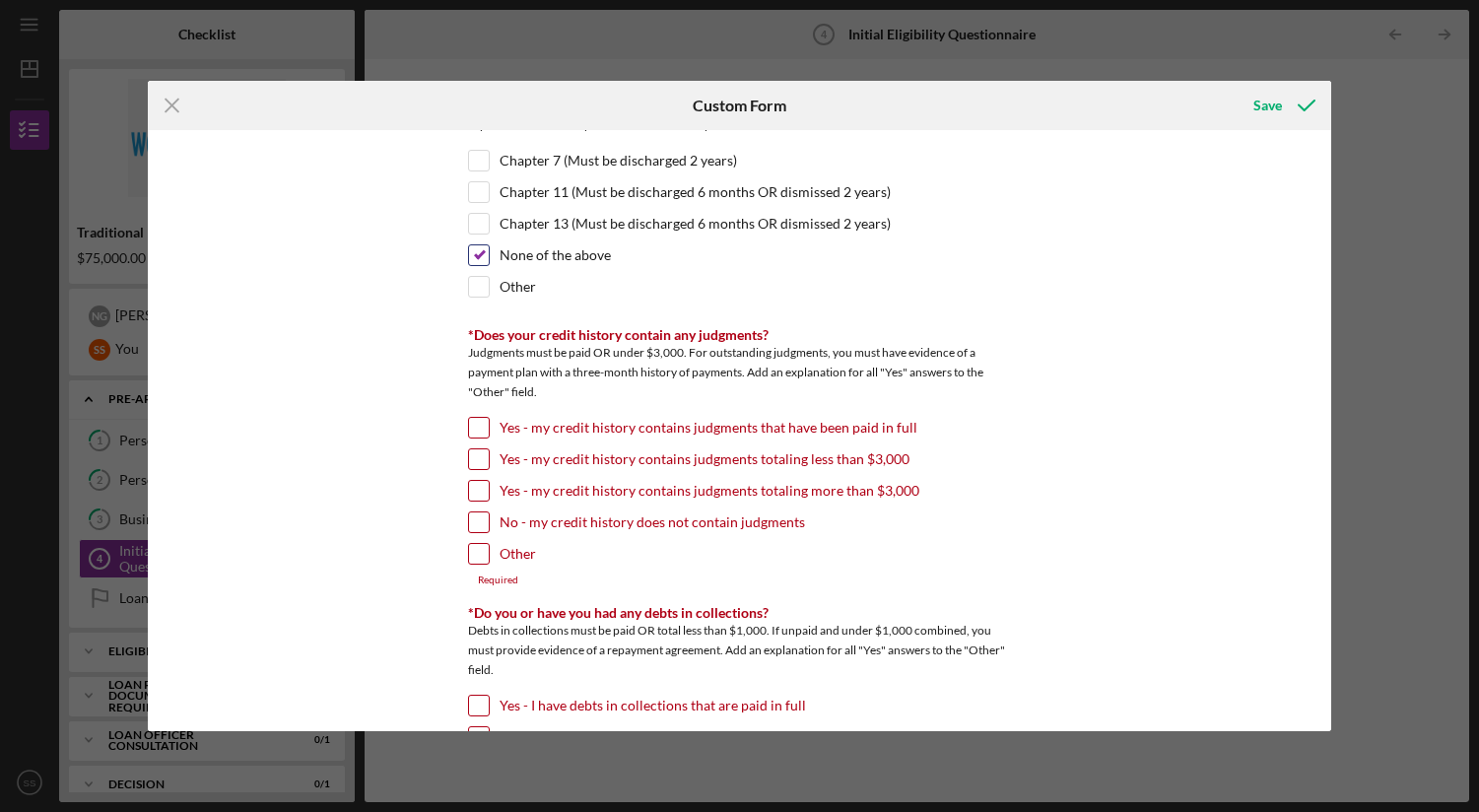
scroll to position [608, 0]
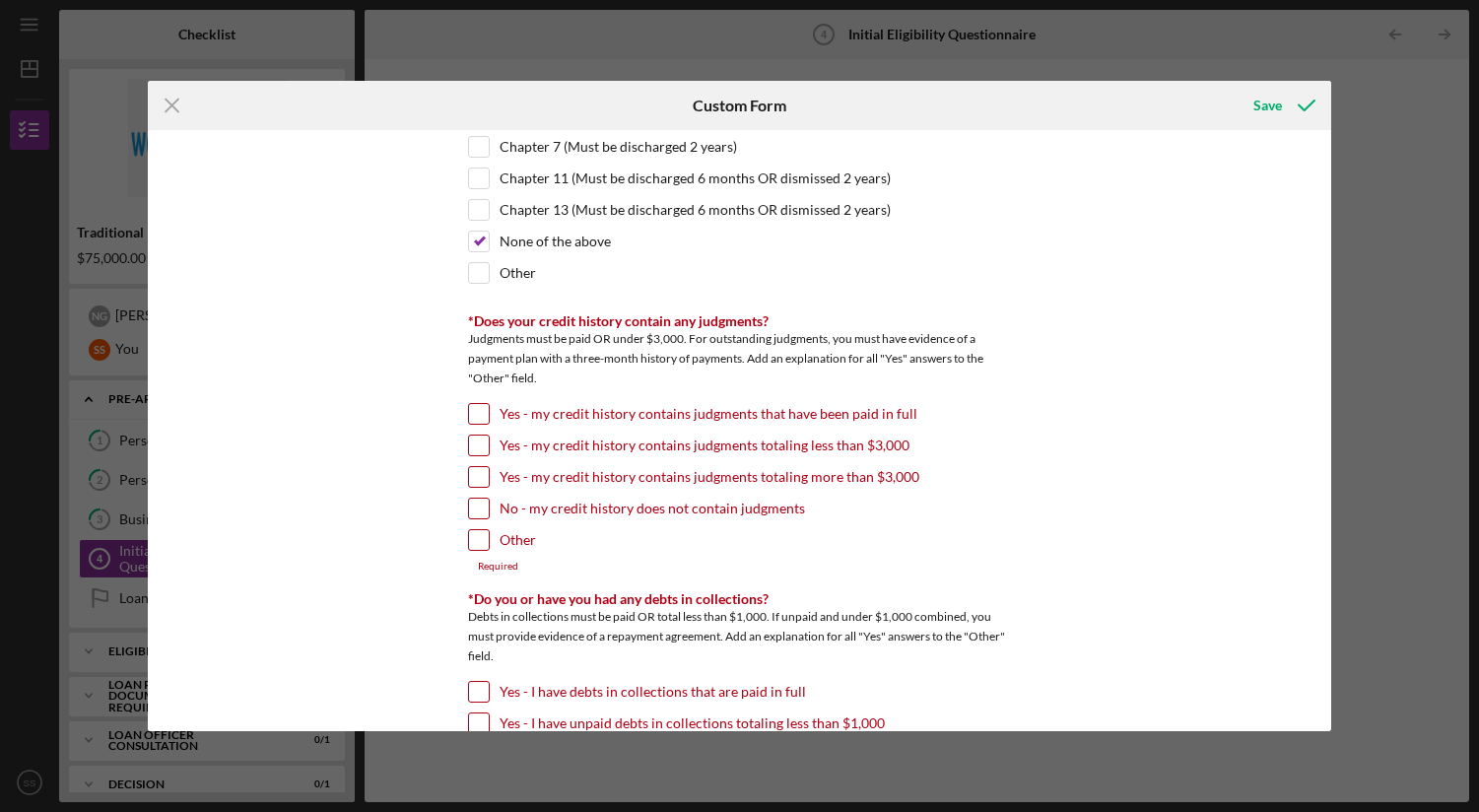
drag, startPoint x: 477, startPoint y: 508, endPoint x: 542, endPoint y: 476, distance: 72.4
click at [477, 508] on input "No - my credit history does not contain judgments" at bounding box center [479, 509] width 20 height 20
checkbox input "true"
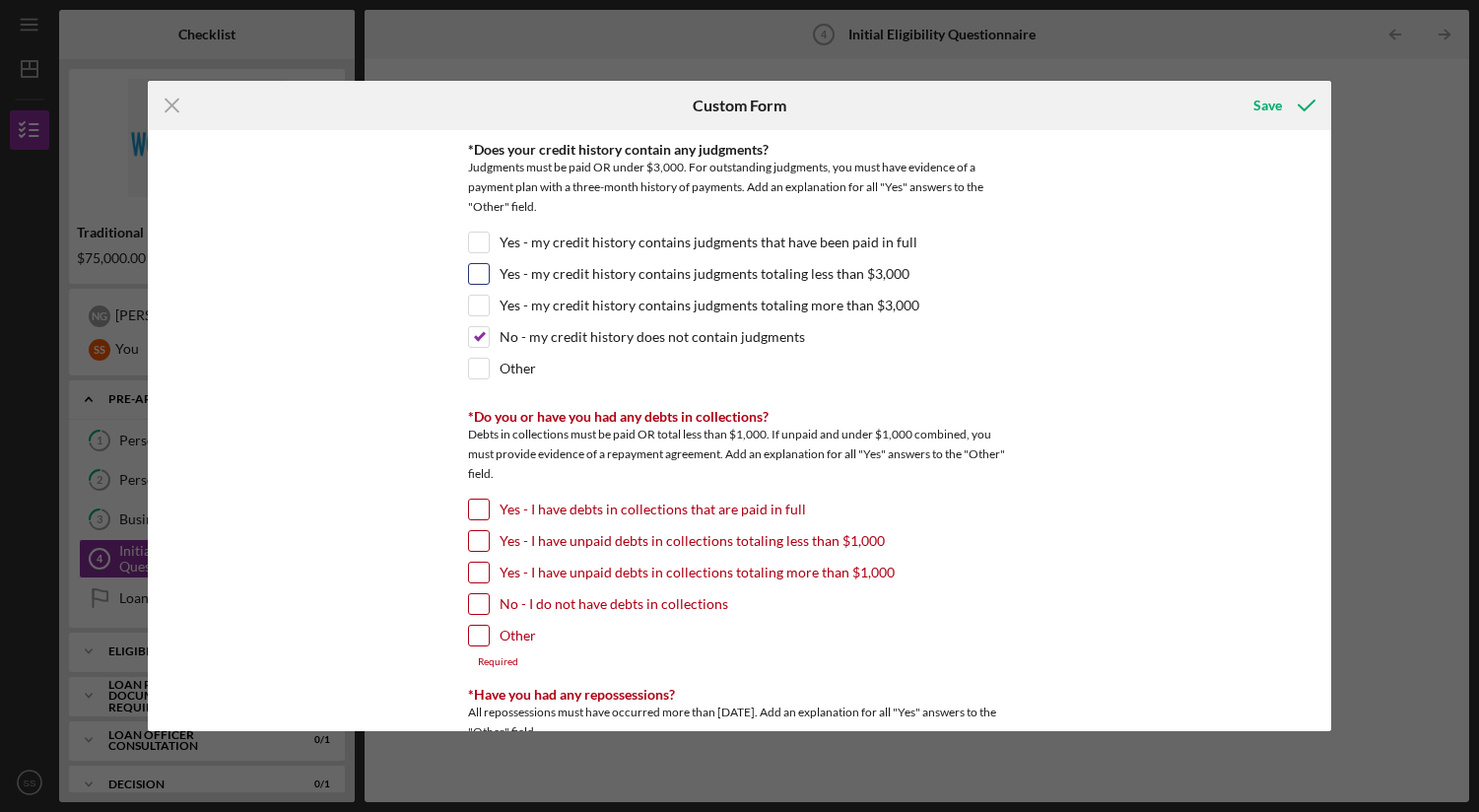
scroll to position [796, 0]
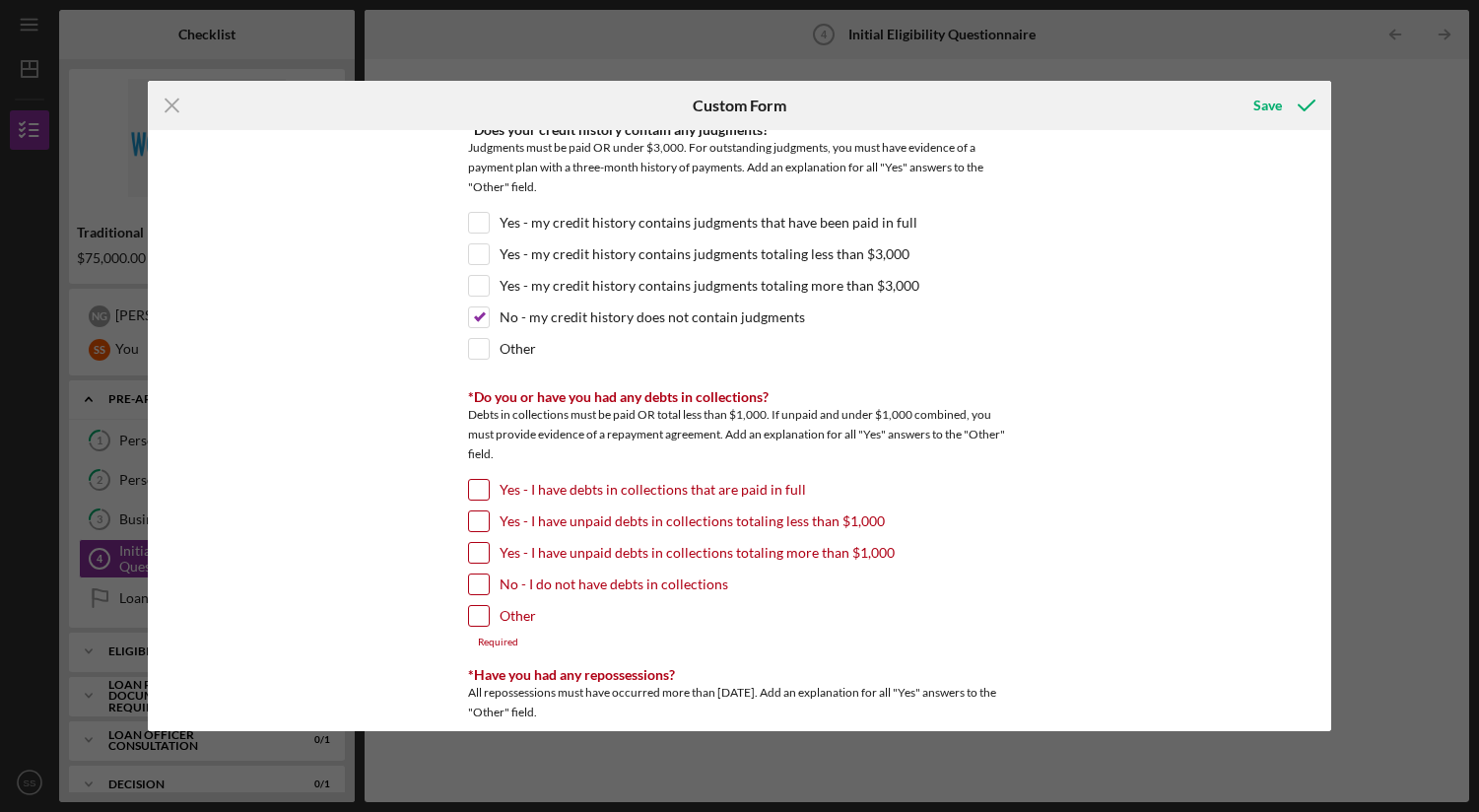
click at [481, 583] on input "No - I do not have debts in collections" at bounding box center [479, 584] width 20 height 20
checkbox input "true"
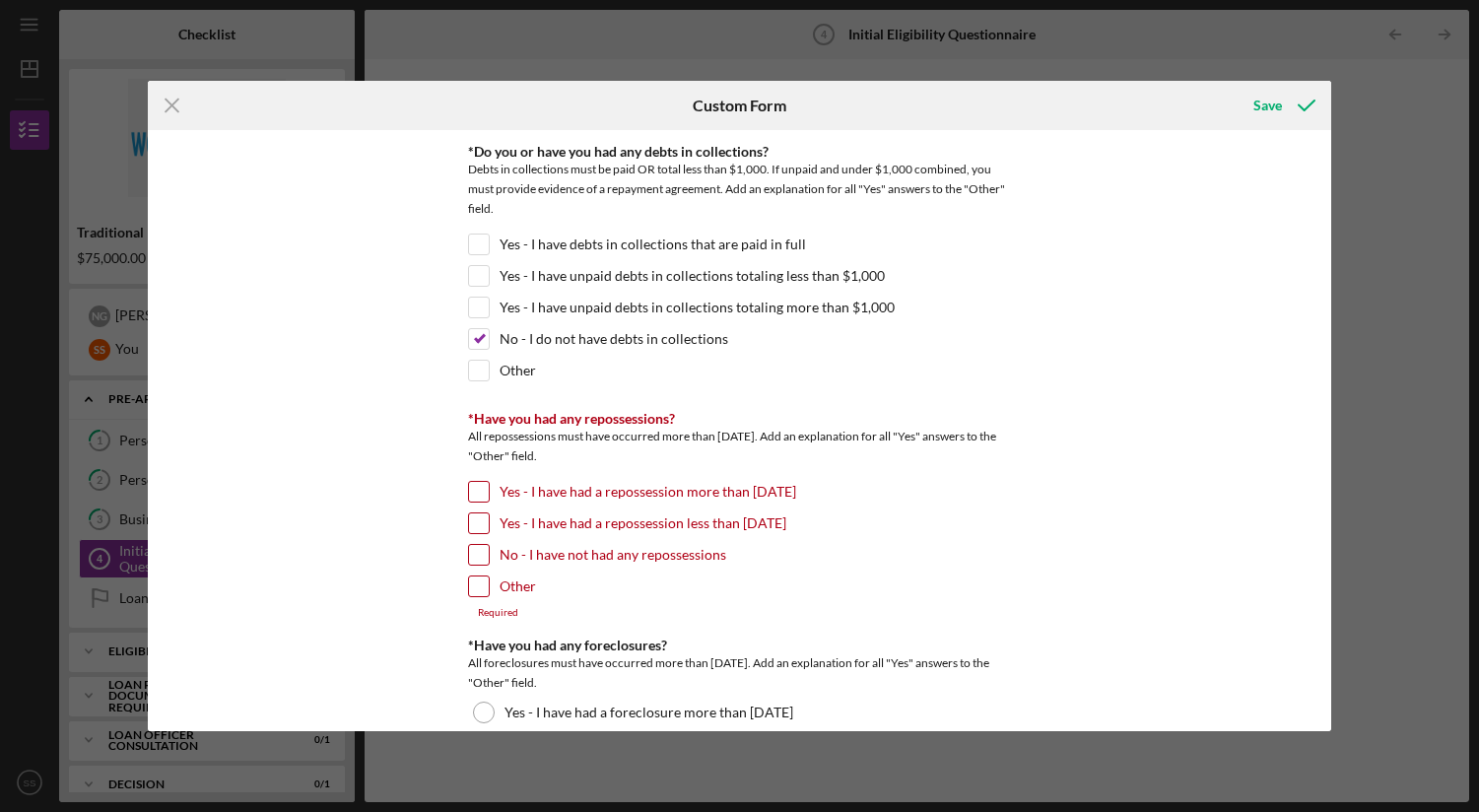
scroll to position [1048, 0]
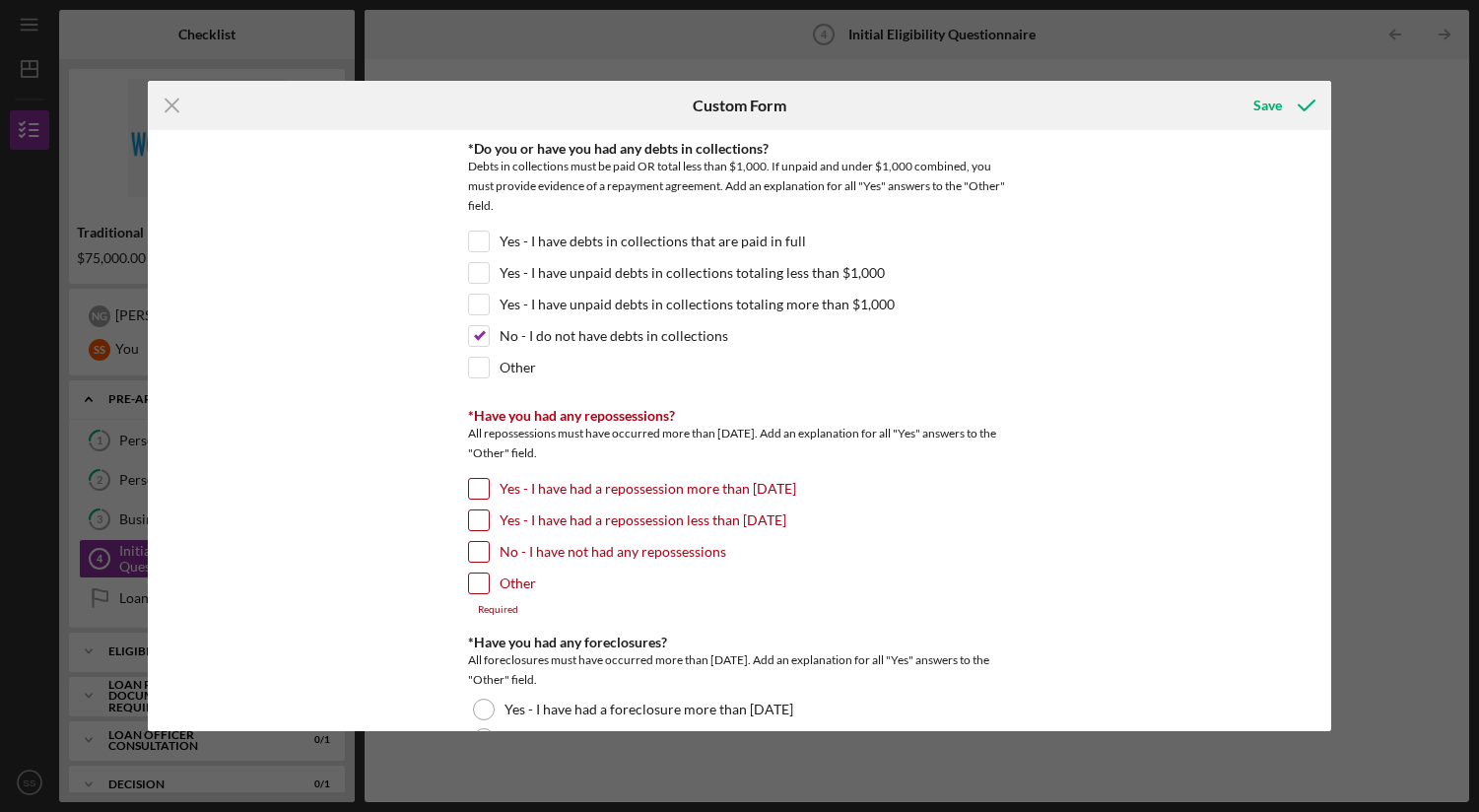
click at [472, 554] on input "No - I have not had any repossessions" at bounding box center [479, 552] width 20 height 20
checkbox input "true"
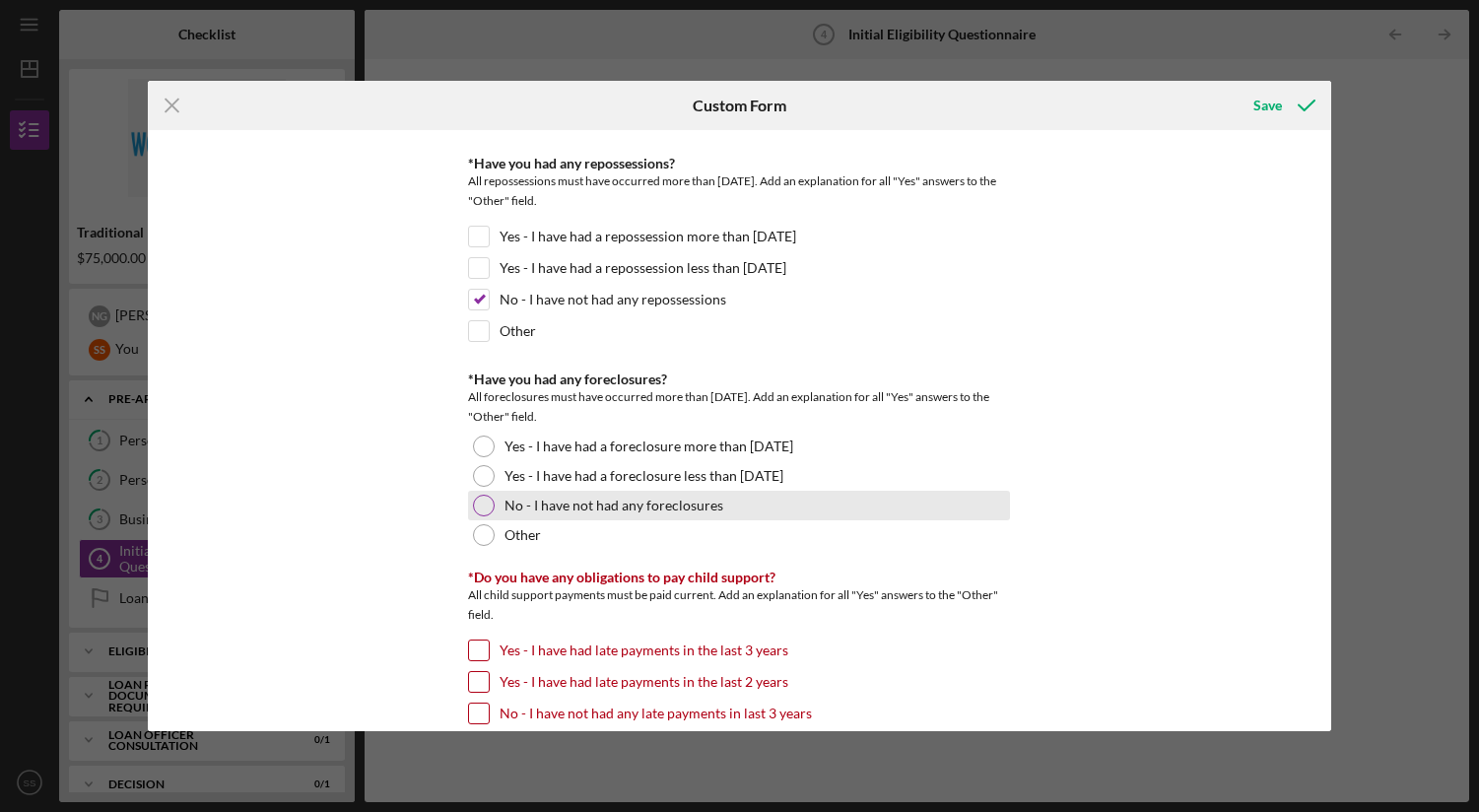
click at [482, 503] on div at bounding box center [484, 506] width 22 height 22
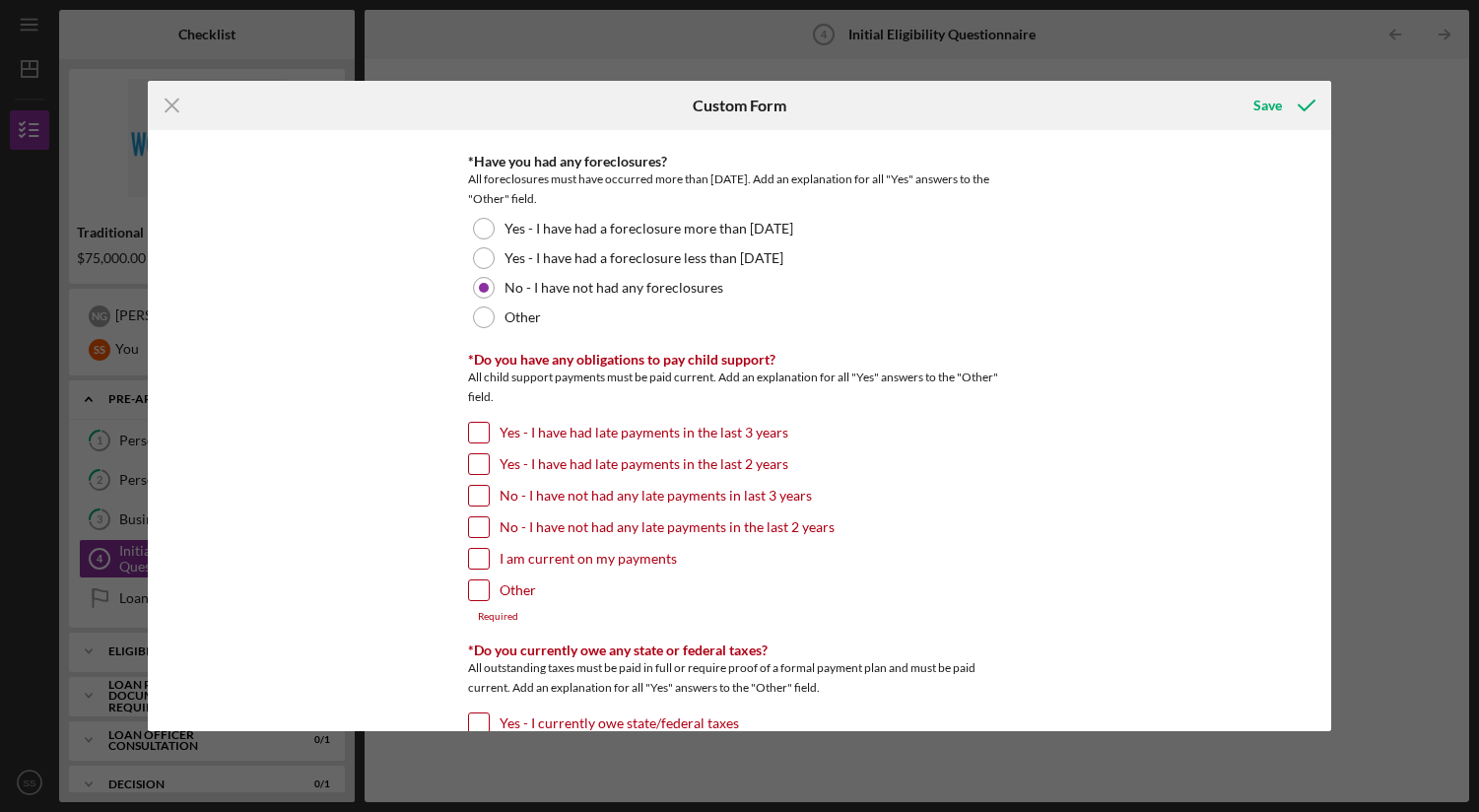
scroll to position [1521, 0]
click at [479, 519] on input "No - I have not had any late payments in the last 2 years" at bounding box center [479, 525] width 20 height 20
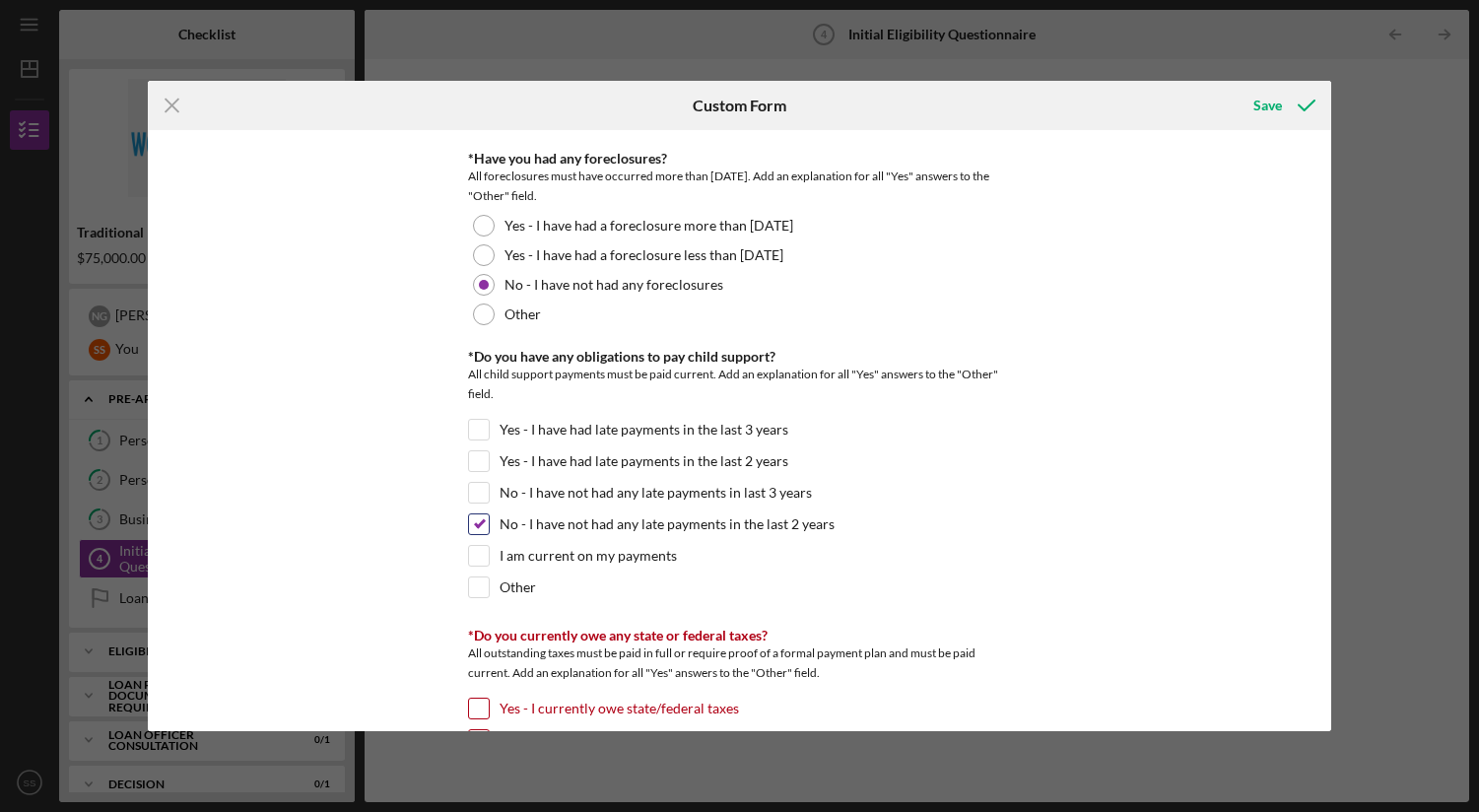
click at [480, 525] on input "No - I have not had any late payments in the last 2 years" at bounding box center [479, 525] width 20 height 20
checkbox input "false"
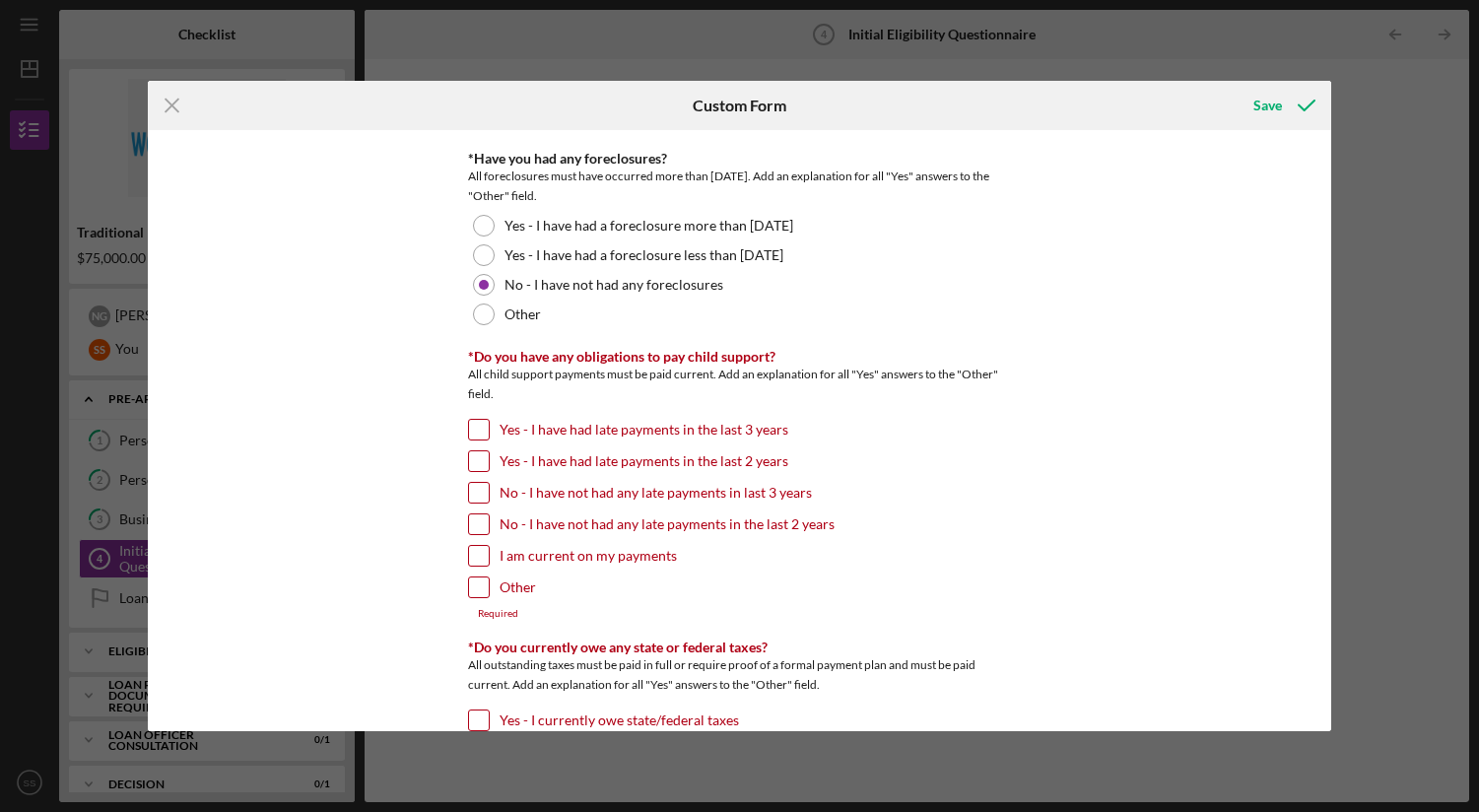
click at [475, 591] on input "Other" at bounding box center [479, 587] width 20 height 20
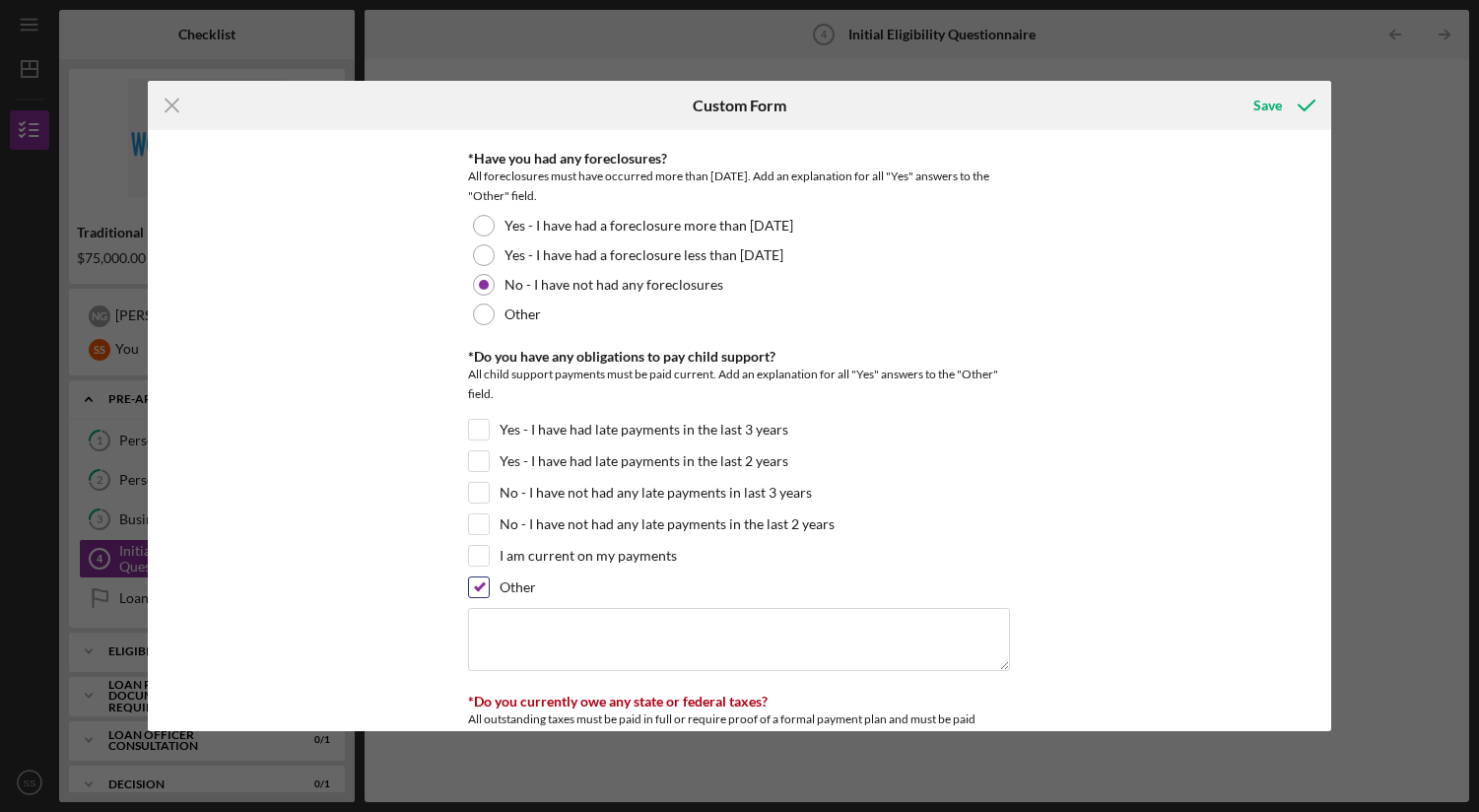
click at [475, 591] on input "Other" at bounding box center [479, 587] width 20 height 20
checkbox input "false"
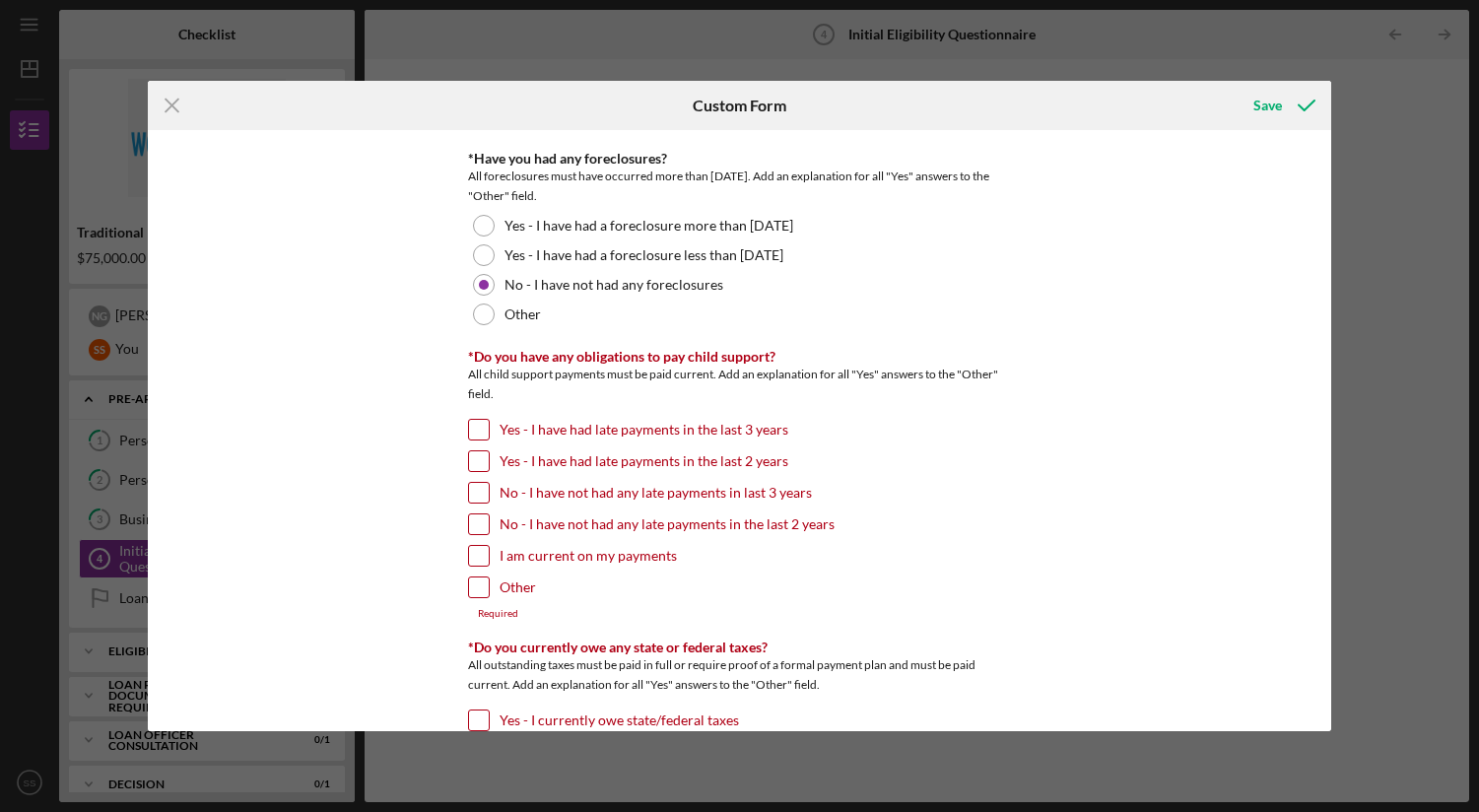
click at [476, 551] on input "I am current on my payments" at bounding box center [479, 556] width 20 height 20
checkbox input "true"
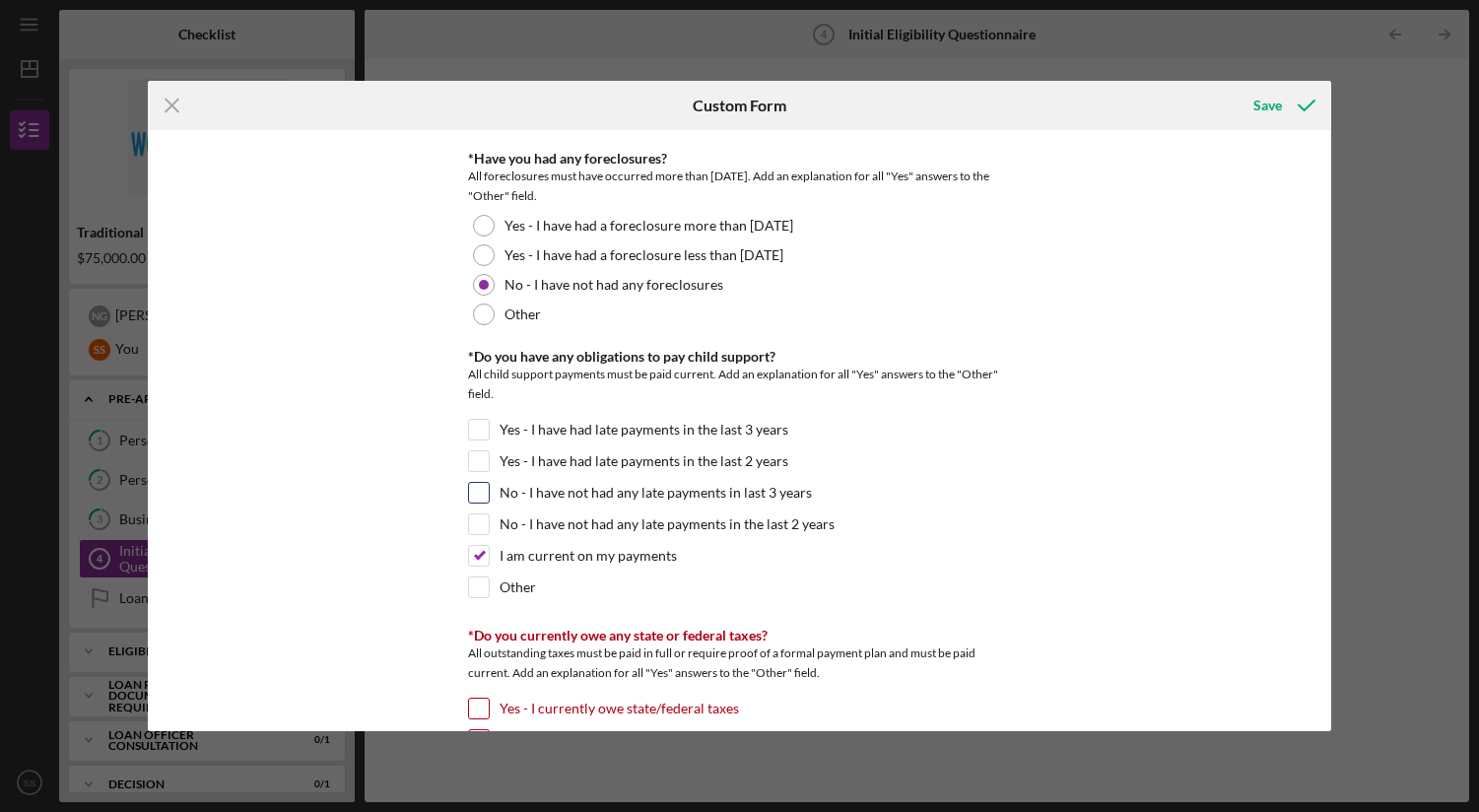
click at [478, 506] on div "No - I have not had any late payments in last 3 years" at bounding box center [739, 498] width 542 height 32
click at [478, 500] on input "No - I have not had any late payments in last 3 years" at bounding box center [479, 493] width 20 height 20
checkbox input "true"
click at [479, 557] on input "I am current on my payments" at bounding box center [479, 556] width 20 height 20
checkbox input "false"
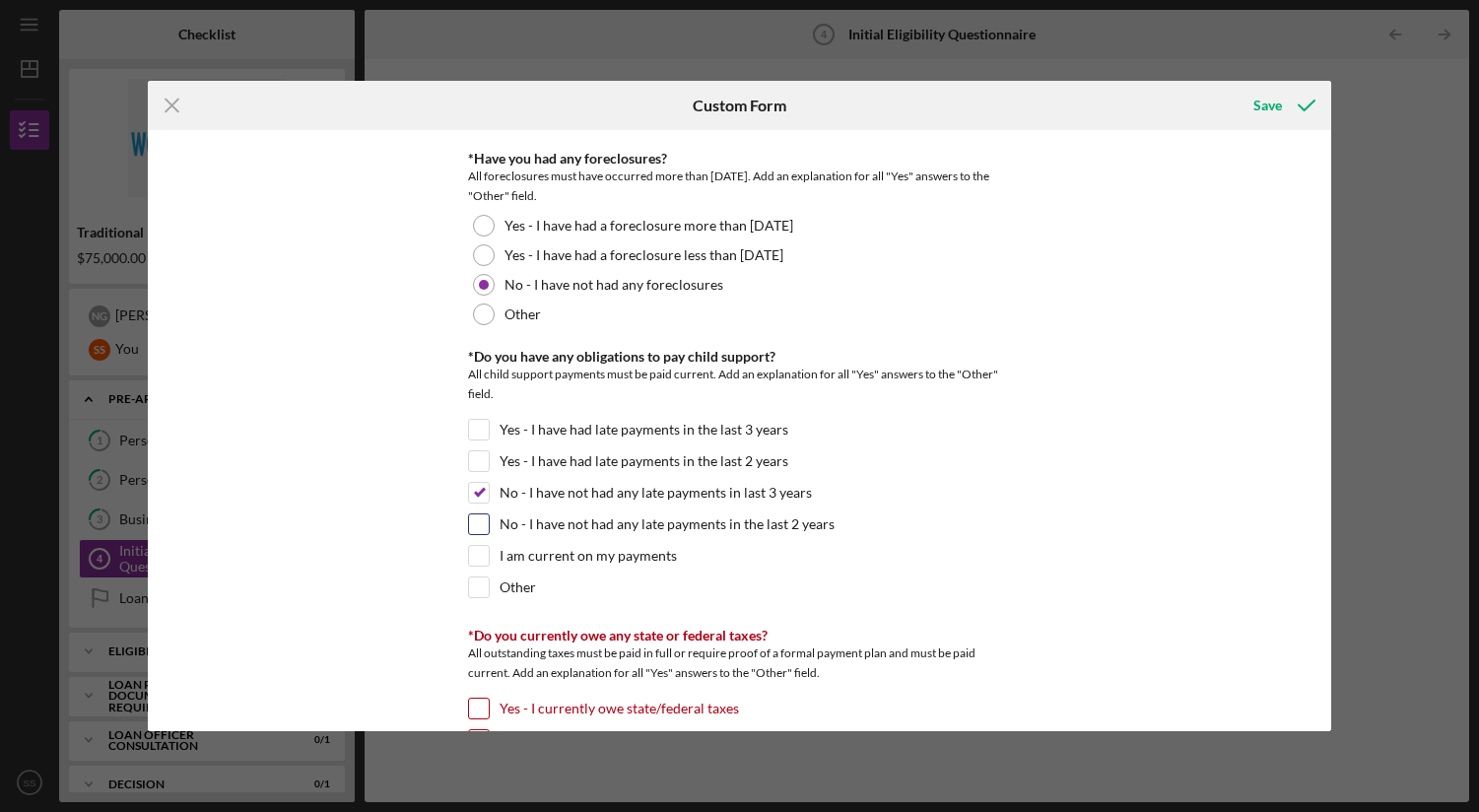
click at [479, 526] on input "No - I have not had any late payments in the last 2 years" at bounding box center [479, 525] width 20 height 20
checkbox input "true"
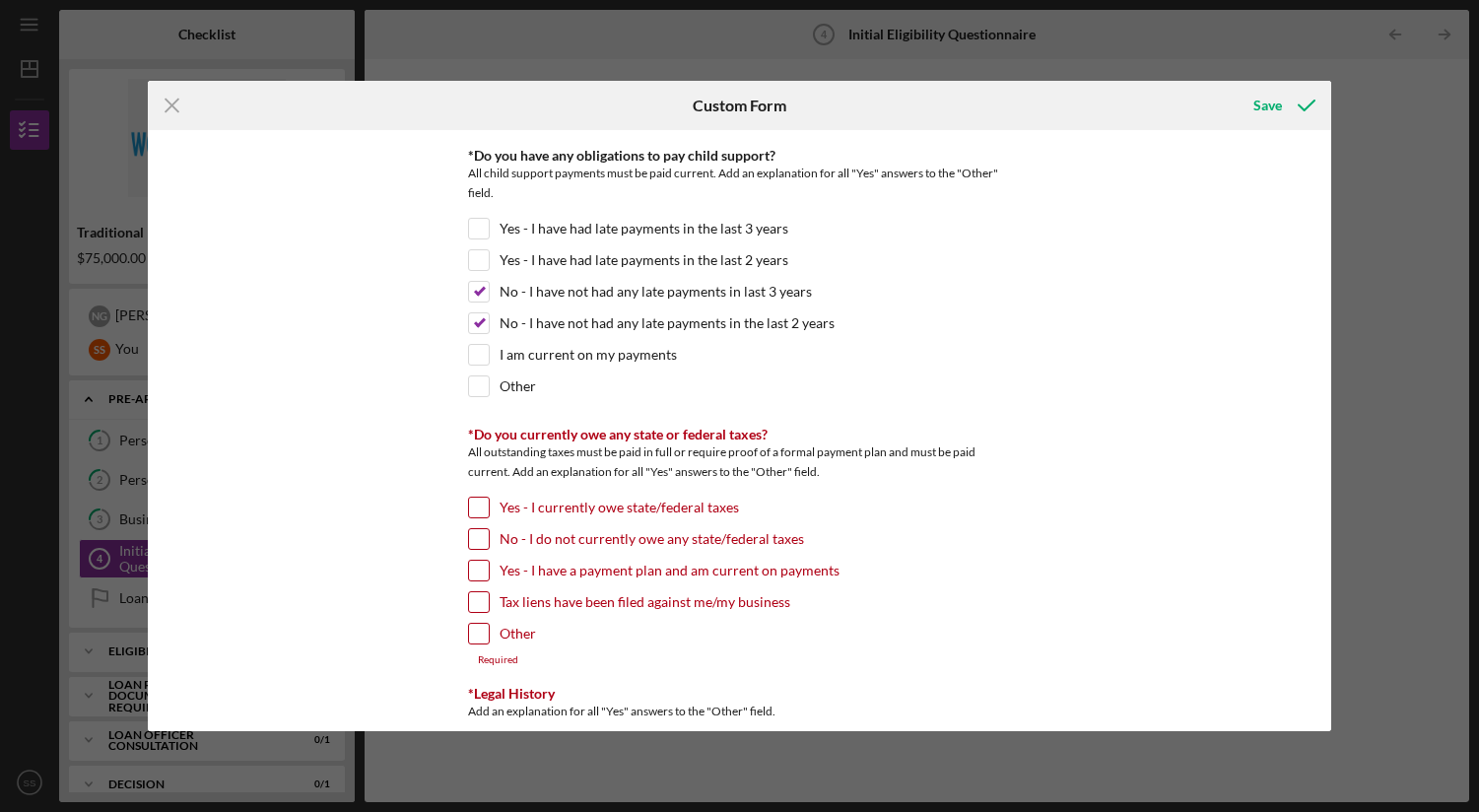
scroll to position [1722, 0]
click at [479, 539] on input "No - I do not currently owe any state/federal taxes" at bounding box center [479, 538] width 20 height 20
checkbox input "true"
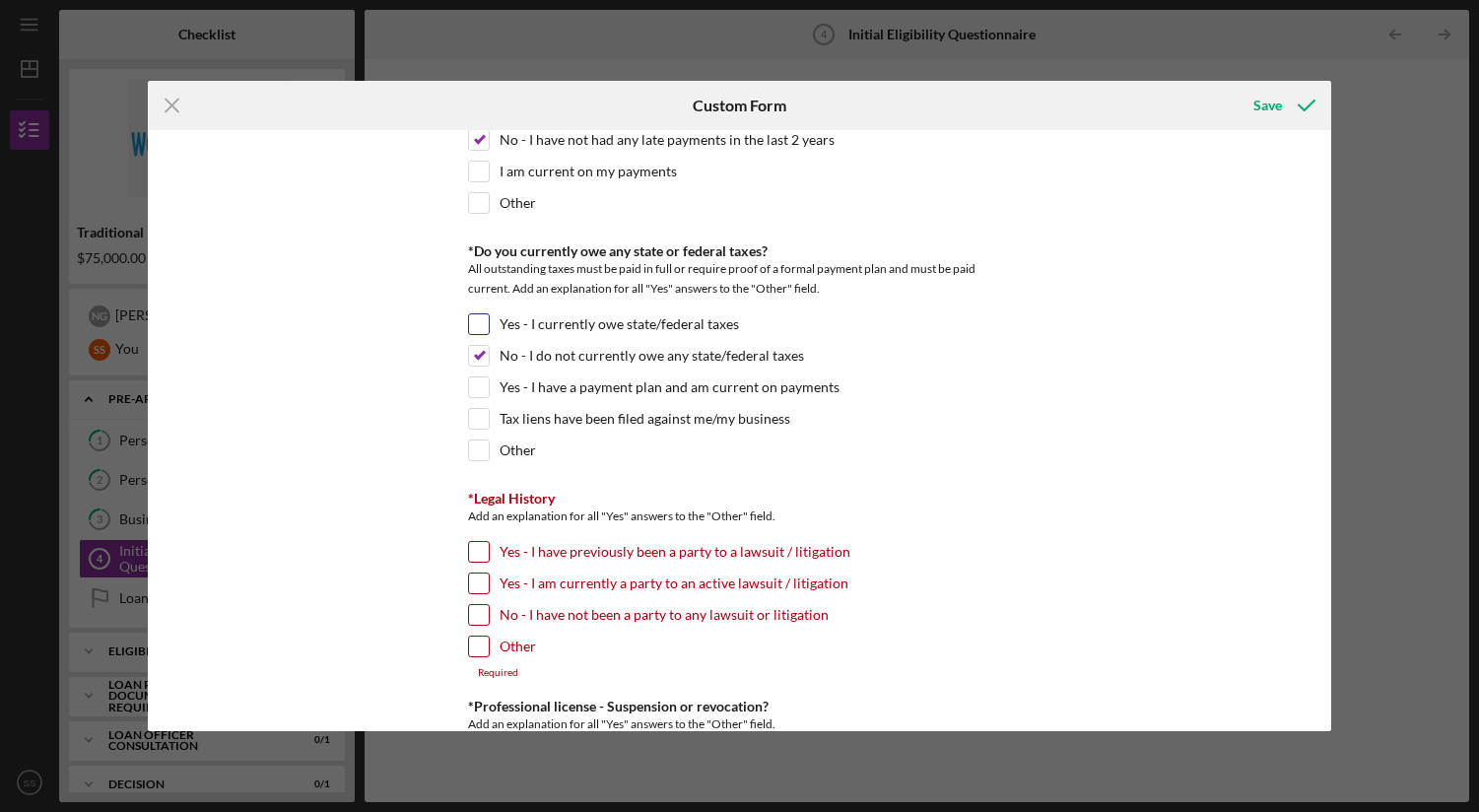
scroll to position [1928, 0]
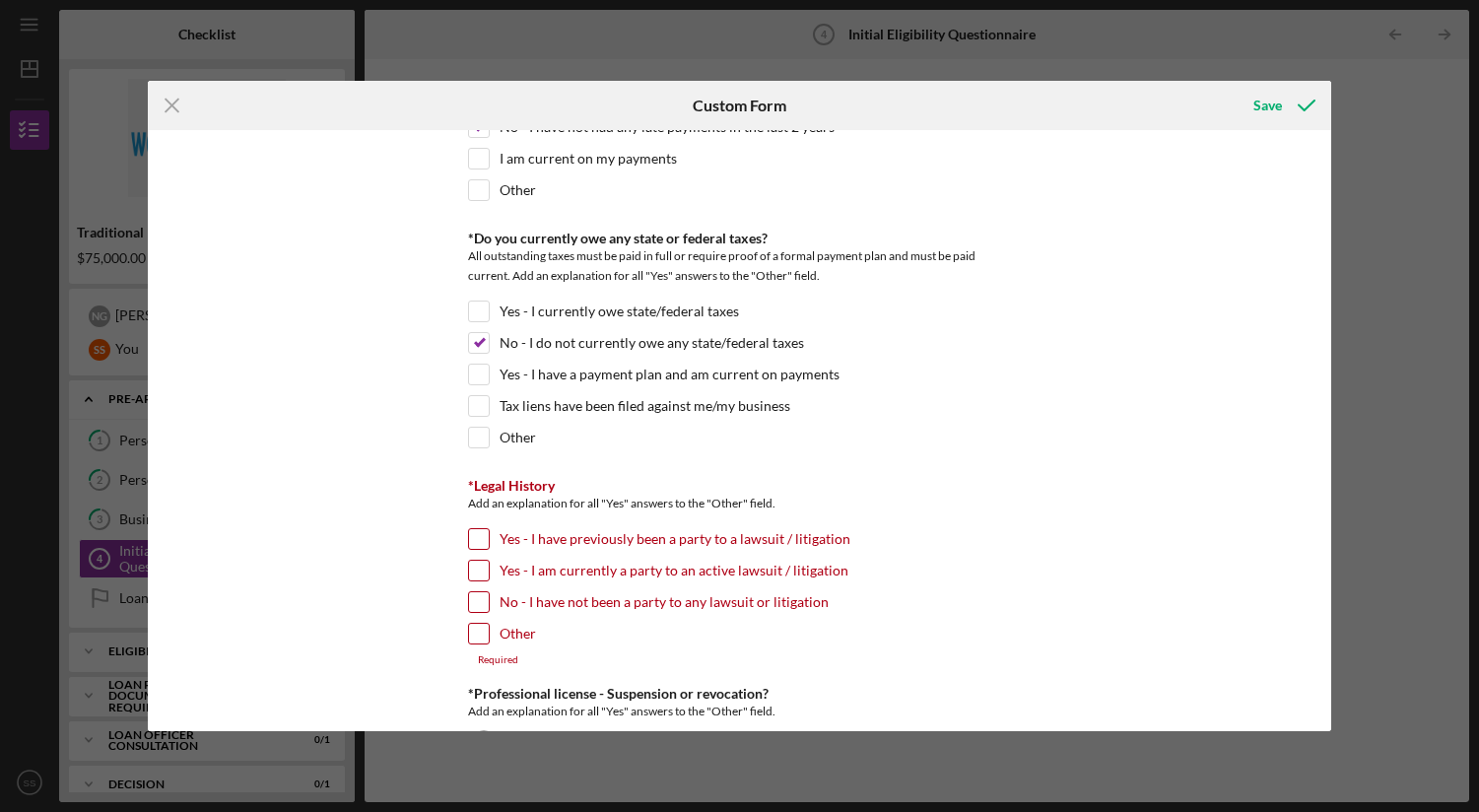
click at [477, 606] on input "No - I have not been a party to any lawsuit or litigation" at bounding box center [479, 602] width 20 height 20
checkbox input "true"
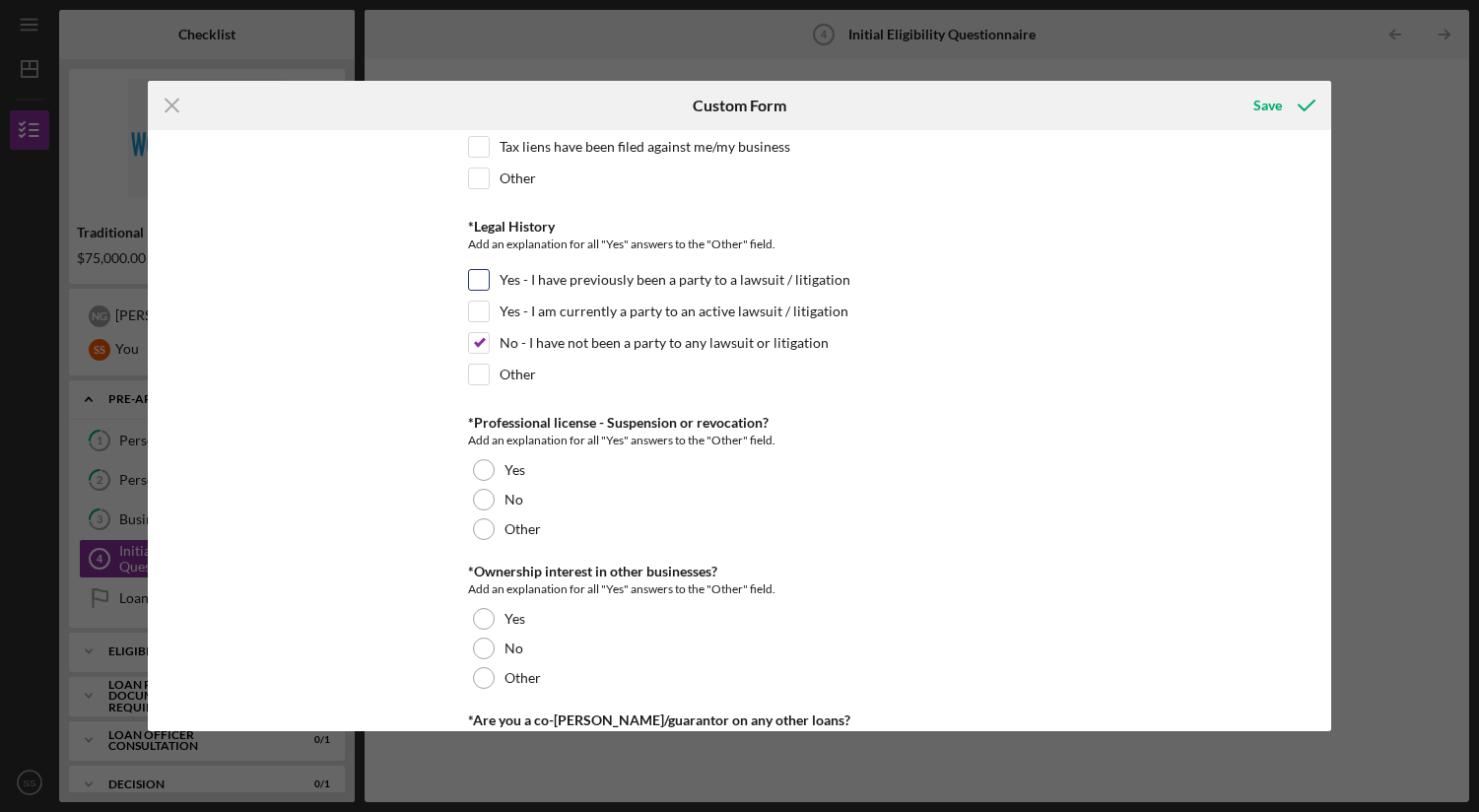
scroll to position [2178, 0]
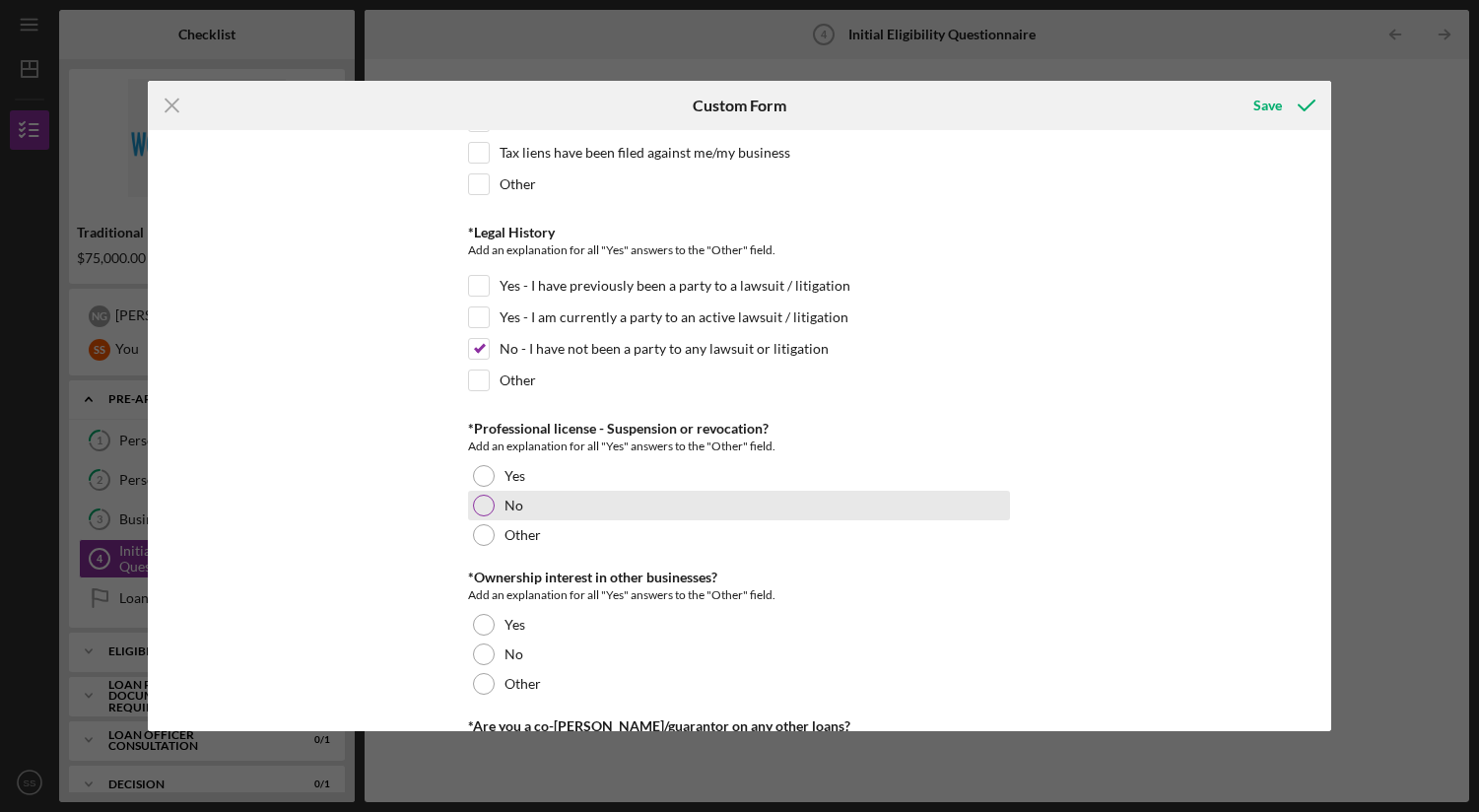
click at [487, 506] on div at bounding box center [484, 506] width 22 height 22
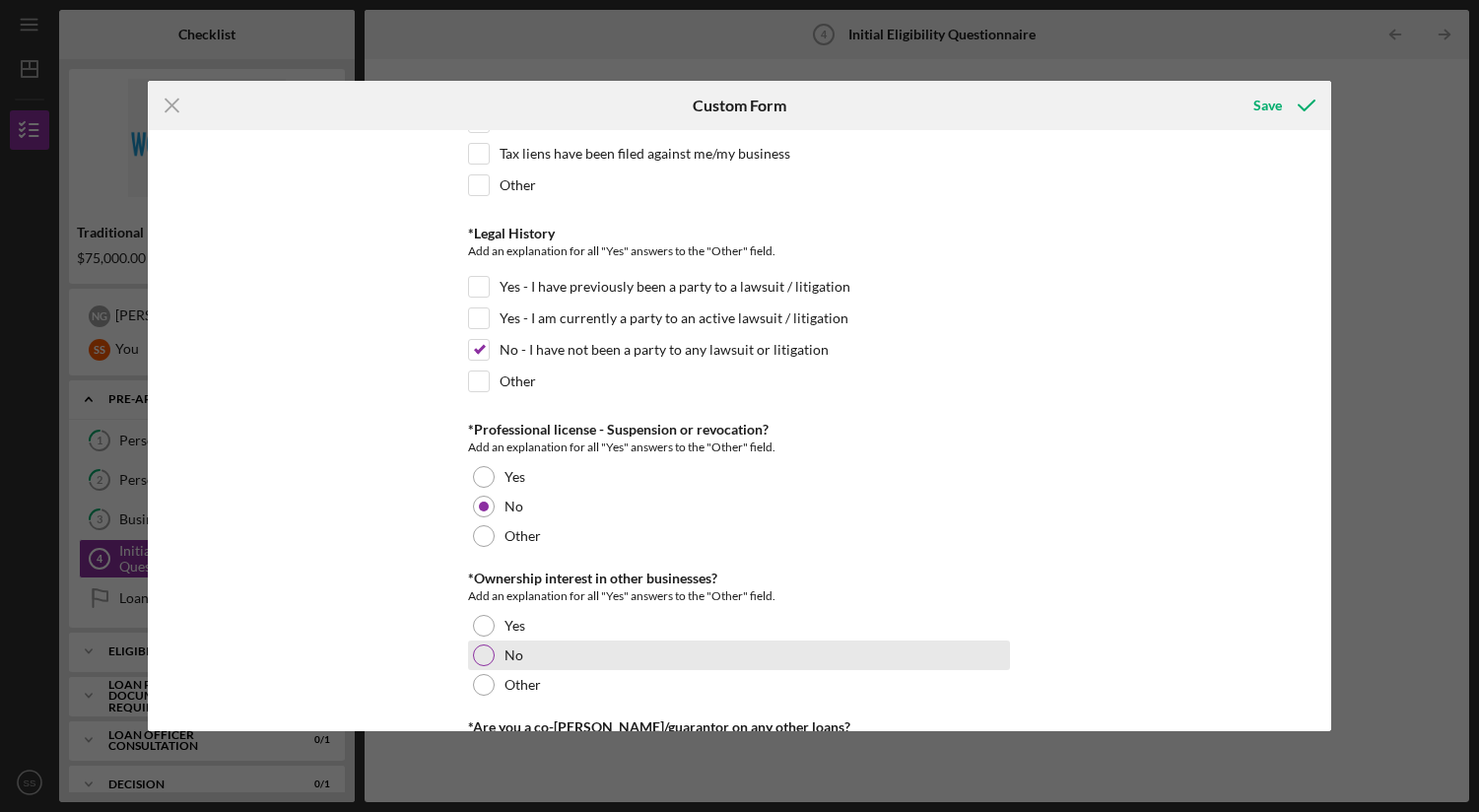
click at [483, 651] on div at bounding box center [484, 655] width 22 height 22
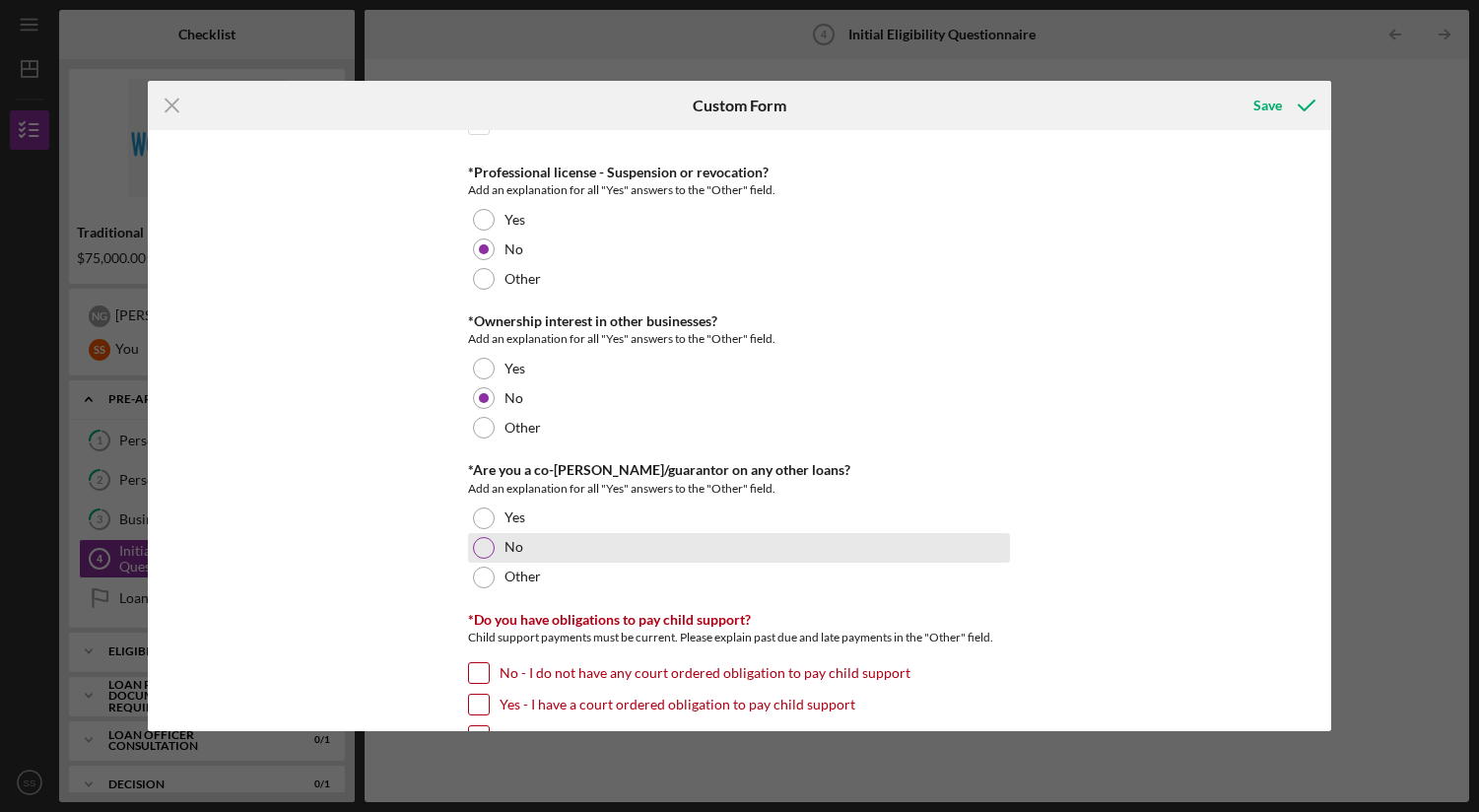
scroll to position [2431, 0]
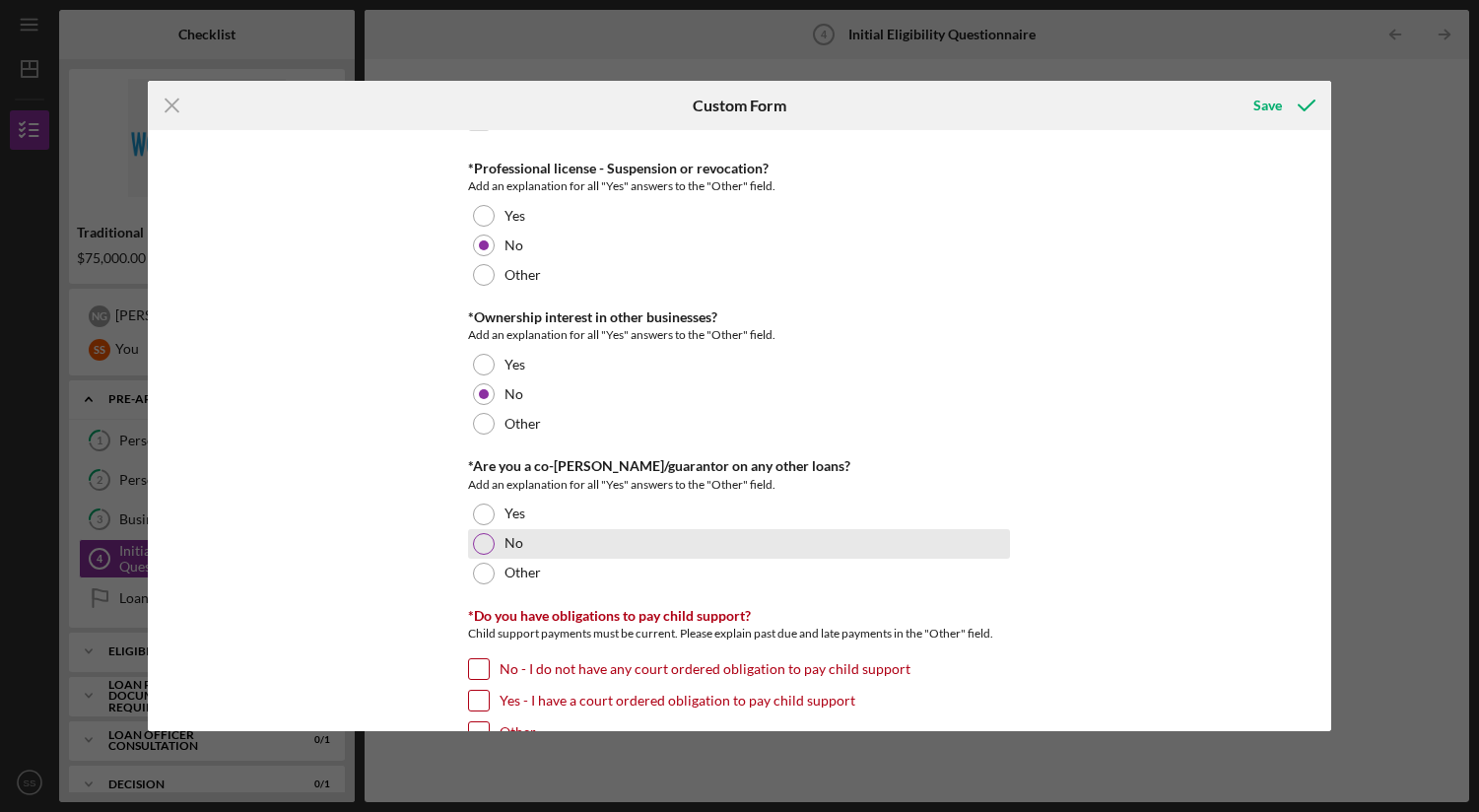
click at [484, 540] on div at bounding box center [484, 544] width 22 height 22
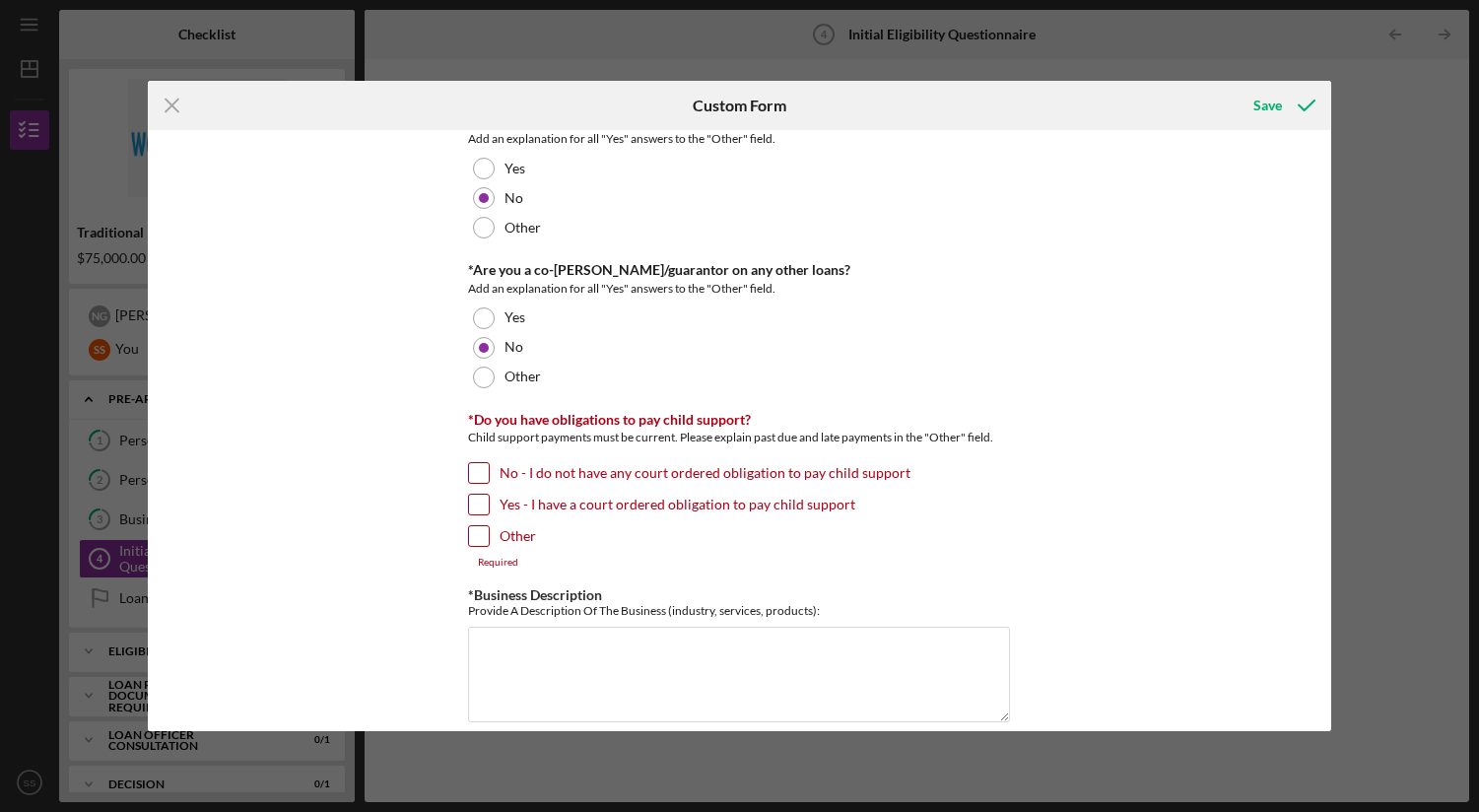
scroll to position [2628, 0]
click at [477, 471] on input "No - I do not have any court ordered obligation to pay child support" at bounding box center [479, 472] width 20 height 20
checkbox input "true"
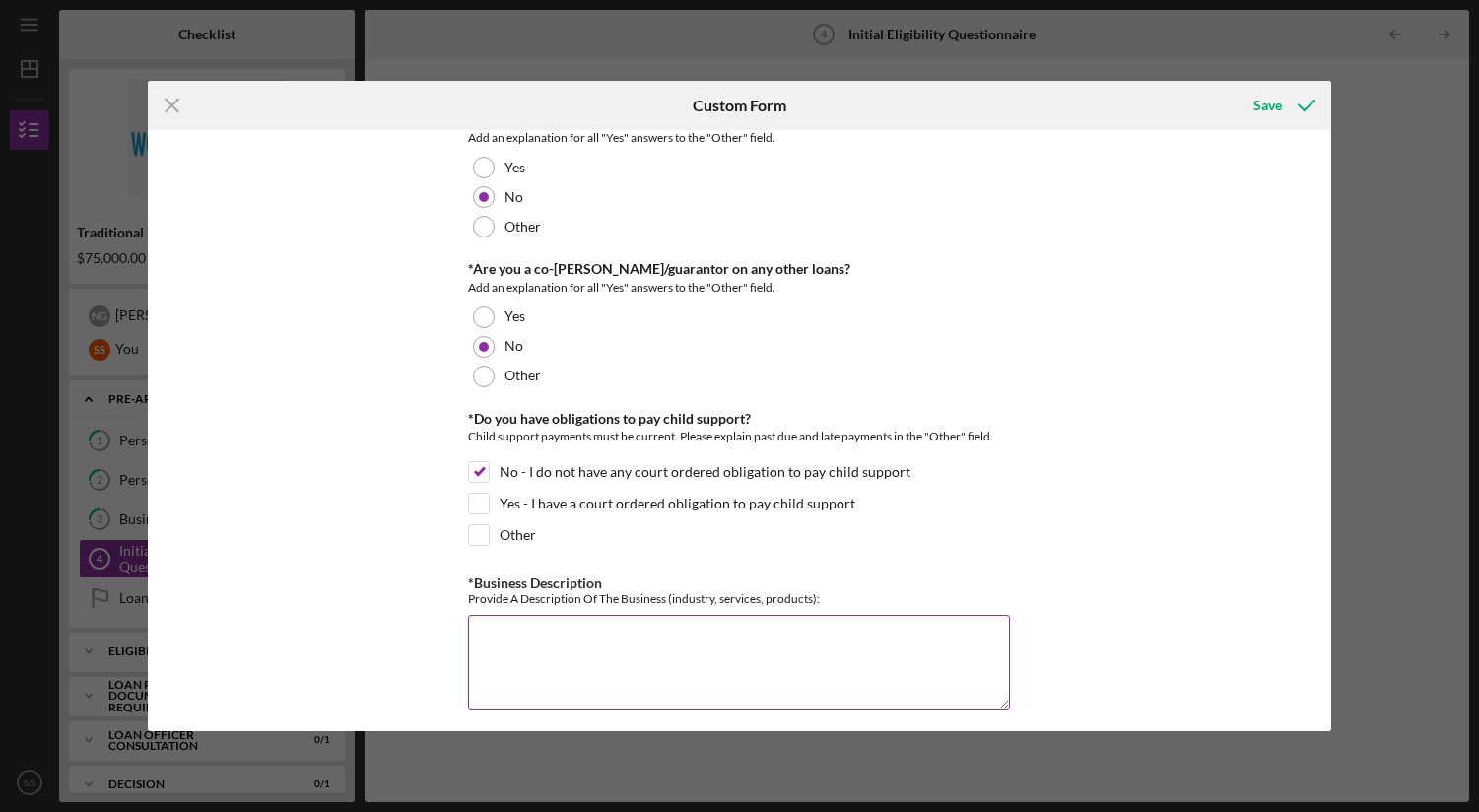
click at [781, 645] on textarea "*Business Description" at bounding box center [739, 662] width 542 height 94
paste textarea "Tillit Marketing Group is a senior-led fractional growth marketing agency based…"
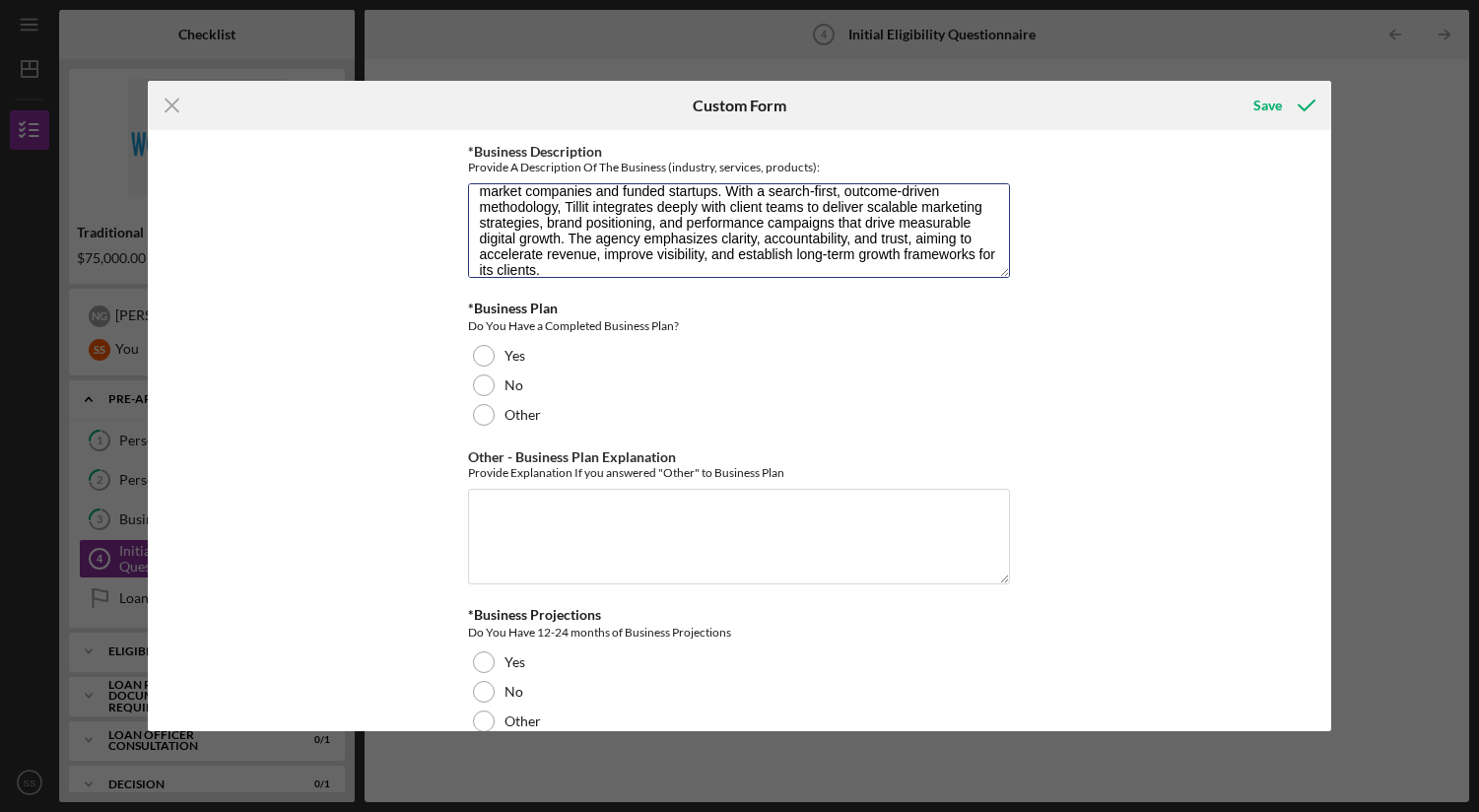
scroll to position [3106, 0]
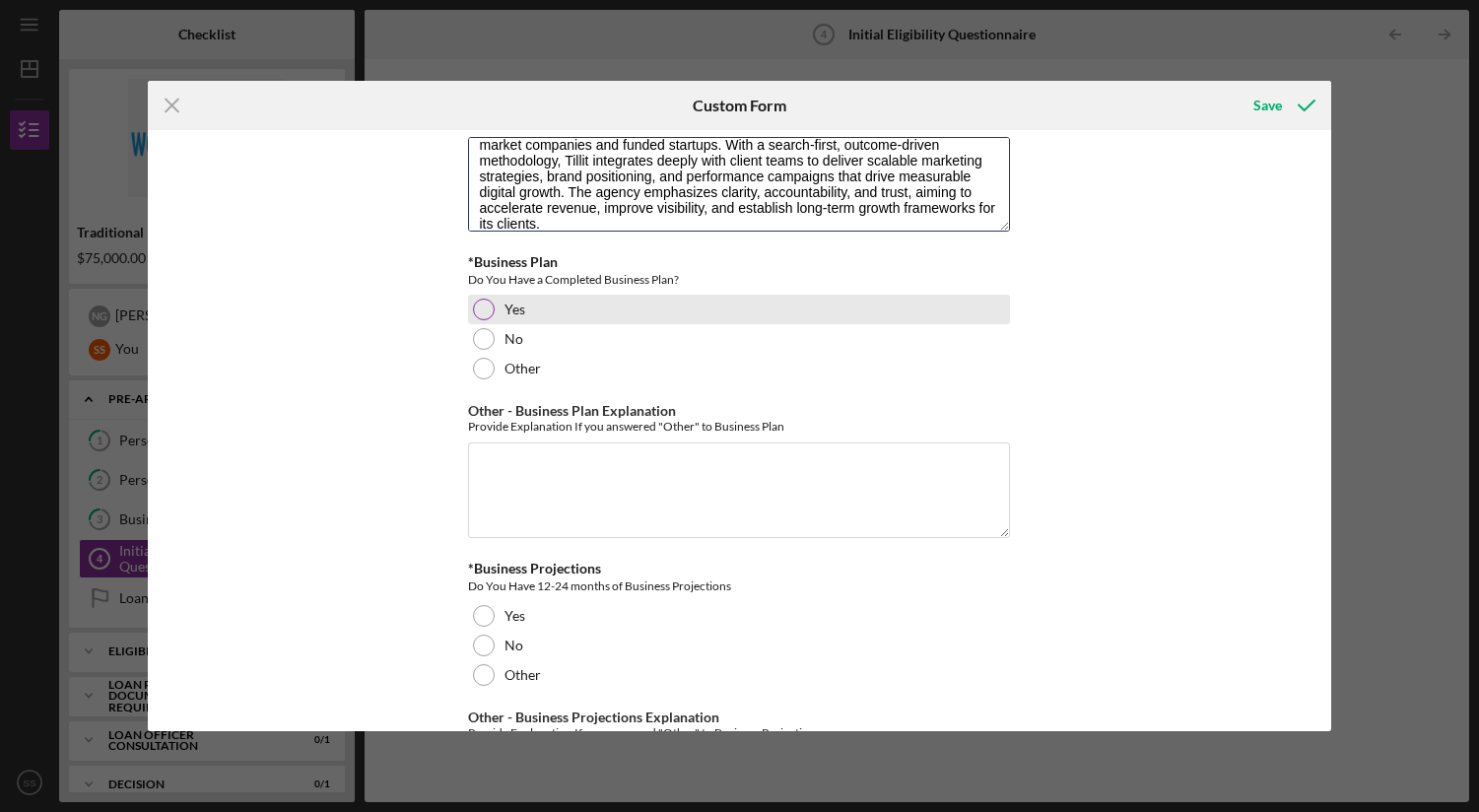
type textarea "Tillit Marketing Group is a senior-led fractional growth marketing agency based…"
click at [486, 308] on div at bounding box center [484, 309] width 22 height 22
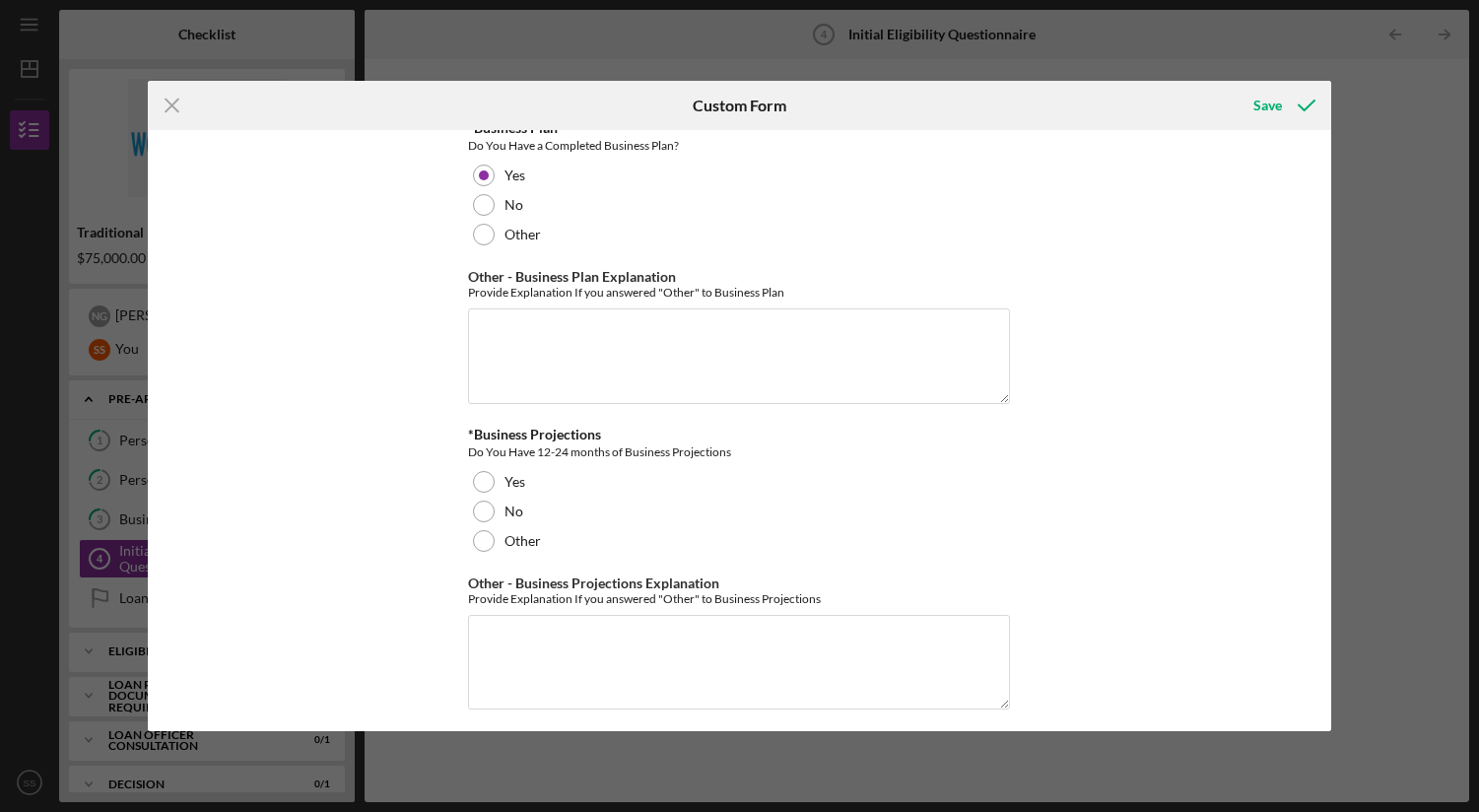
scroll to position [3242, 0]
click at [484, 483] on div at bounding box center [484, 480] width 22 height 22
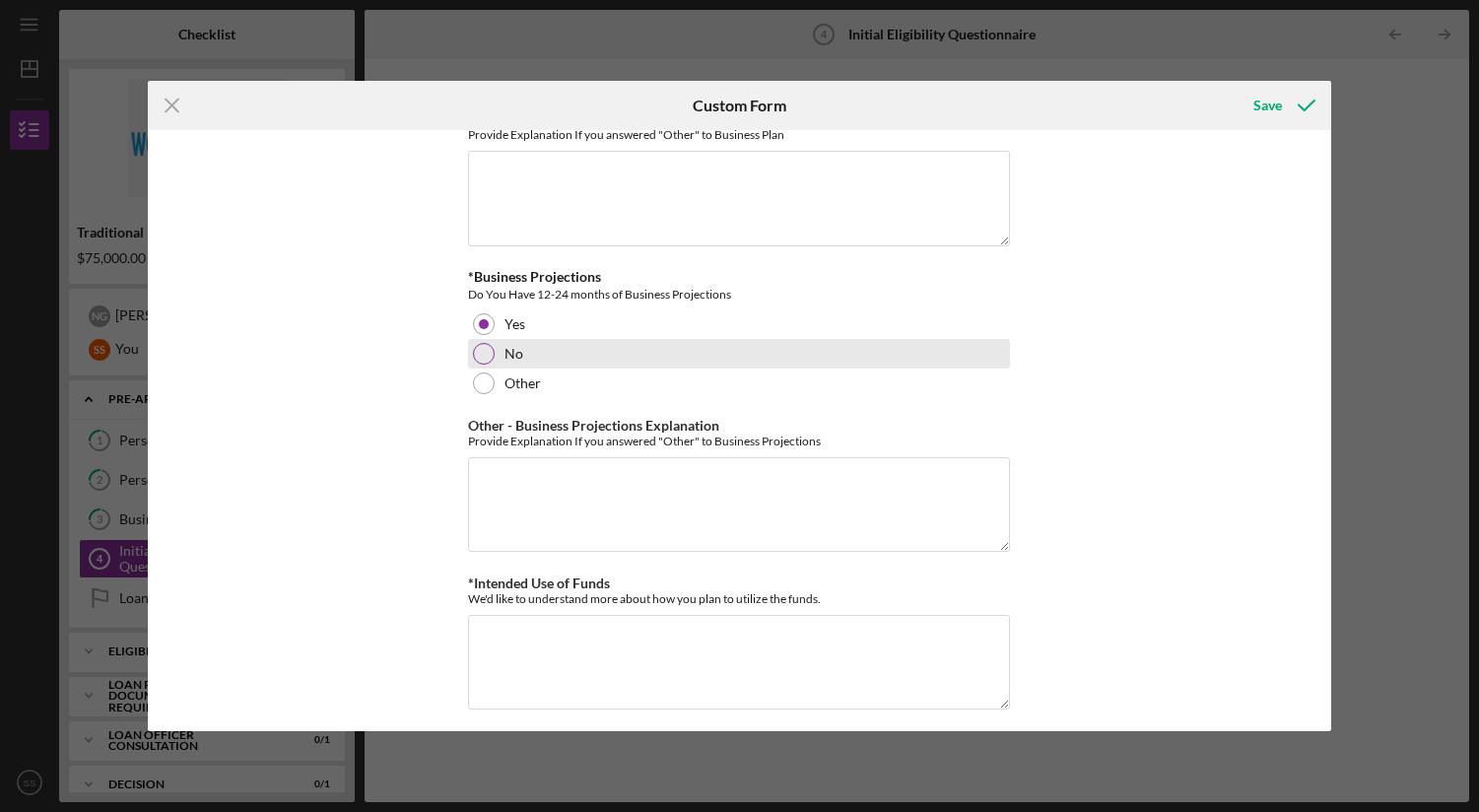
scroll to position [3406, 0]
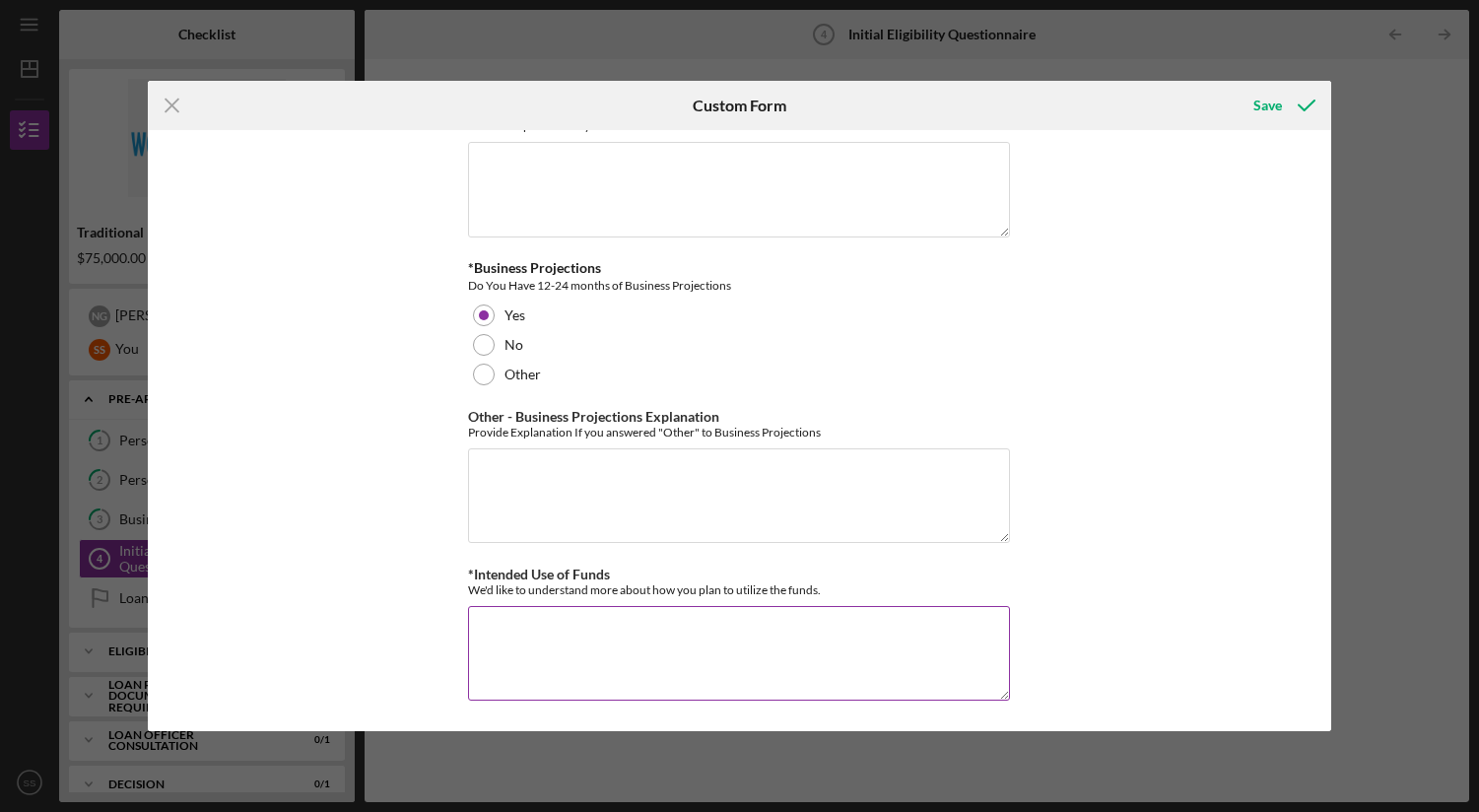
click at [574, 626] on textarea "*Intended Use of Funds" at bounding box center [739, 653] width 542 height 94
paste textarea "Tillit Marketing Group is a women-owned marketing agency committed to shaking u…"
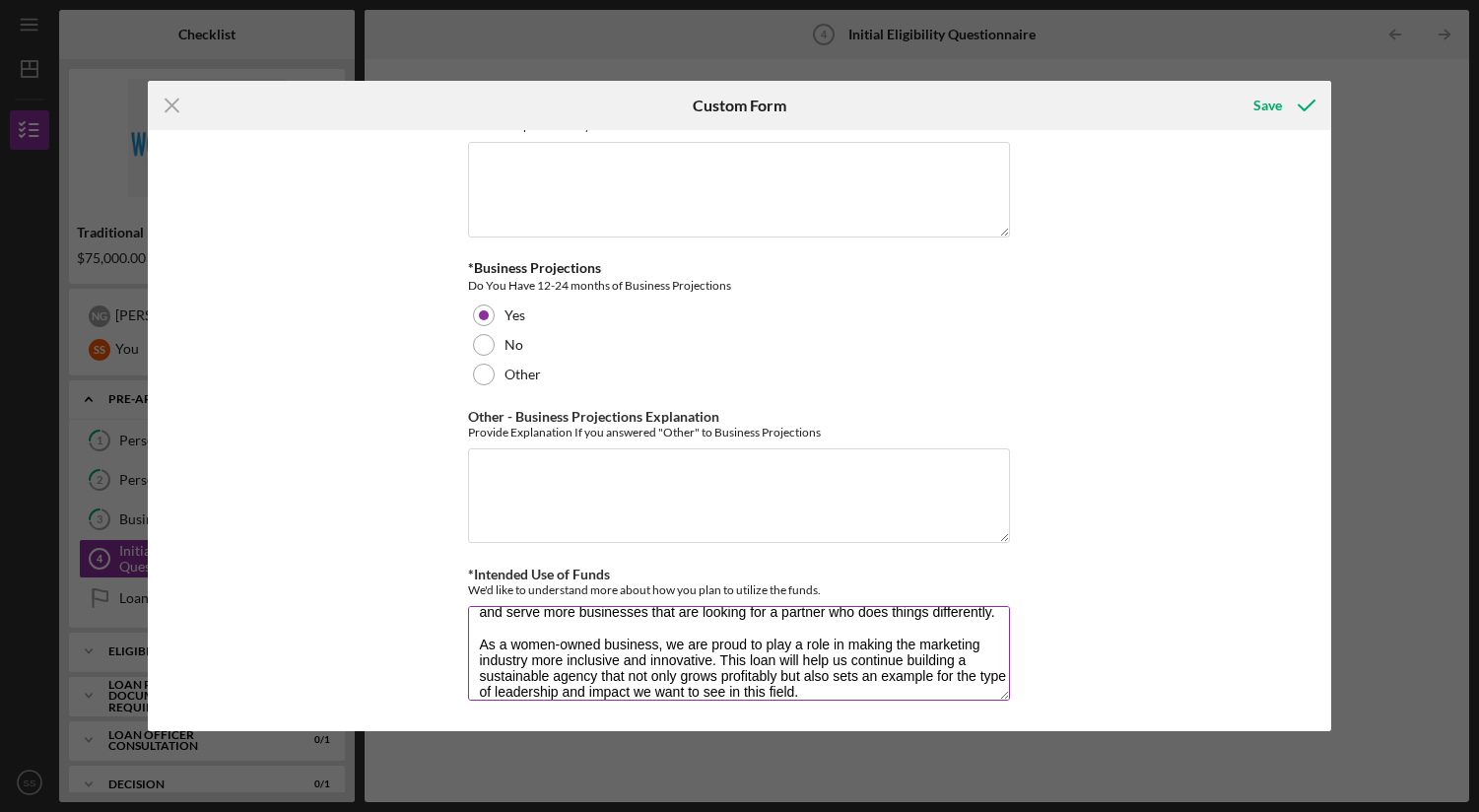
scroll to position [174, 0]
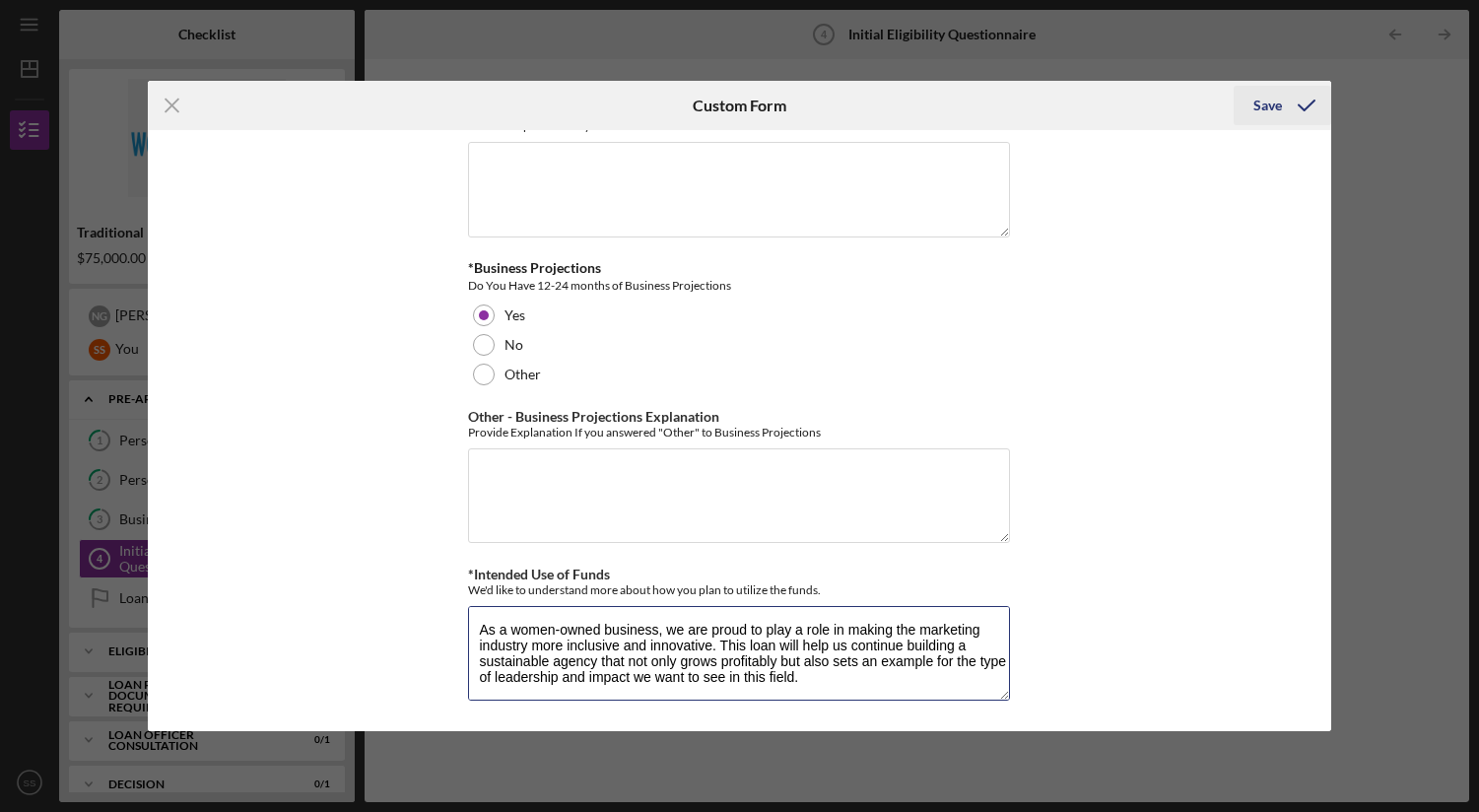
type textarea "Tillit Marketing Group is a women-owned marketing agency committed to shaking u…"
click at [1279, 111] on div "Save" at bounding box center [1267, 105] width 29 height 40
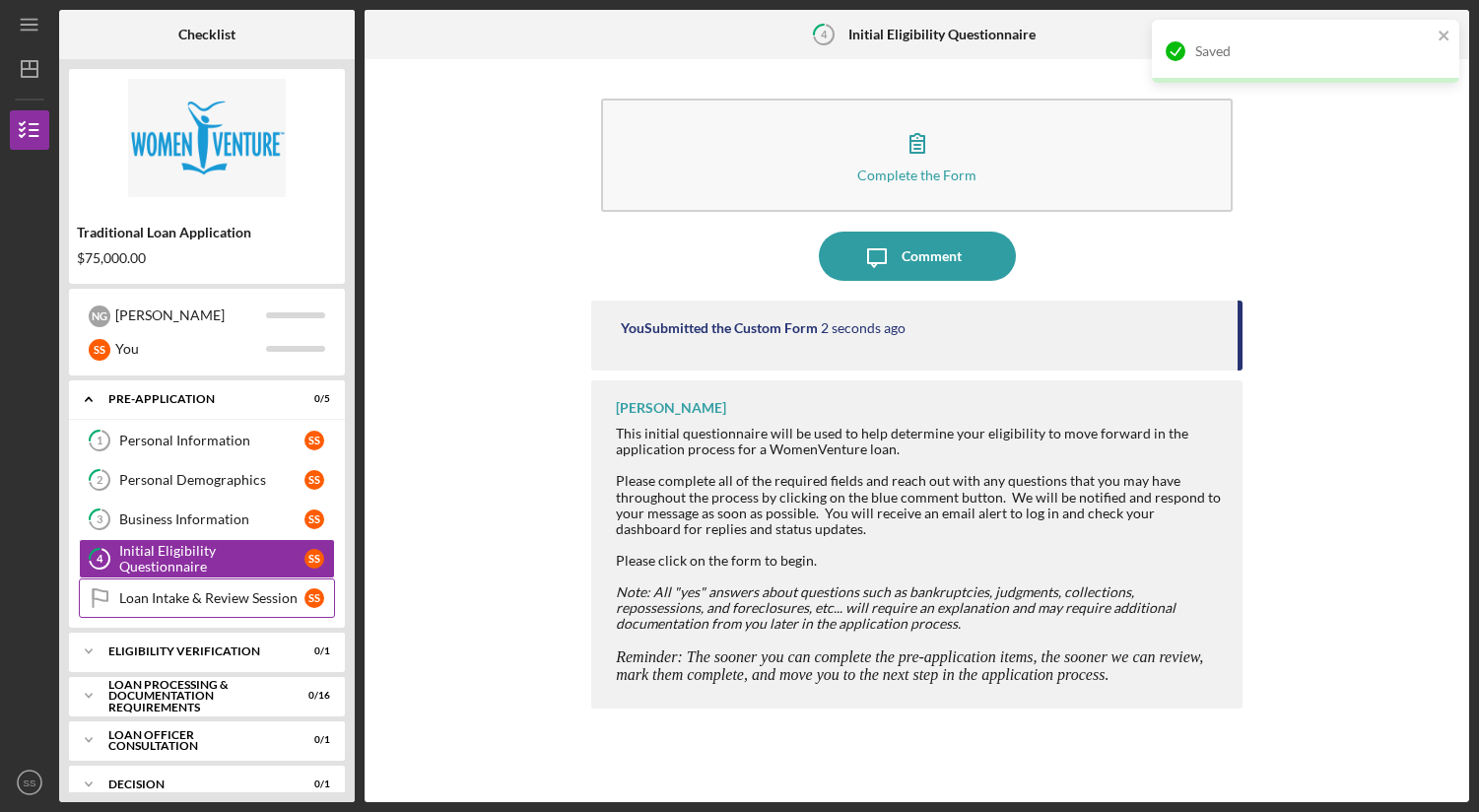
click at [224, 598] on div "Loan Intake & Review Session" at bounding box center [212, 598] width 185 height 16
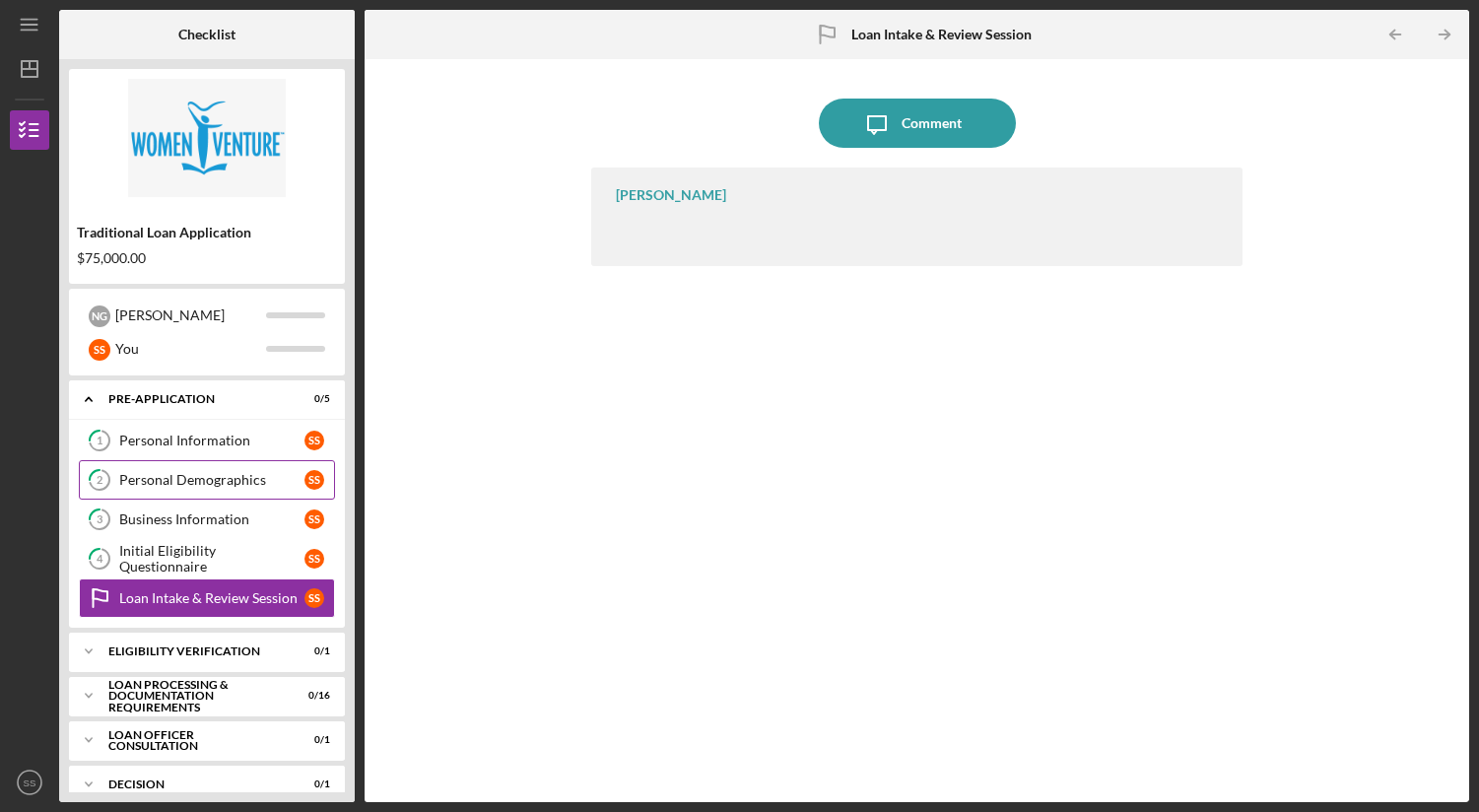
scroll to position [23, 0]
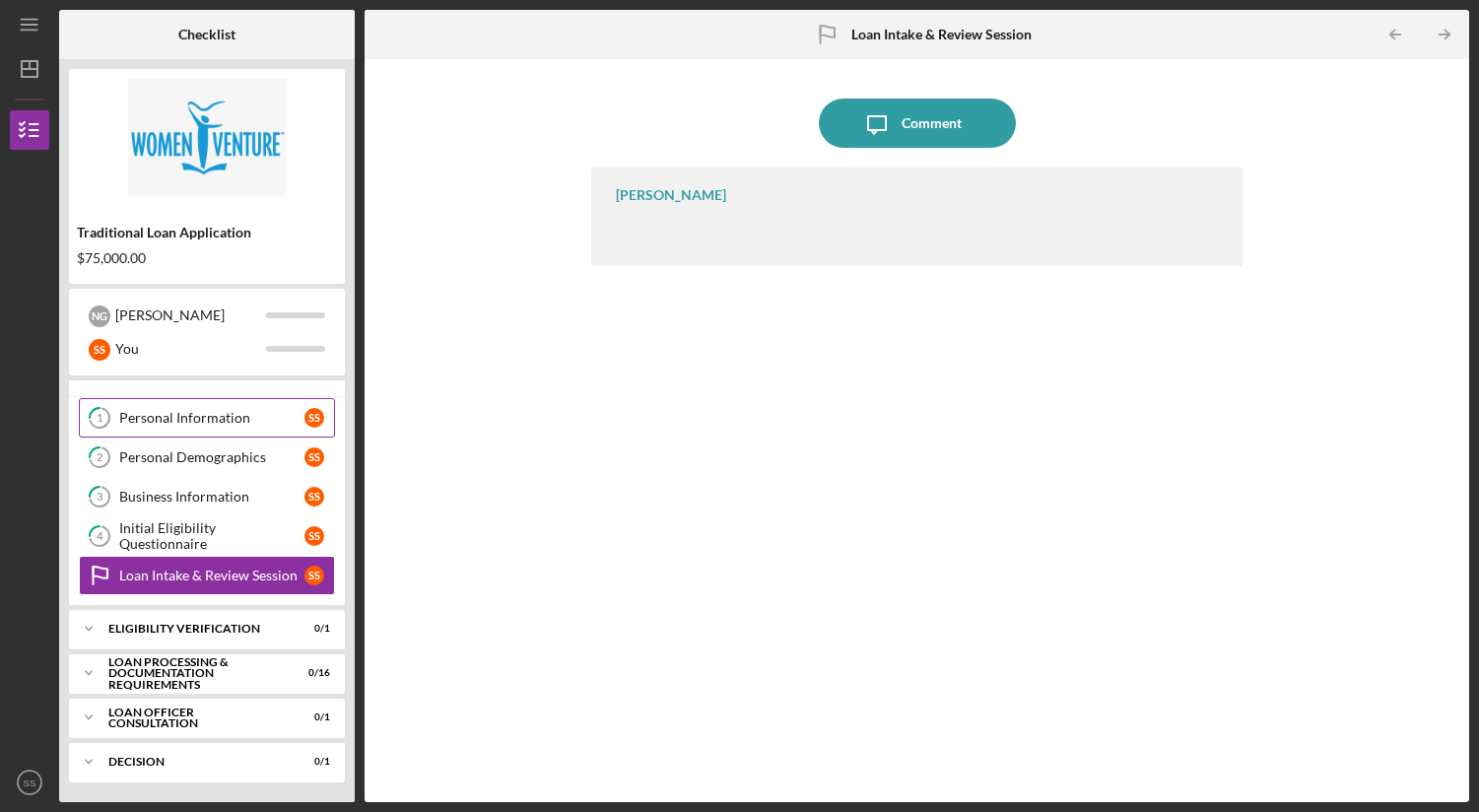
click at [187, 429] on link "1 Personal Information S S" at bounding box center [207, 418] width 256 height 40
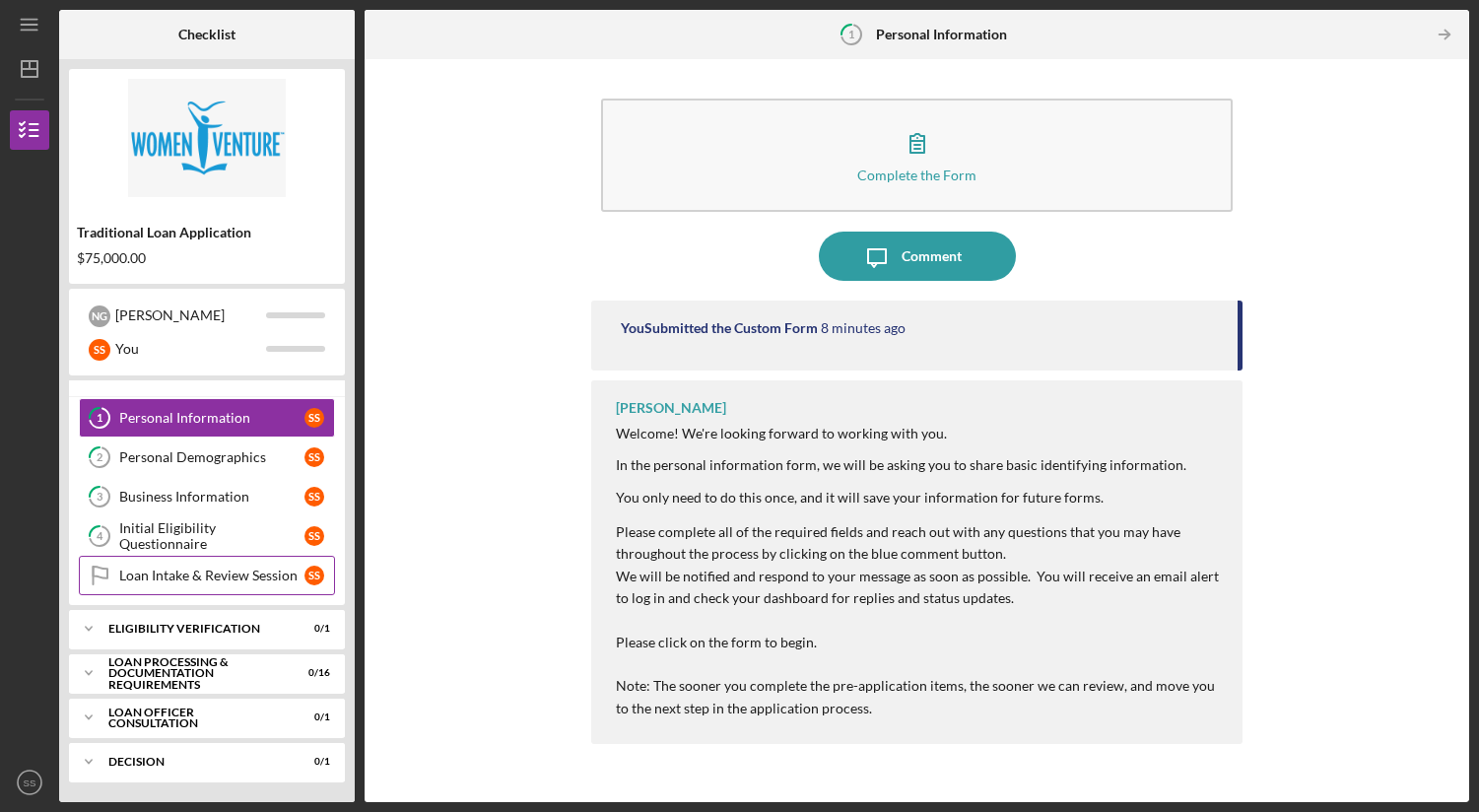
click at [138, 565] on link "Loan Intake & Review Session Loan Intake & Review Session S S" at bounding box center [207, 575] width 256 height 40
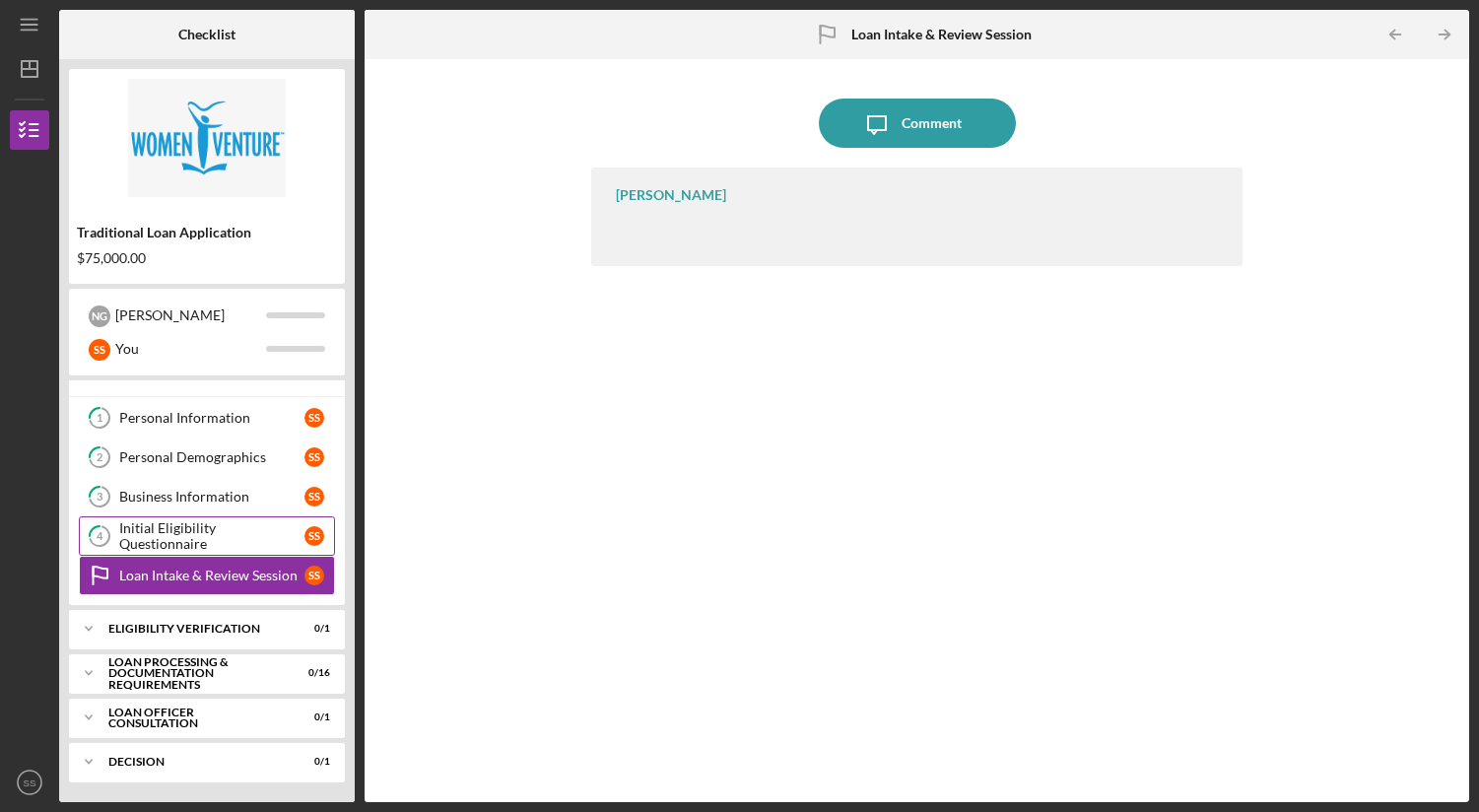
click at [221, 542] on div "Initial Eligibility Questionnaire" at bounding box center [212, 536] width 185 height 32
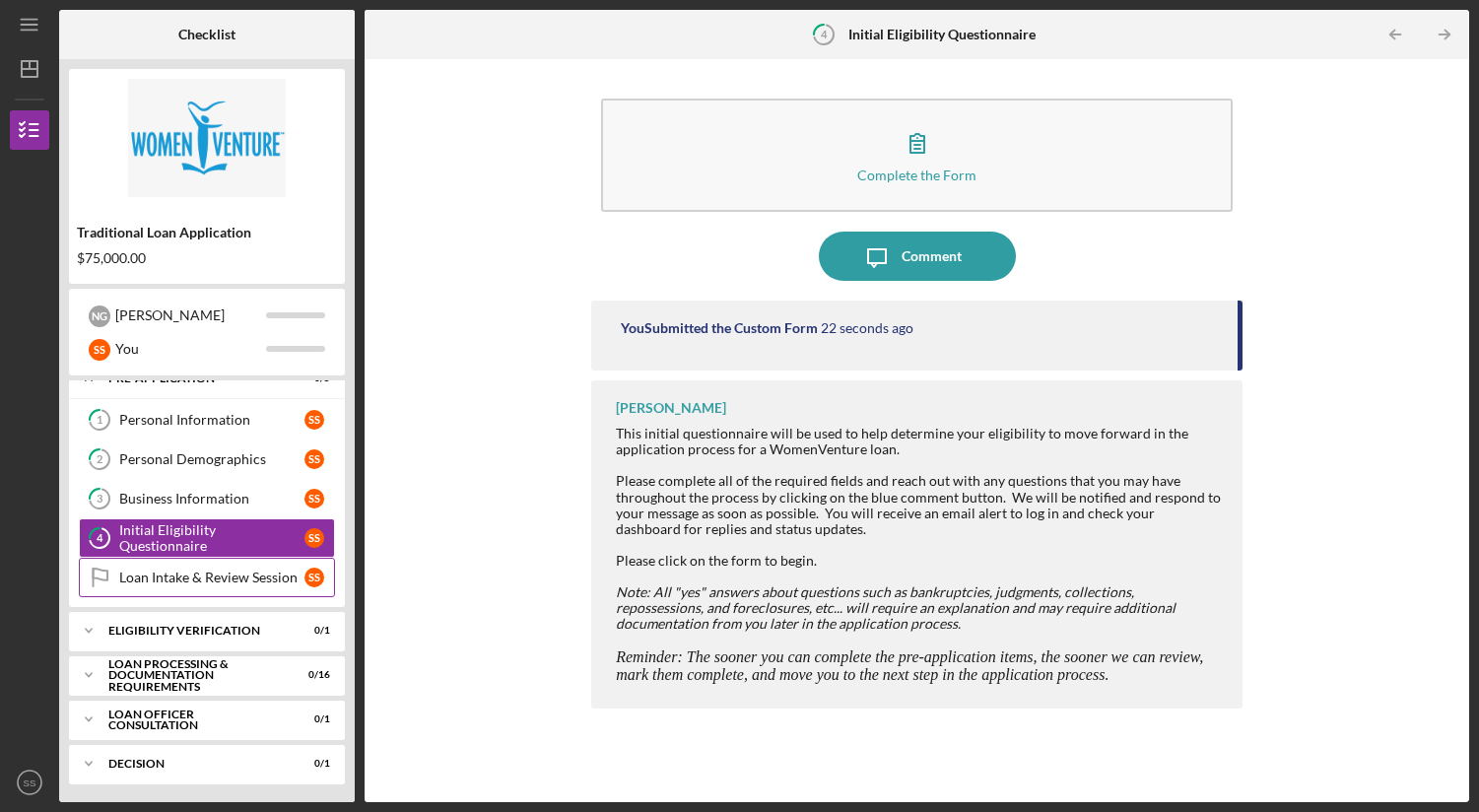
scroll to position [23, 0]
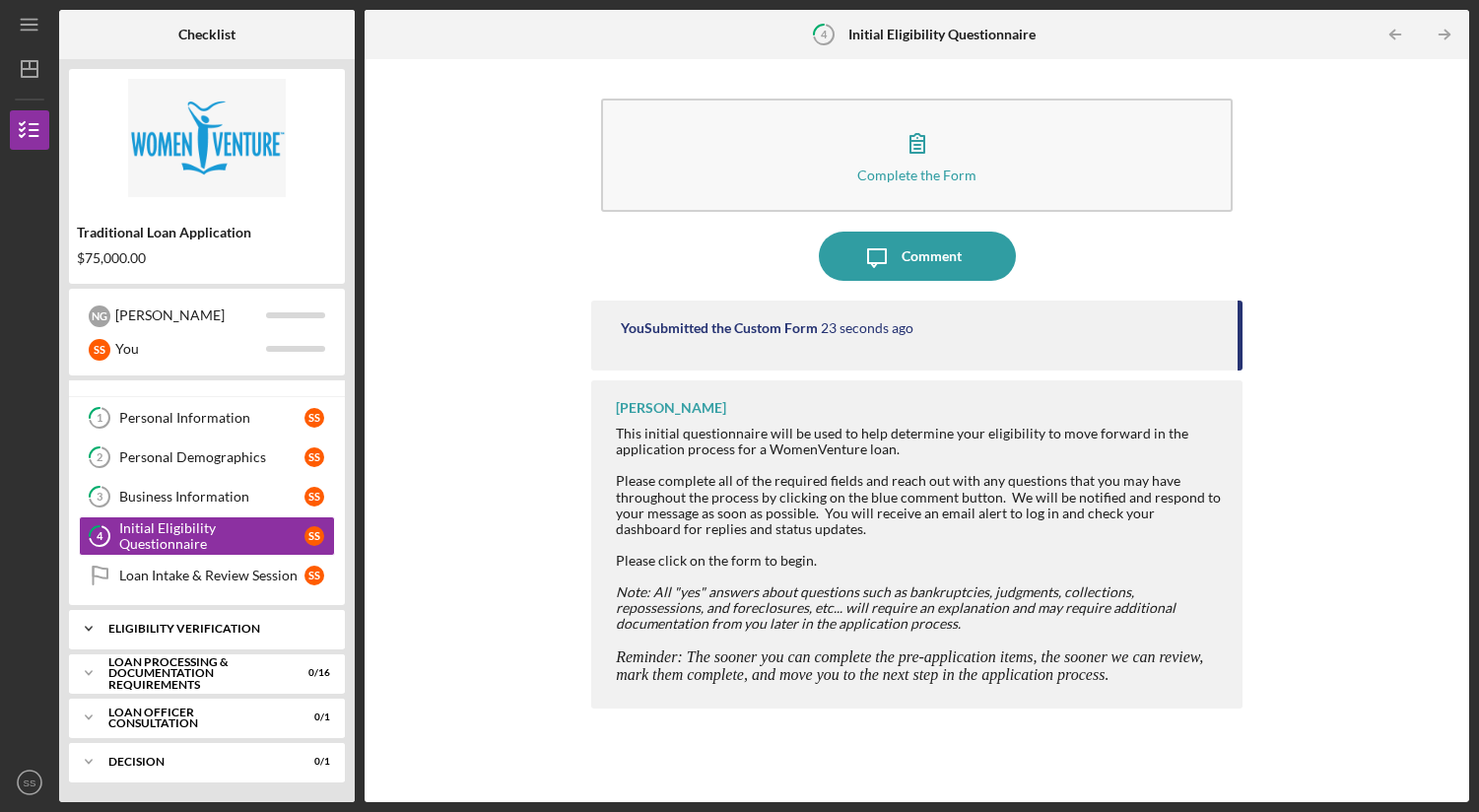
click at [209, 632] on div "Eligibility Verification" at bounding box center [214, 629] width 212 height 12
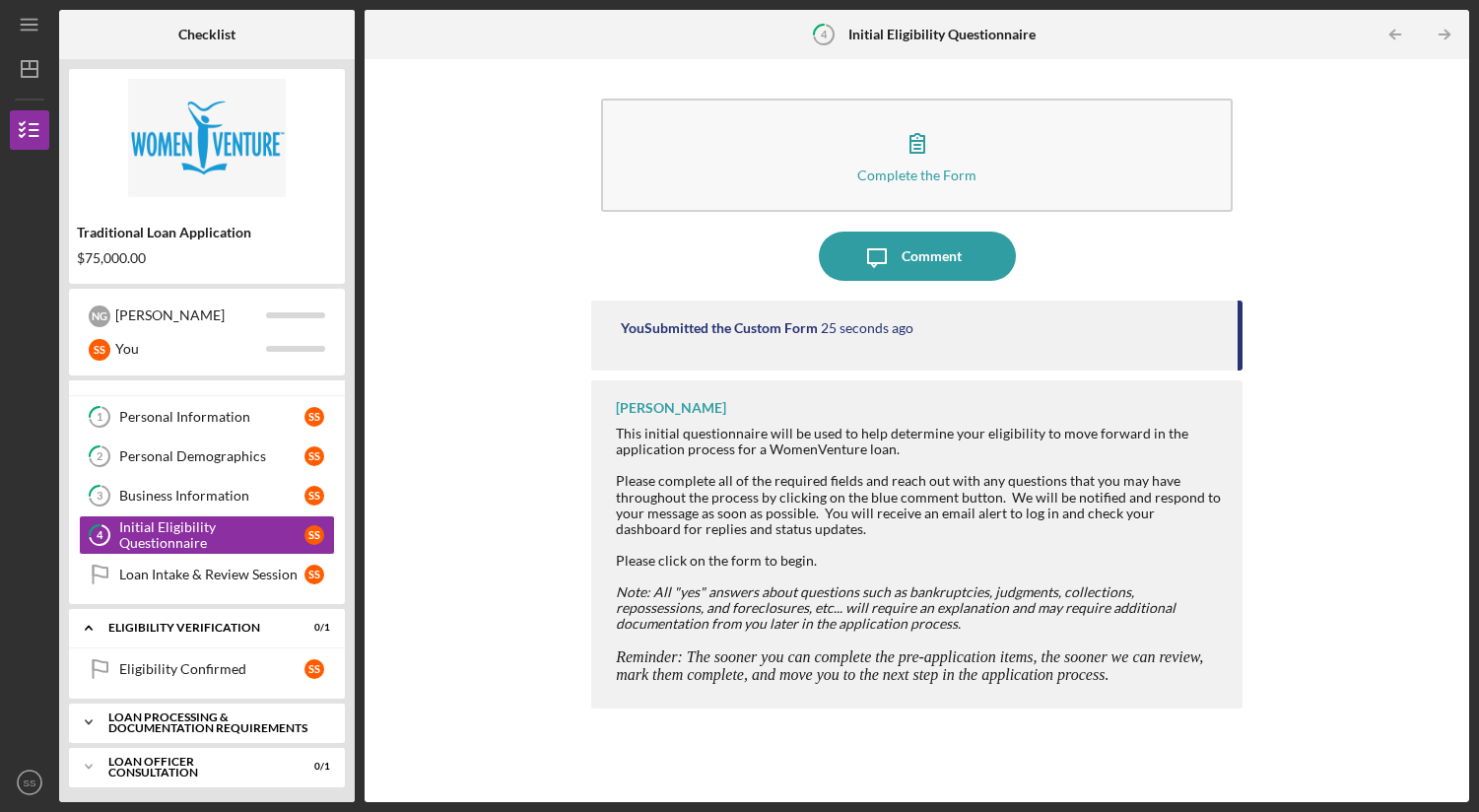
click at [184, 728] on div "Loan Processing & Documentation Requirements" at bounding box center [214, 723] width 212 height 23
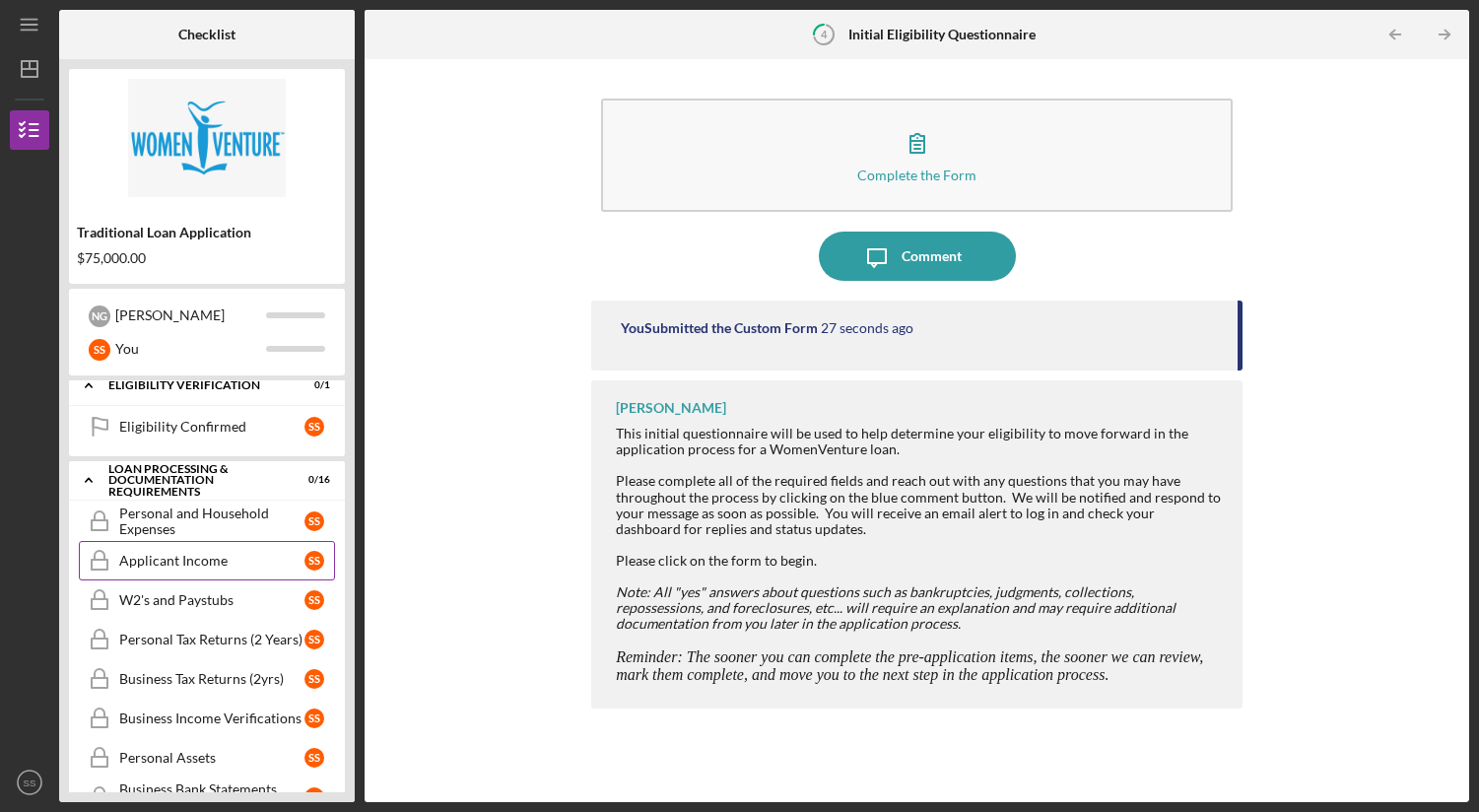
scroll to position [366, 0]
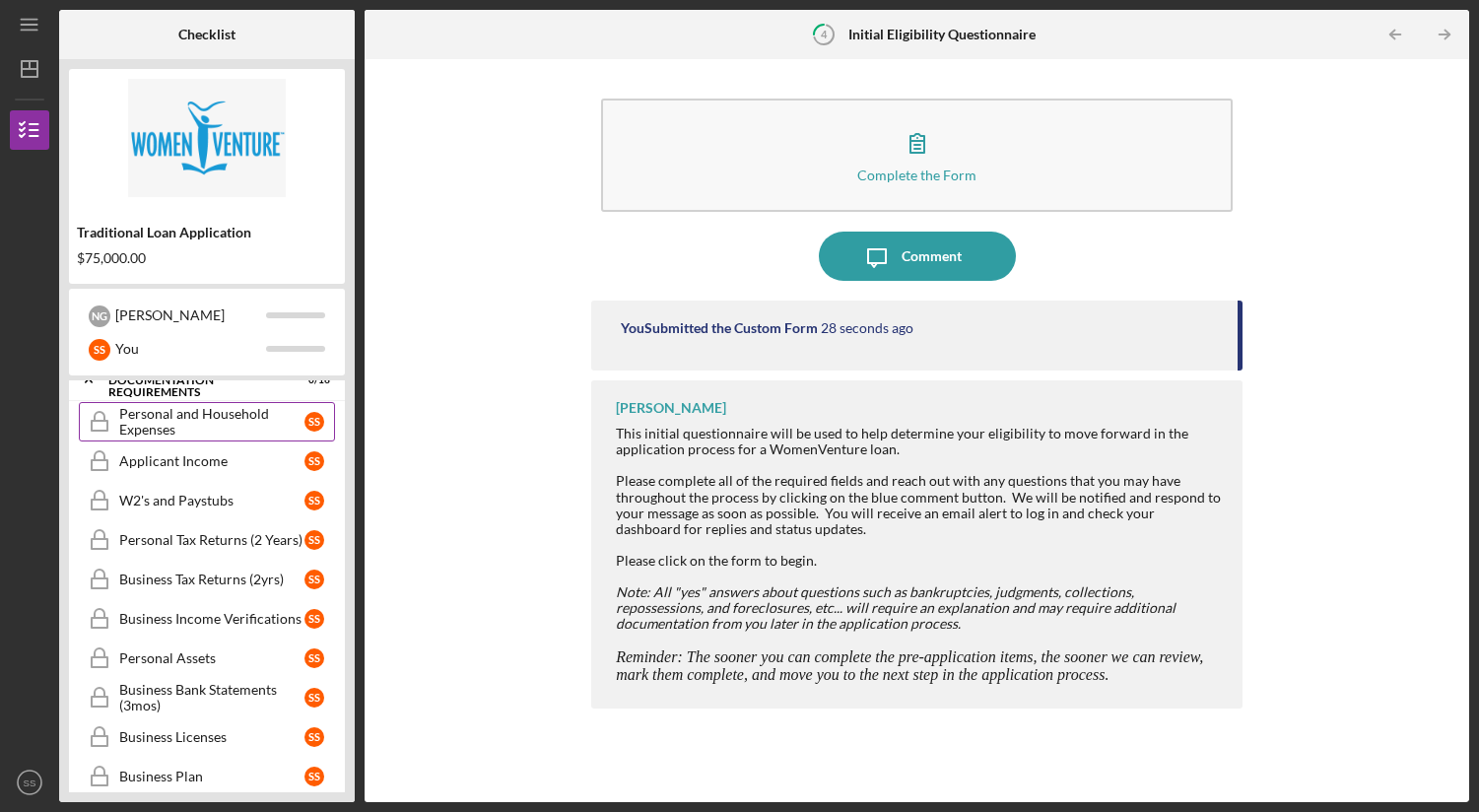
click at [169, 428] on div "Personal and Household Expenses" at bounding box center [212, 421] width 185 height 32
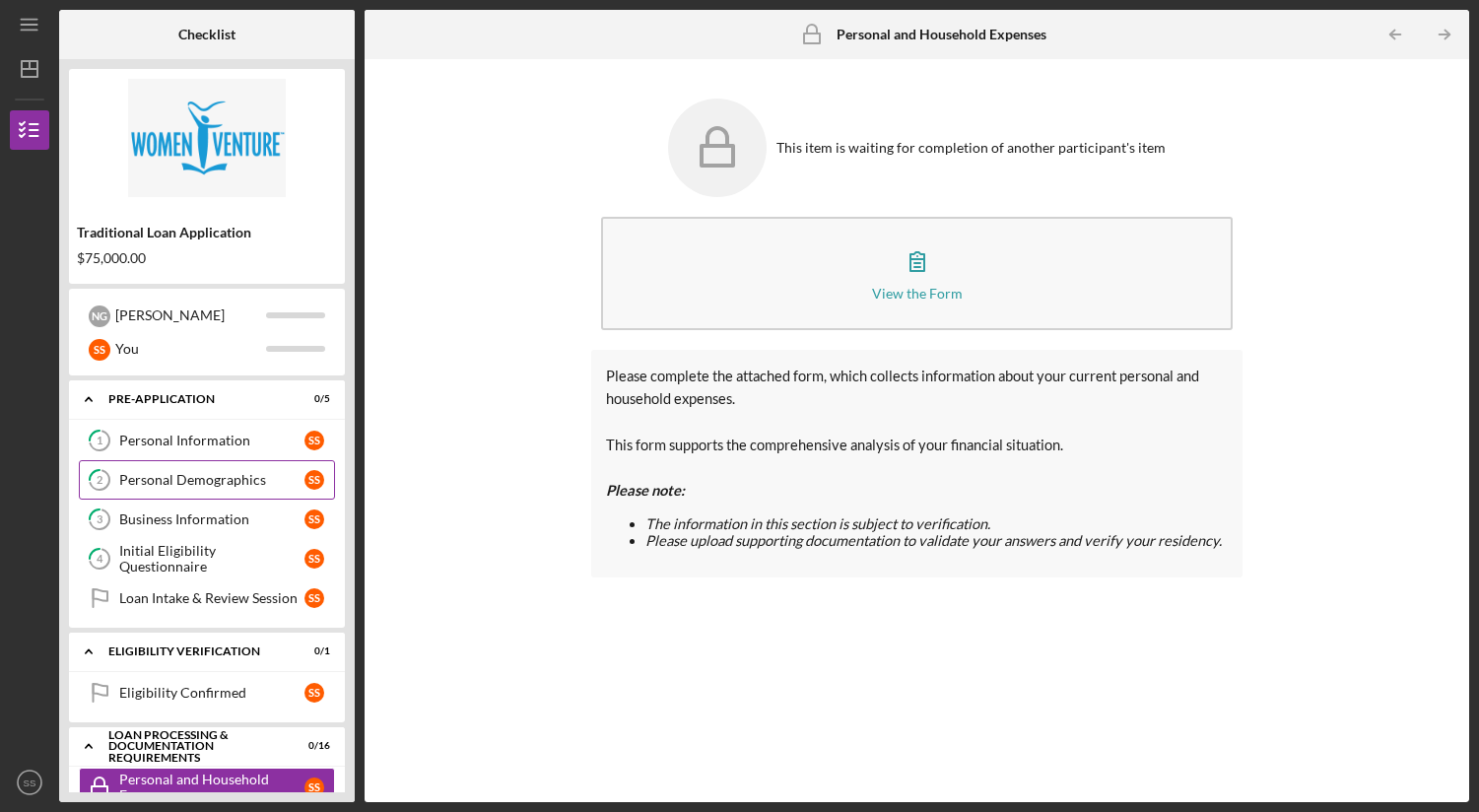
click at [191, 491] on link "2 Personal Demographics S S" at bounding box center [207, 480] width 256 height 40
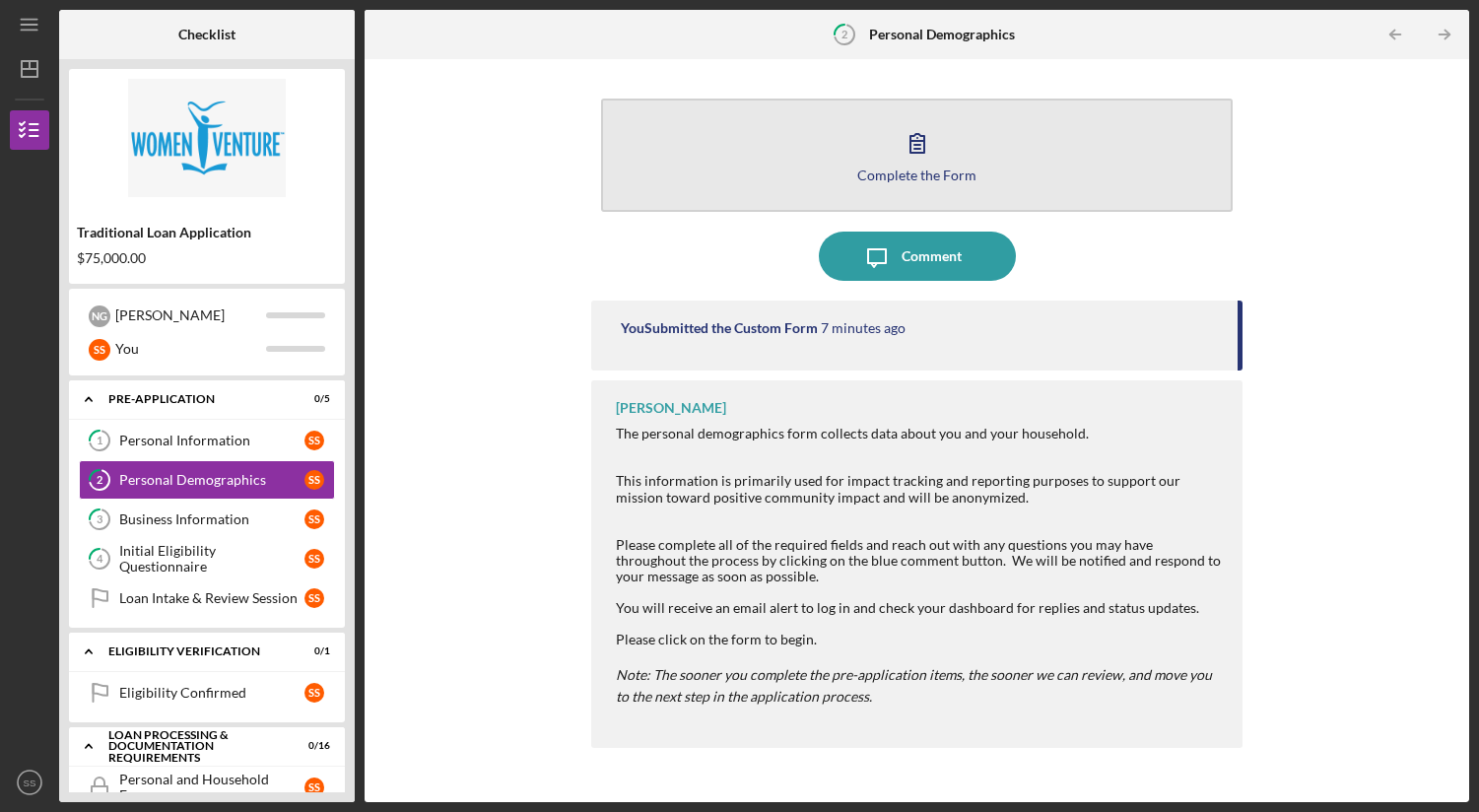
click at [935, 175] on div "Complete the Form" at bounding box center [917, 175] width 119 height 15
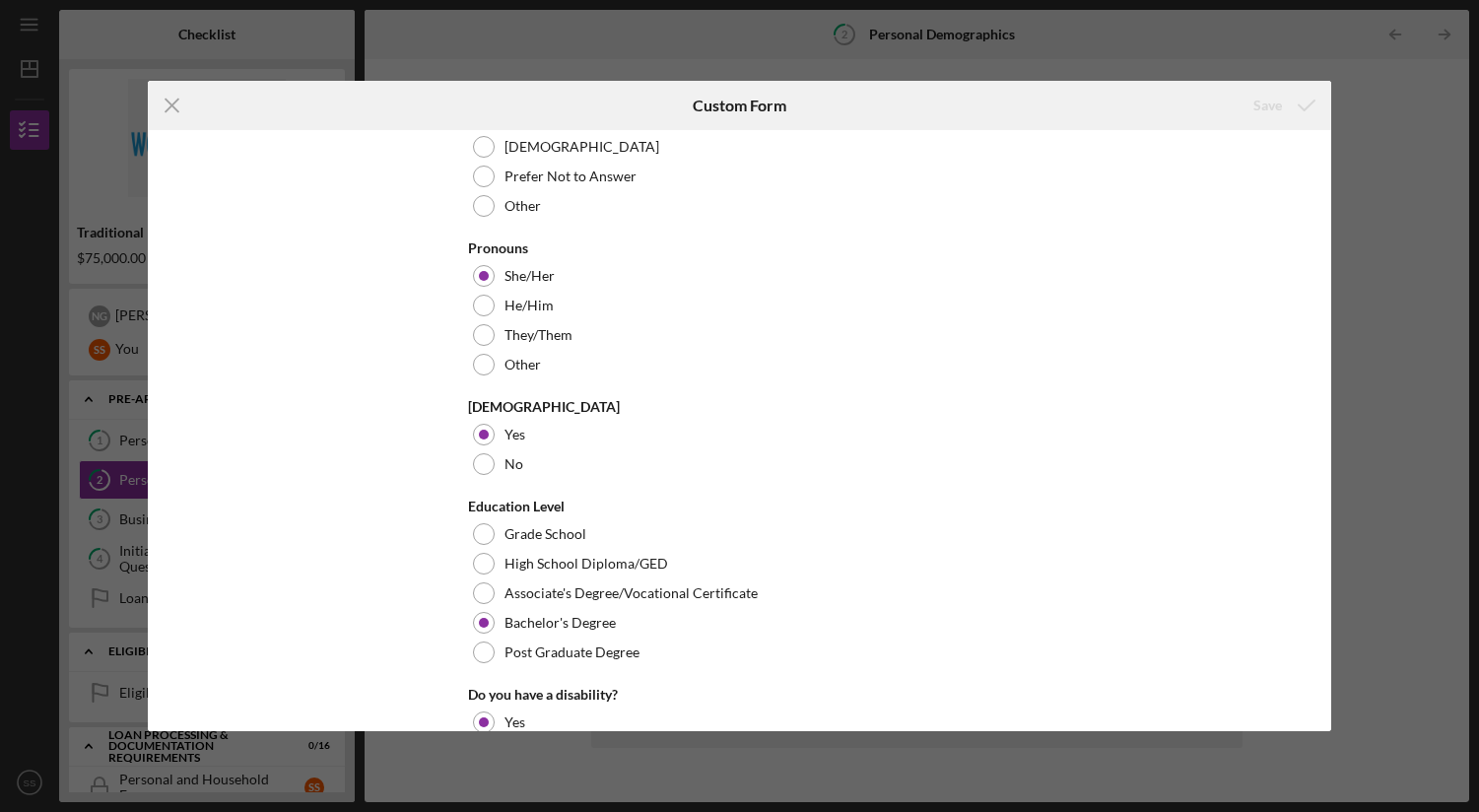
scroll to position [568, 0]
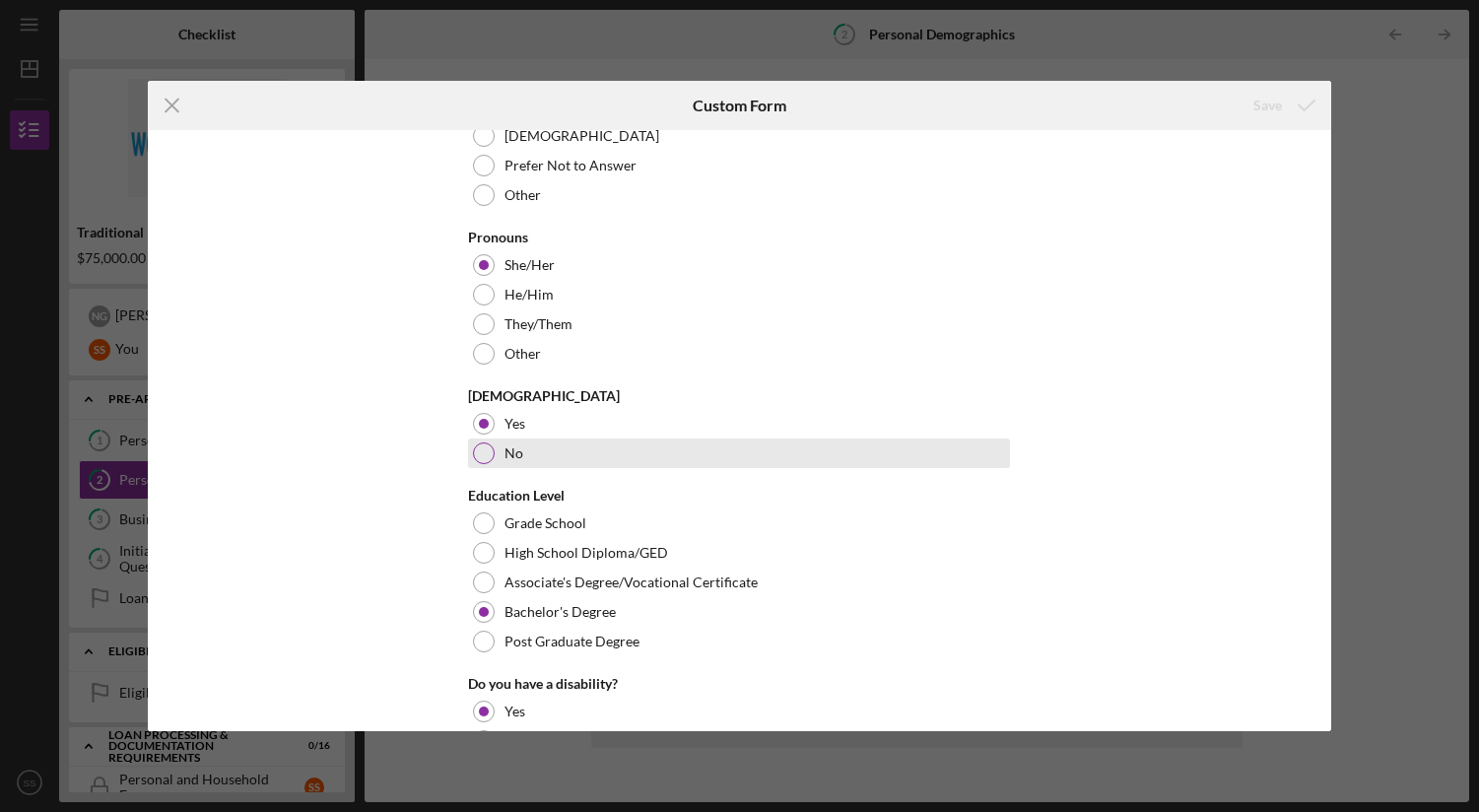
click at [486, 454] on div at bounding box center [484, 453] width 22 height 22
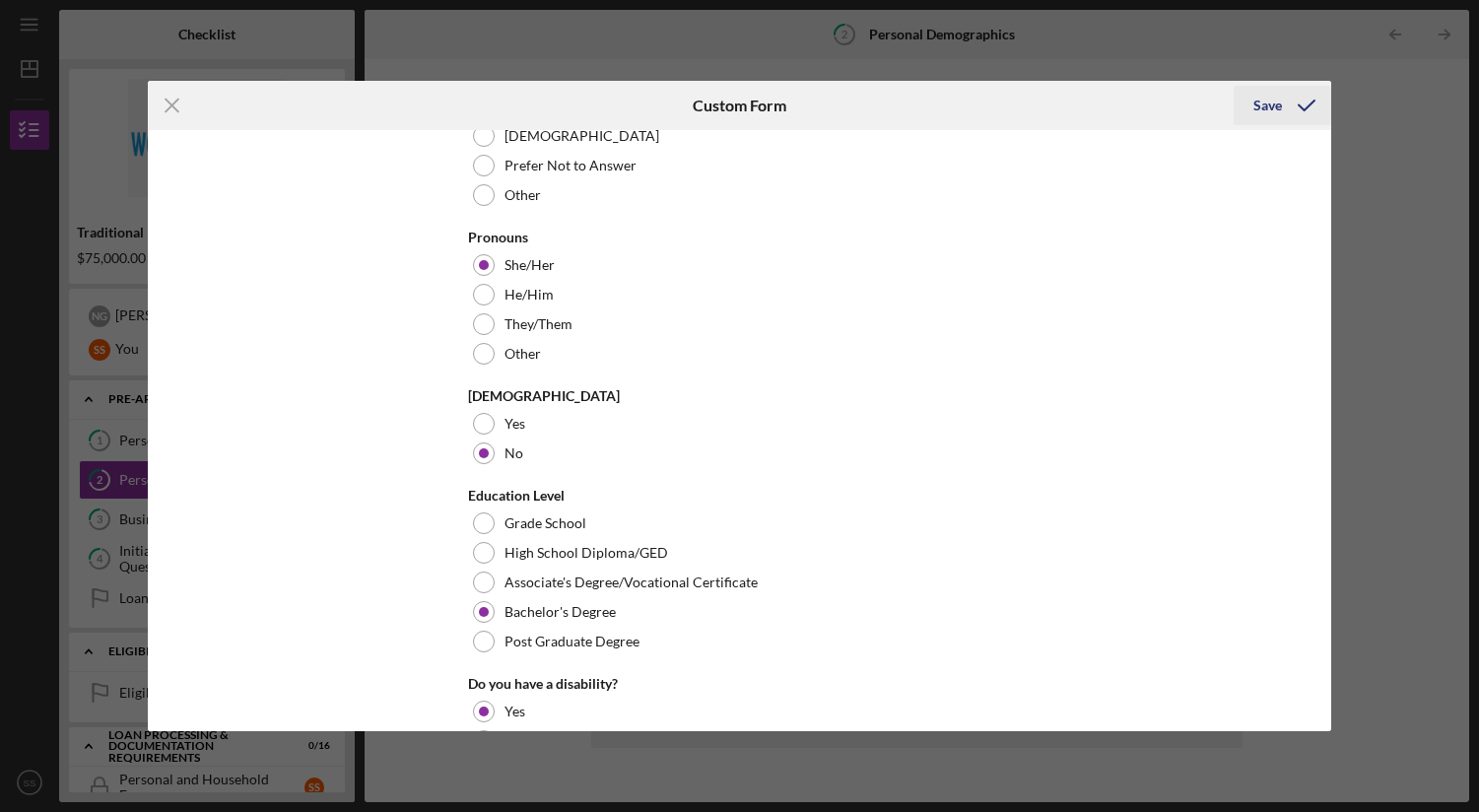
click at [1265, 108] on div "Save" at bounding box center [1267, 105] width 29 height 40
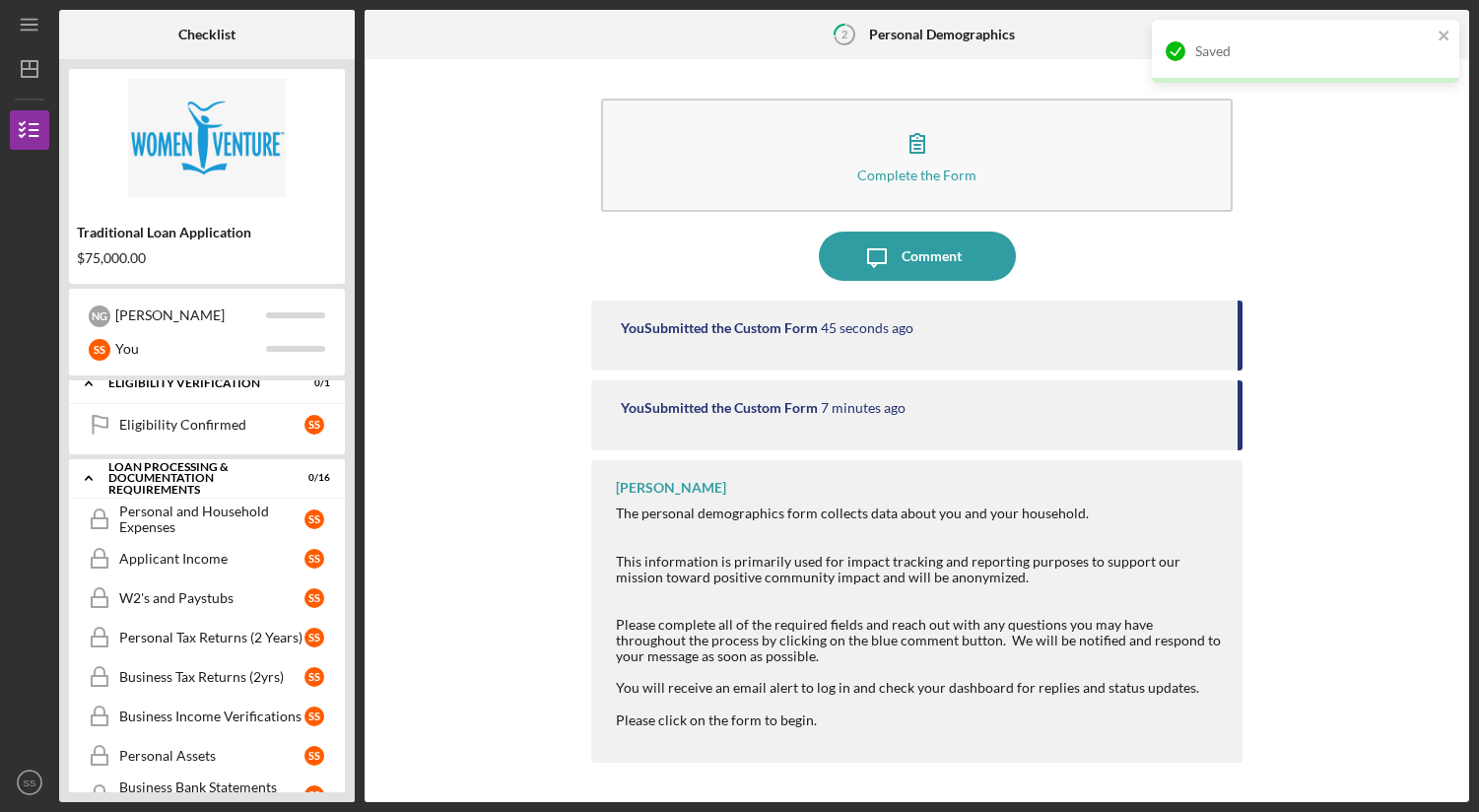
scroll to position [270, 0]
click at [175, 515] on div "Personal and Household Expenses" at bounding box center [212, 518] width 185 height 32
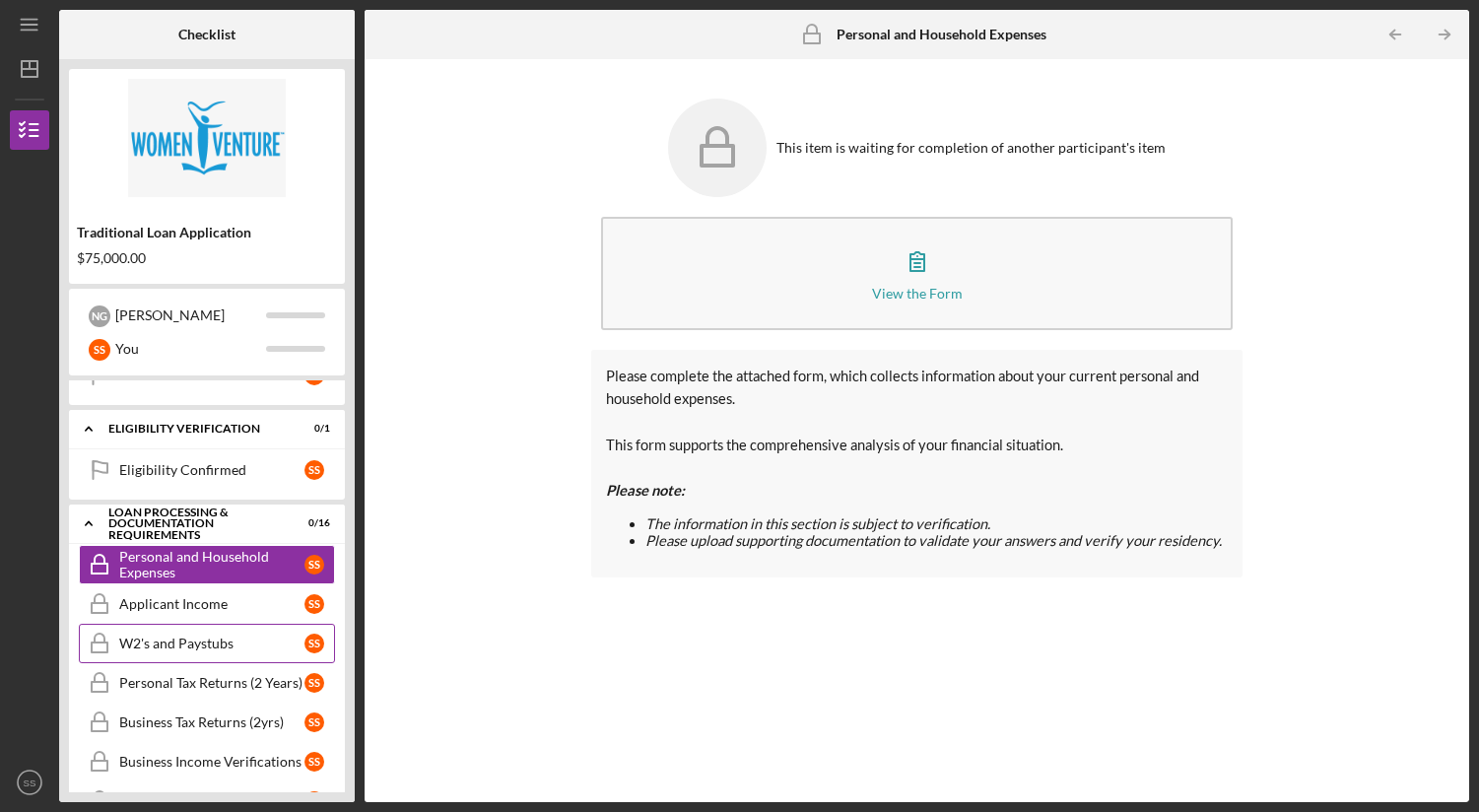
scroll to position [715, 0]
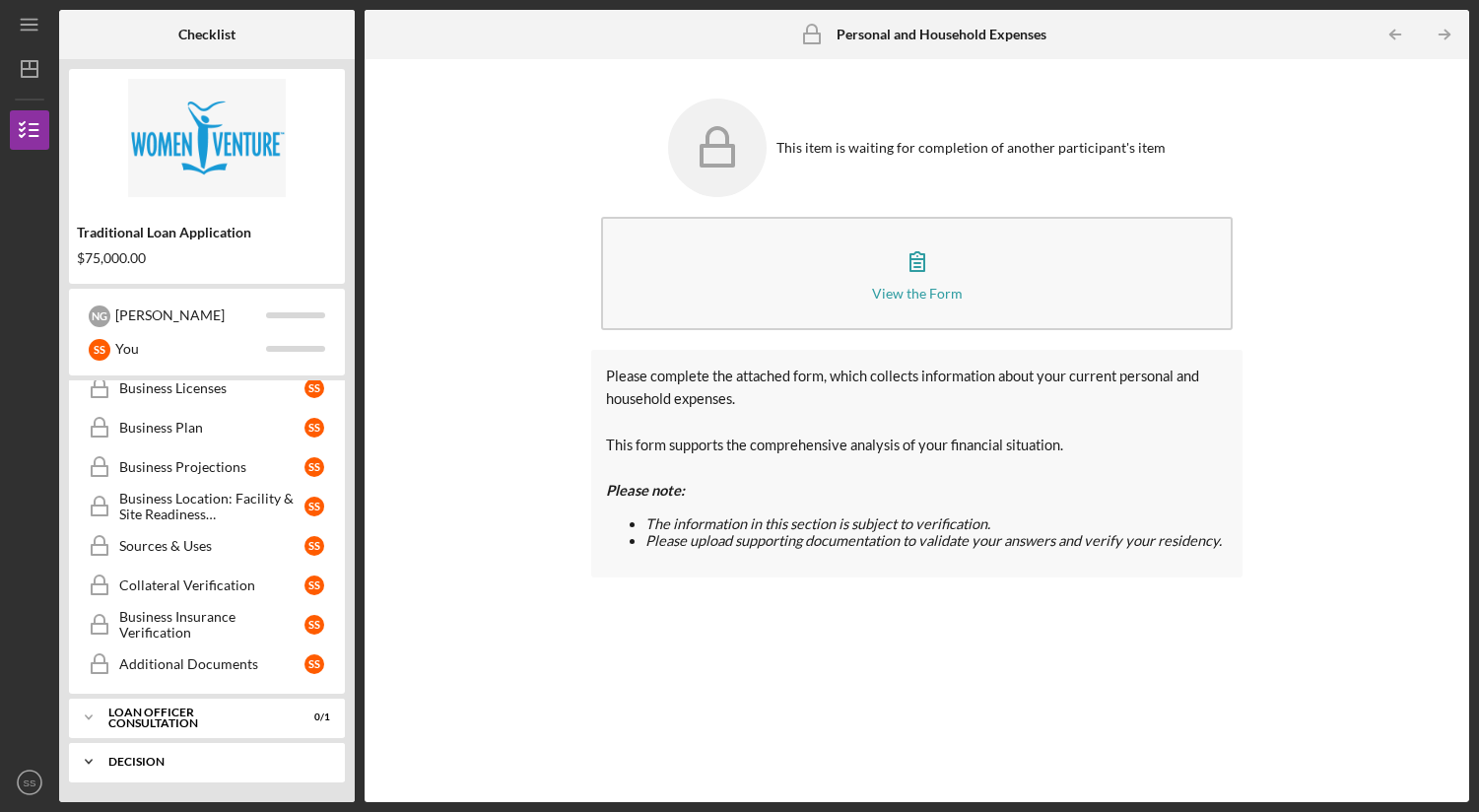
click at [169, 760] on div "Decision" at bounding box center [214, 761] width 212 height 12
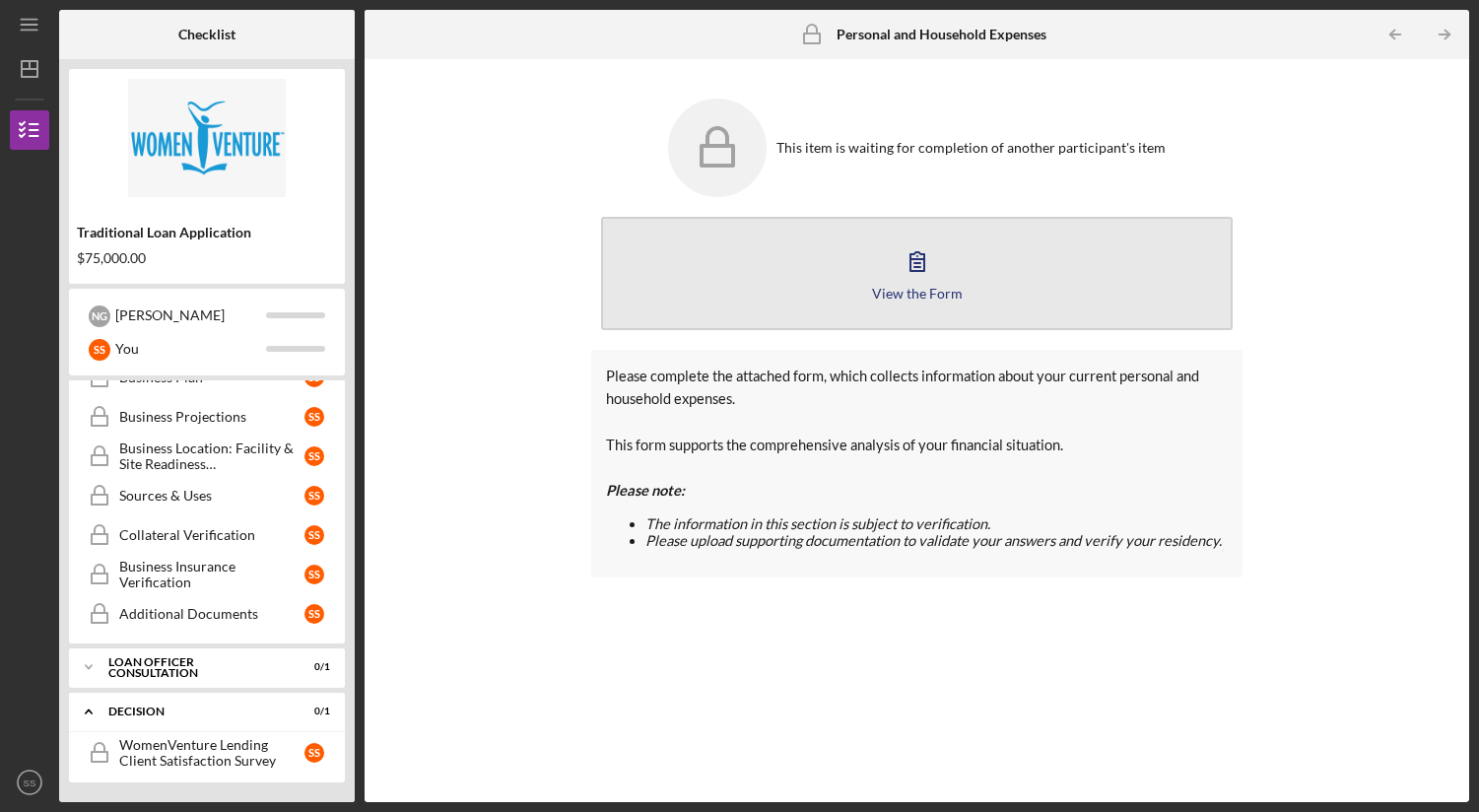
click at [935, 266] on icon "button" at bounding box center [917, 261] width 50 height 50
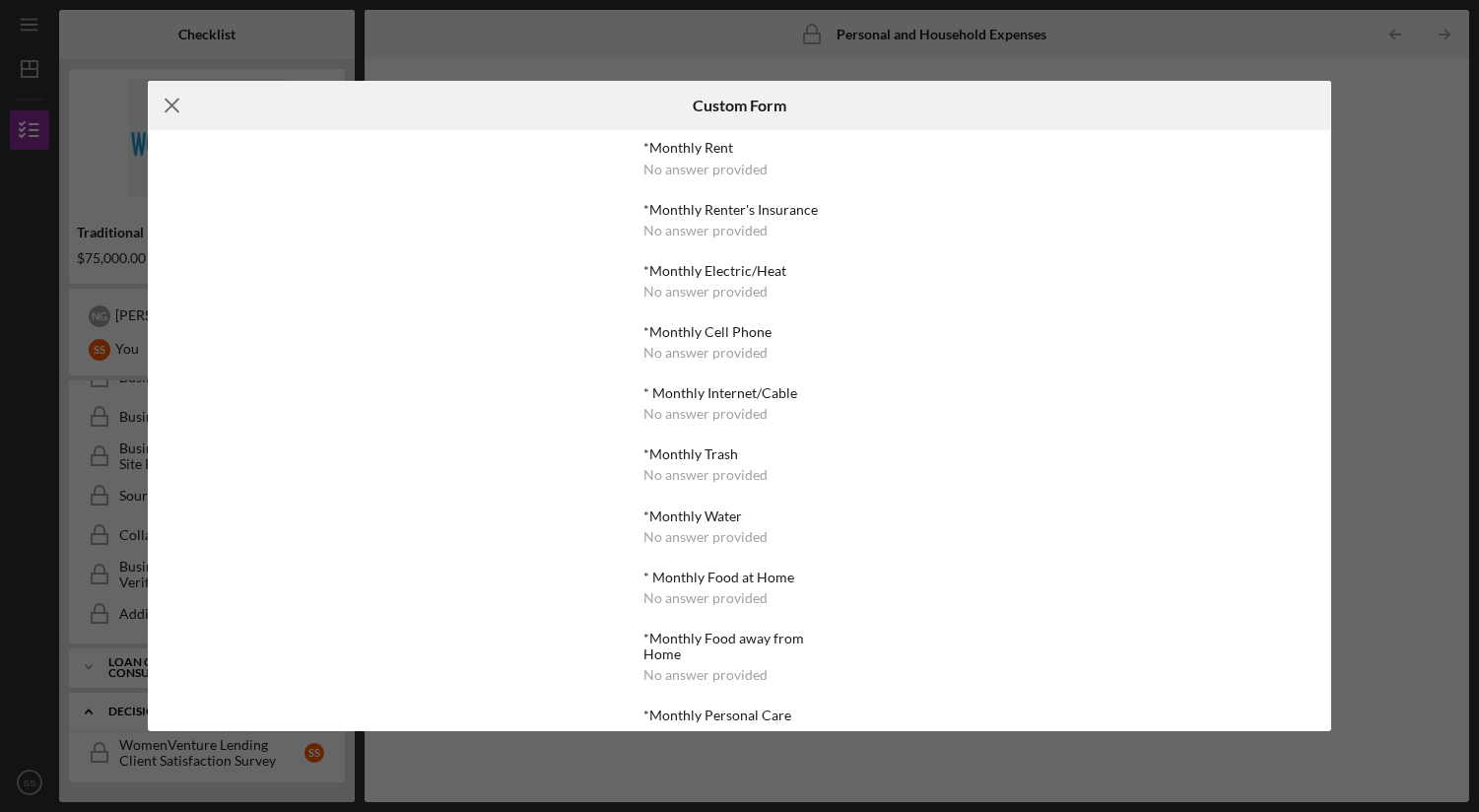
click at [175, 108] on line at bounding box center [172, 105] width 13 height 13
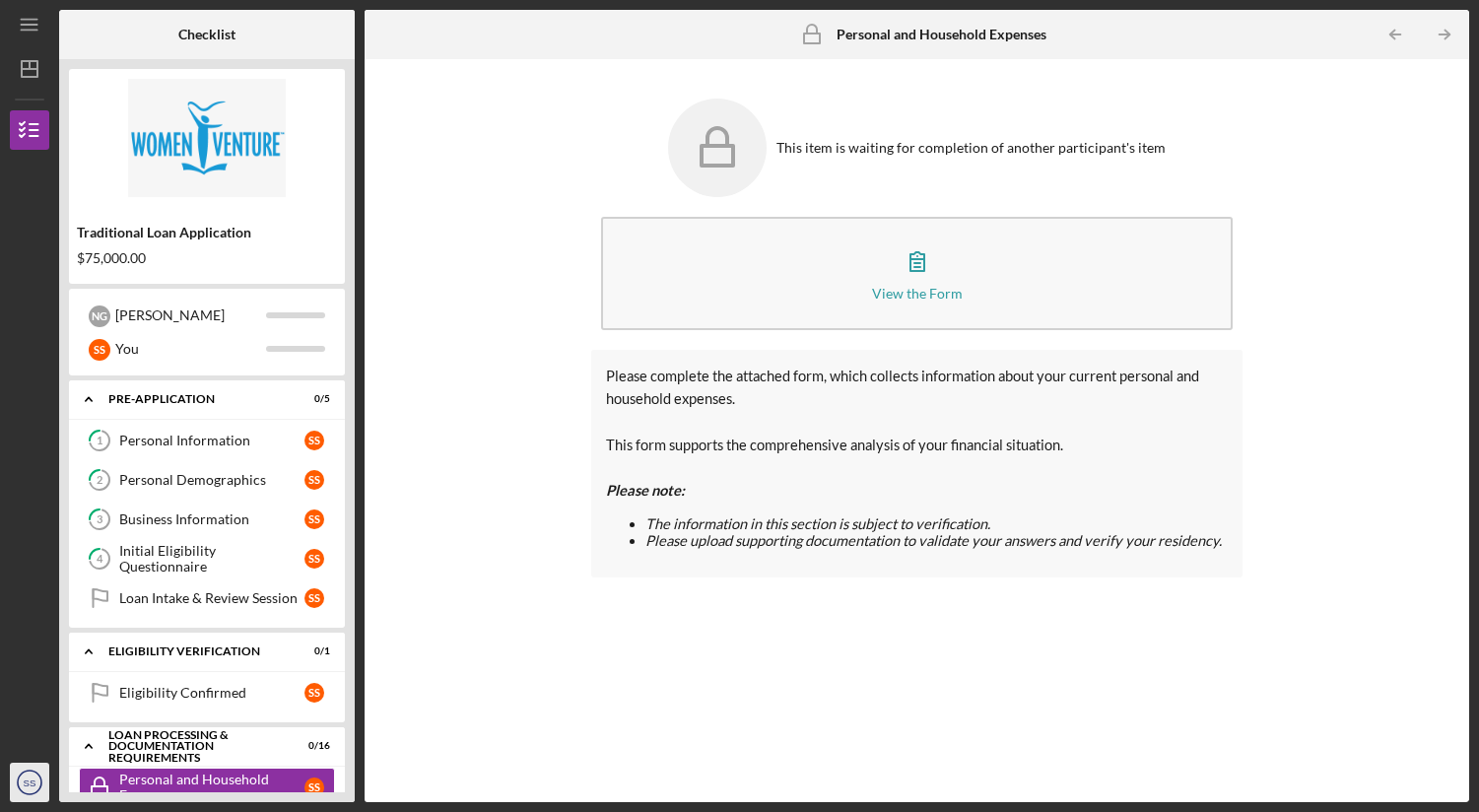
click at [19, 769] on icon "SS" at bounding box center [30, 782] width 40 height 50
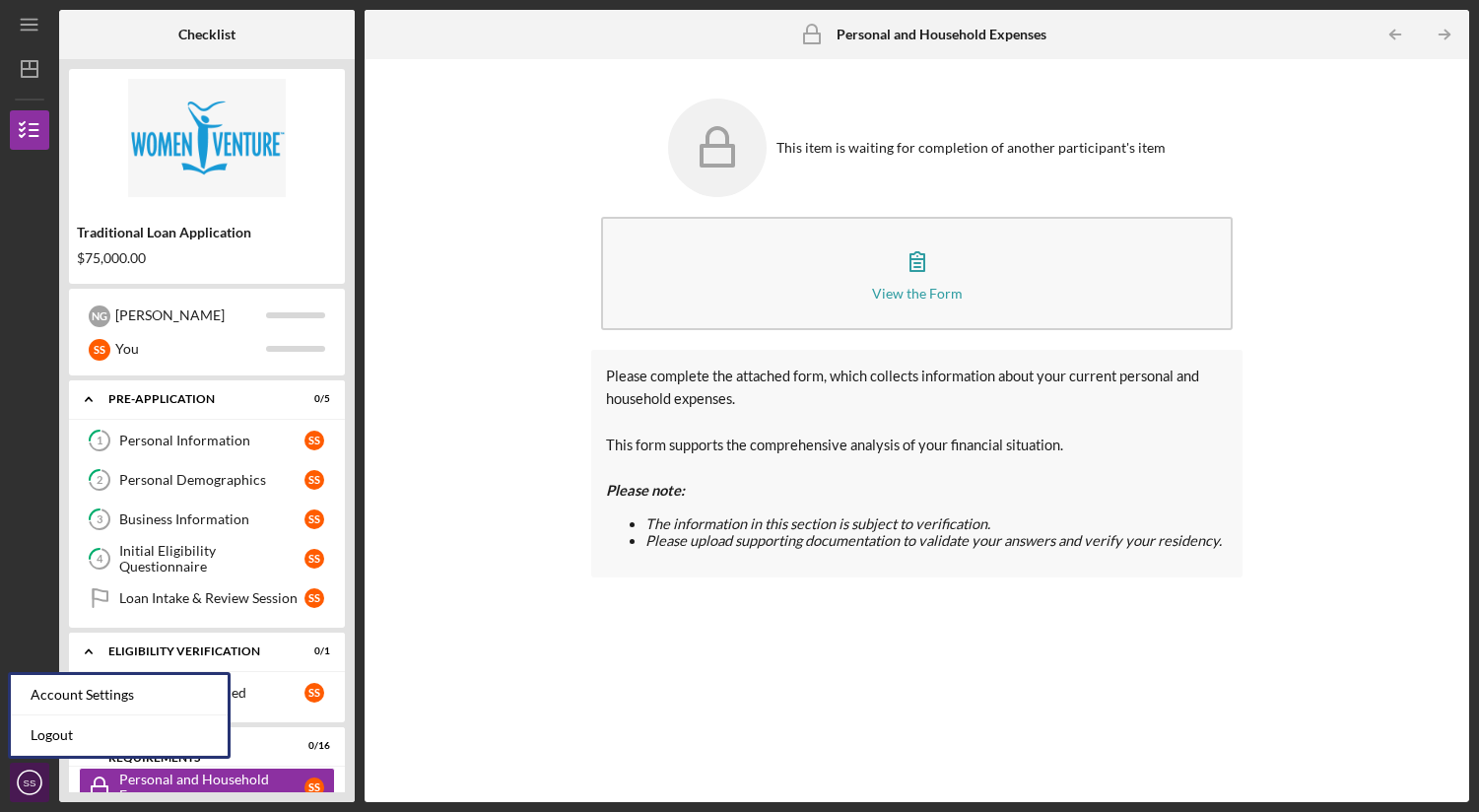
click at [13, 780] on icon "SS" at bounding box center [30, 782] width 40 height 50
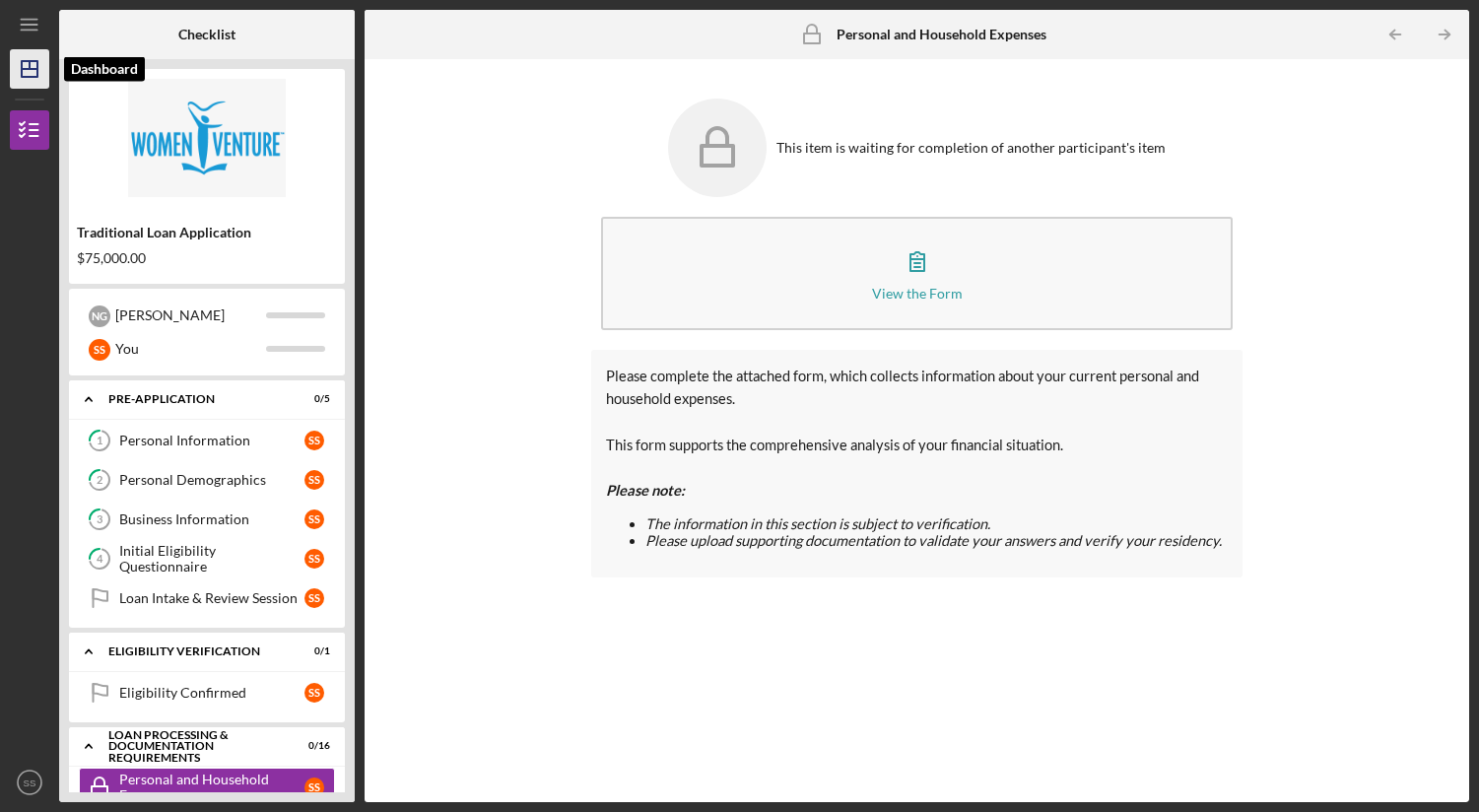
click at [35, 70] on icon "Icon/Dashboard" at bounding box center [30, 70] width 50 height 50
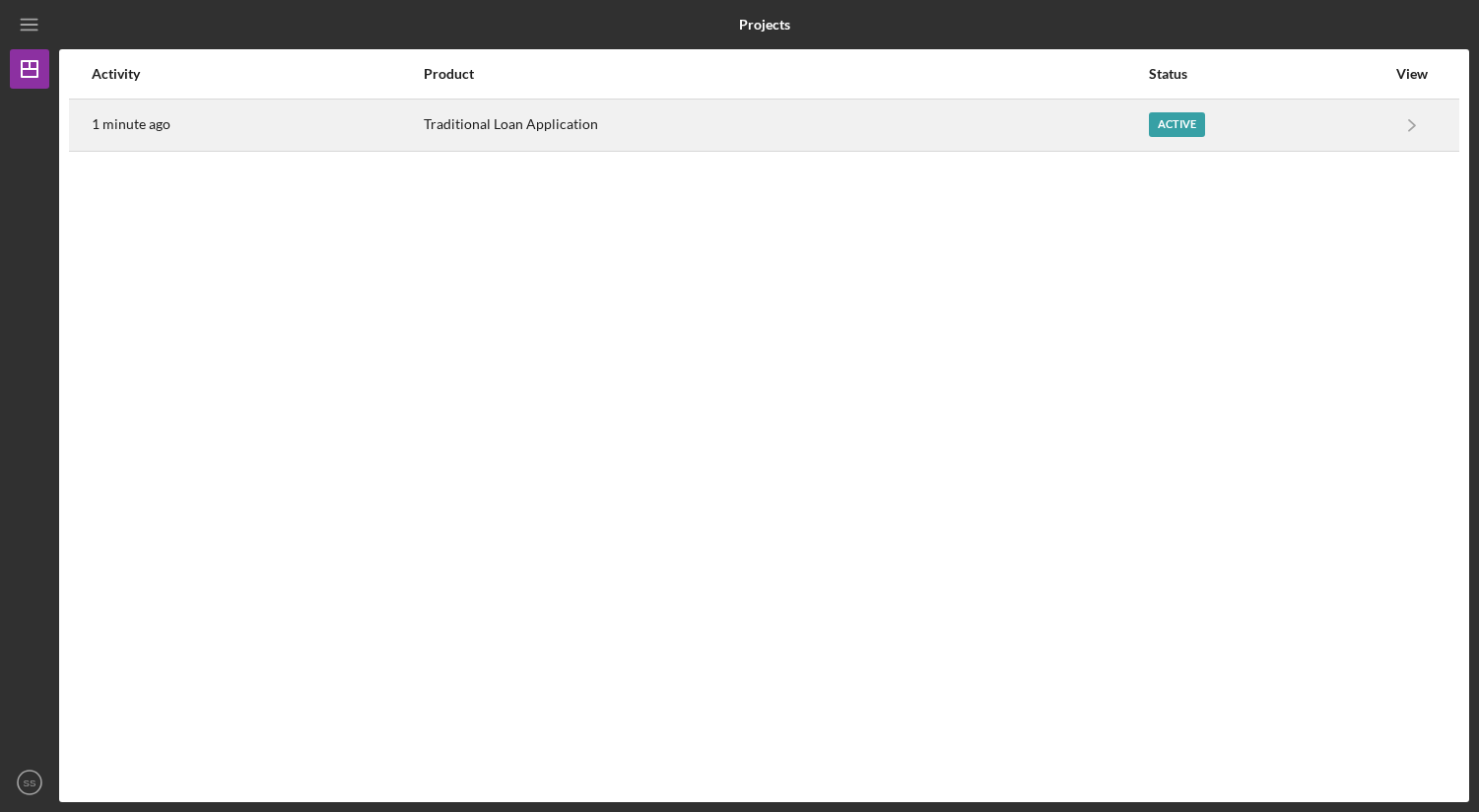
click at [970, 113] on div "Traditional Loan Application" at bounding box center [785, 125] width 724 height 50
